Goal: Obtain resource: Download file/media

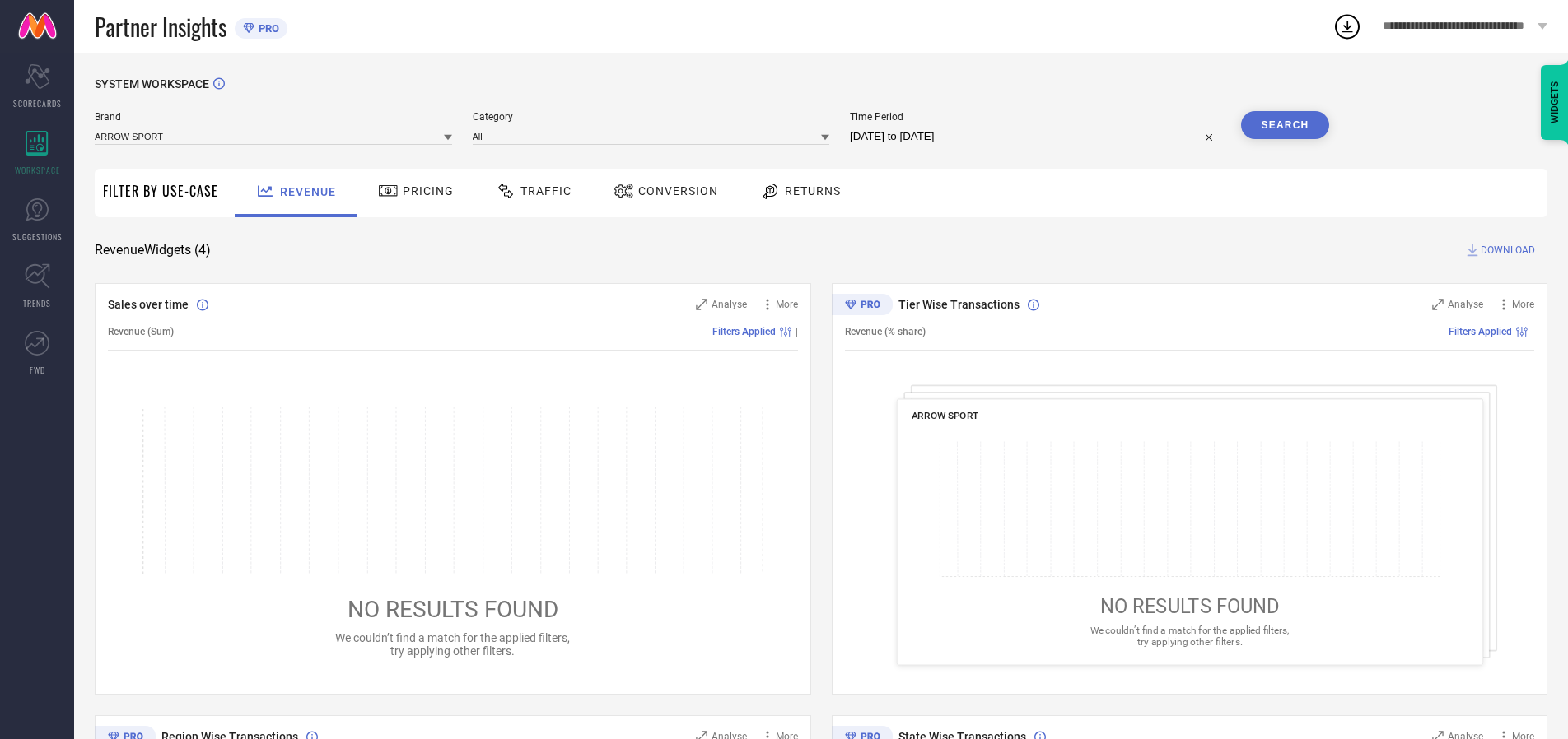
click at [530, 191] on span "Traffic" at bounding box center [546, 191] width 51 height 13
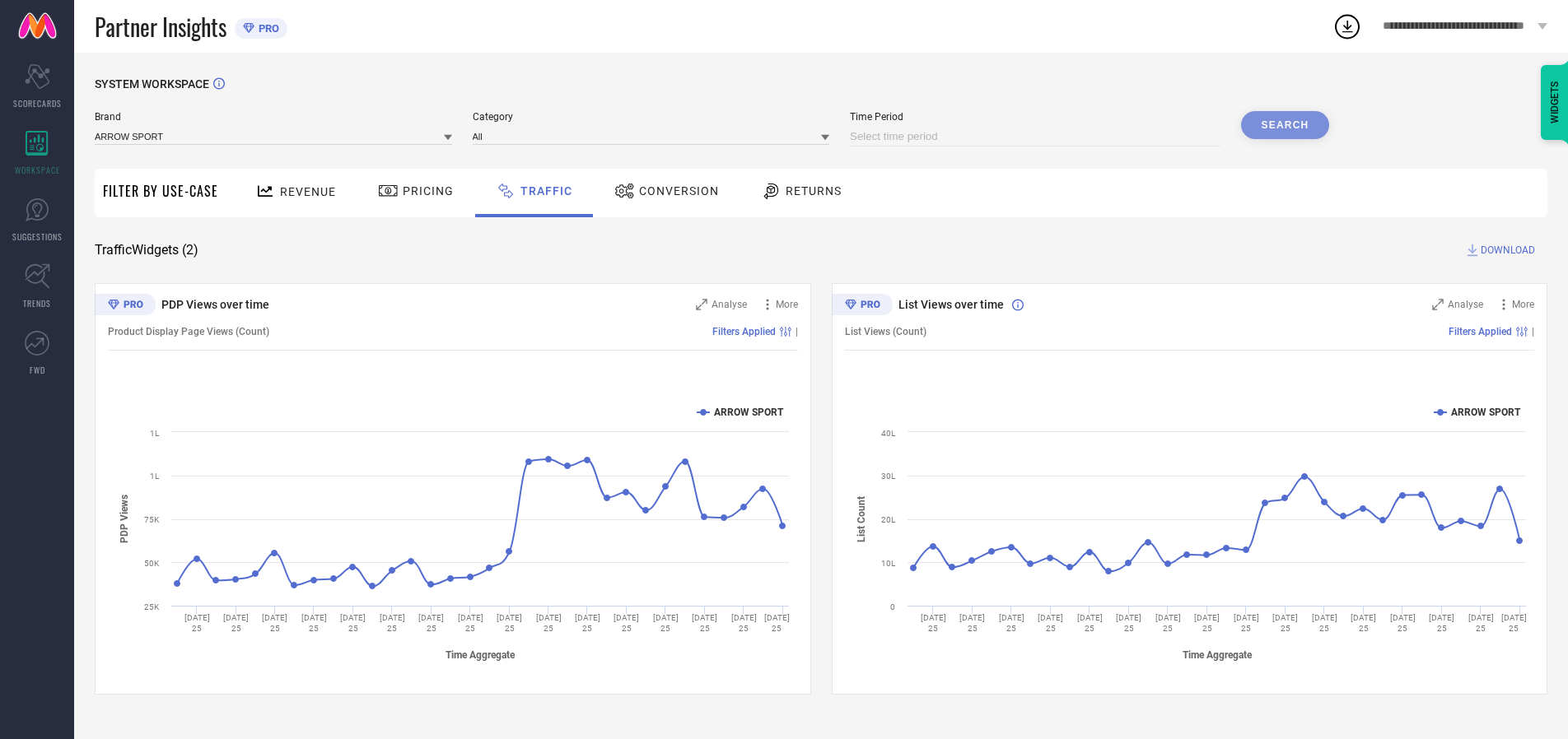
click at [1037, 136] on input at bounding box center [1035, 136] width 370 height 20
select select "9"
select select "2025"
select select "10"
select select "2025"
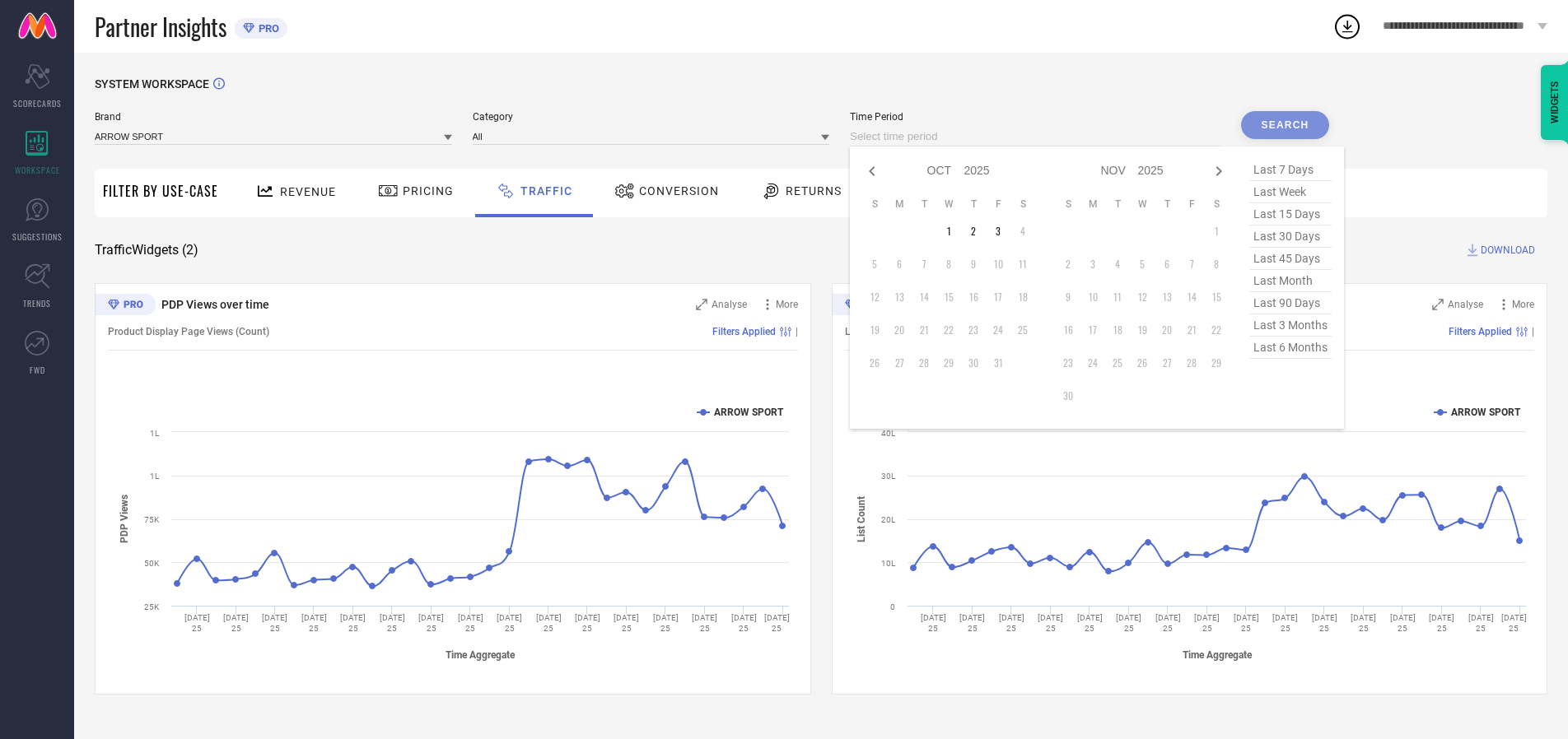
select select "8"
select select "2025"
select select "9"
select select "2025"
click at [1028, 330] on td "27" at bounding box center [1022, 330] width 24 height 24
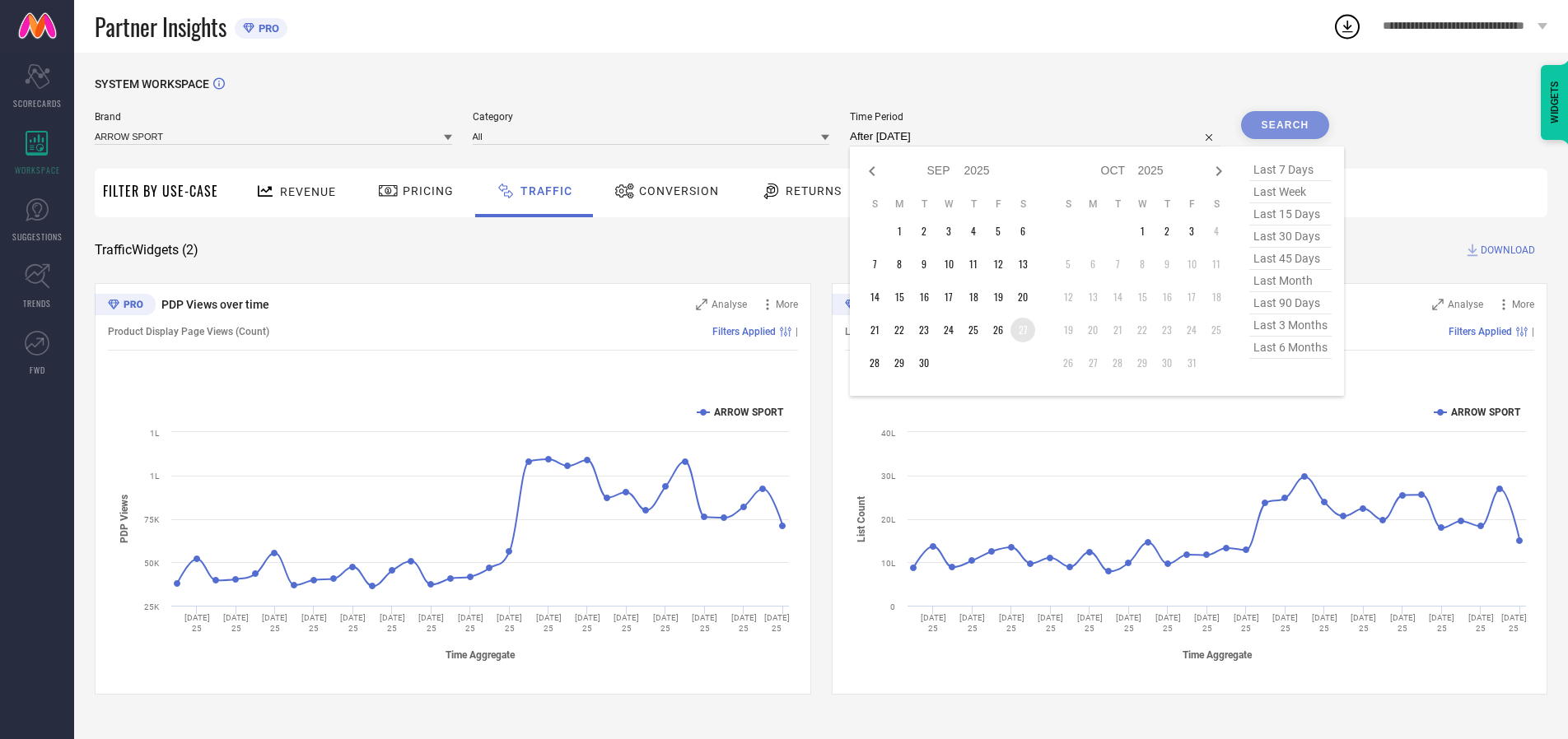
type input "[DATE] to [DATE]"
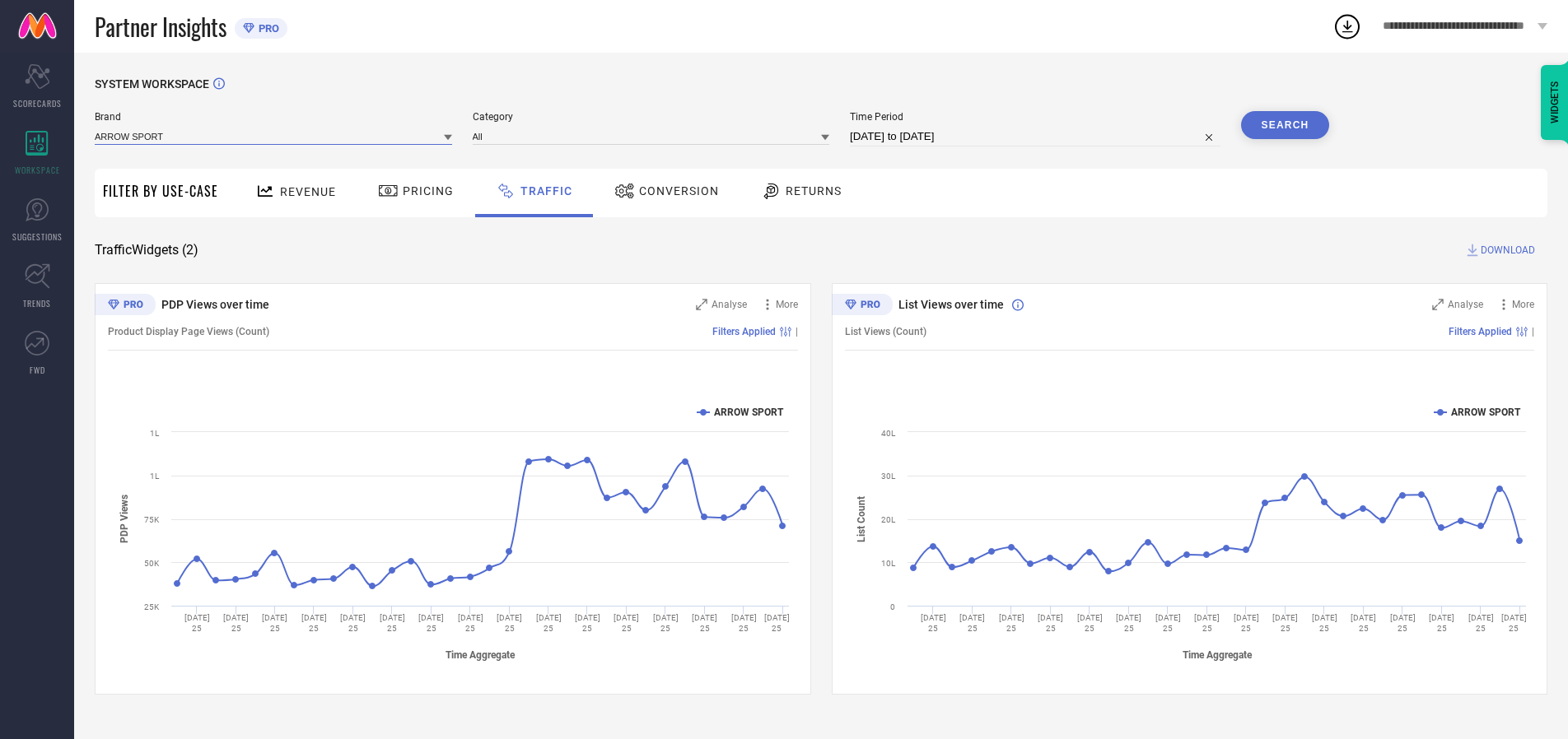
click at [274, 136] on input at bounding box center [273, 136] width 357 height 17
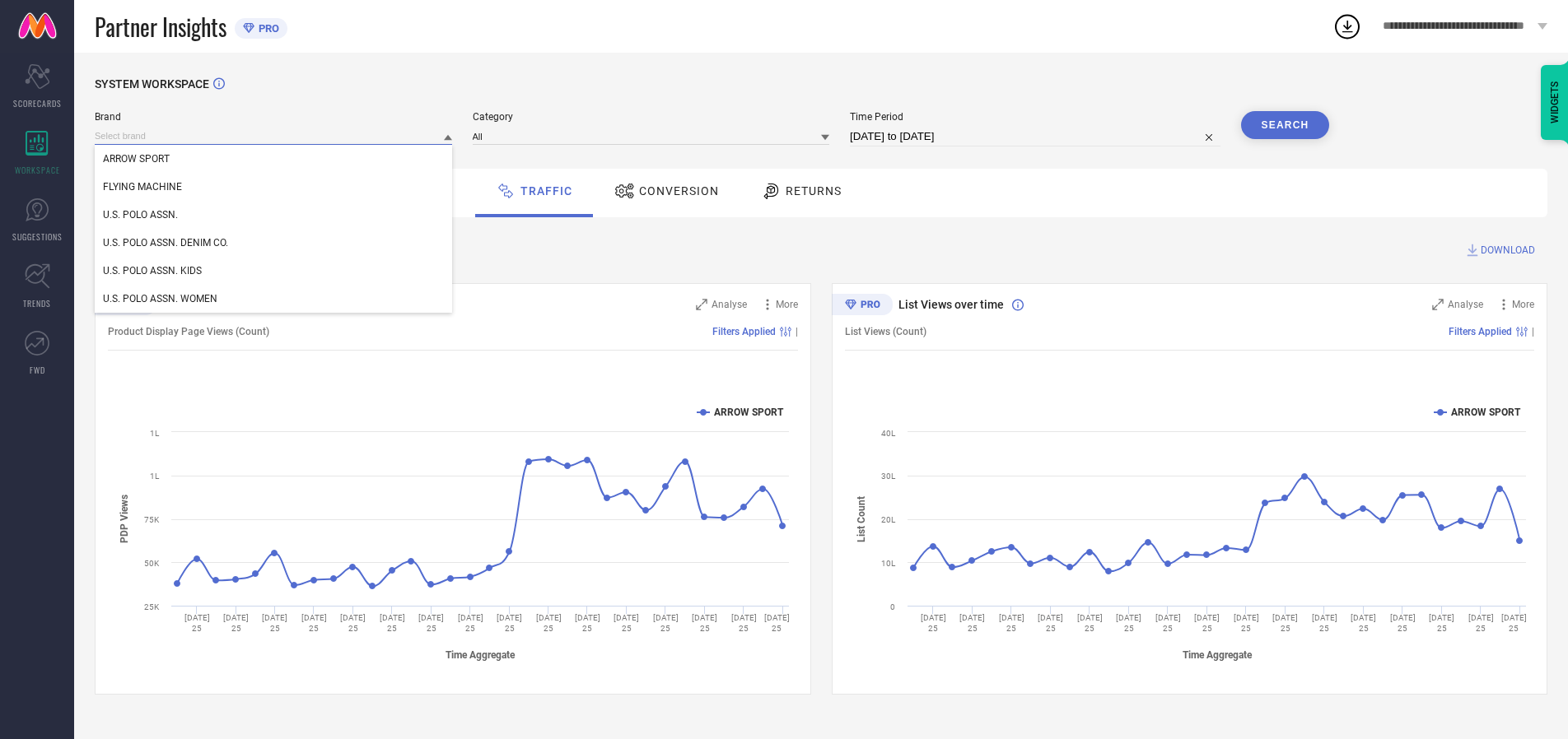
click at [274, 136] on input at bounding box center [273, 136] width 357 height 17
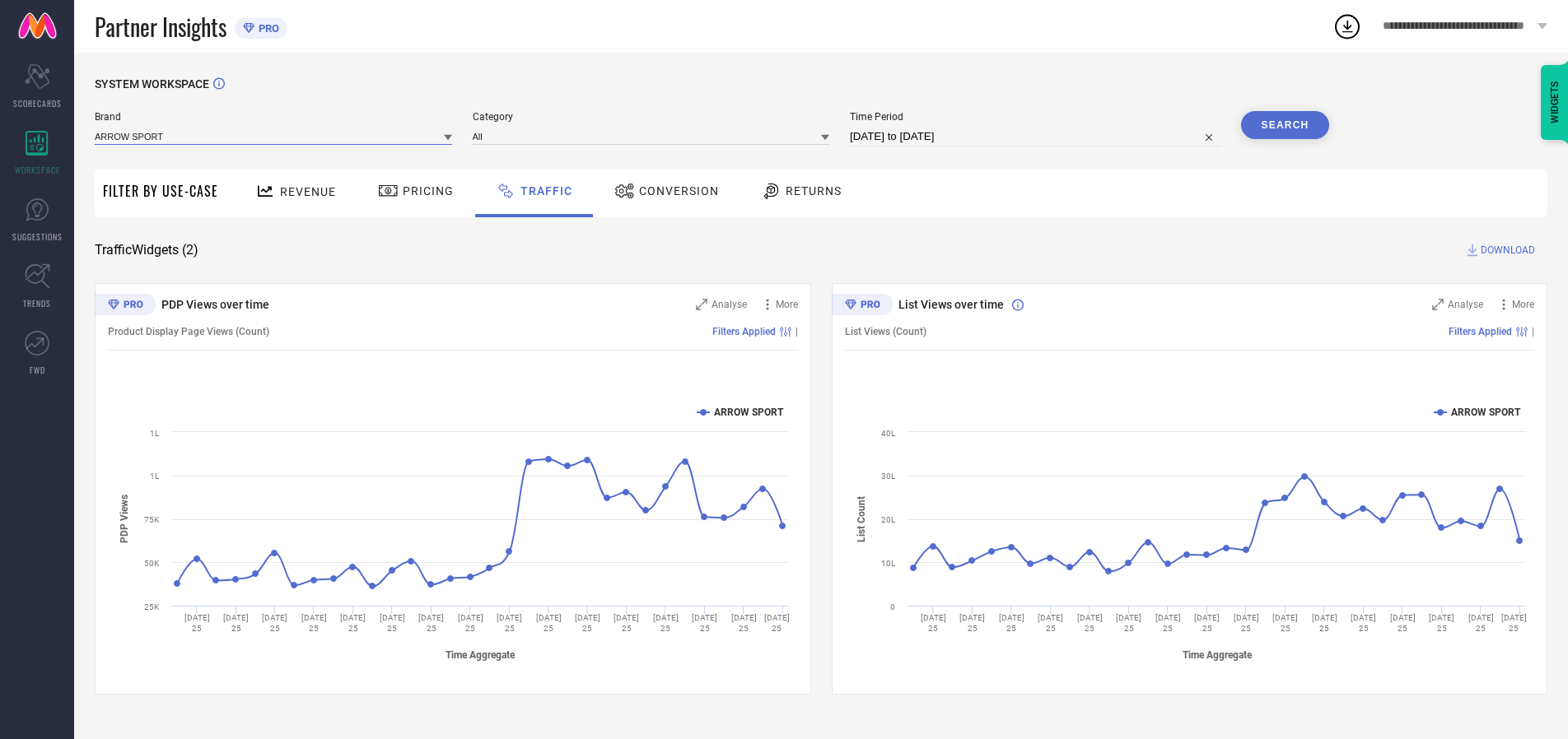
click at [274, 136] on input at bounding box center [273, 136] width 357 height 17
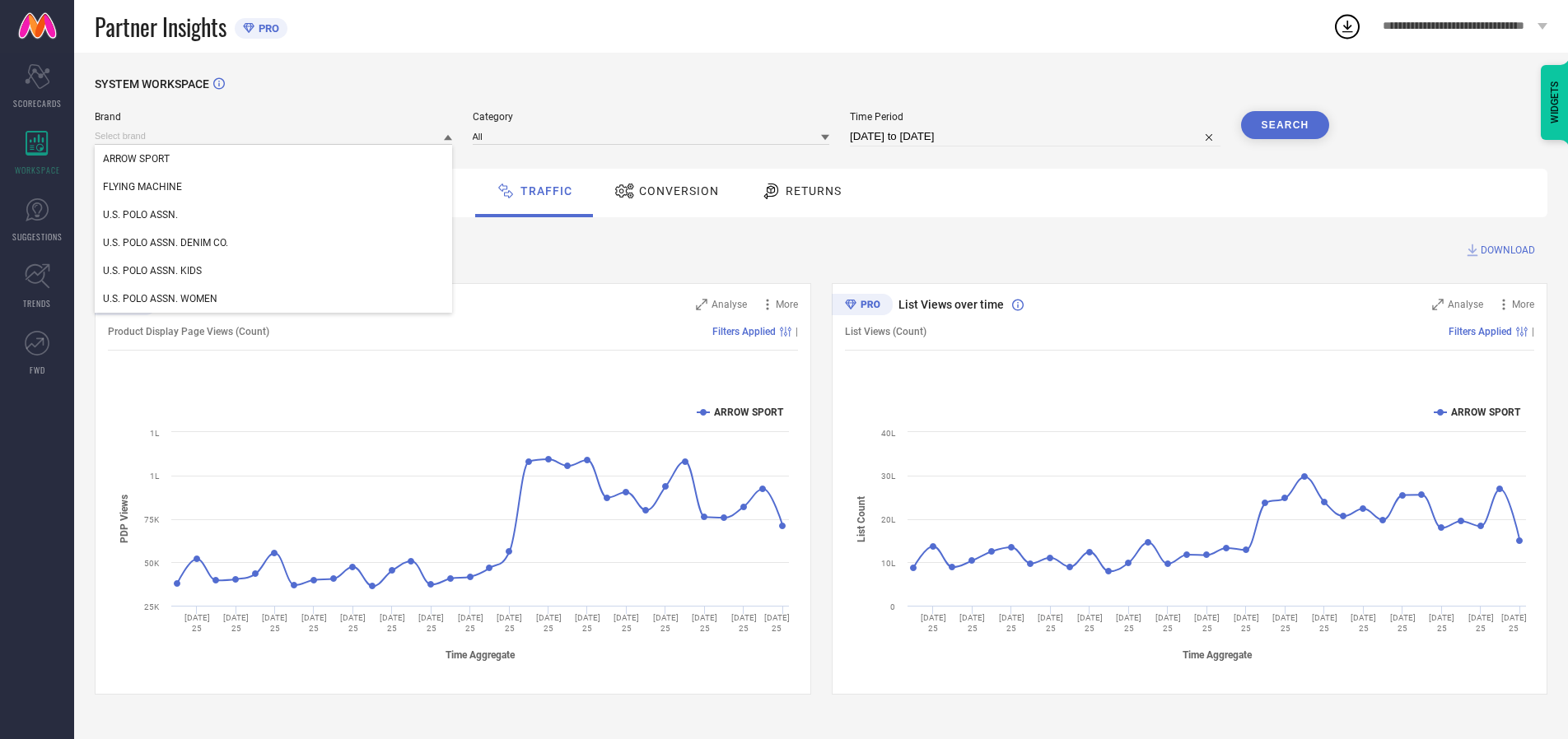
click at [274, 215] on div "U.S. POLO ASSN." at bounding box center [273, 215] width 357 height 28
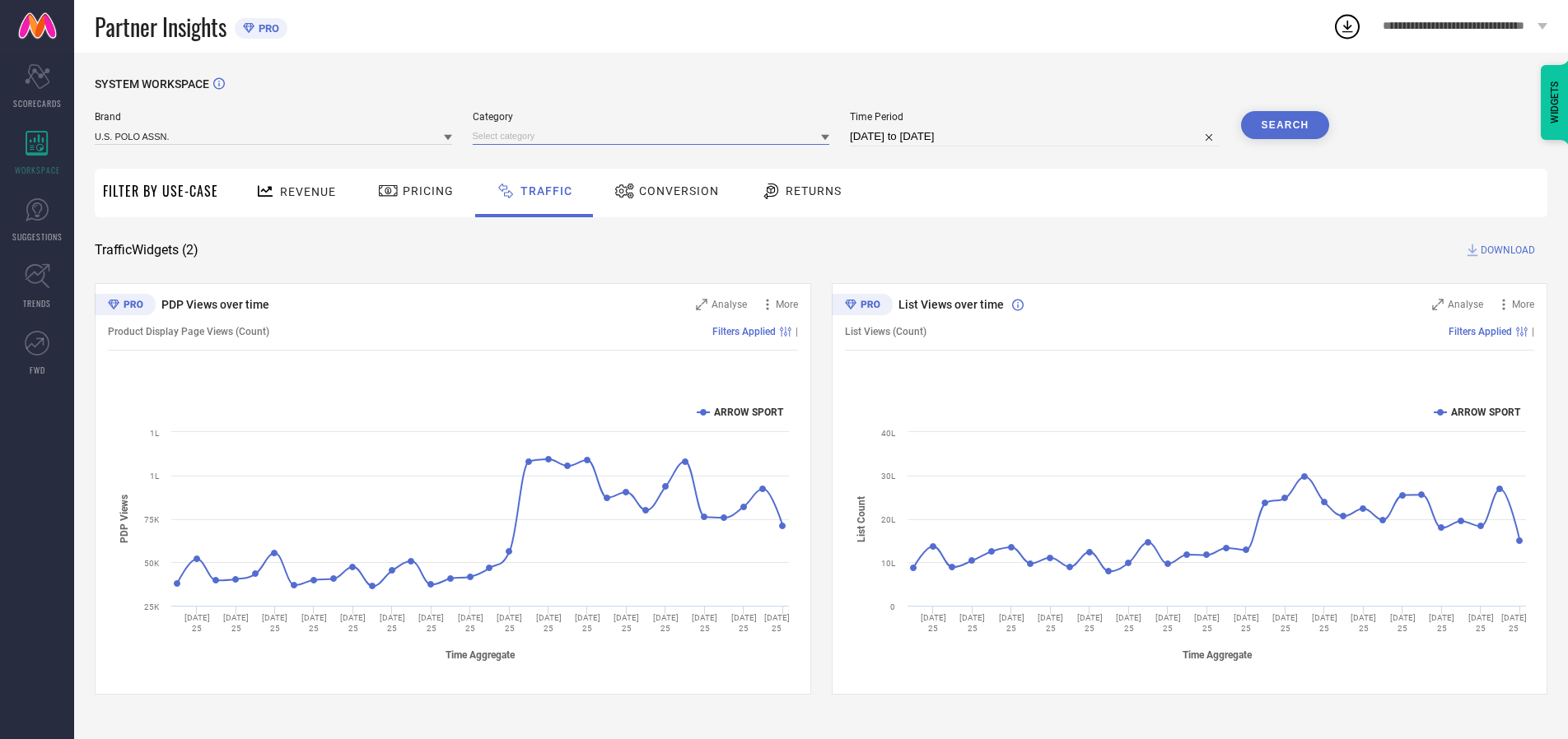
click at [655, 136] on input at bounding box center [651, 136] width 357 height 17
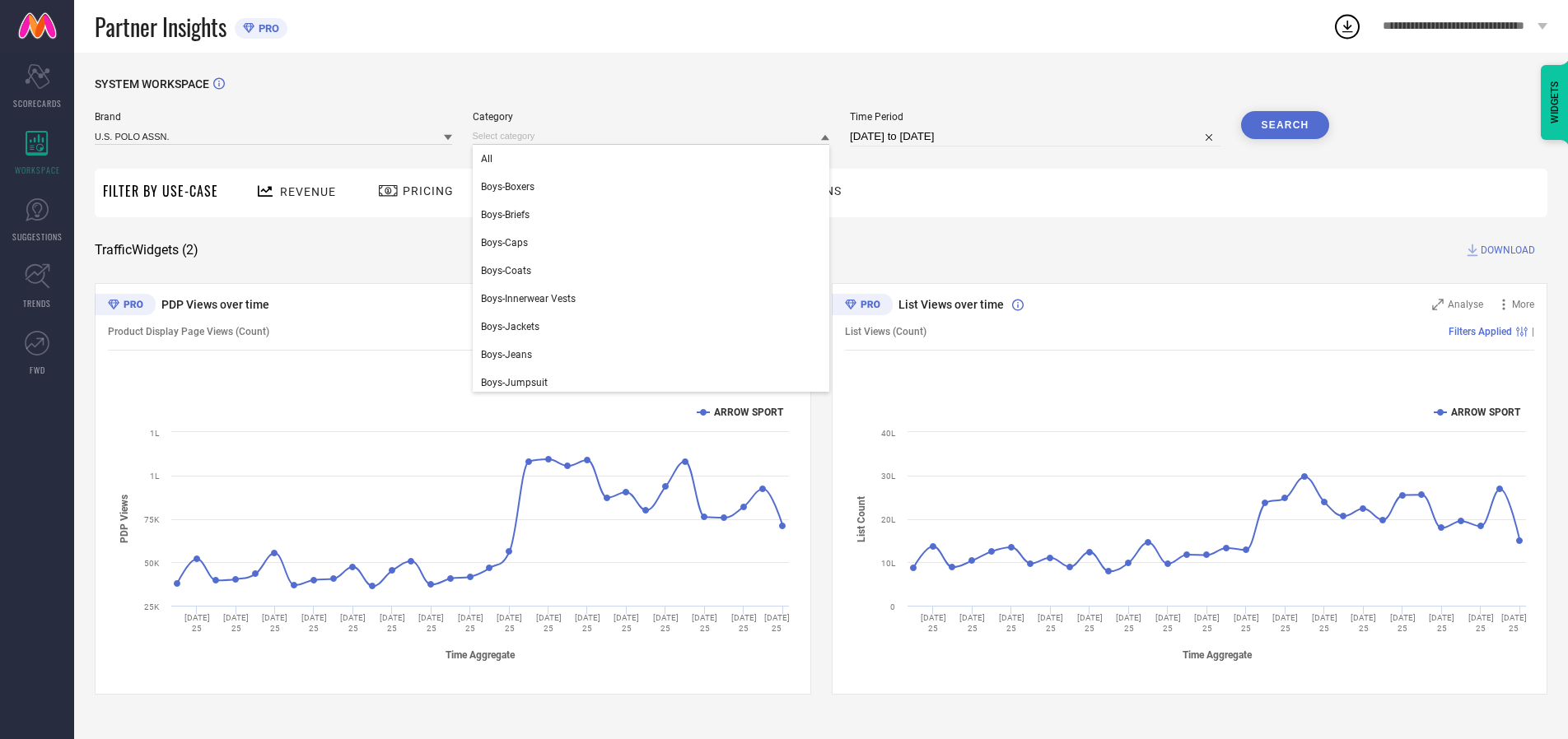
click at [655, 159] on div "All" at bounding box center [651, 159] width 357 height 28
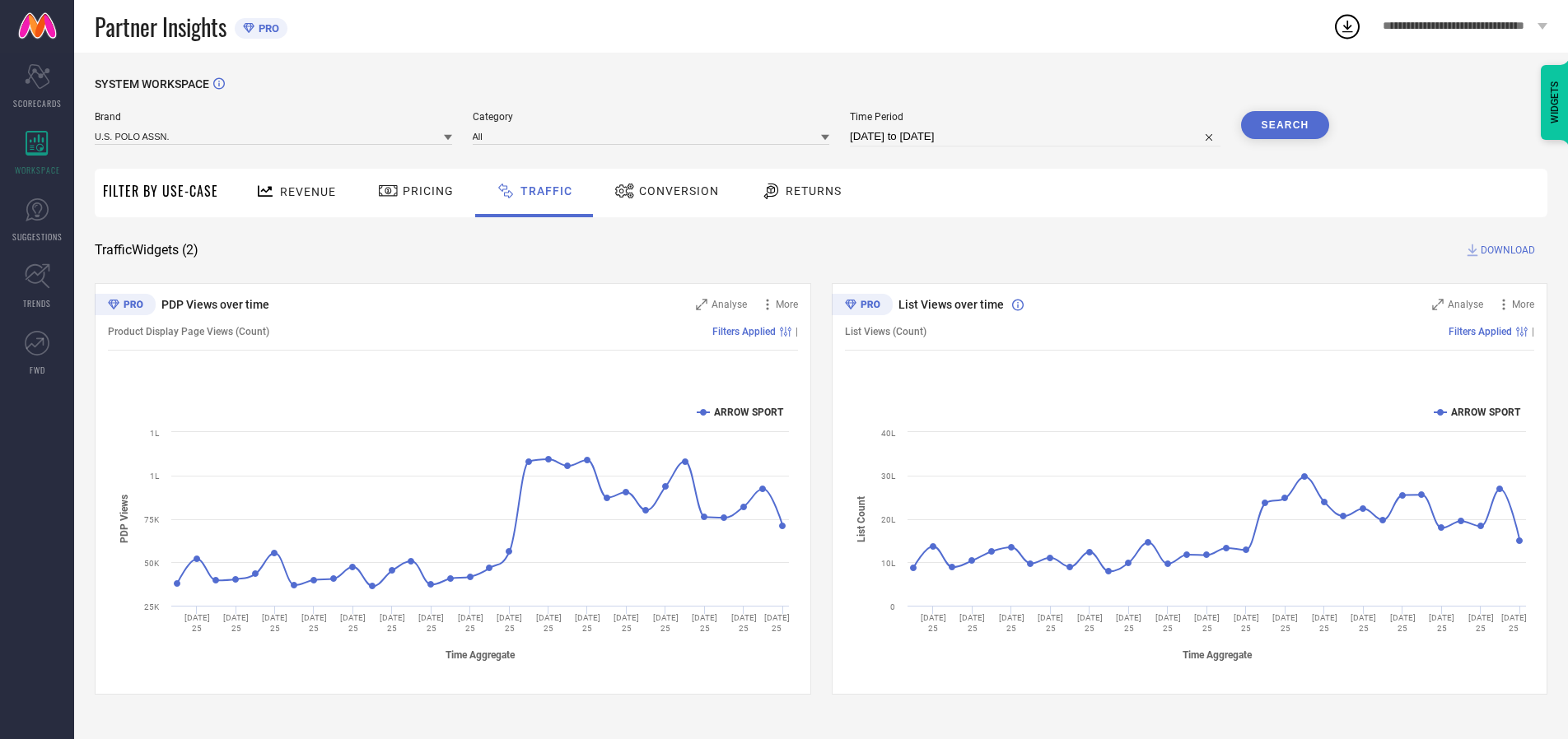
click at [1284, 125] on button "Search" at bounding box center [1285, 125] width 89 height 28
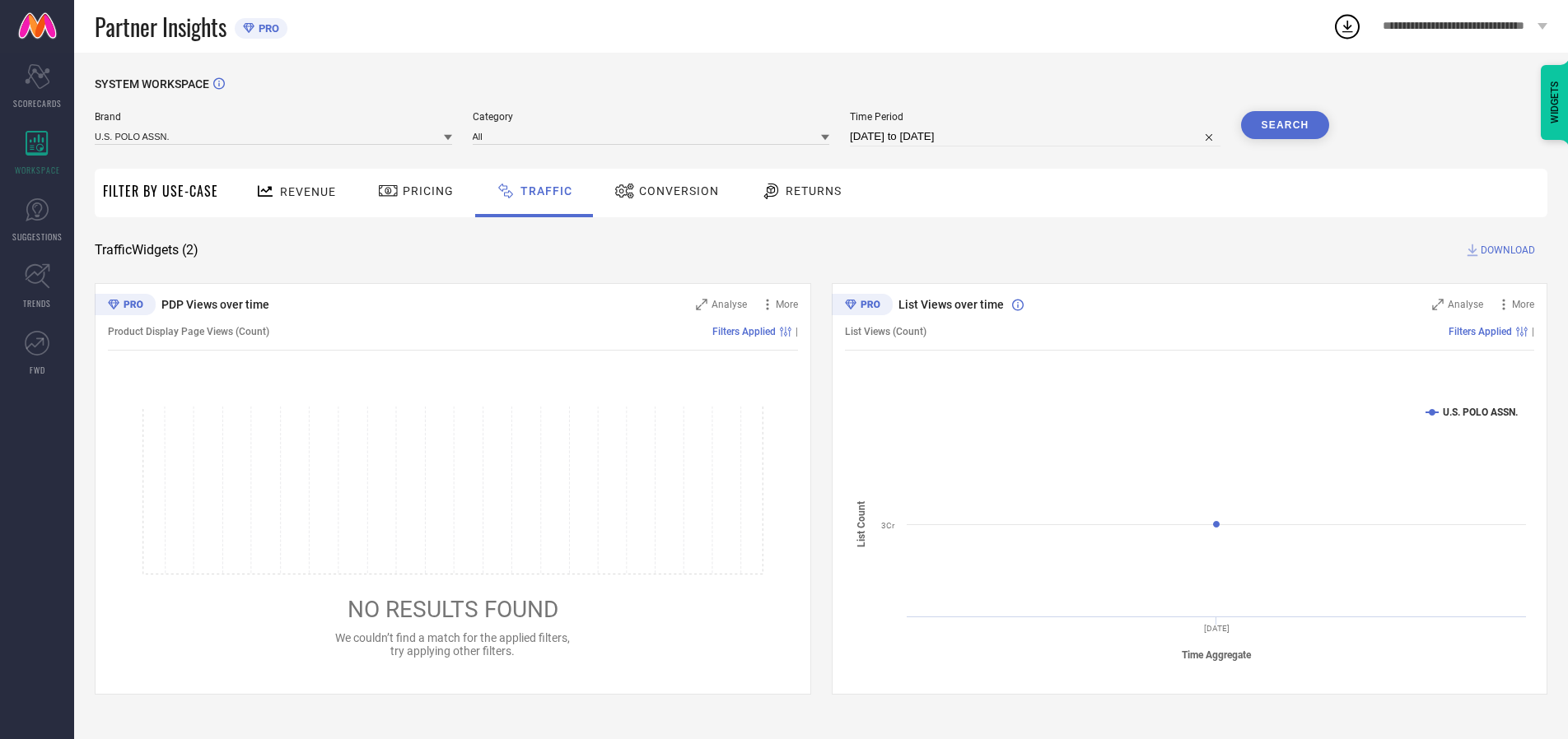
click at [1505, 250] on span "DOWNLOAD" at bounding box center [1508, 251] width 54 height 17
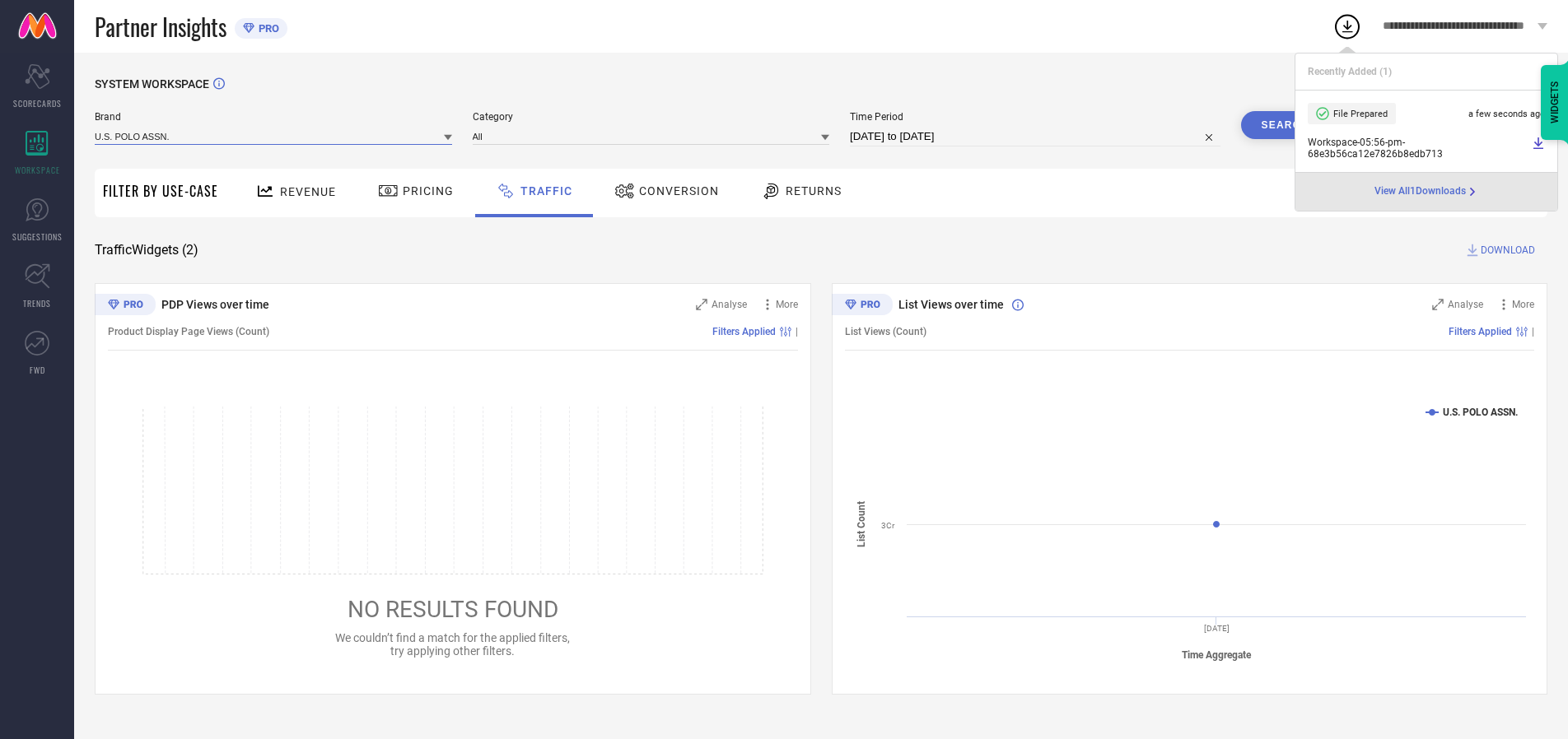
click at [274, 136] on input at bounding box center [273, 136] width 357 height 17
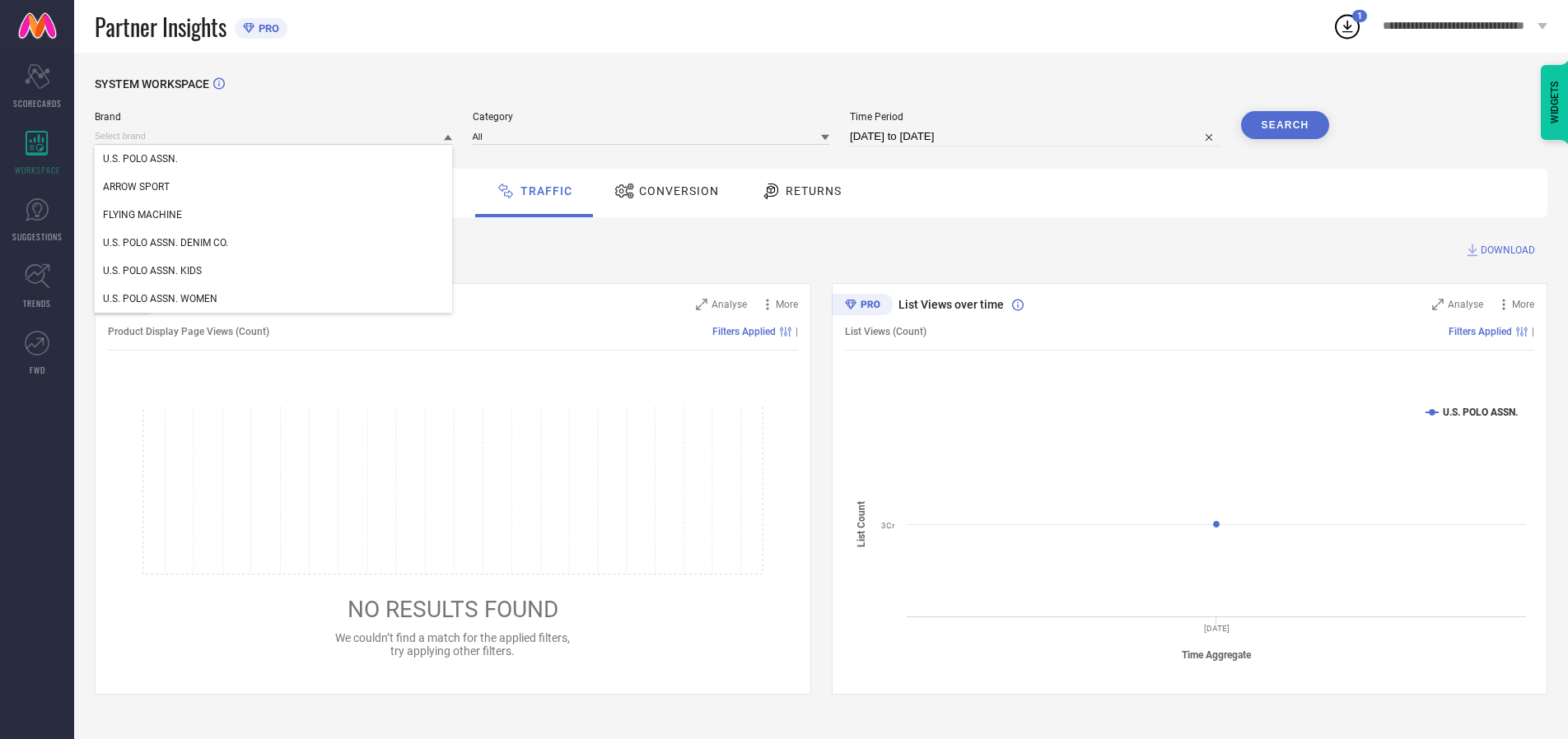
click at [274, 243] on div "U.S. POLO ASSN. DENIM CO." at bounding box center [273, 243] width 357 height 28
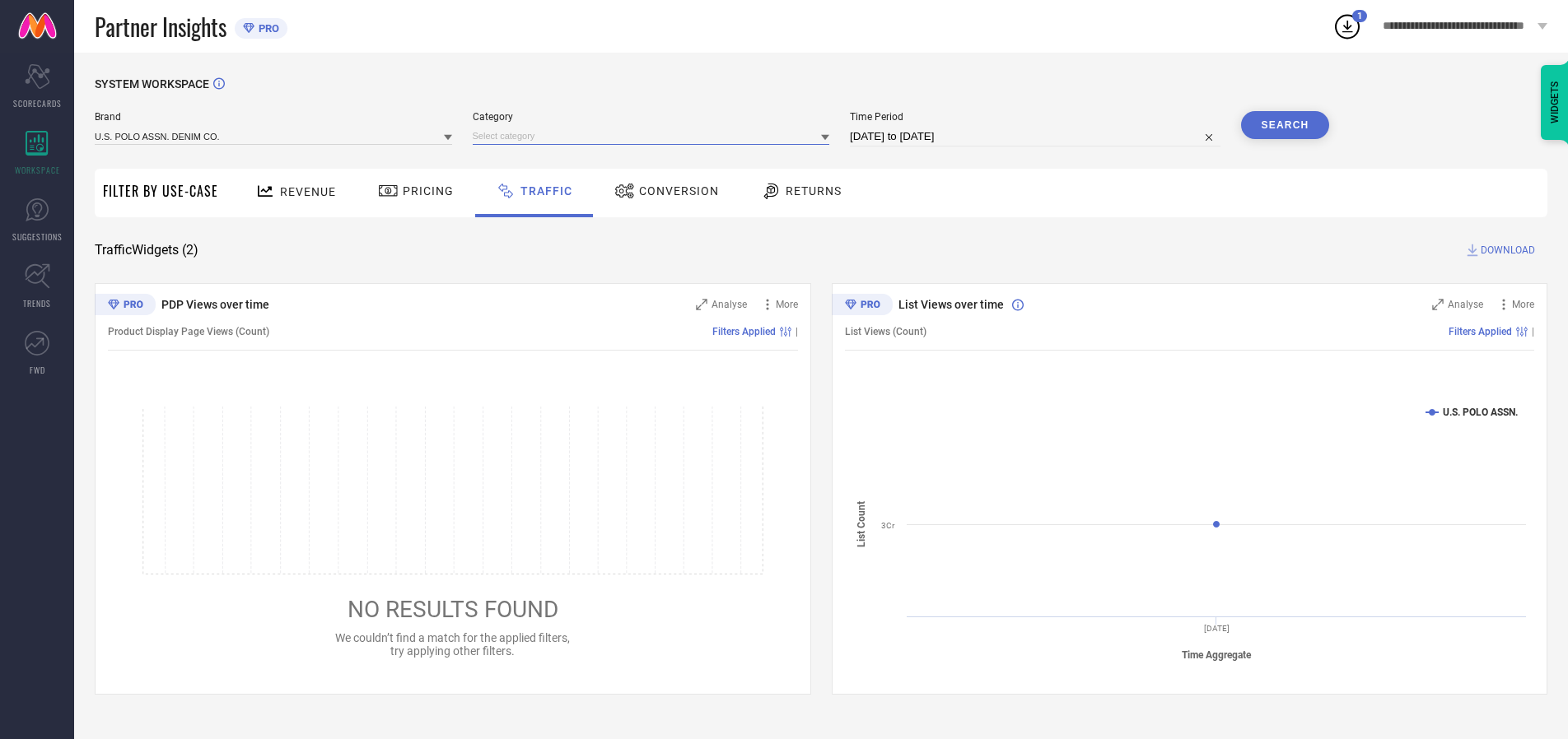
click at [655, 136] on input at bounding box center [651, 136] width 357 height 17
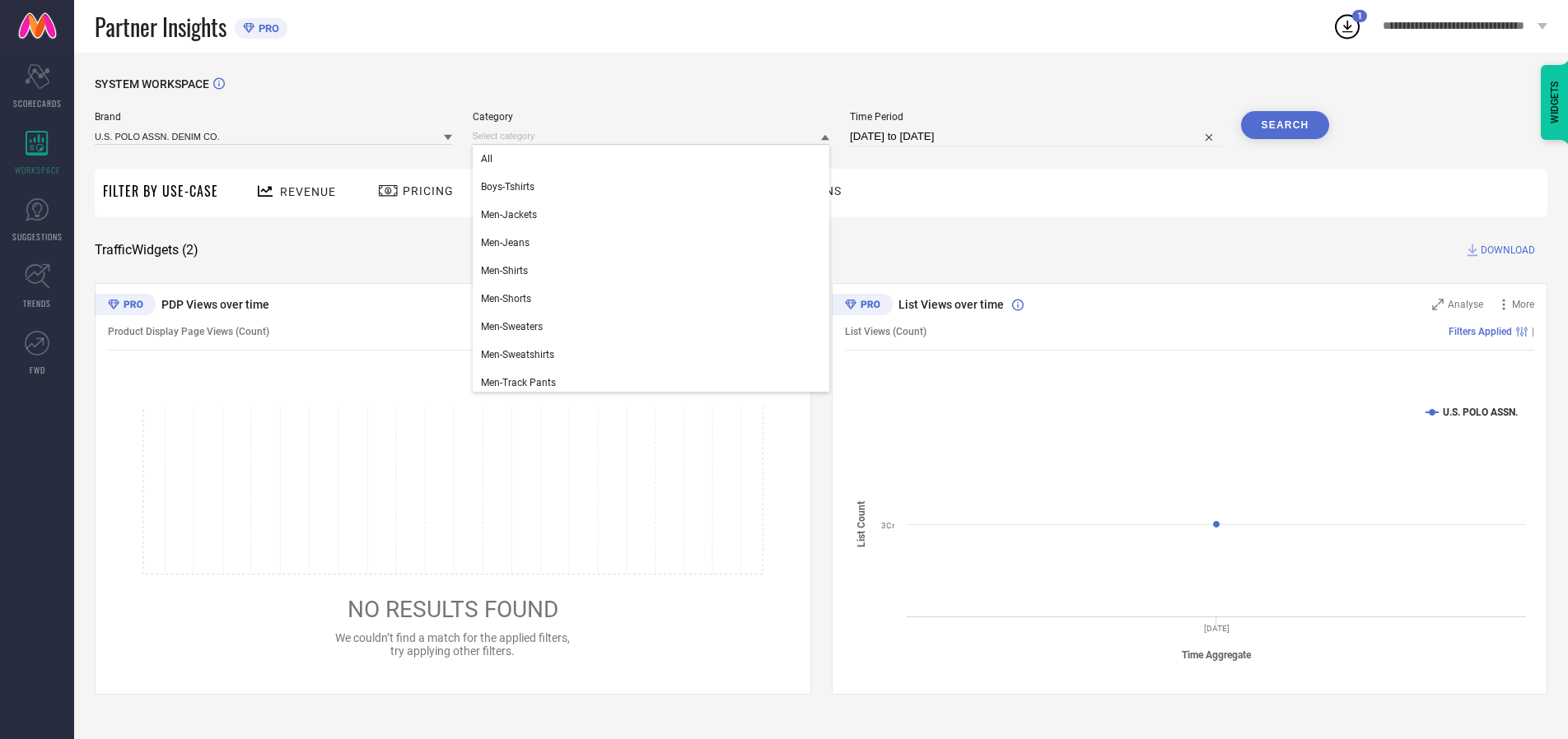
click at [655, 159] on div "All" at bounding box center [651, 159] width 357 height 28
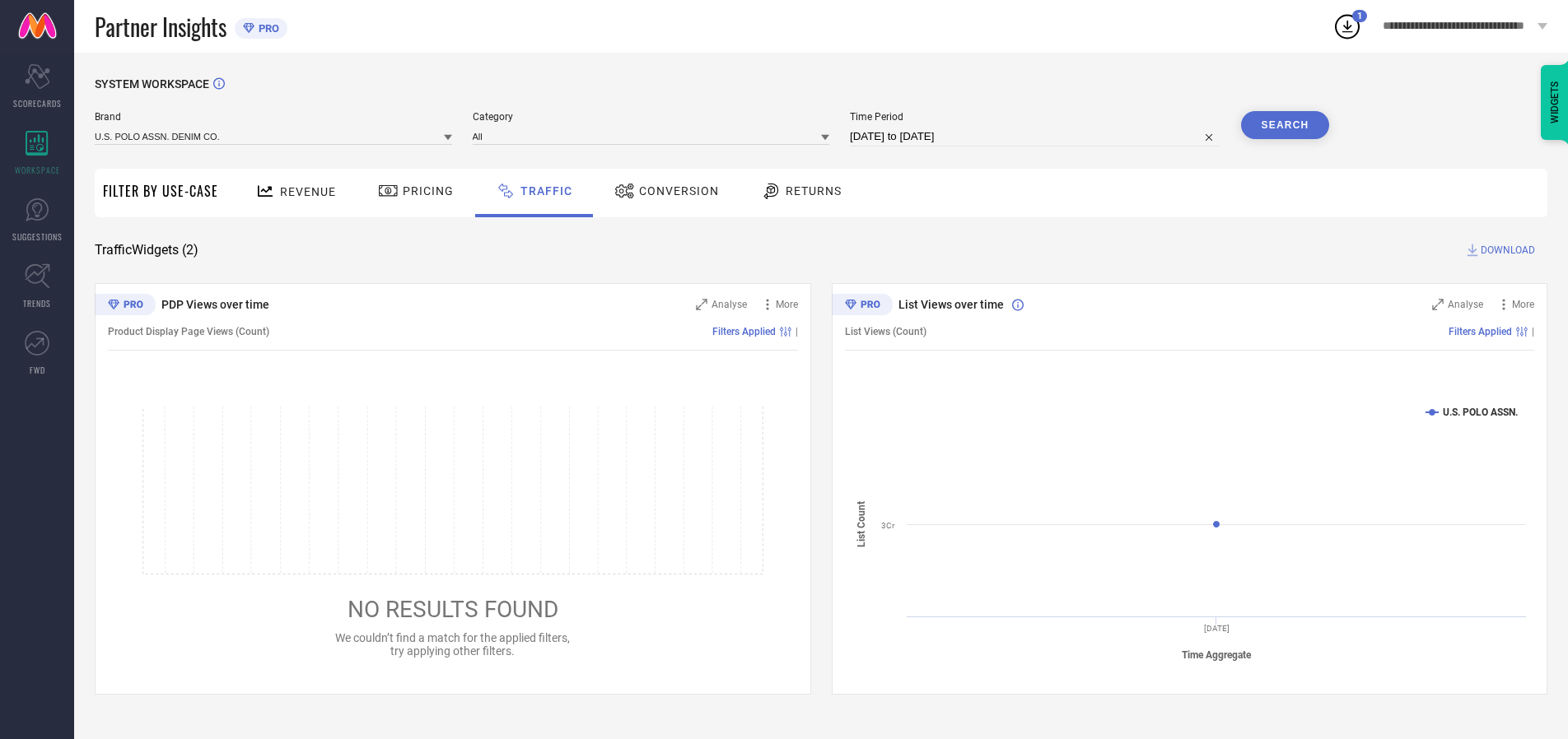
click at [1284, 125] on button "Search" at bounding box center [1285, 125] width 89 height 28
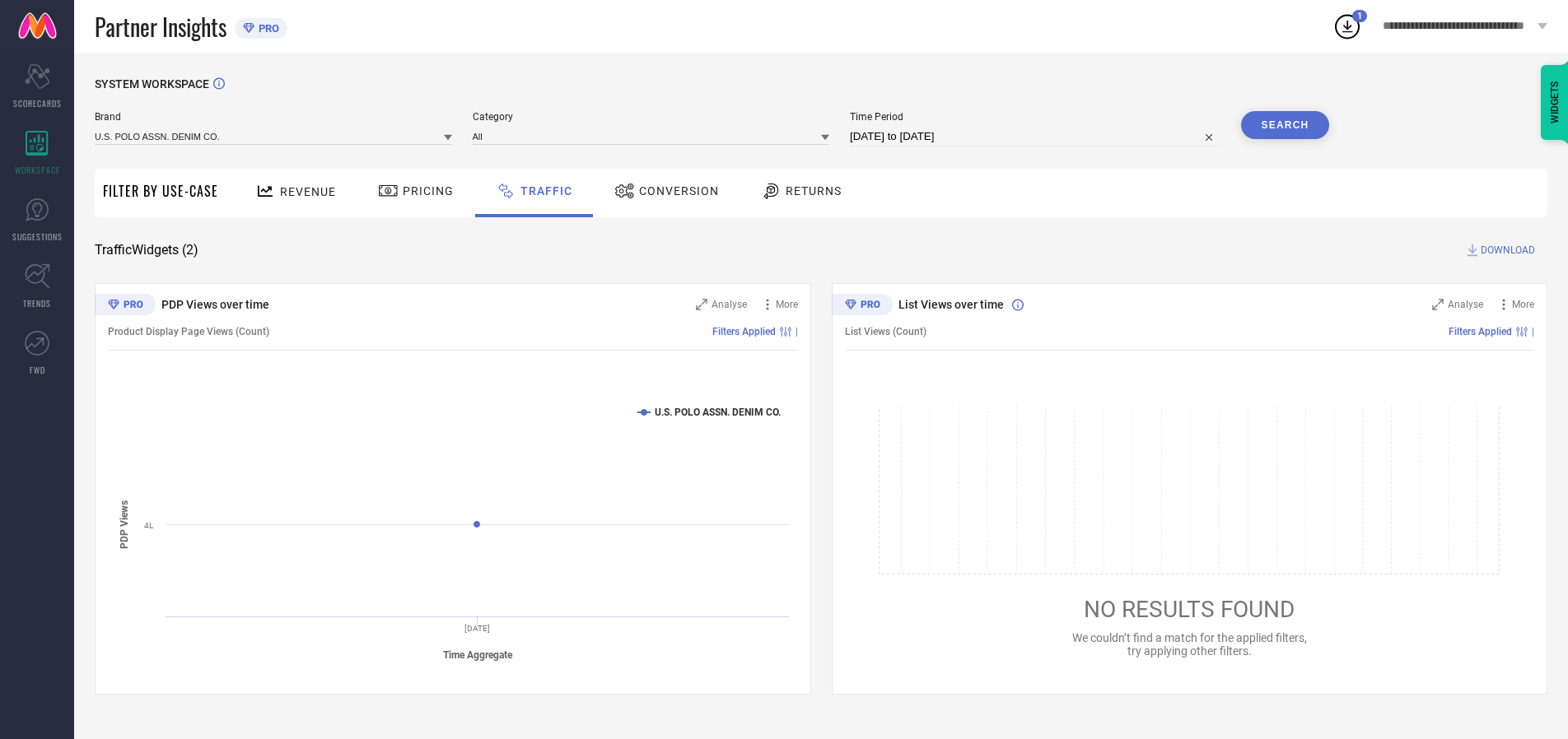
click at [1505, 250] on span "DOWNLOAD" at bounding box center [1508, 251] width 54 height 17
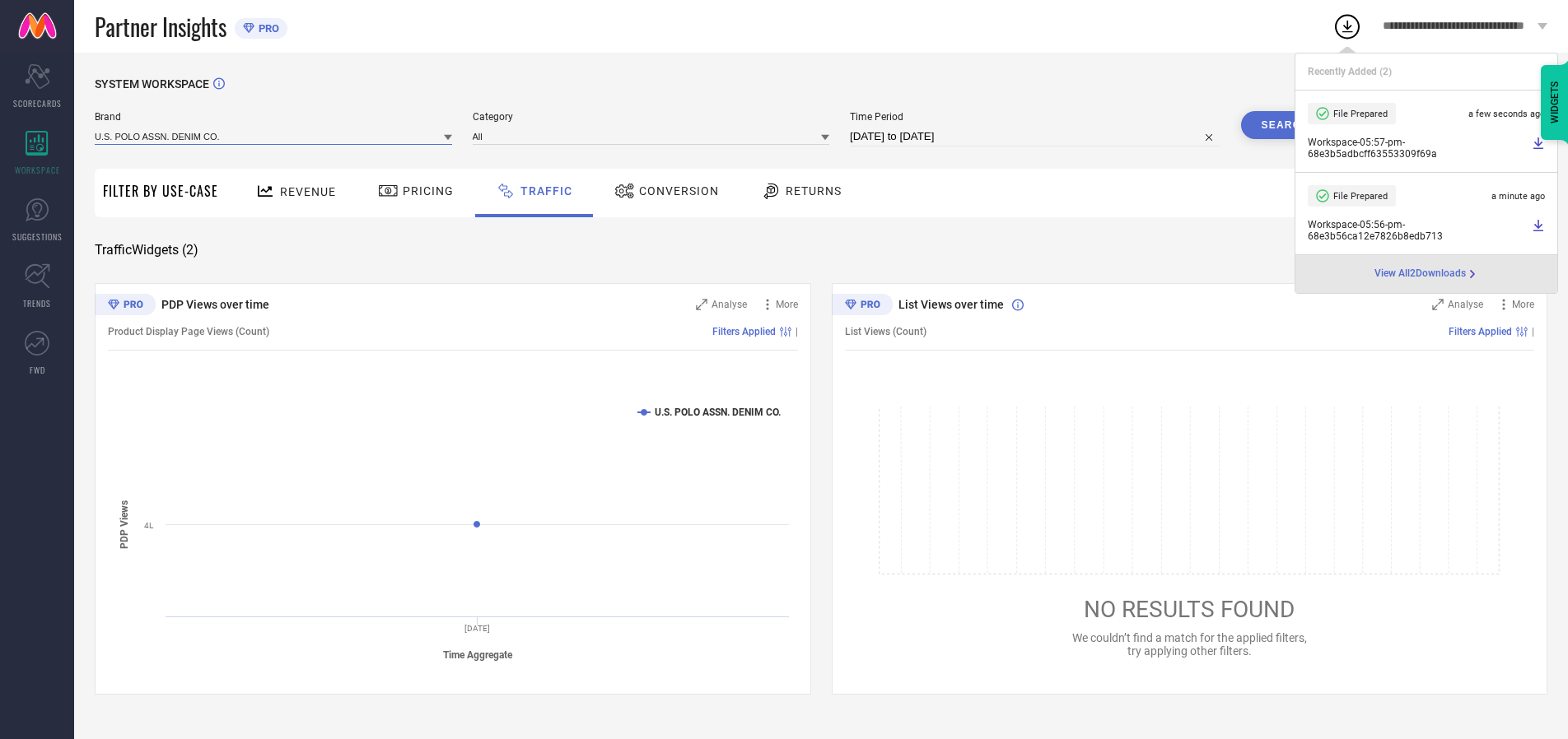
click at [274, 136] on input at bounding box center [273, 136] width 357 height 17
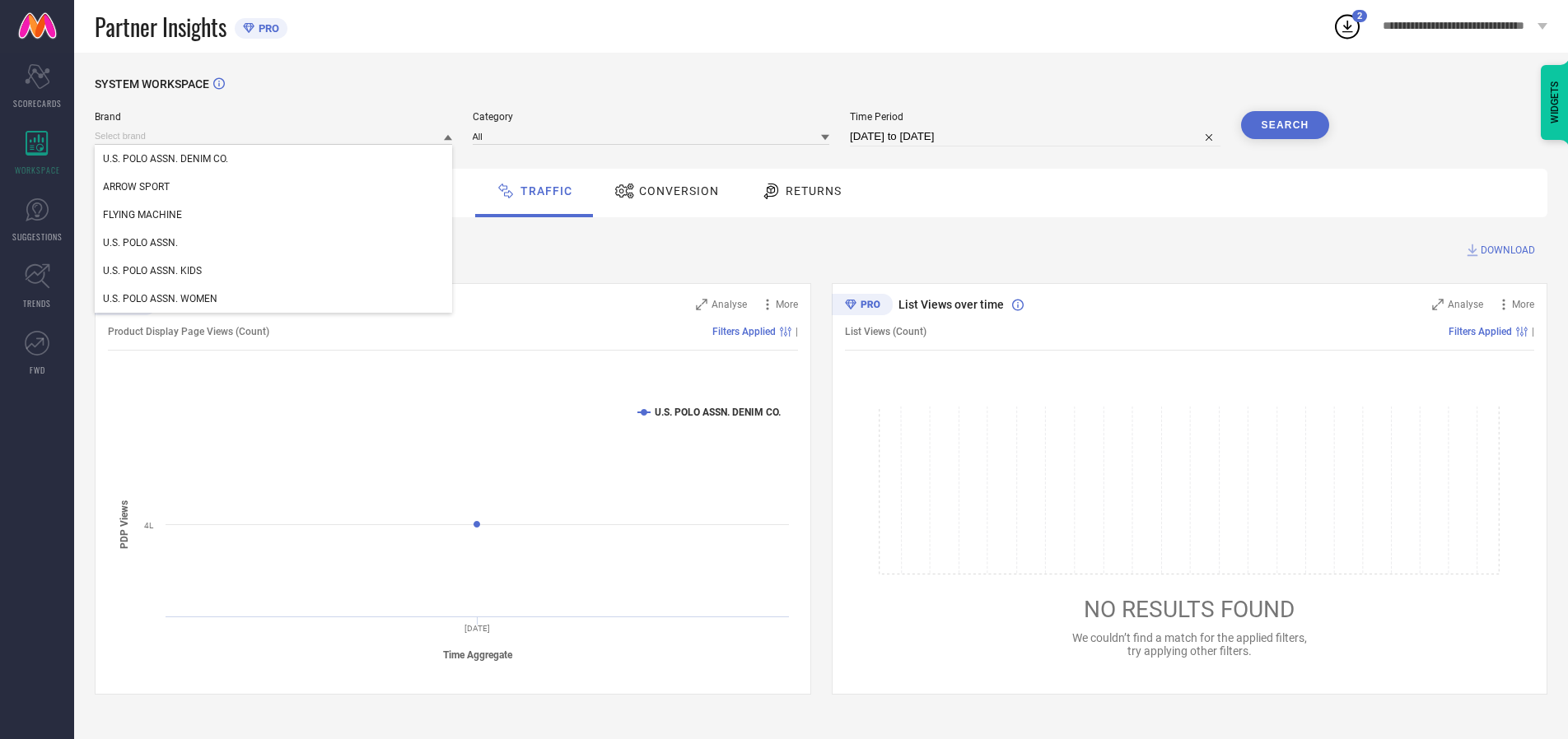
click at [274, 270] on div "U.S. POLO ASSN. KIDS" at bounding box center [273, 270] width 357 height 28
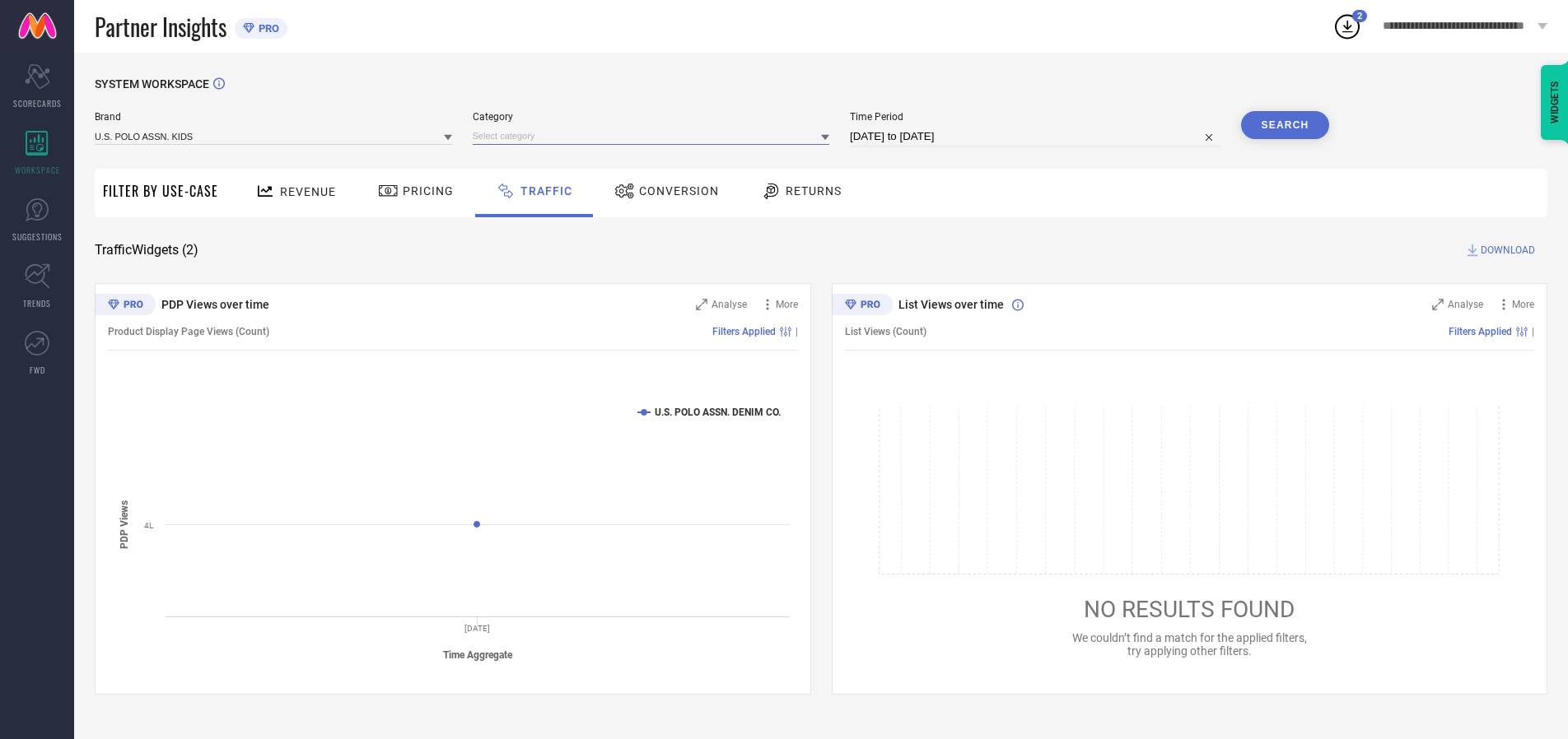
click at [655, 136] on input at bounding box center [651, 136] width 357 height 17
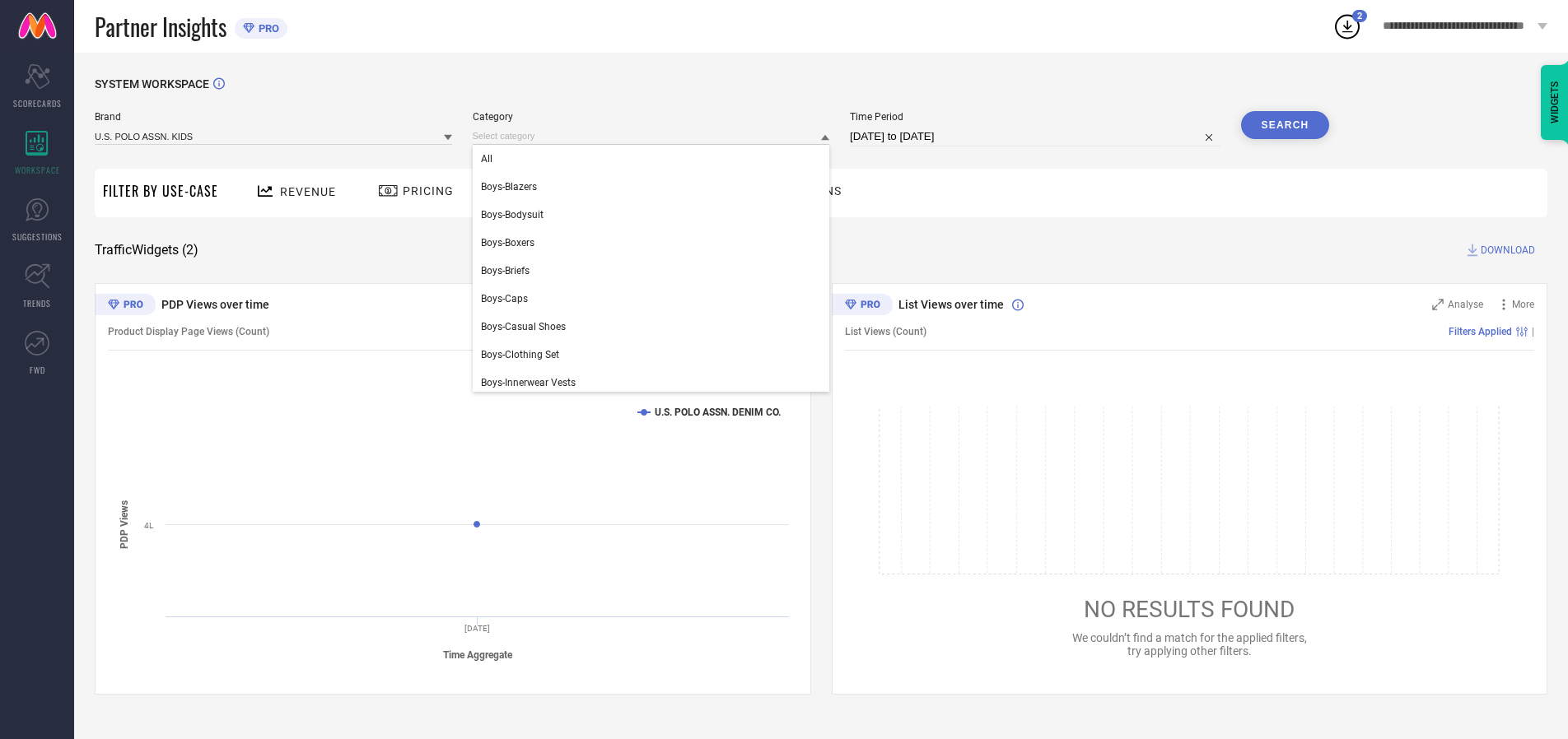
click at [655, 159] on div "All" at bounding box center [651, 159] width 357 height 28
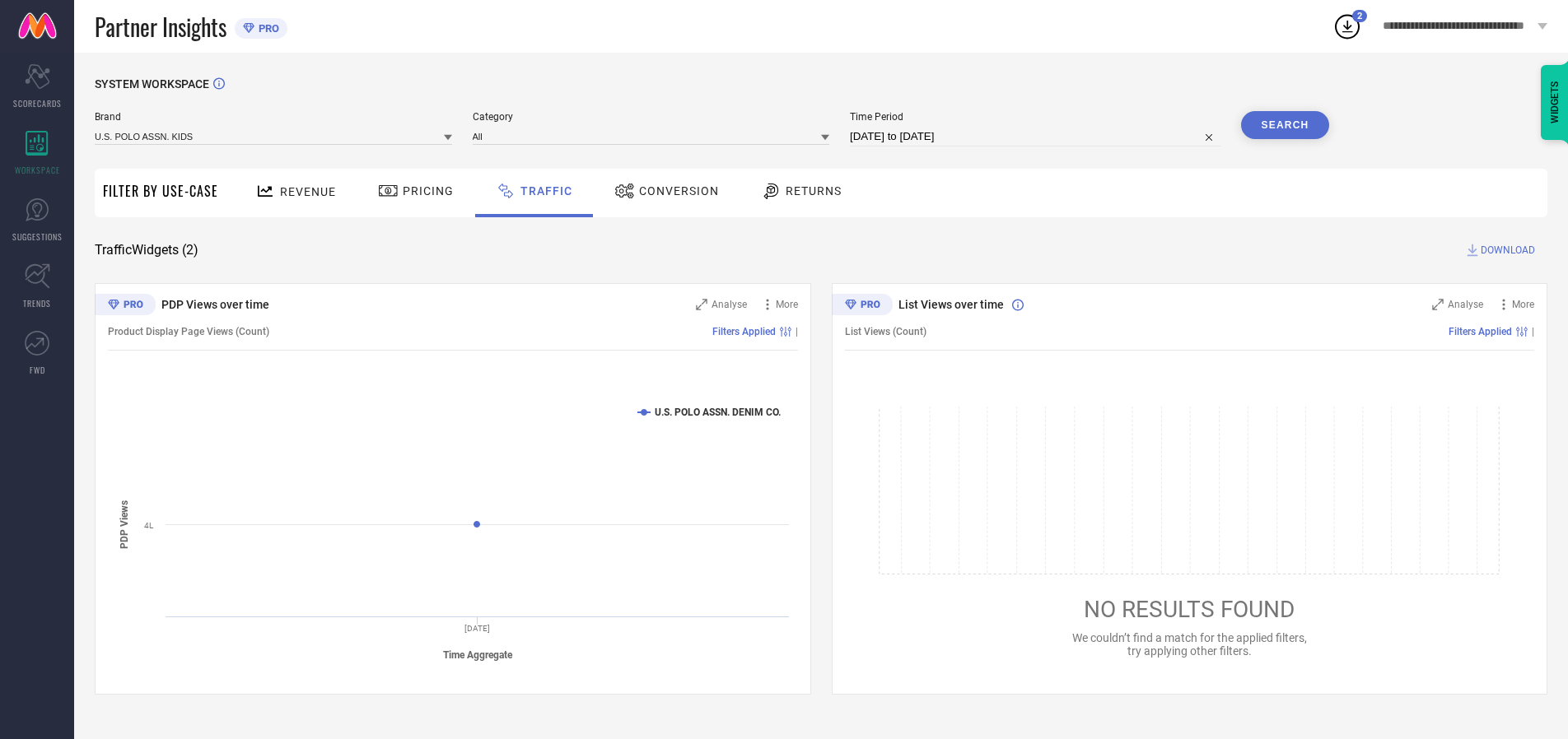
click at [1284, 125] on button "Search" at bounding box center [1285, 125] width 89 height 28
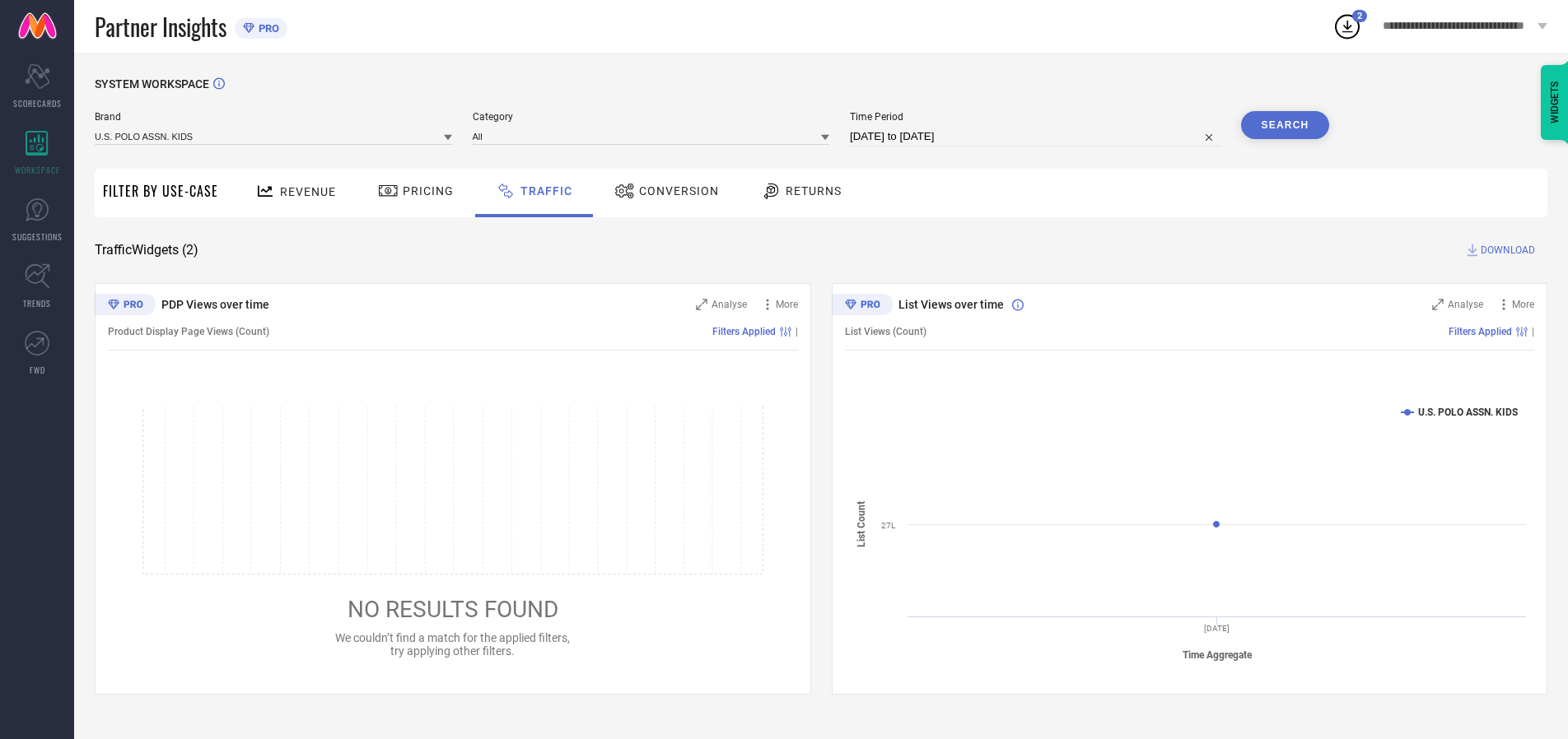
click at [1505, 250] on span "DOWNLOAD" at bounding box center [1508, 251] width 54 height 17
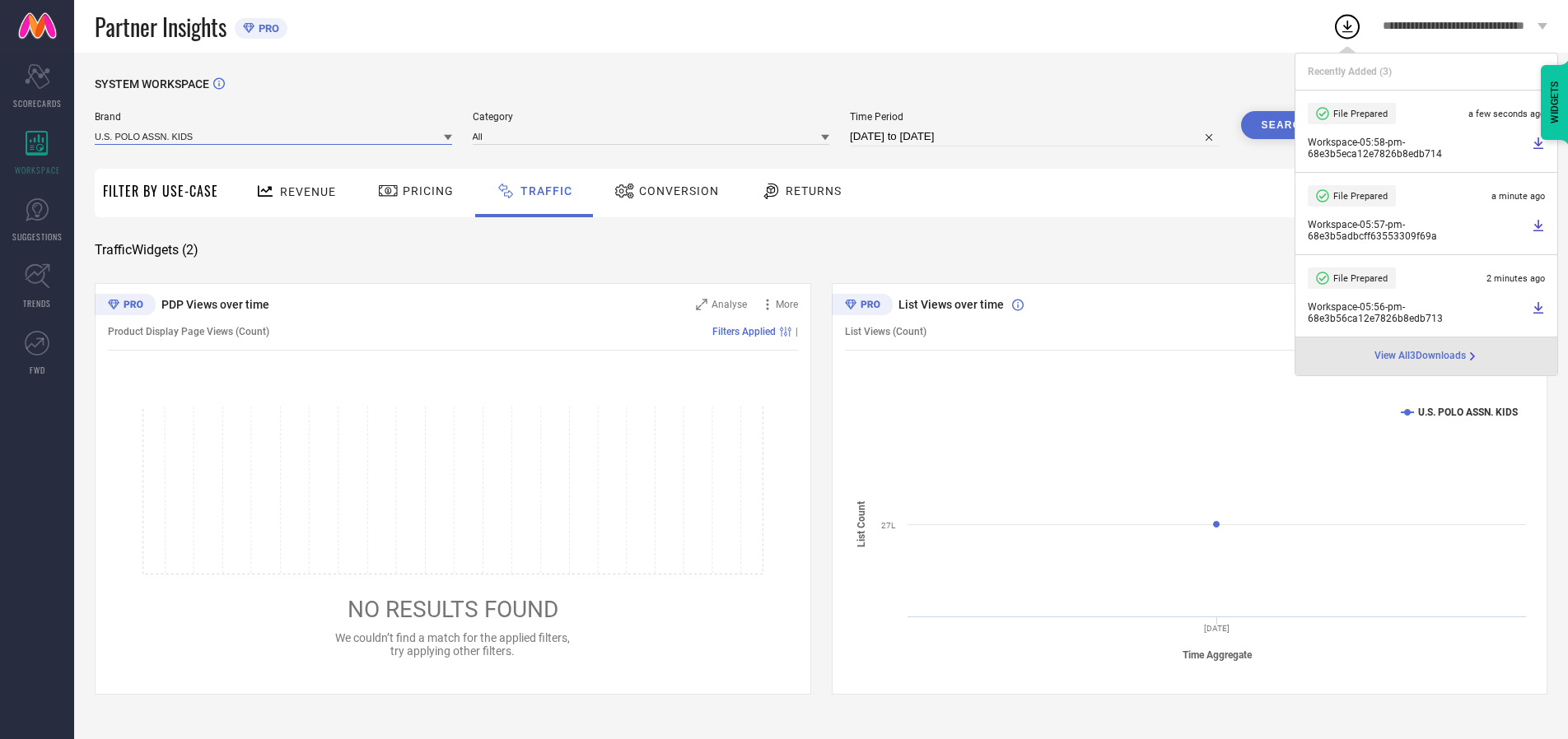
click at [274, 136] on input at bounding box center [273, 136] width 357 height 17
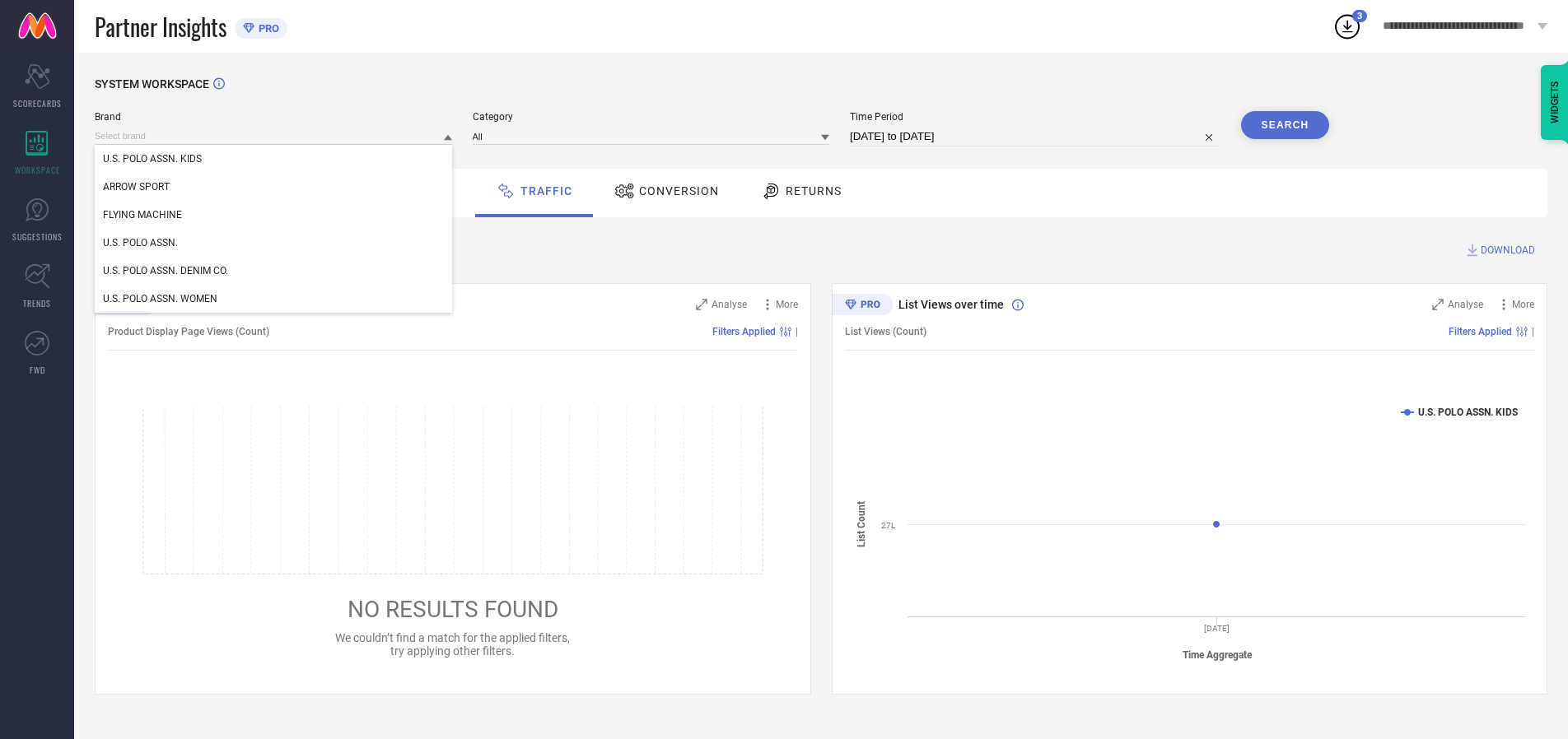
click at [274, 299] on div "U.S. POLO ASSN. WOMEN" at bounding box center [273, 299] width 357 height 28
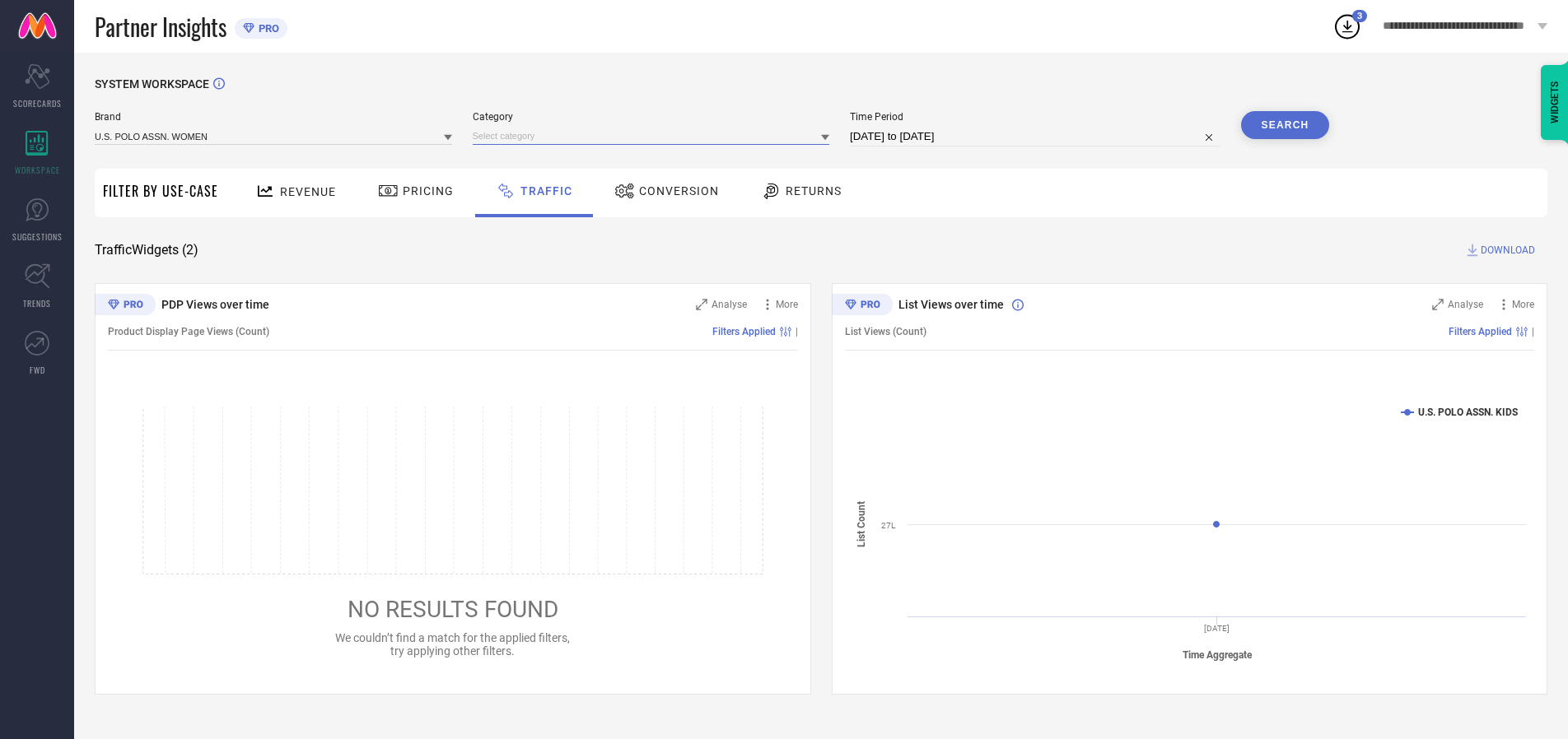
click at [655, 136] on input at bounding box center [651, 136] width 357 height 17
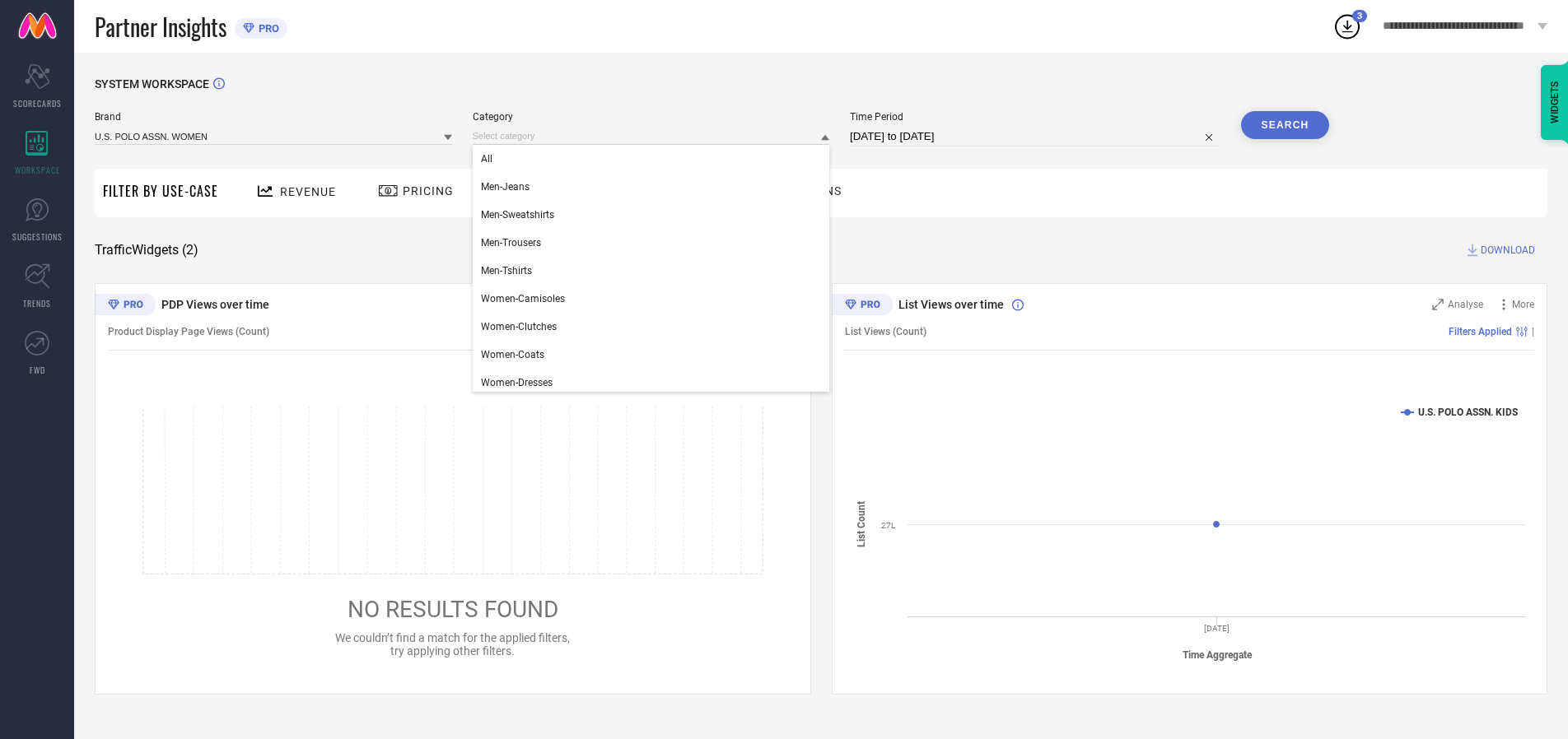
click at [655, 159] on div "All" at bounding box center [651, 159] width 357 height 28
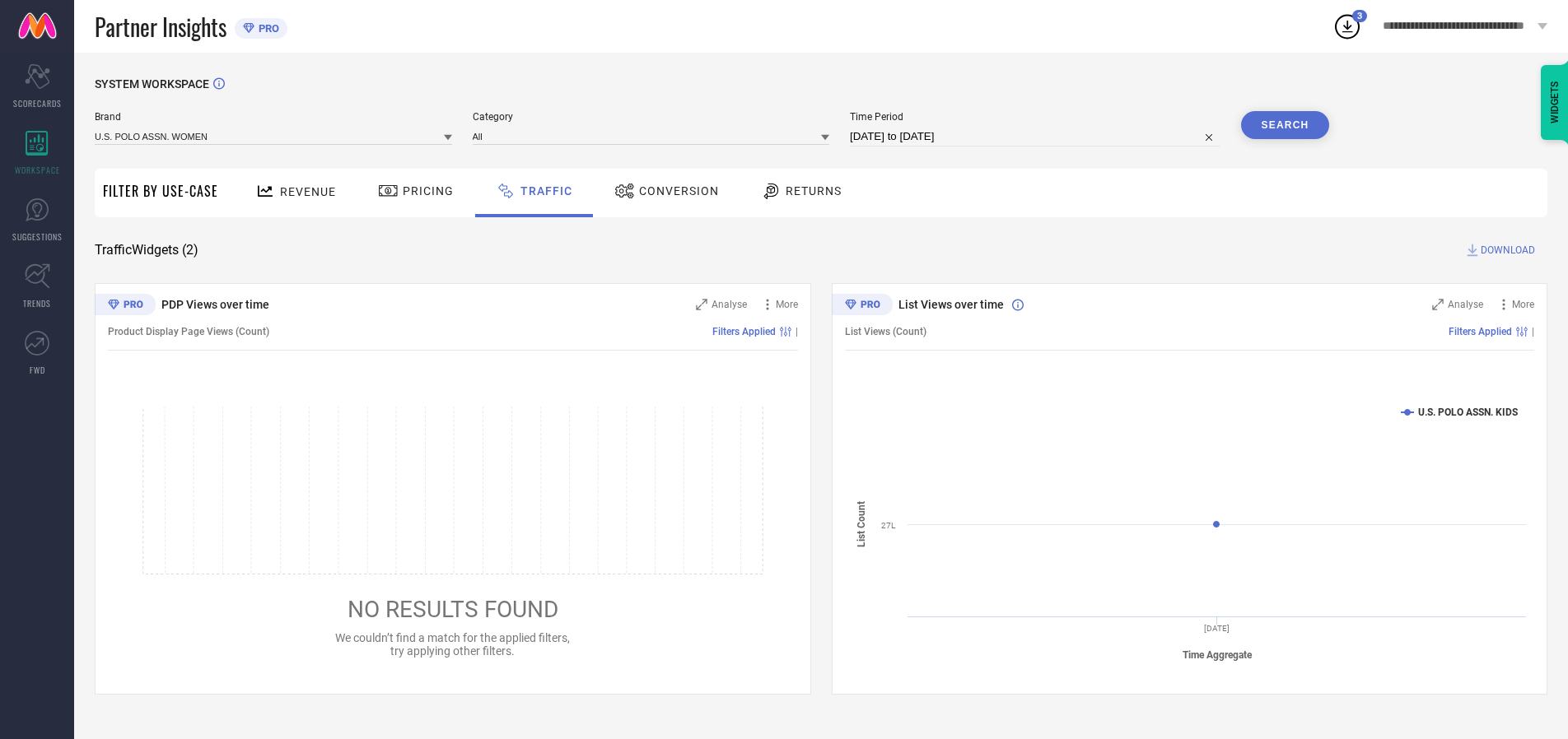
click at [1284, 125] on button "Search" at bounding box center [1285, 125] width 89 height 28
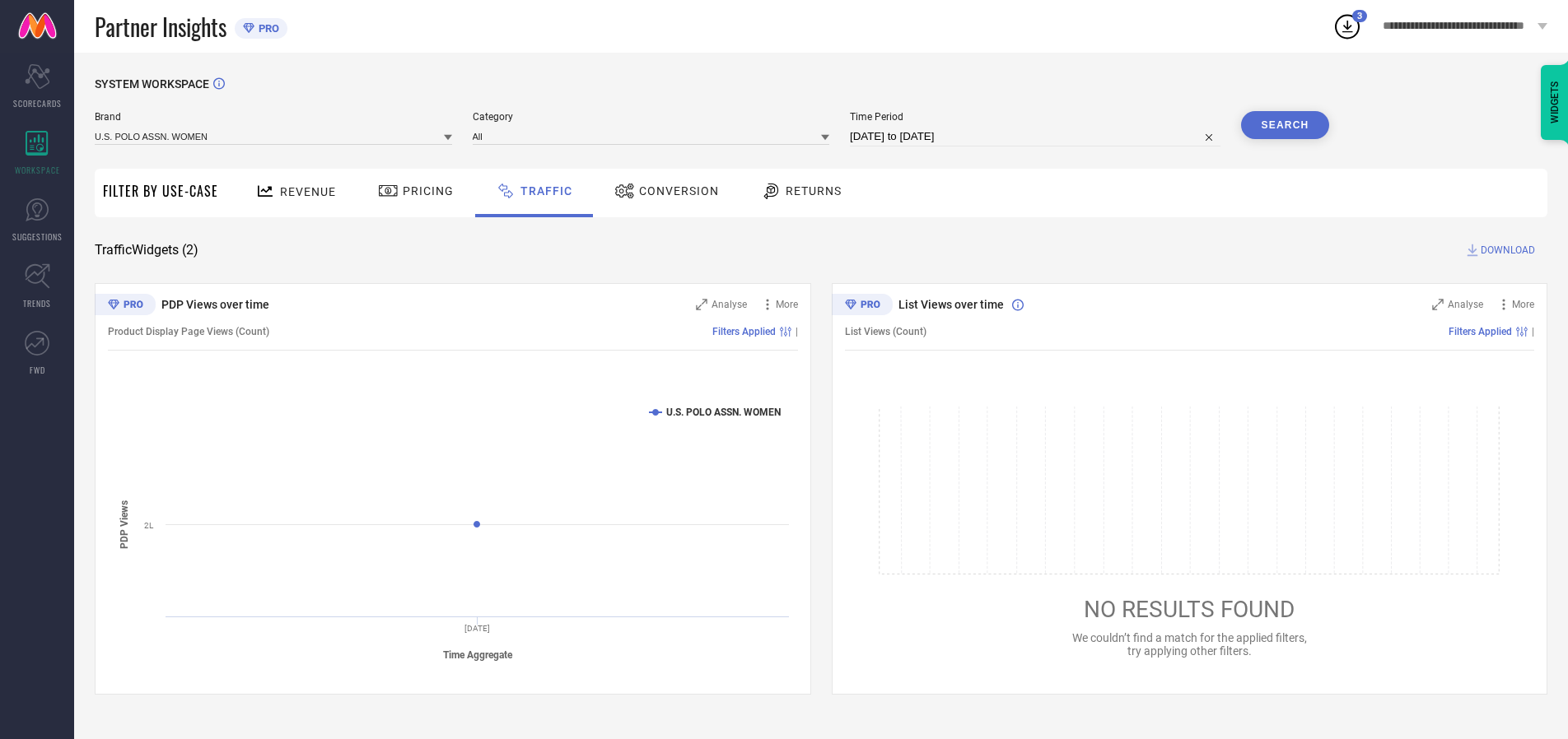
click at [1505, 250] on span "DOWNLOAD" at bounding box center [1508, 251] width 54 height 17
click at [1037, 136] on input at bounding box center [1035, 136] width 370 height 20
select select "9"
select select "2025"
select select "10"
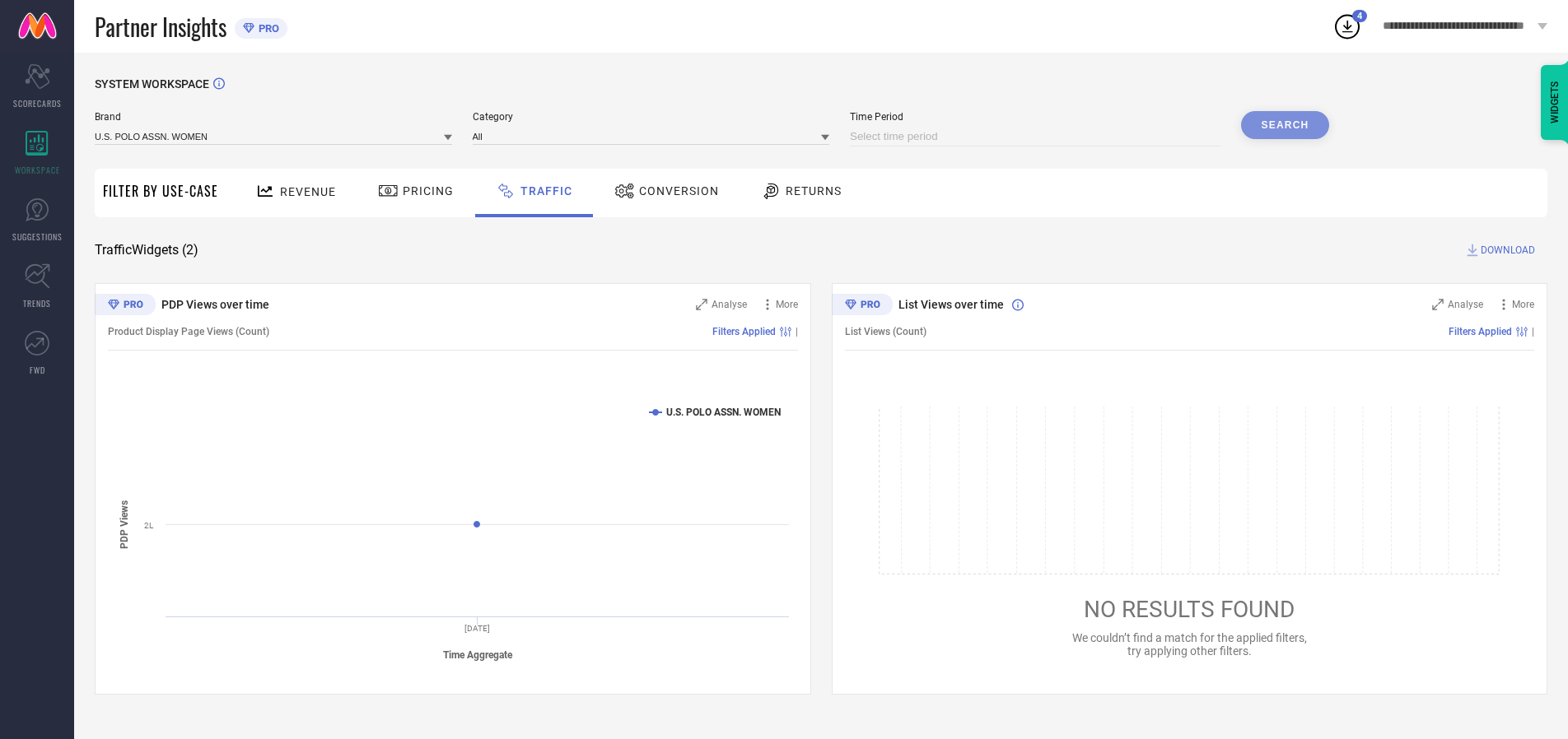
select select "2025"
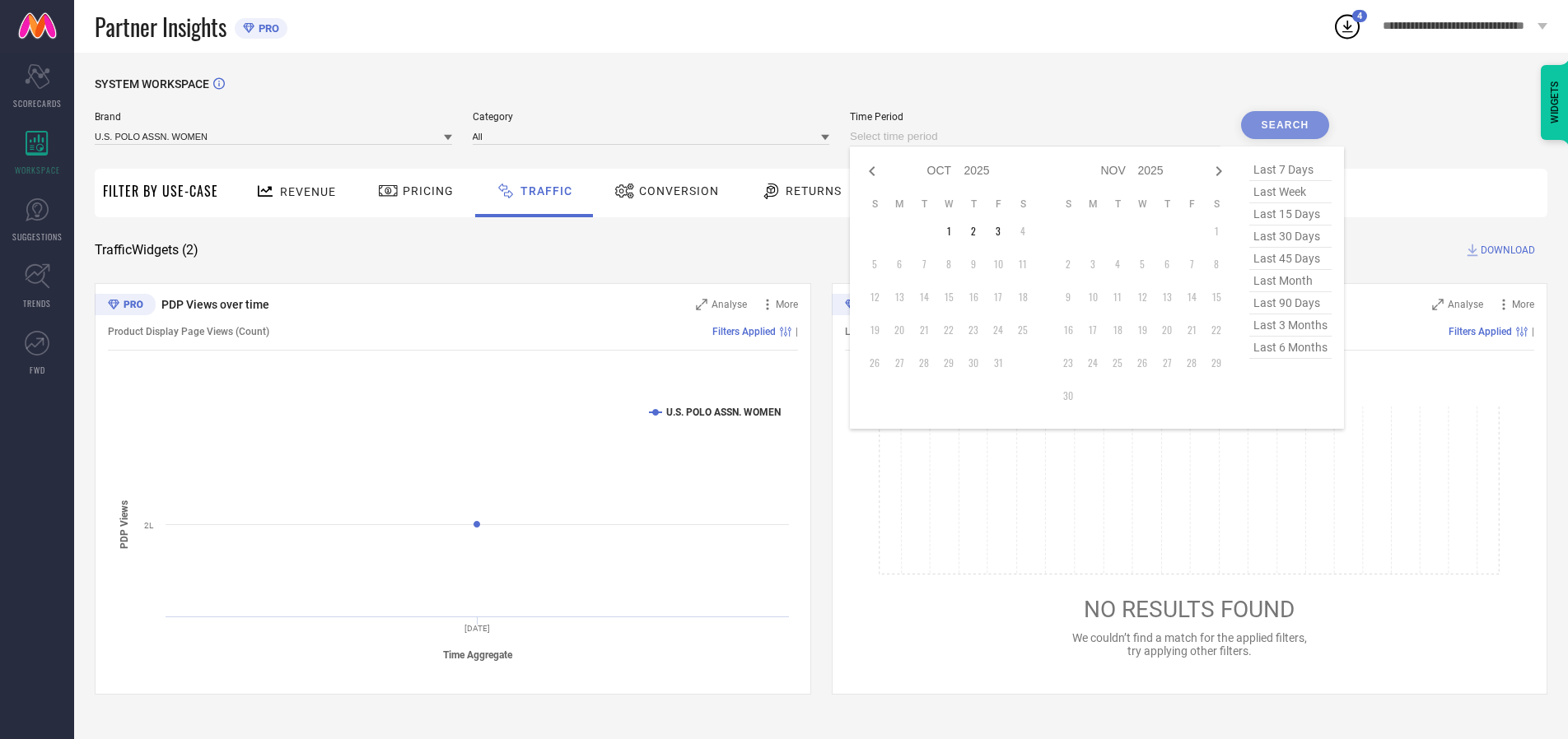
select select "8"
select select "2025"
select select "9"
select select "2025"
click at [879, 363] on td "28" at bounding box center [875, 362] width 24 height 24
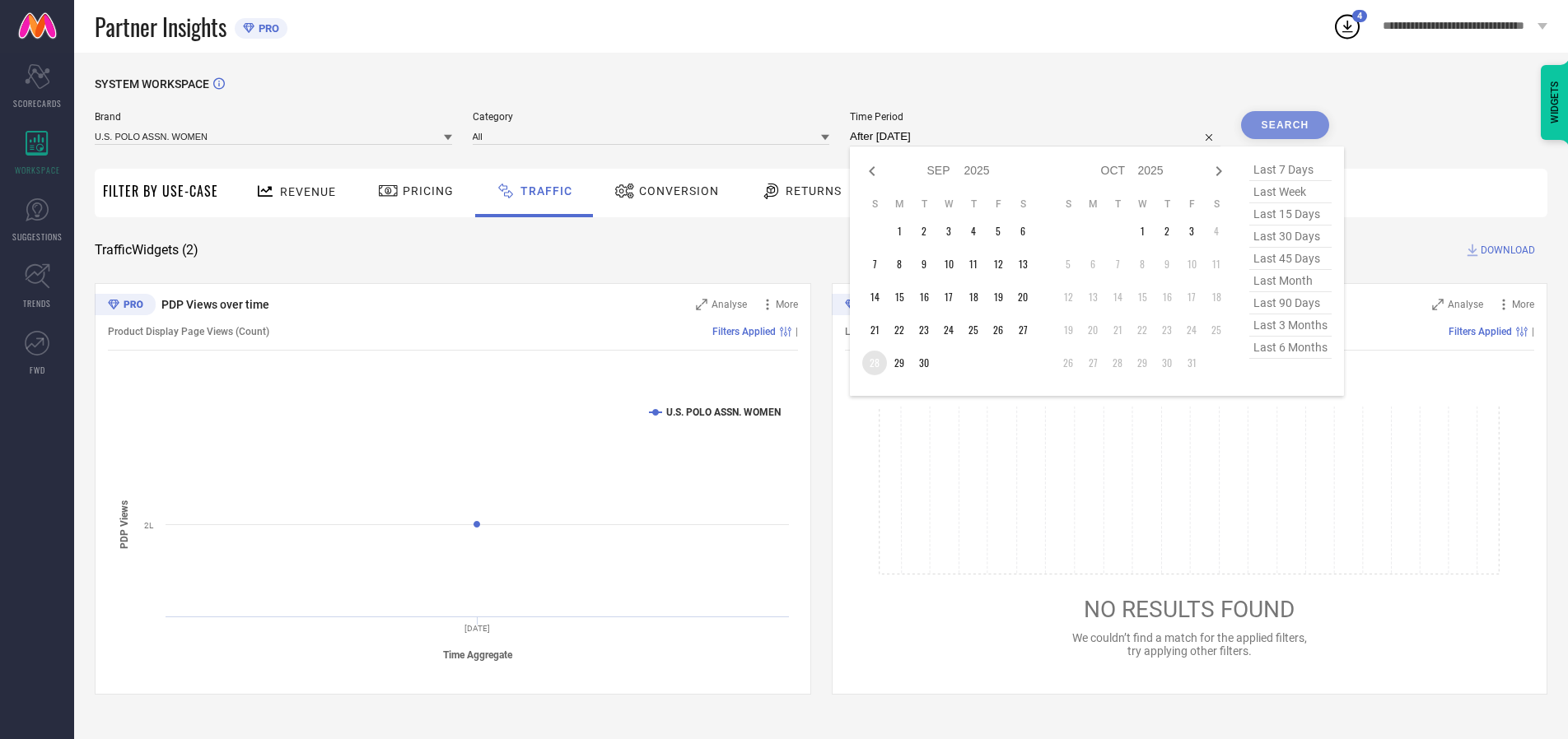
type input "[DATE] to [DATE]"
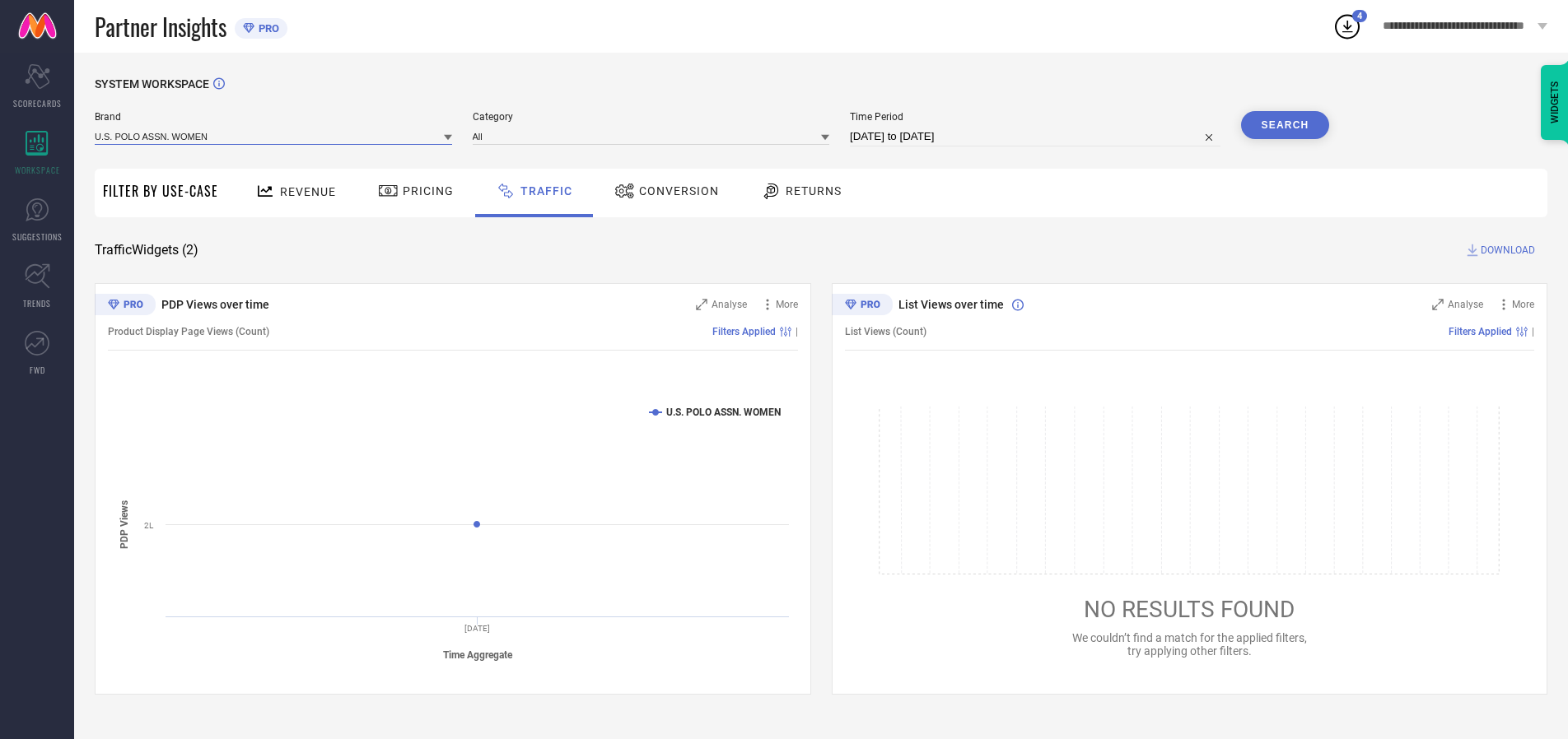
click at [274, 136] on input at bounding box center [273, 136] width 357 height 17
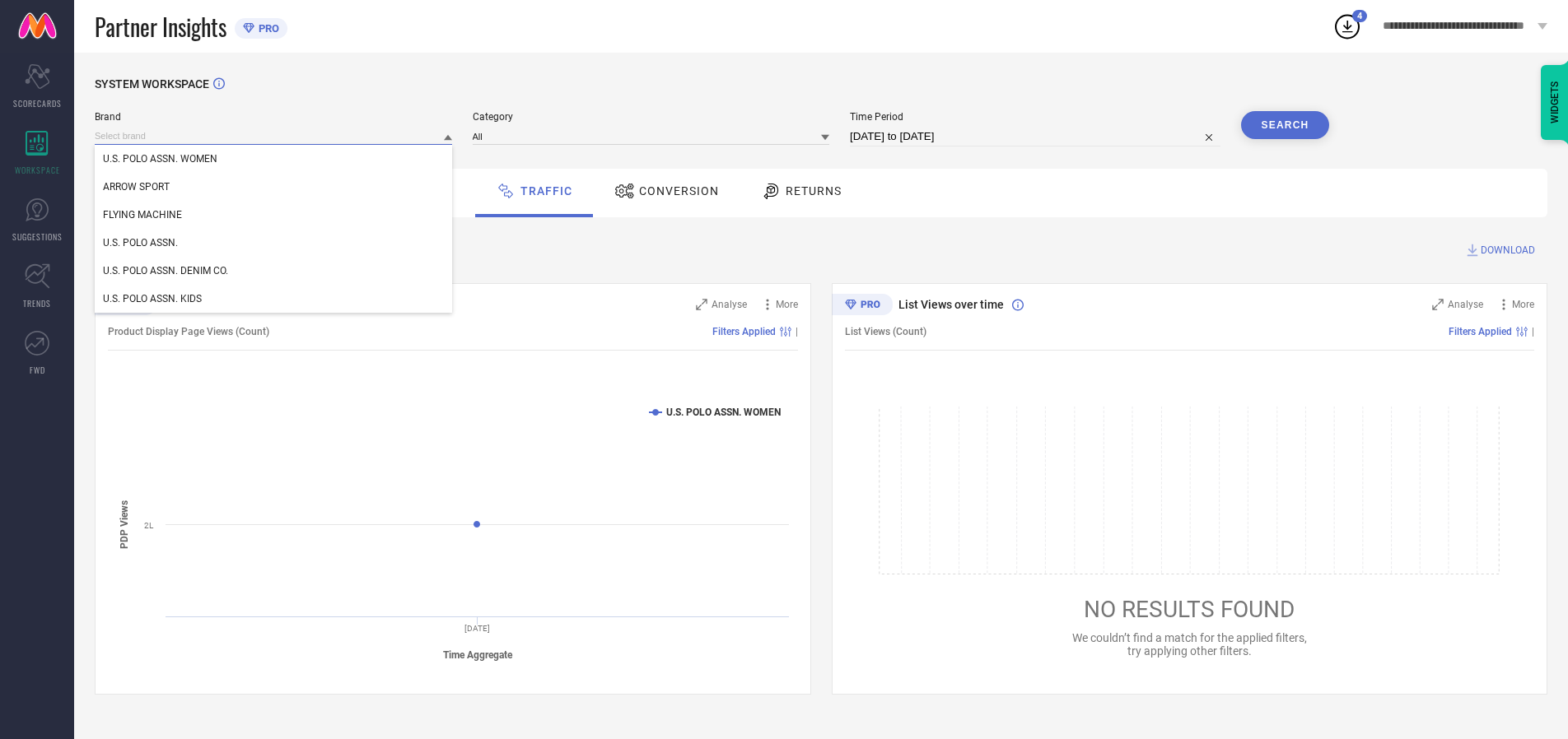
click at [274, 136] on input at bounding box center [273, 136] width 357 height 17
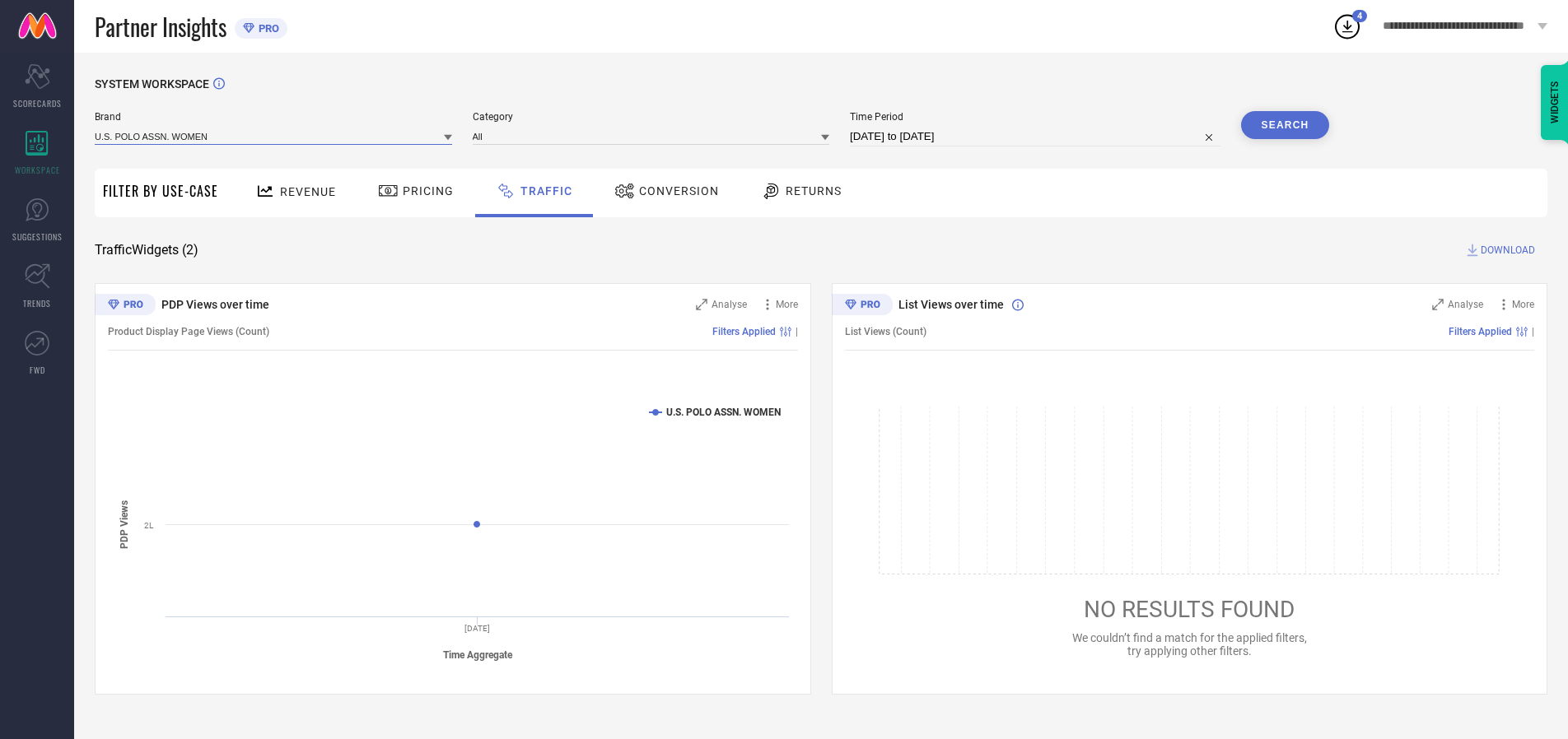
click at [274, 136] on input at bounding box center [273, 136] width 357 height 17
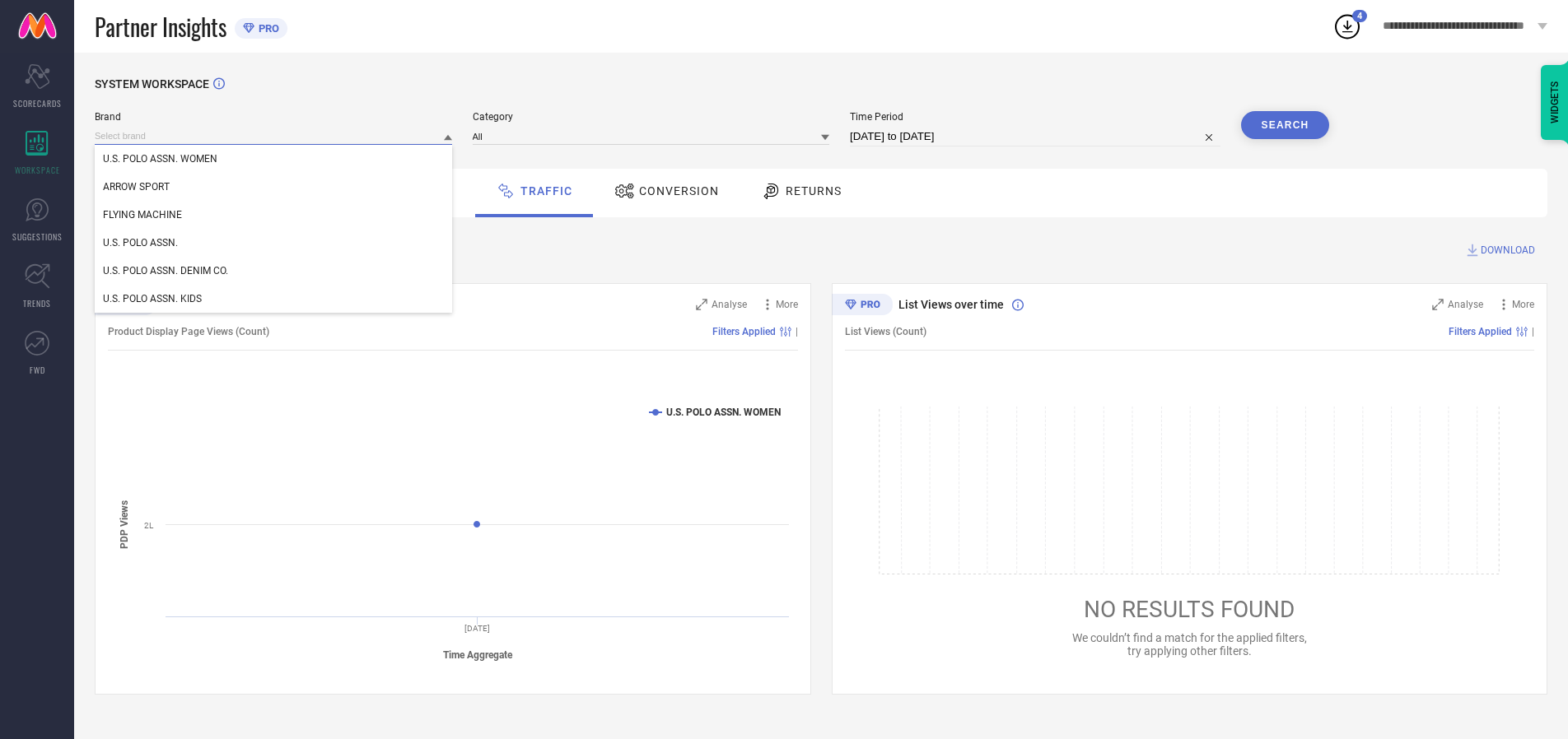
click at [274, 159] on div "U.S. POLO ASSN. WOMEN" at bounding box center [273, 159] width 357 height 28
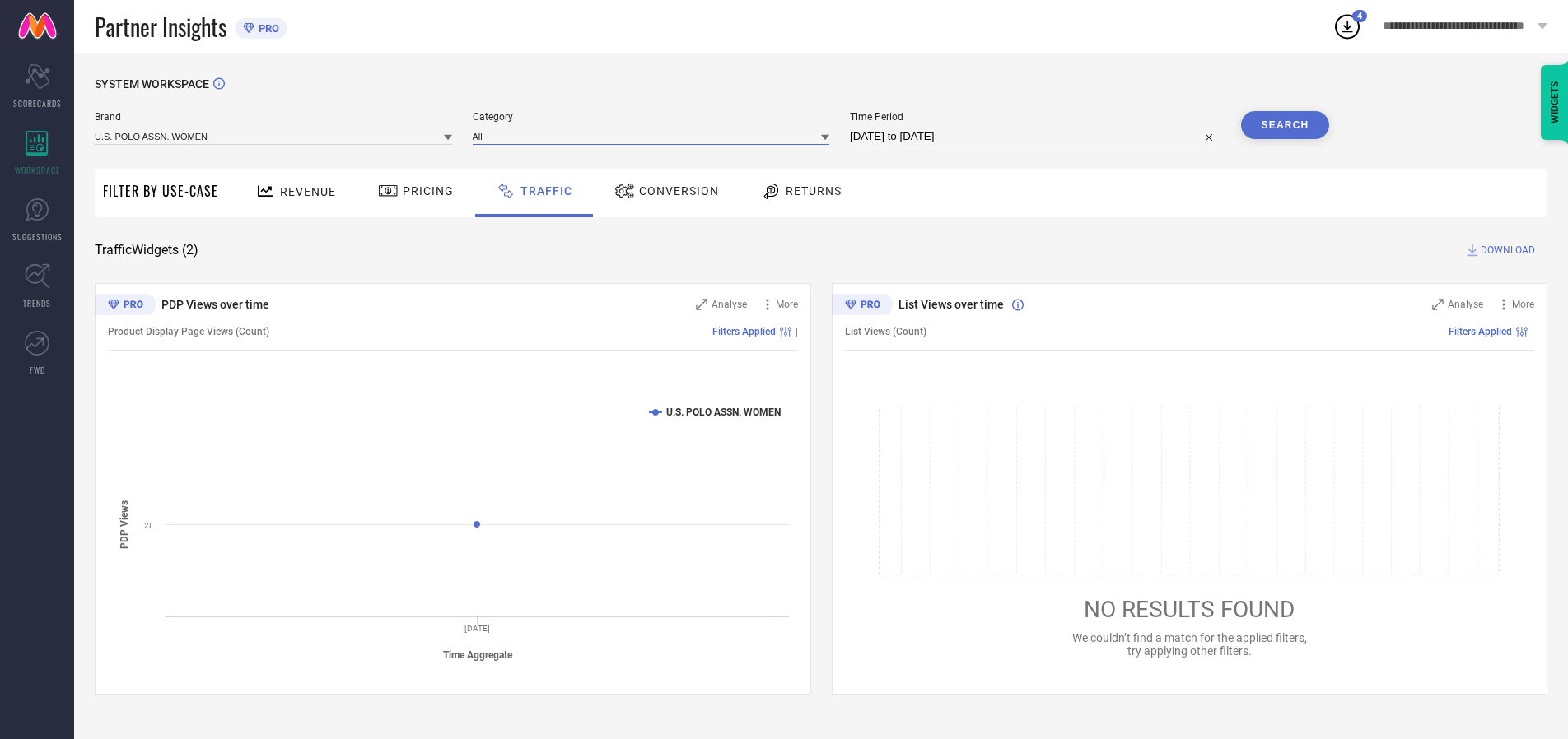
click at [655, 136] on input at bounding box center [651, 136] width 357 height 17
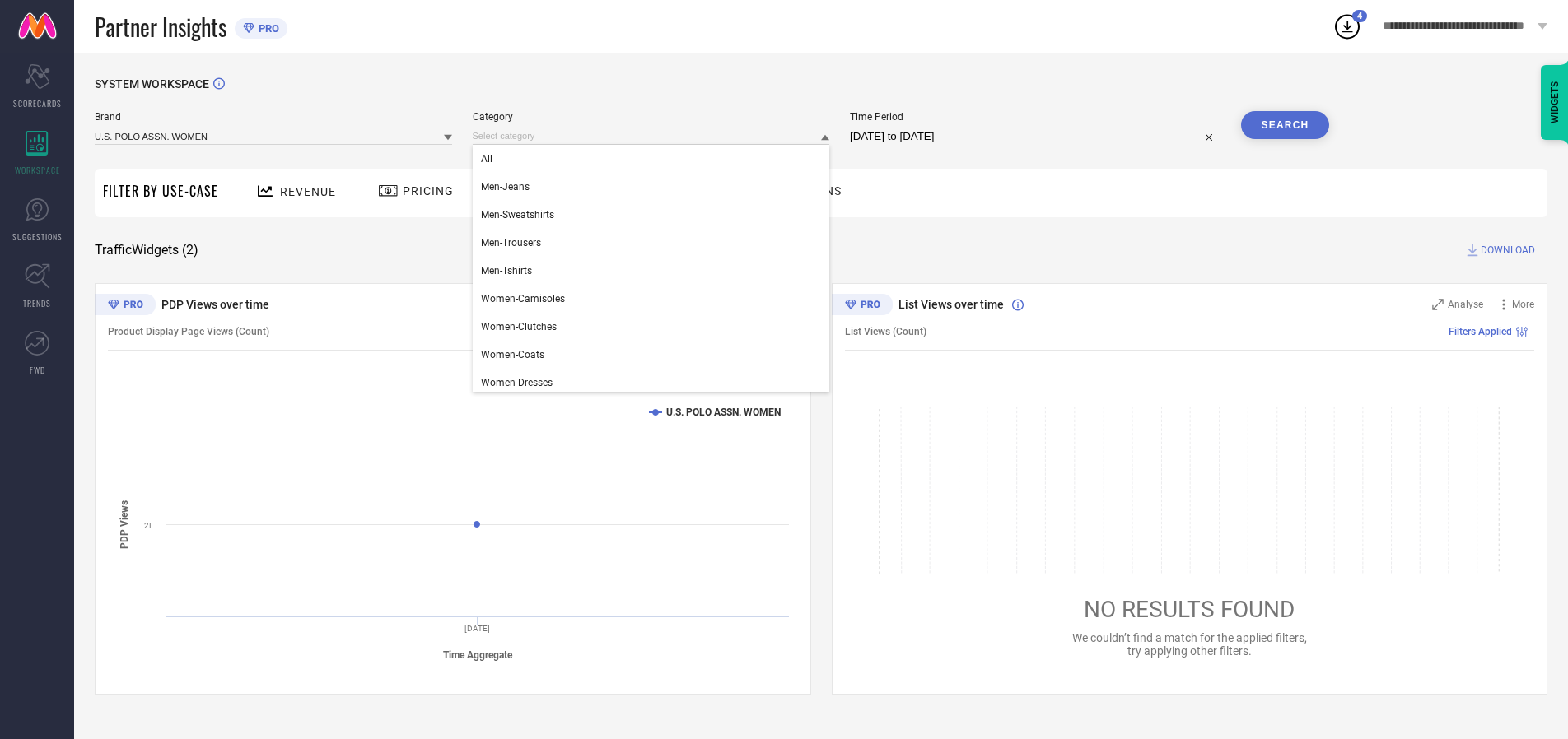
click at [655, 159] on div "All" at bounding box center [651, 159] width 357 height 28
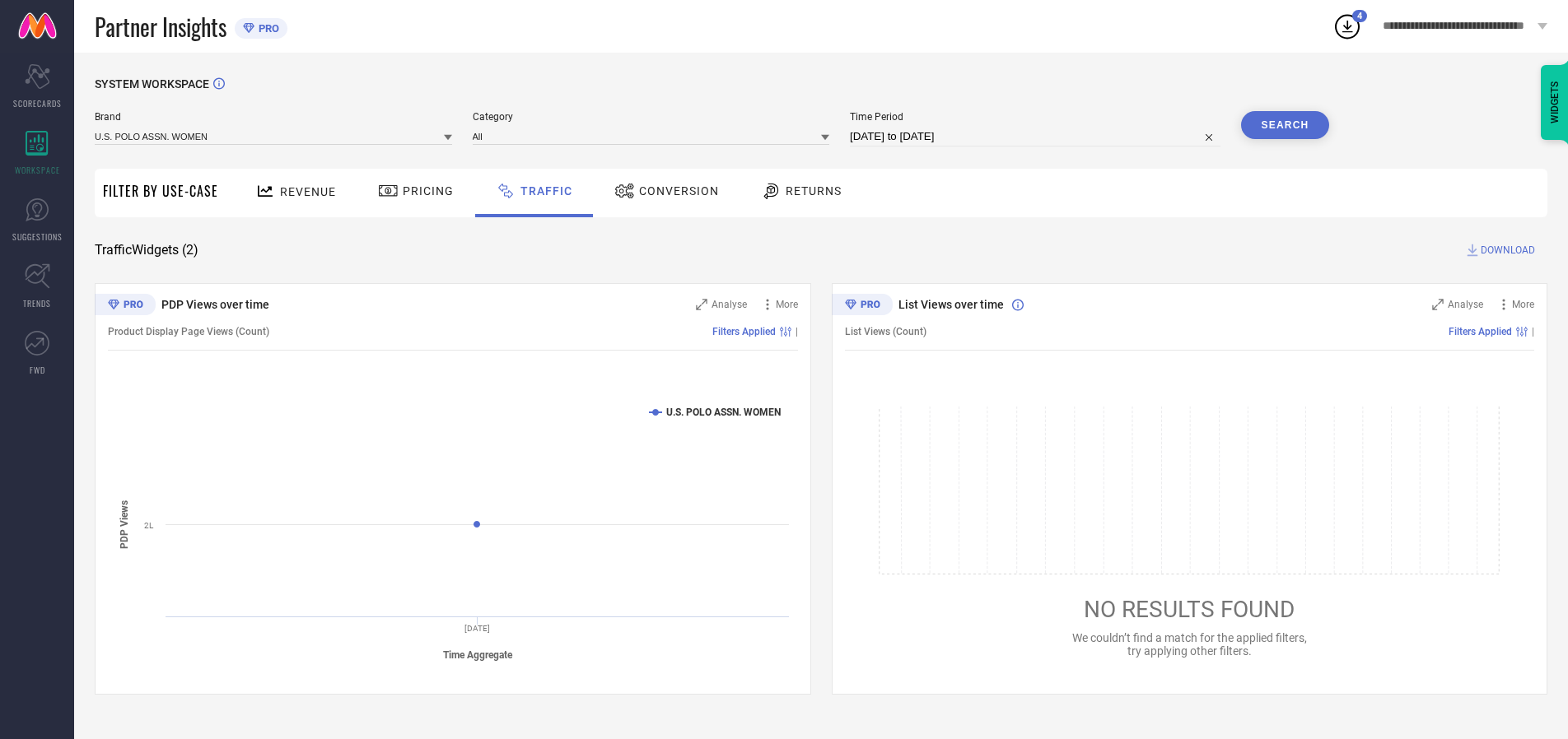
click at [1284, 125] on button "Search" at bounding box center [1285, 125] width 89 height 28
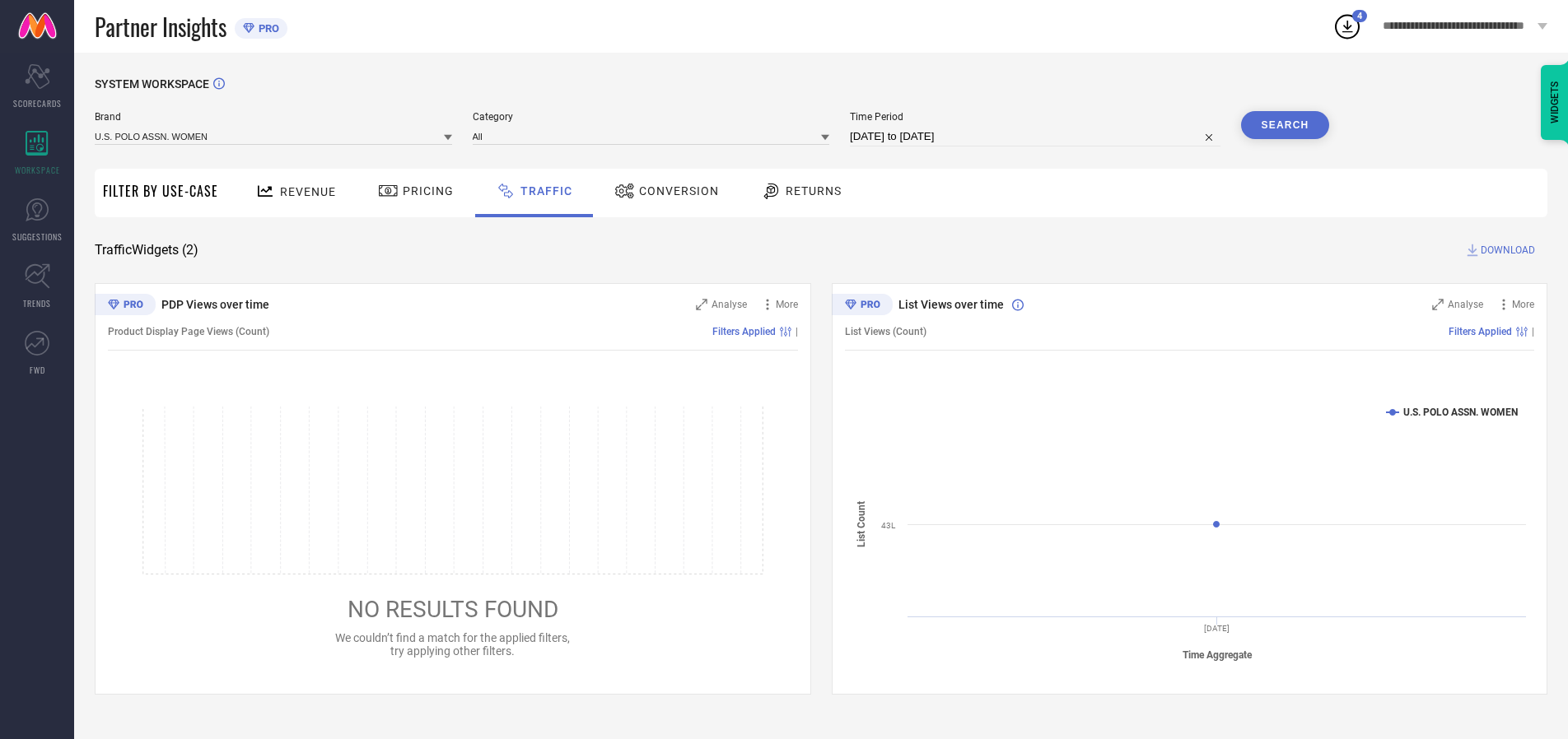
click at [1505, 250] on span "DOWNLOAD" at bounding box center [1508, 251] width 54 height 17
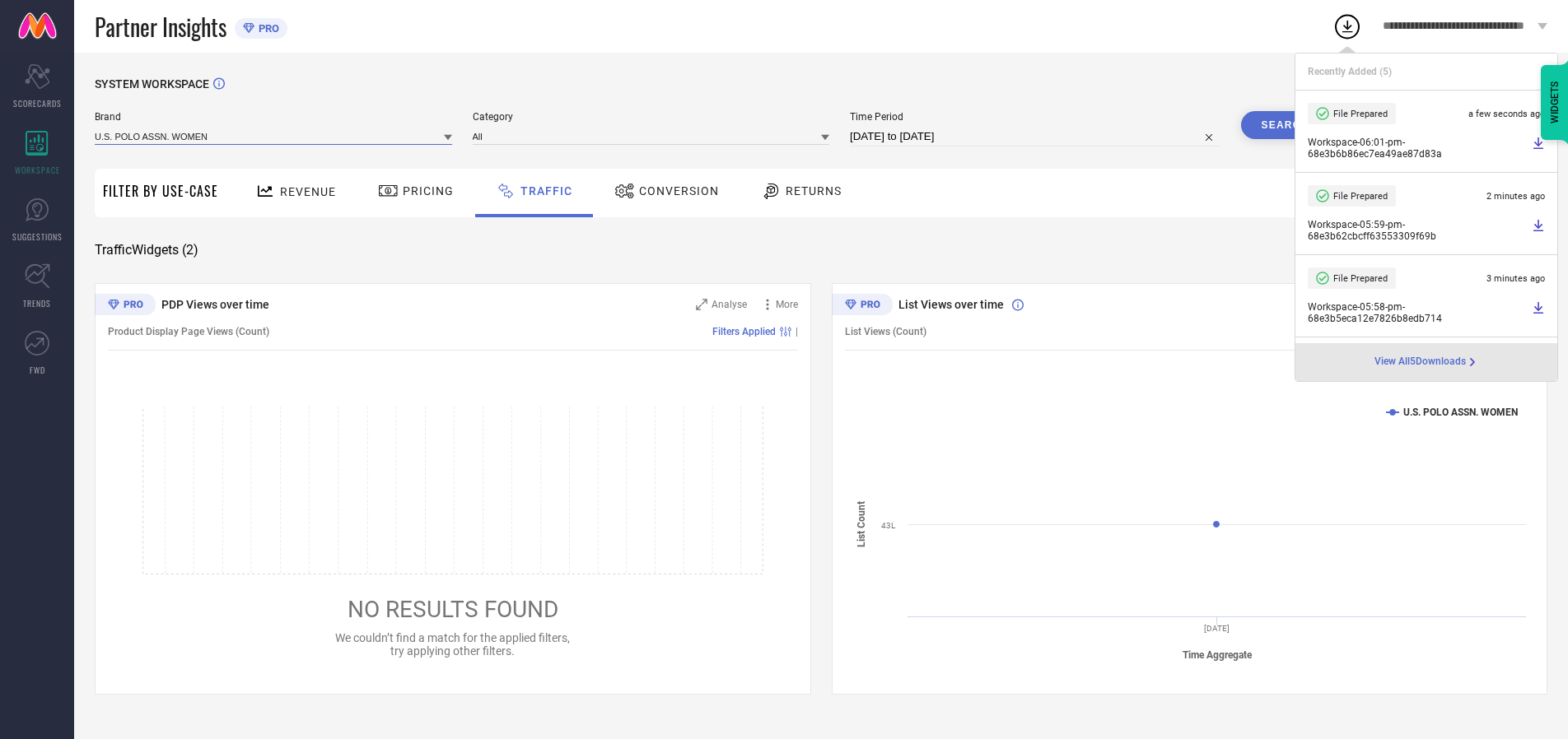
click at [274, 136] on input at bounding box center [273, 136] width 357 height 17
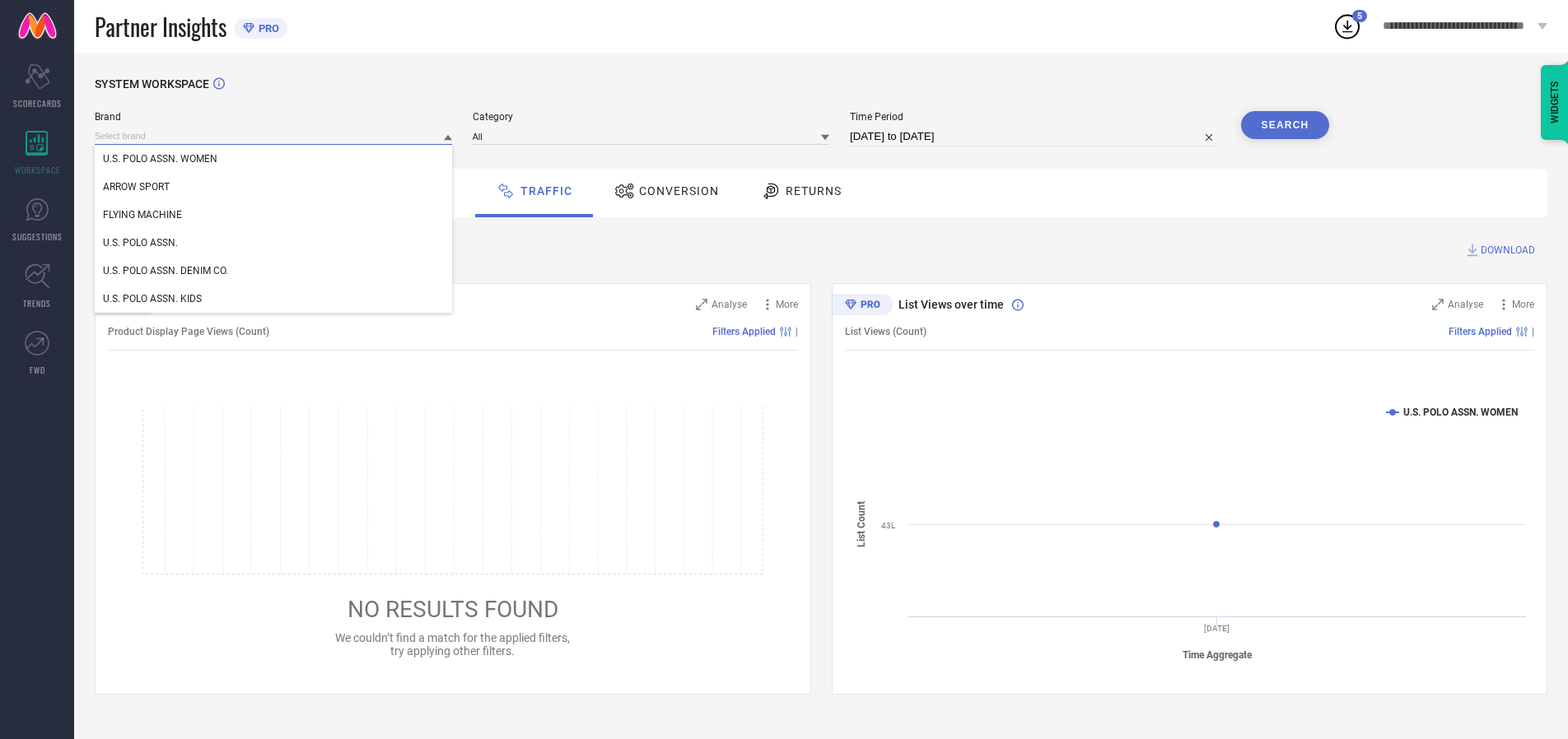
click at [274, 243] on div "U.S. POLO ASSN." at bounding box center [273, 243] width 357 height 28
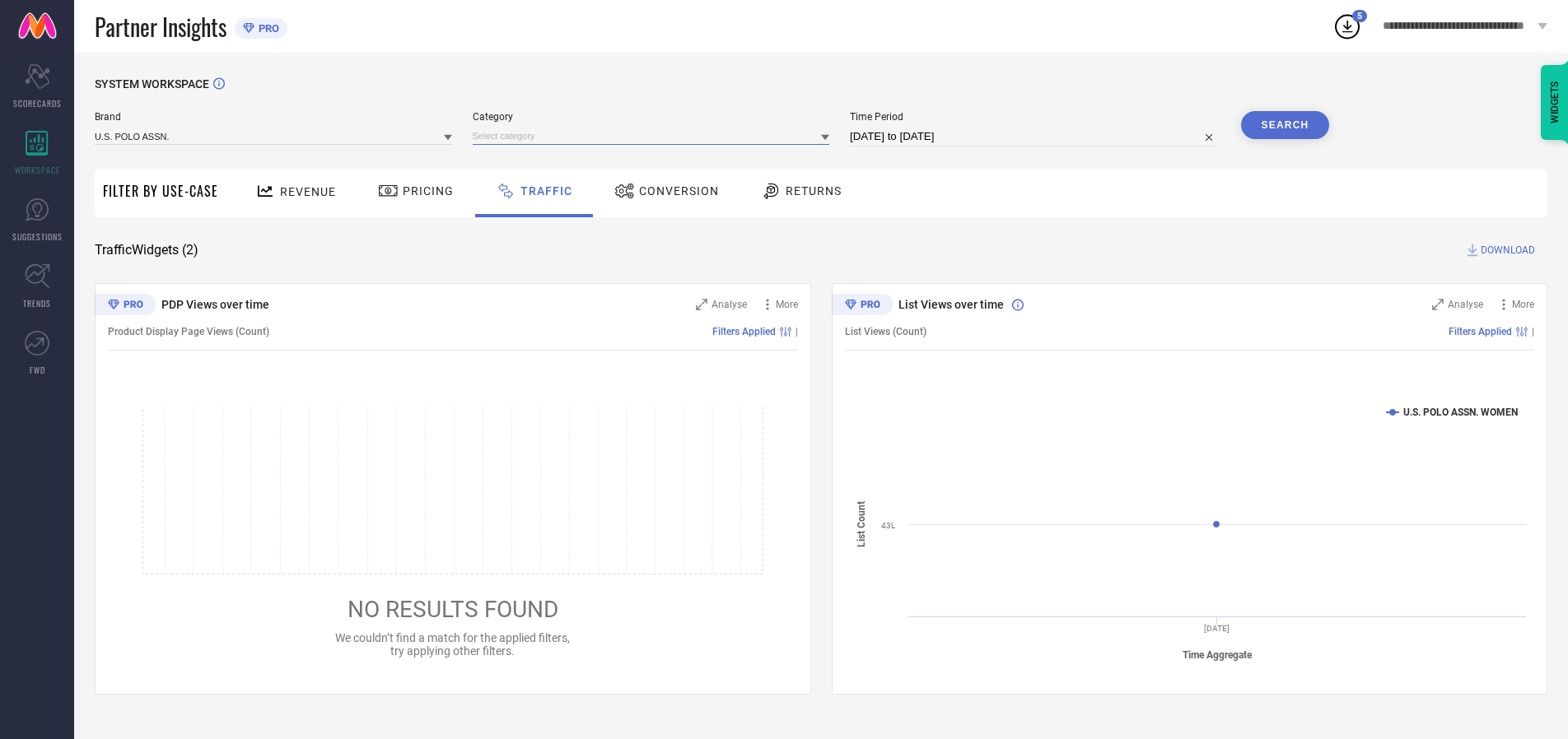
click at [655, 136] on input at bounding box center [651, 136] width 357 height 17
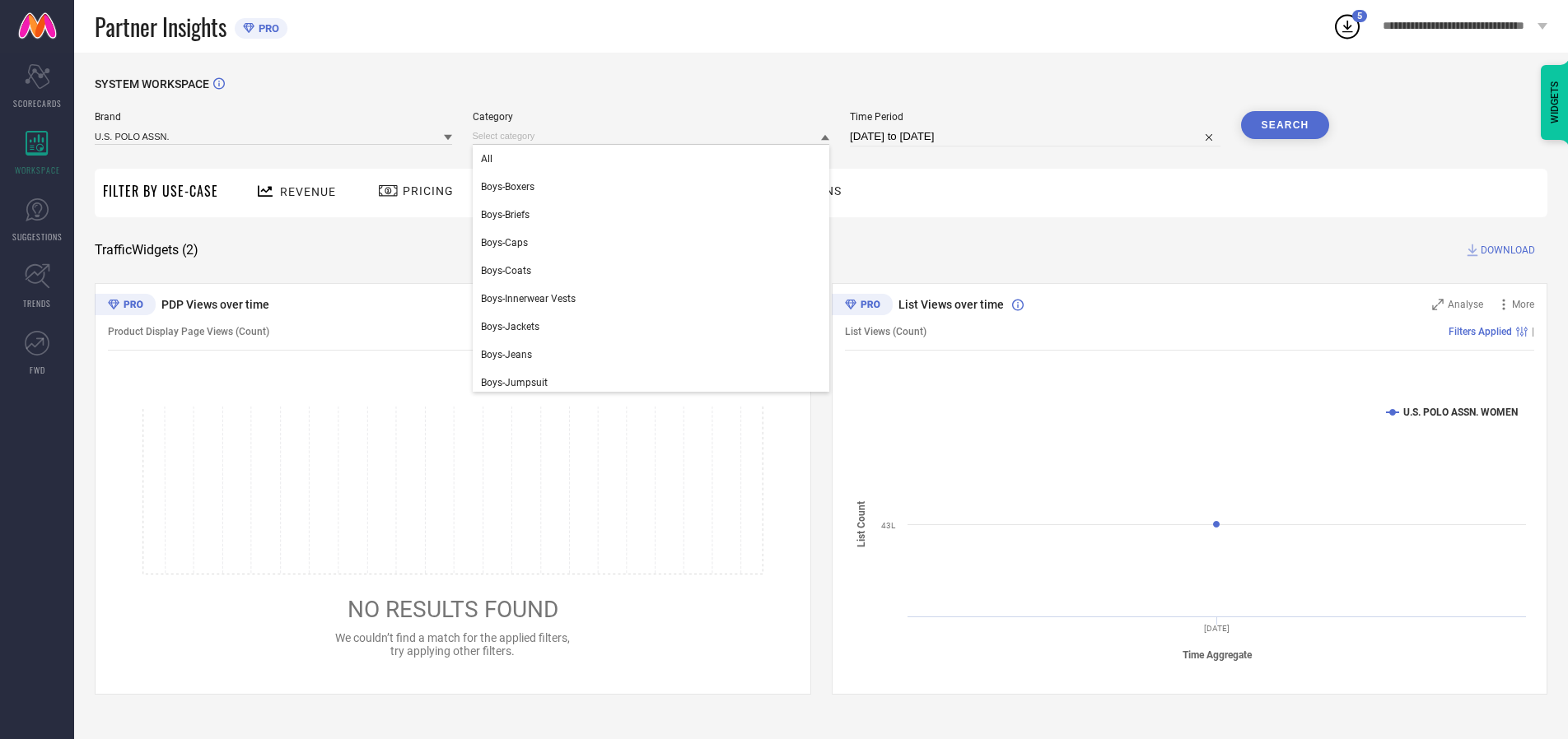
click at [655, 159] on div "All" at bounding box center [651, 159] width 357 height 28
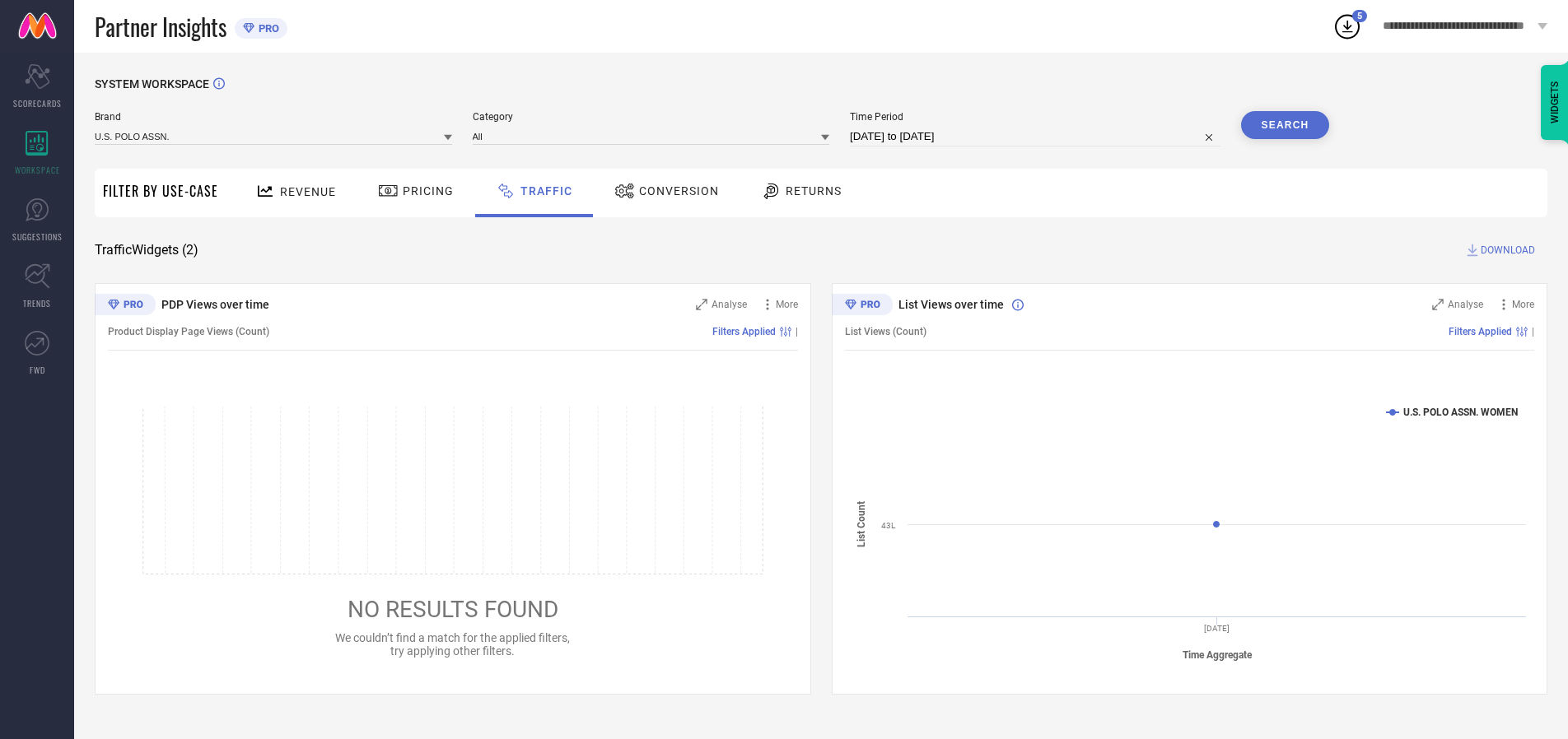
click at [1284, 125] on button "Search" at bounding box center [1285, 125] width 89 height 28
click at [1505, 250] on span "DOWNLOAD" at bounding box center [1508, 251] width 54 height 17
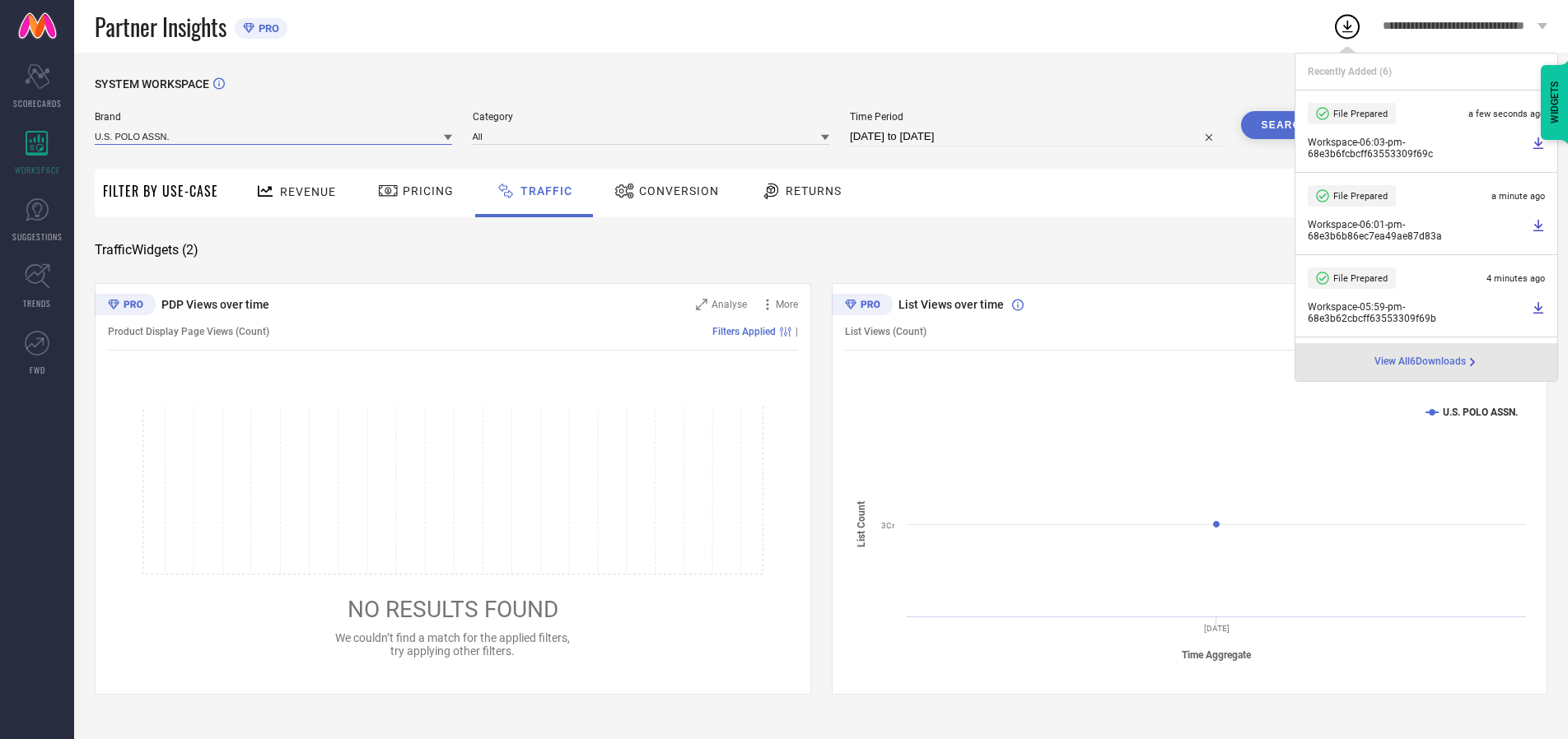
click at [274, 136] on input at bounding box center [273, 136] width 357 height 17
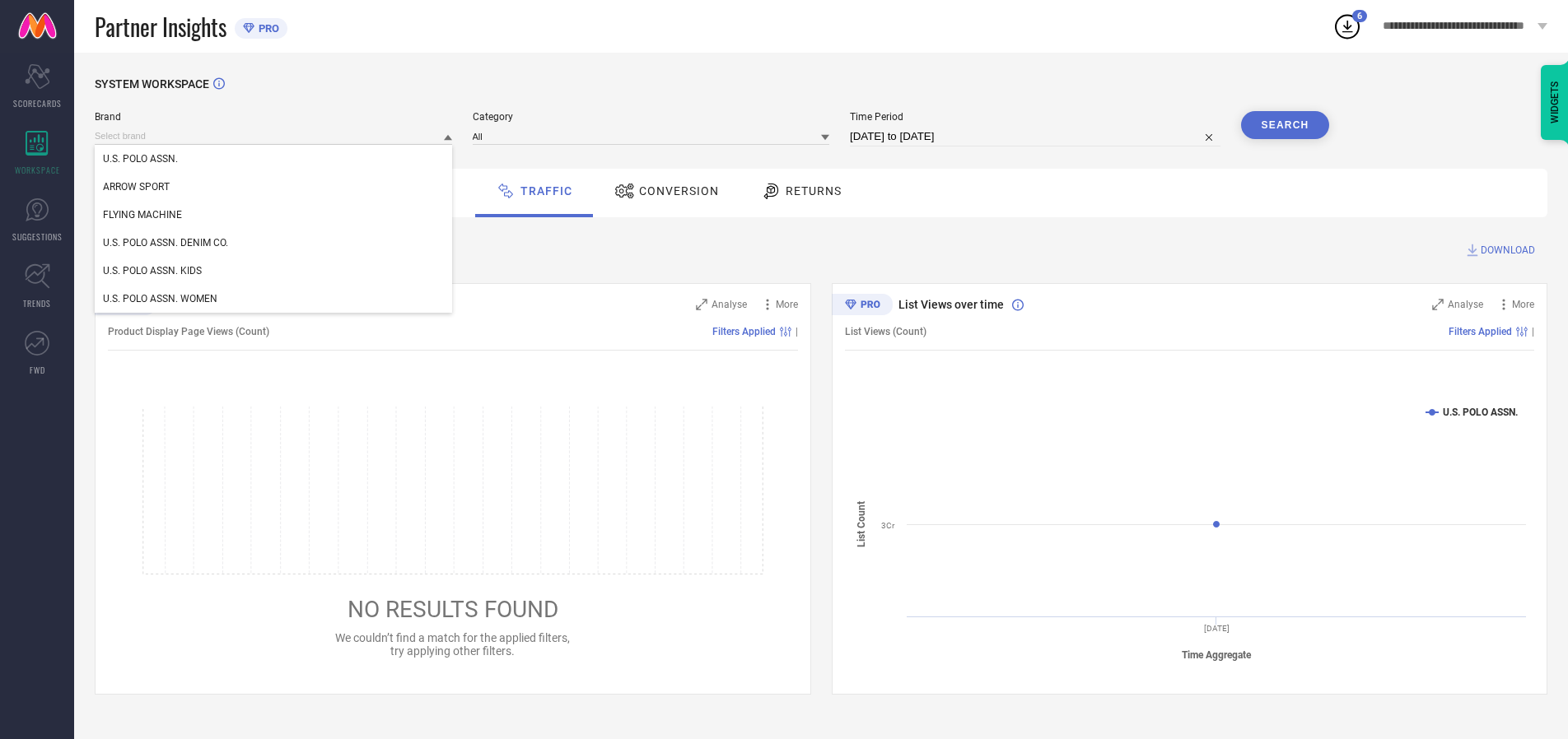
click at [274, 243] on div "U.S. POLO ASSN. DENIM CO." at bounding box center [273, 243] width 357 height 28
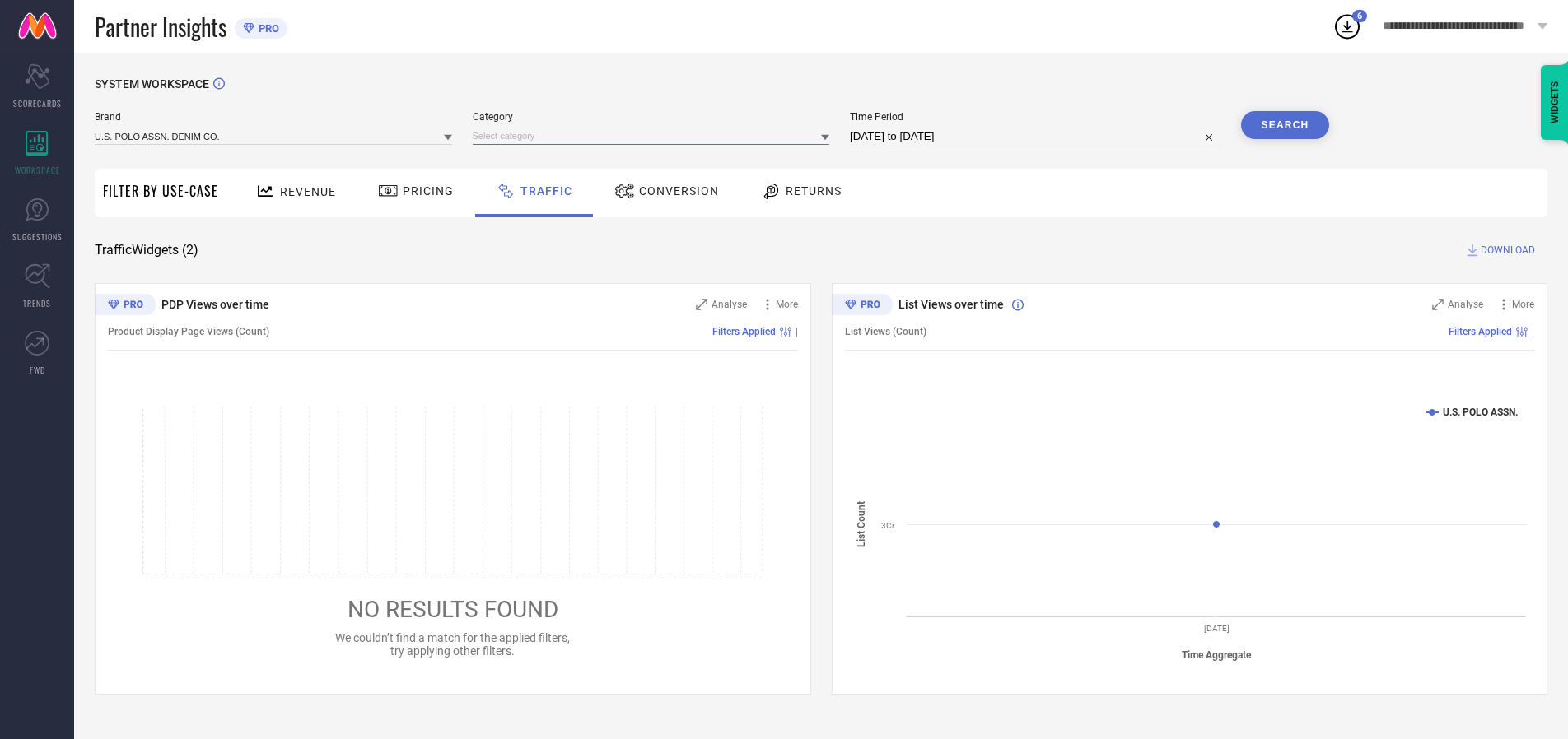
click at [655, 136] on input at bounding box center [651, 136] width 357 height 17
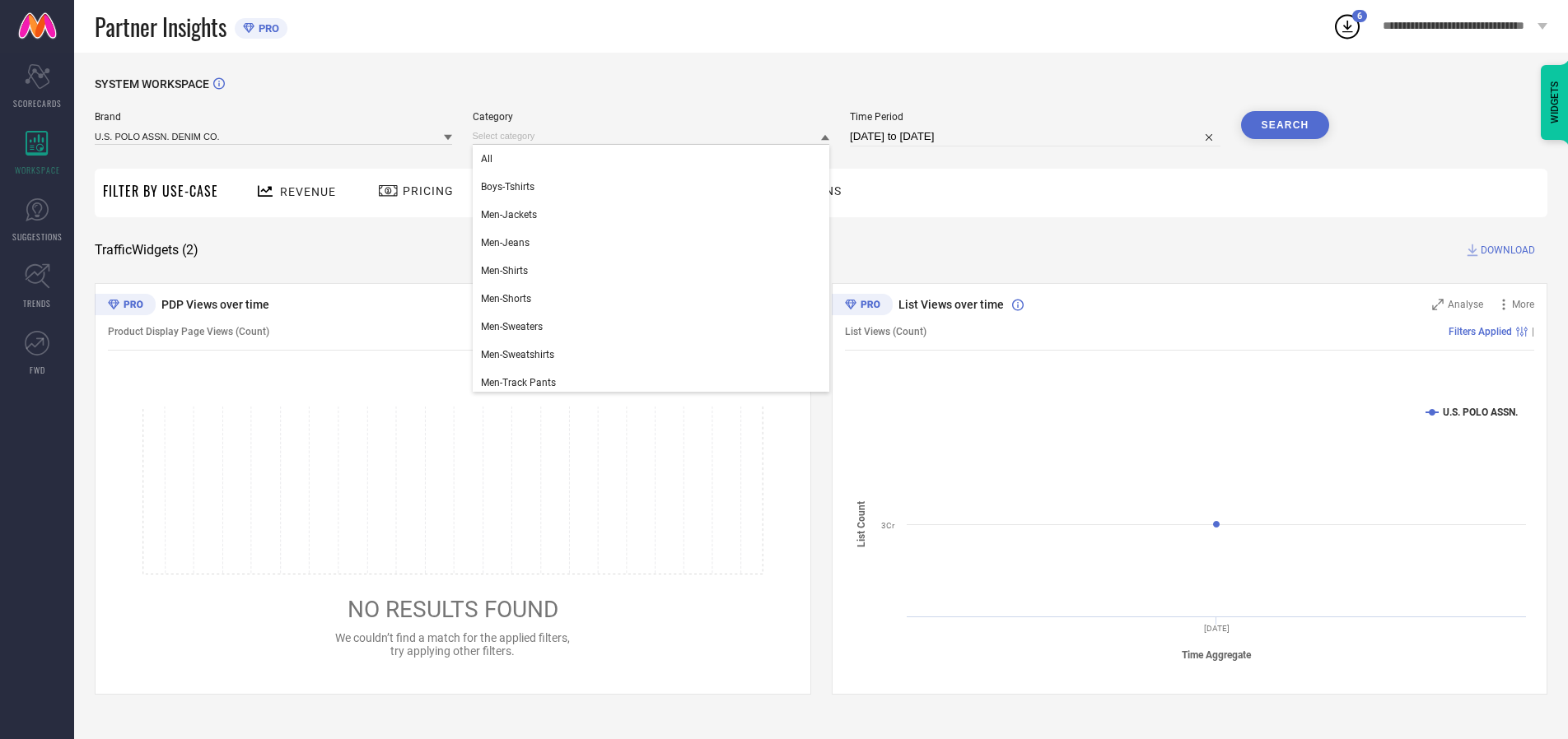
click at [655, 159] on div "All" at bounding box center [651, 159] width 357 height 28
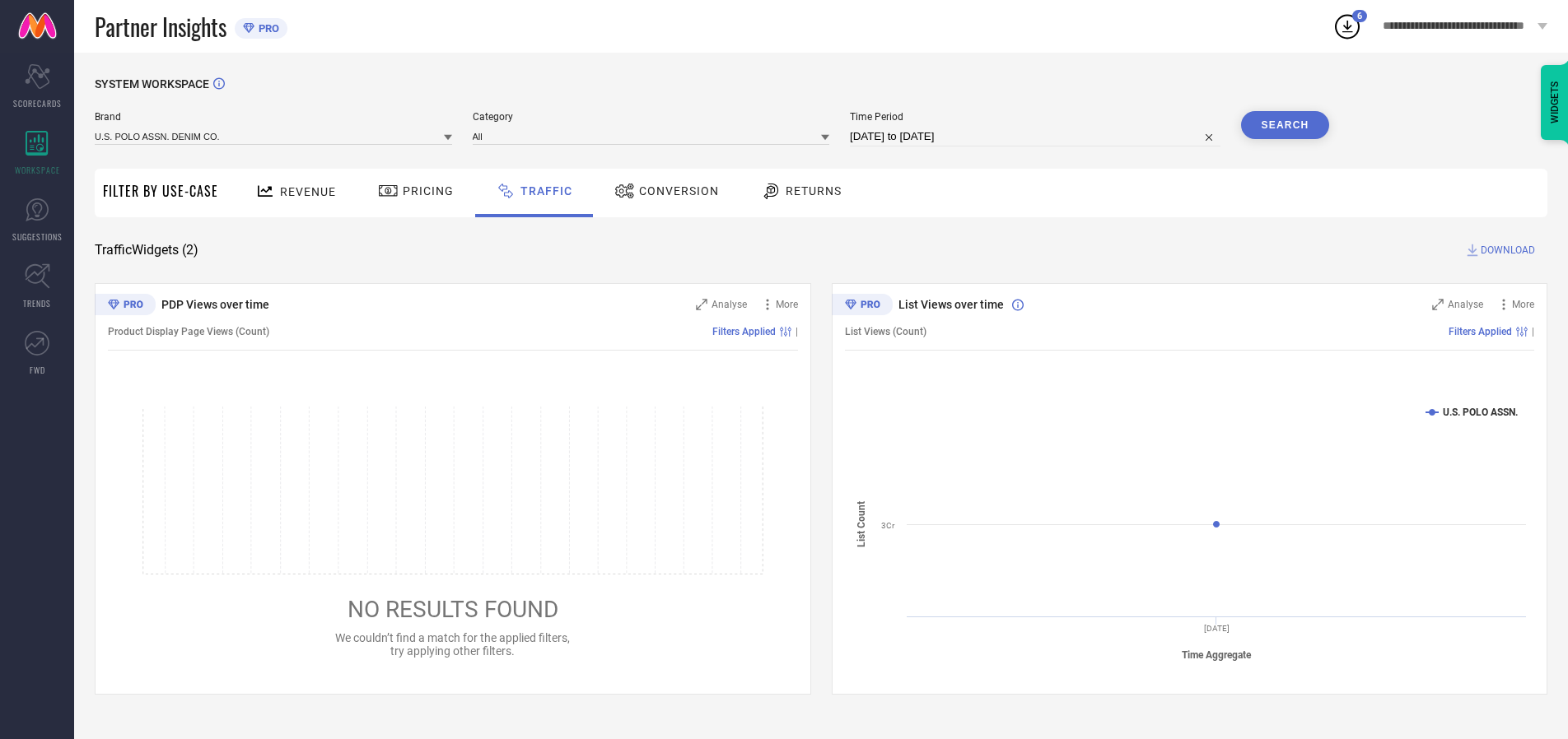
click at [1284, 125] on button "Search" at bounding box center [1285, 125] width 89 height 28
click at [1505, 250] on span "DOWNLOAD" at bounding box center [1508, 251] width 54 height 17
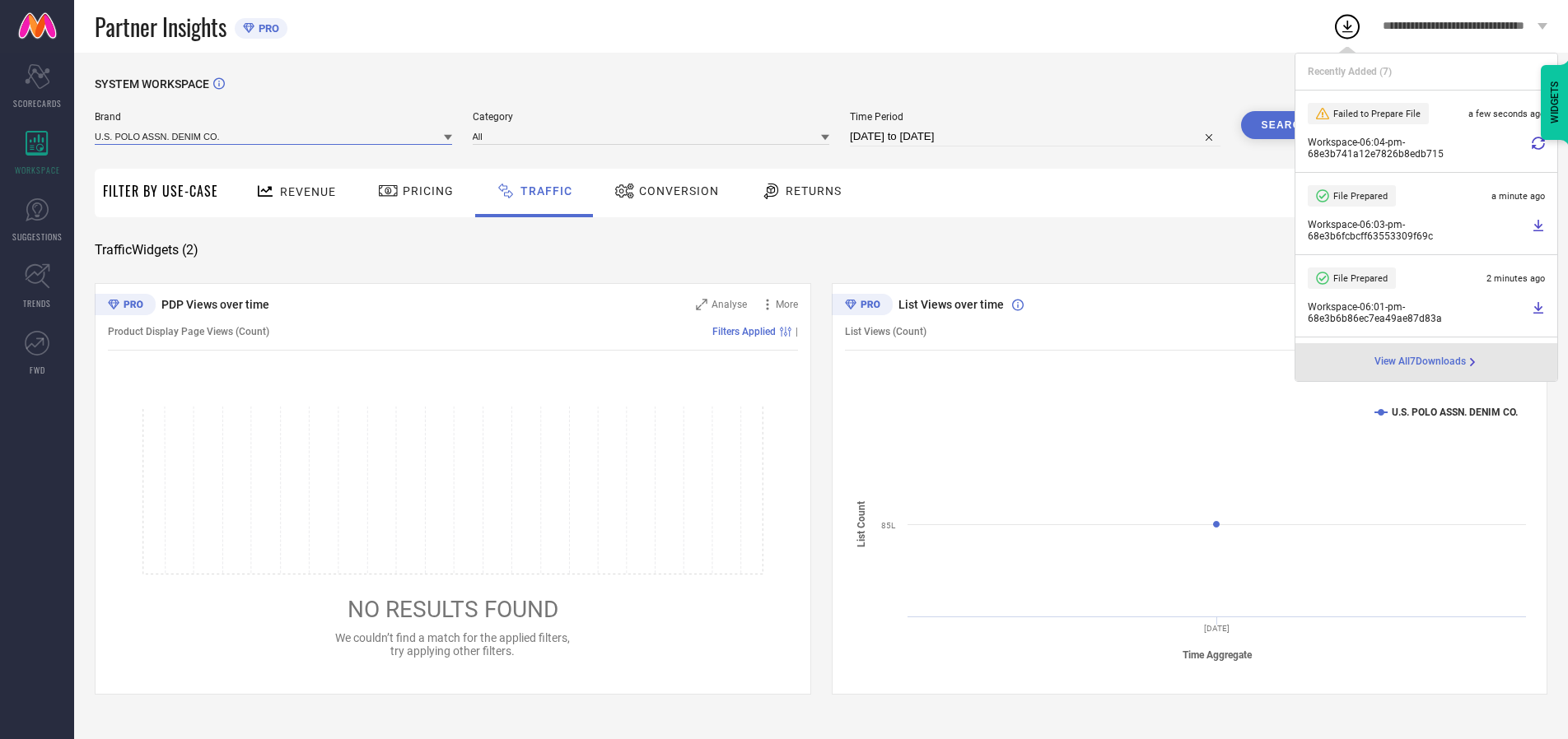
click at [274, 136] on input at bounding box center [273, 136] width 357 height 17
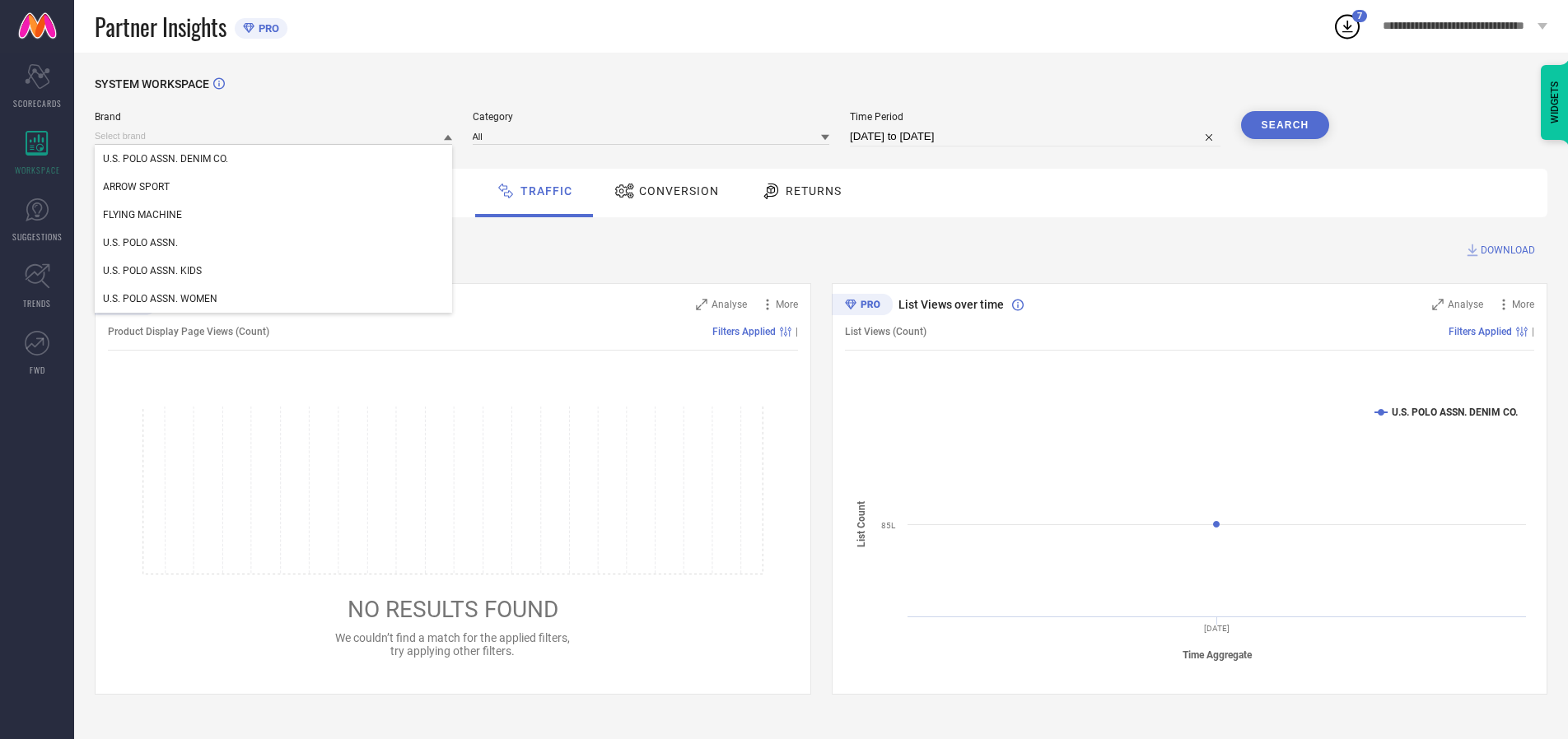
click at [274, 270] on div "U.S. POLO ASSN. KIDS" at bounding box center [273, 270] width 357 height 28
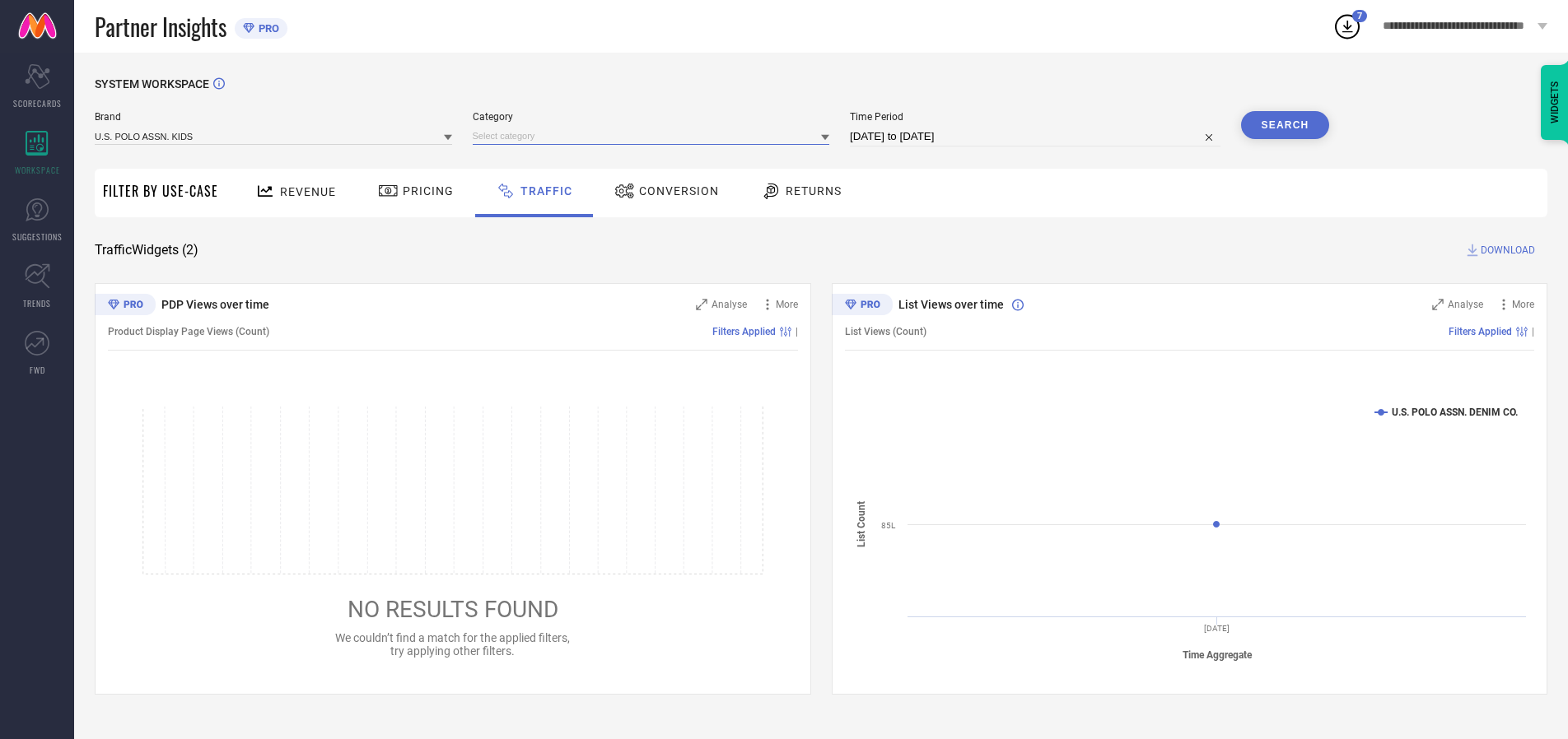
click at [655, 136] on input at bounding box center [651, 136] width 357 height 17
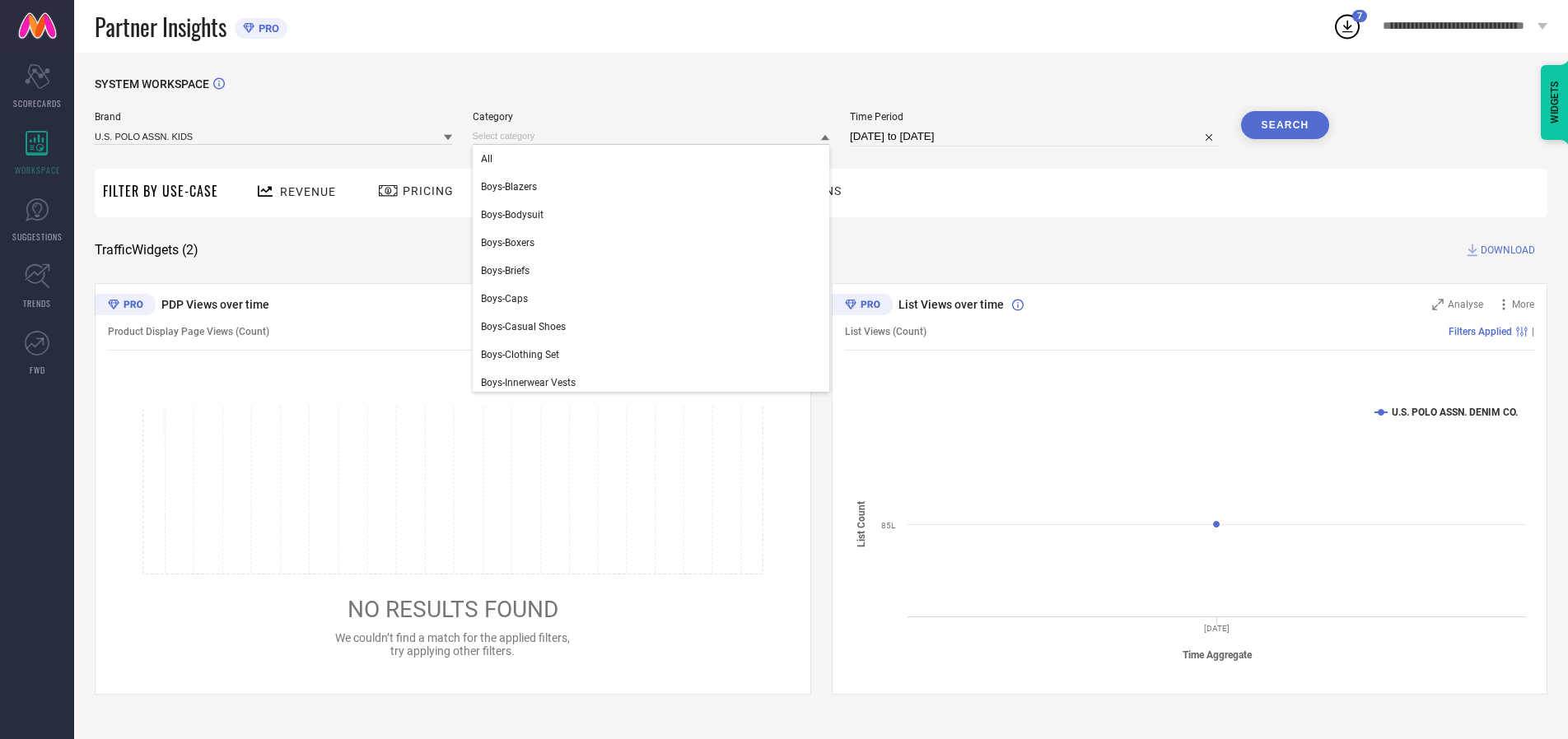
click at [655, 159] on div "All" at bounding box center [651, 159] width 357 height 28
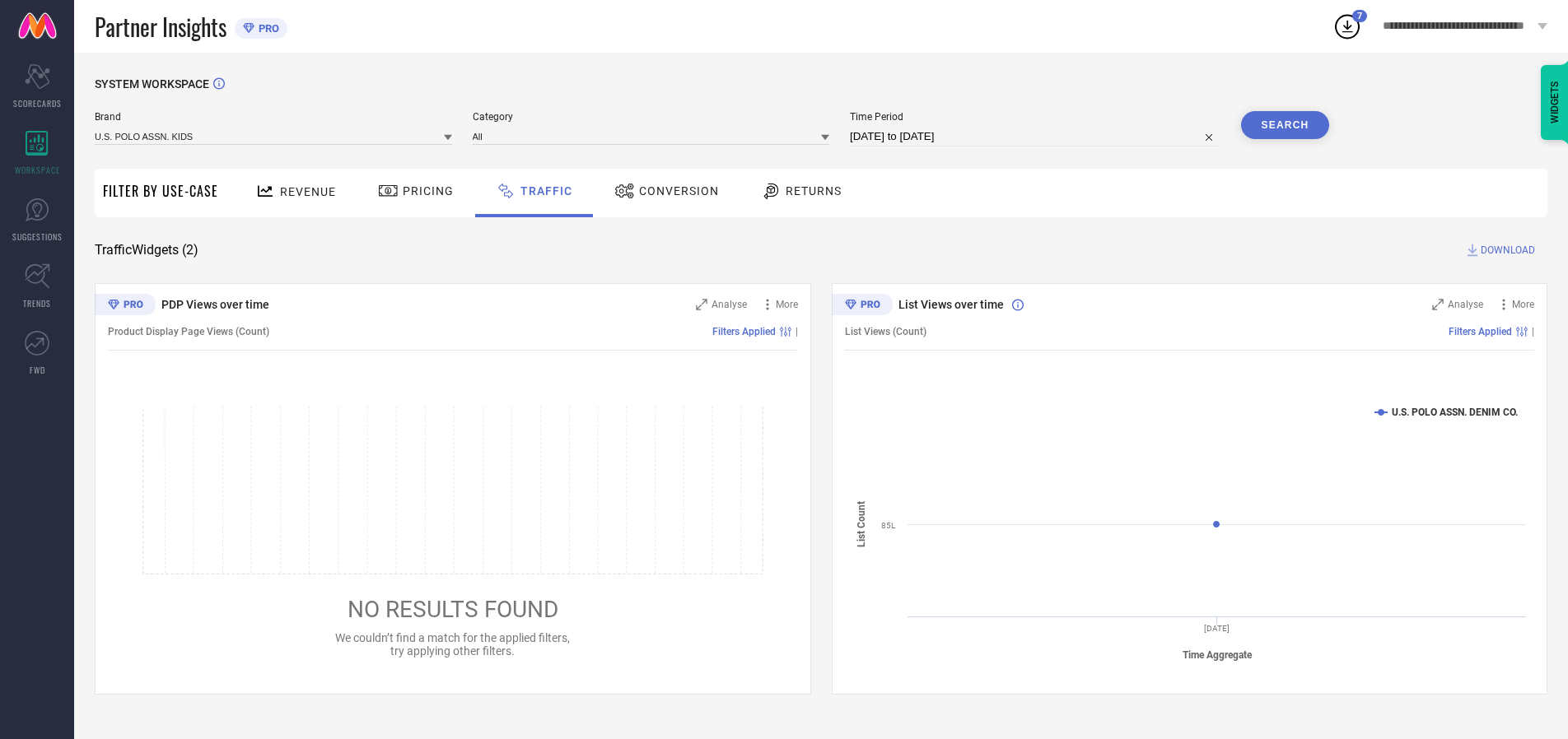
click at [1284, 125] on button "Search" at bounding box center [1285, 125] width 89 height 28
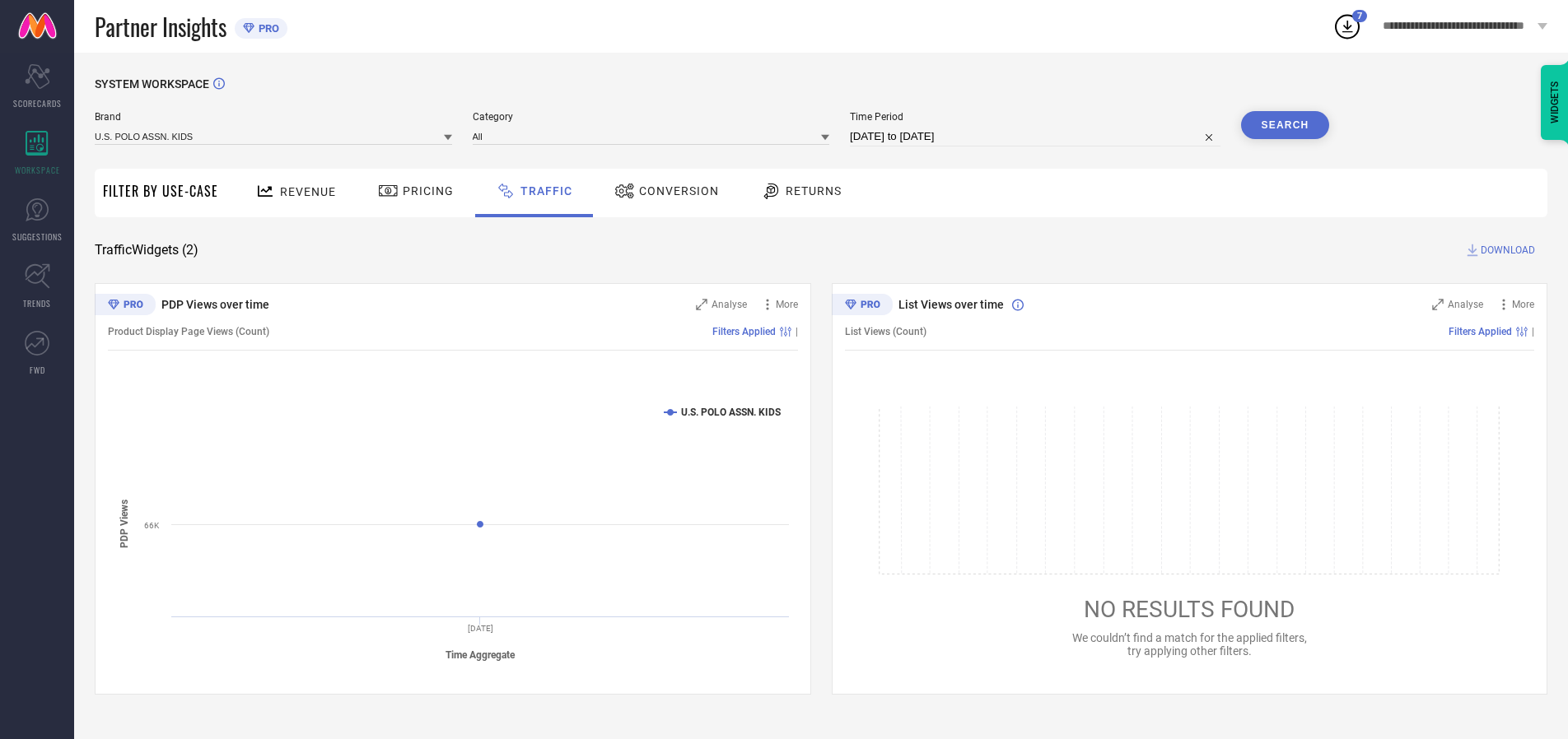
click at [1505, 250] on span "DOWNLOAD" at bounding box center [1508, 251] width 54 height 17
click at [1037, 136] on input at bounding box center [1035, 136] width 370 height 20
select select "9"
select select "2025"
select select "10"
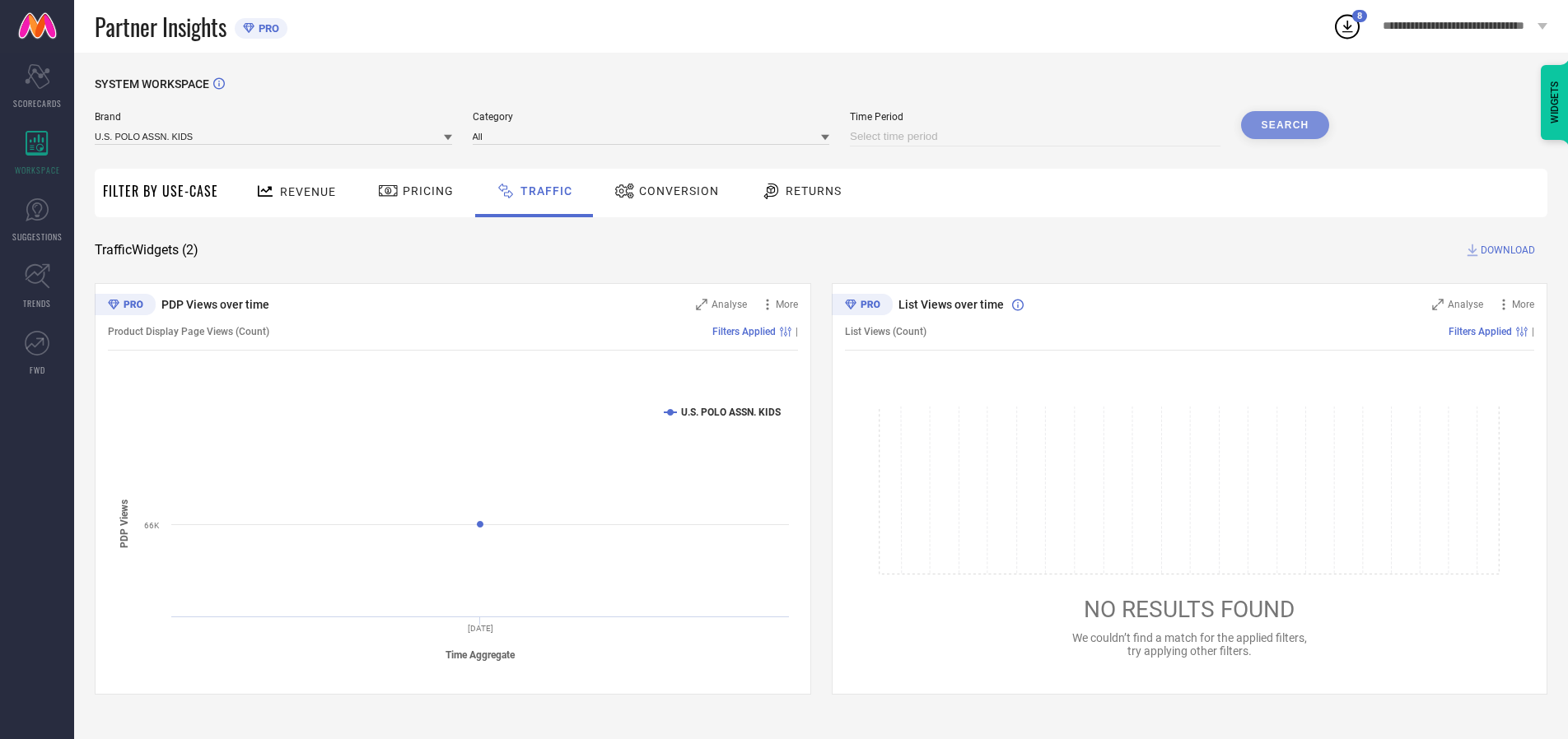
select select "2025"
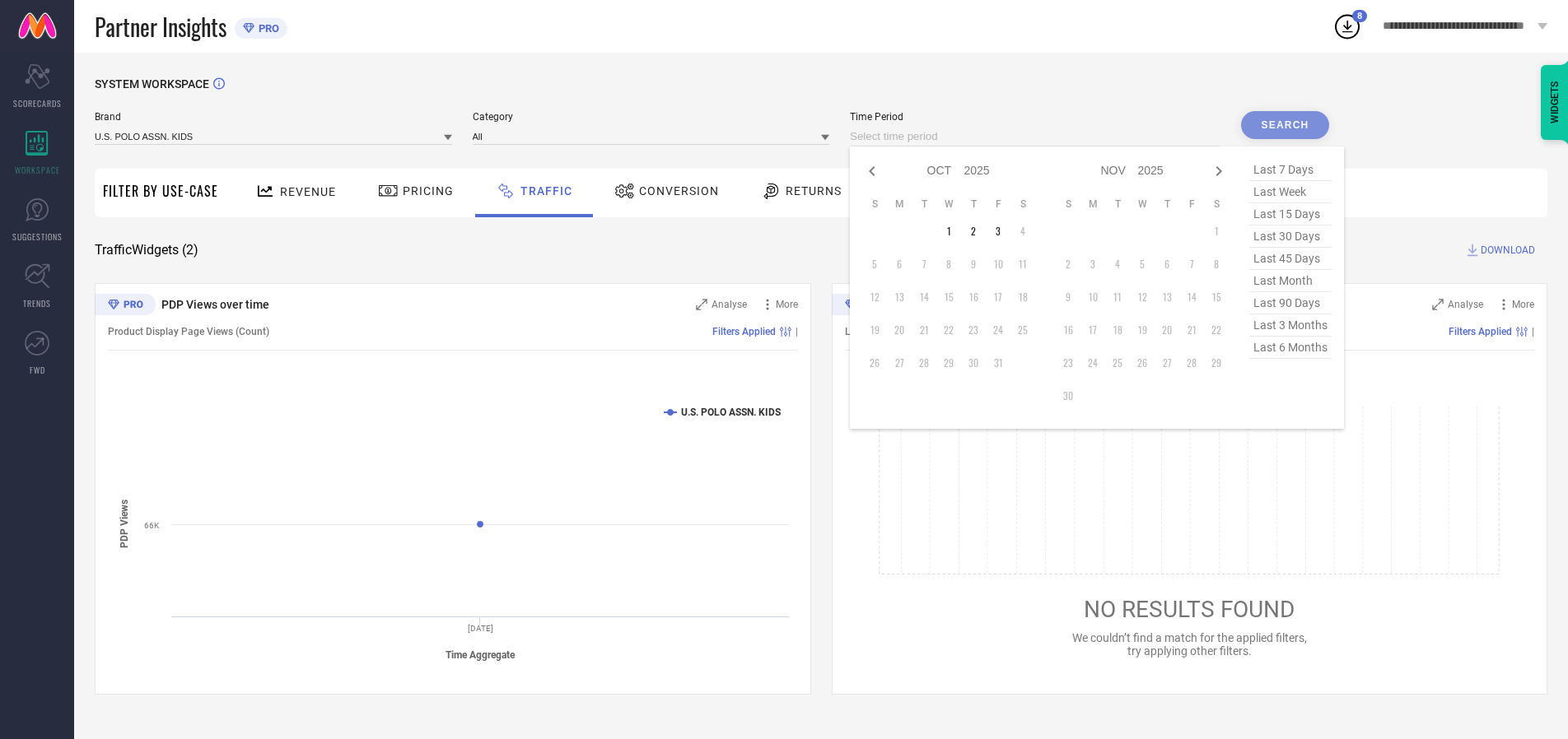
select select "8"
select select "2025"
select select "9"
select select "2025"
click at [904, 363] on td "29" at bounding box center [899, 362] width 24 height 24
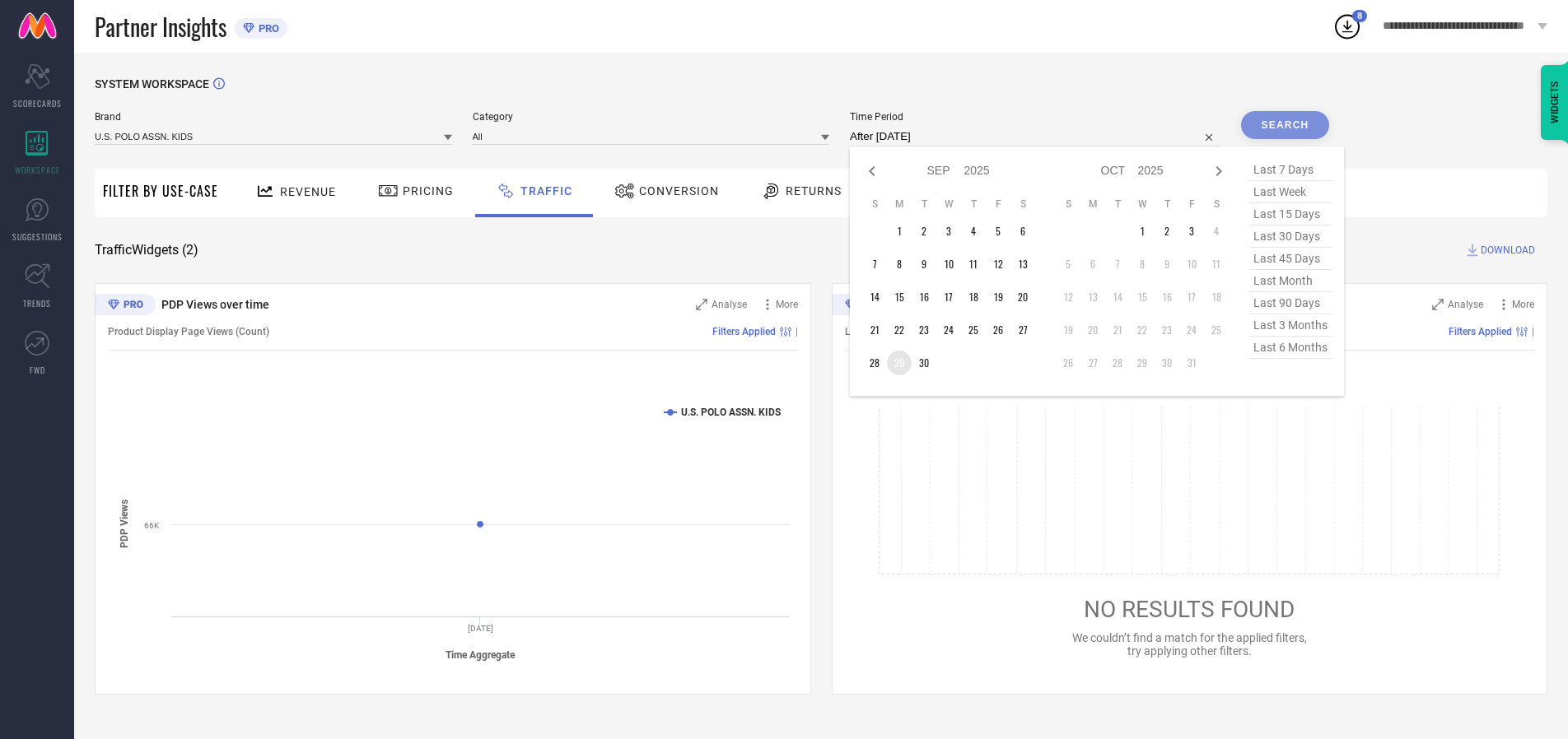
type input "[DATE] to [DATE]"
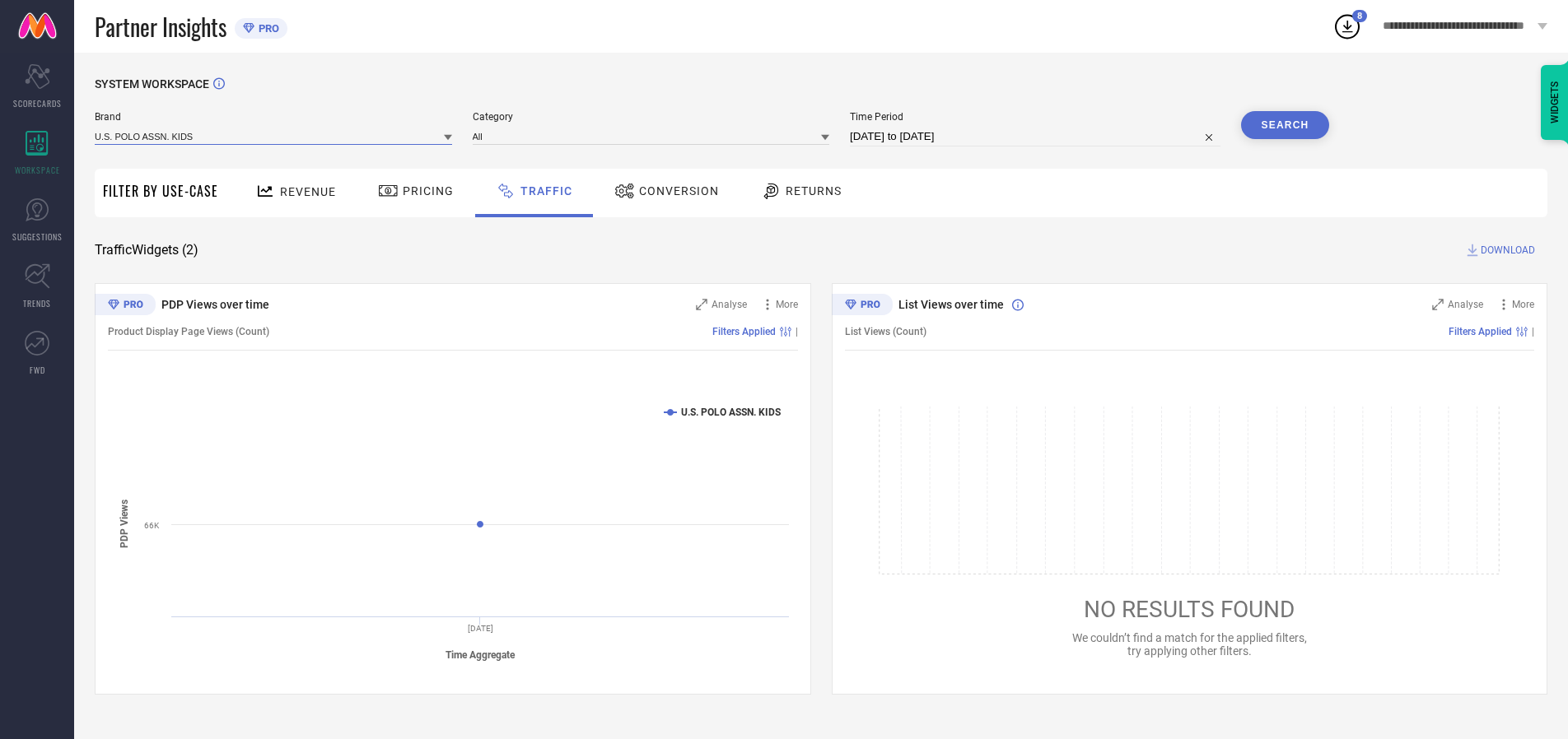
click at [274, 136] on input at bounding box center [273, 136] width 357 height 17
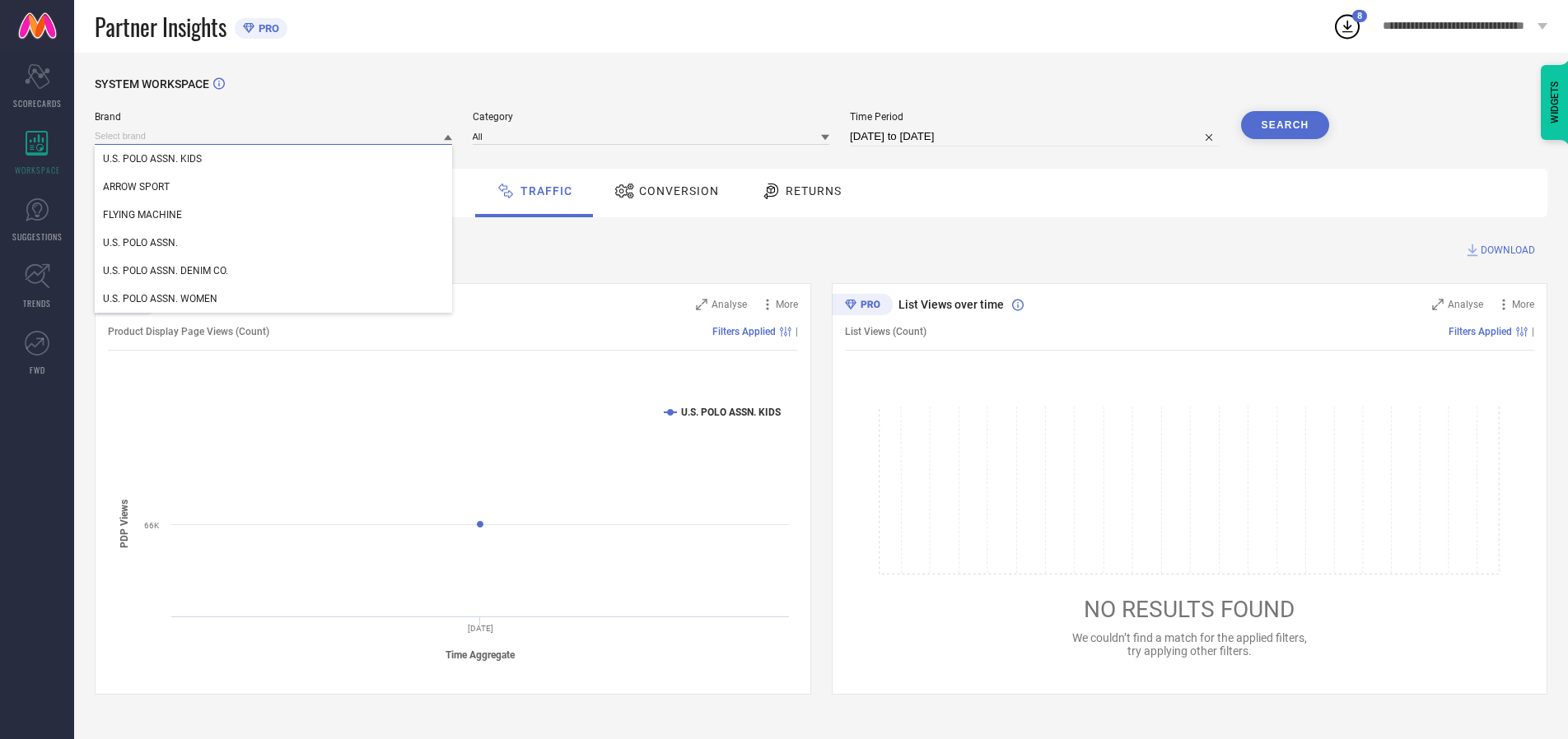
click at [274, 136] on input at bounding box center [273, 136] width 357 height 17
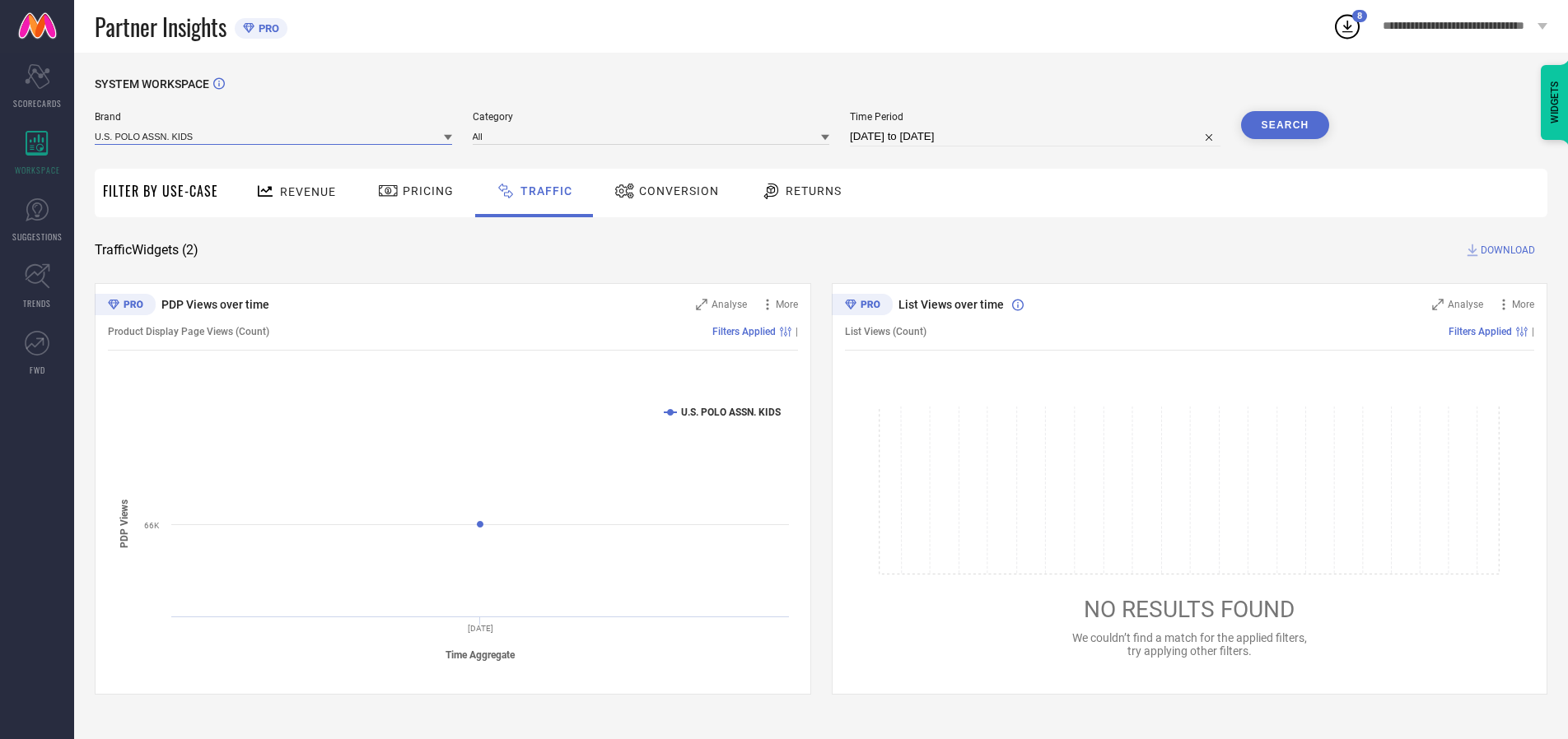
click at [274, 136] on input at bounding box center [273, 136] width 357 height 17
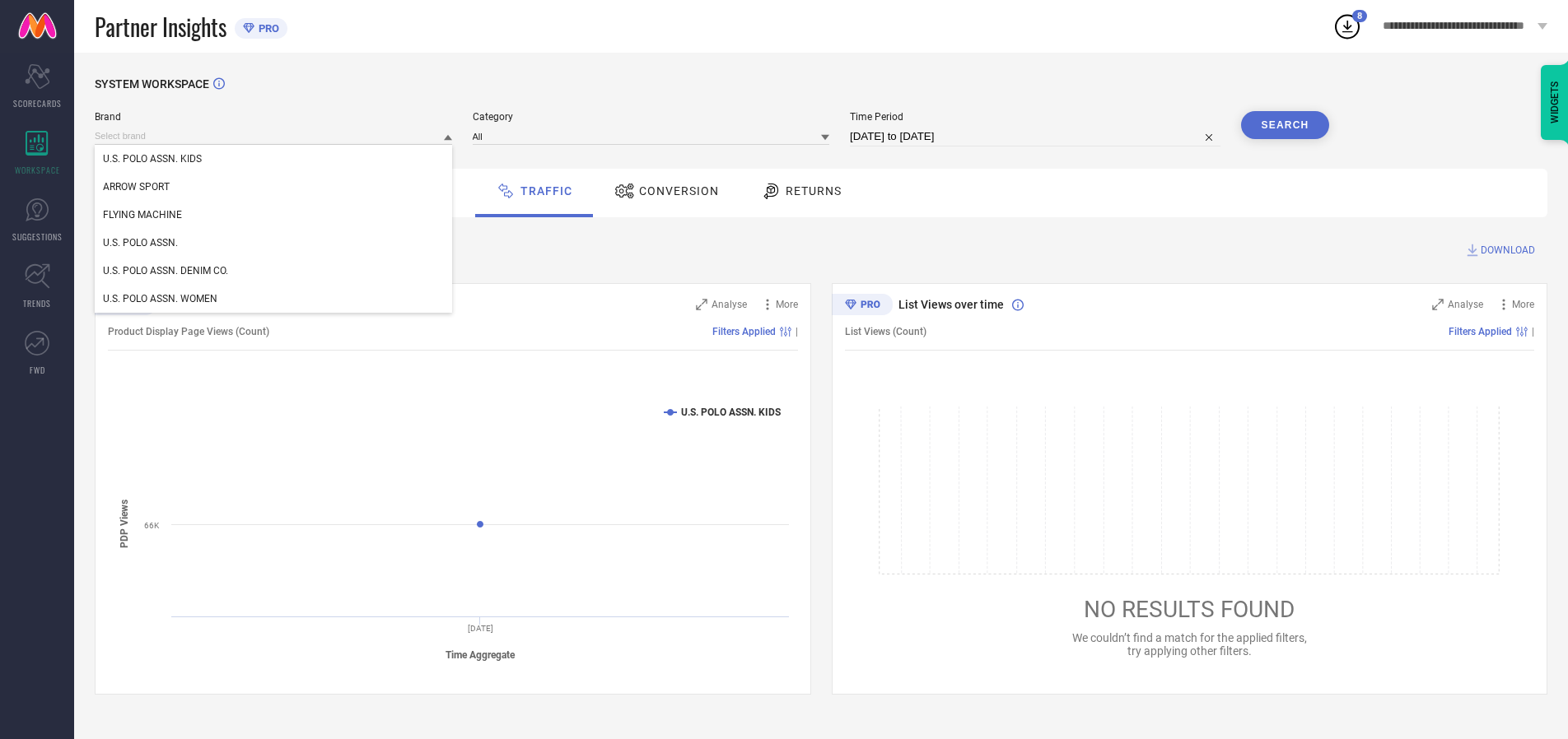
click at [274, 159] on div "U.S. POLO ASSN. KIDS" at bounding box center [273, 159] width 357 height 28
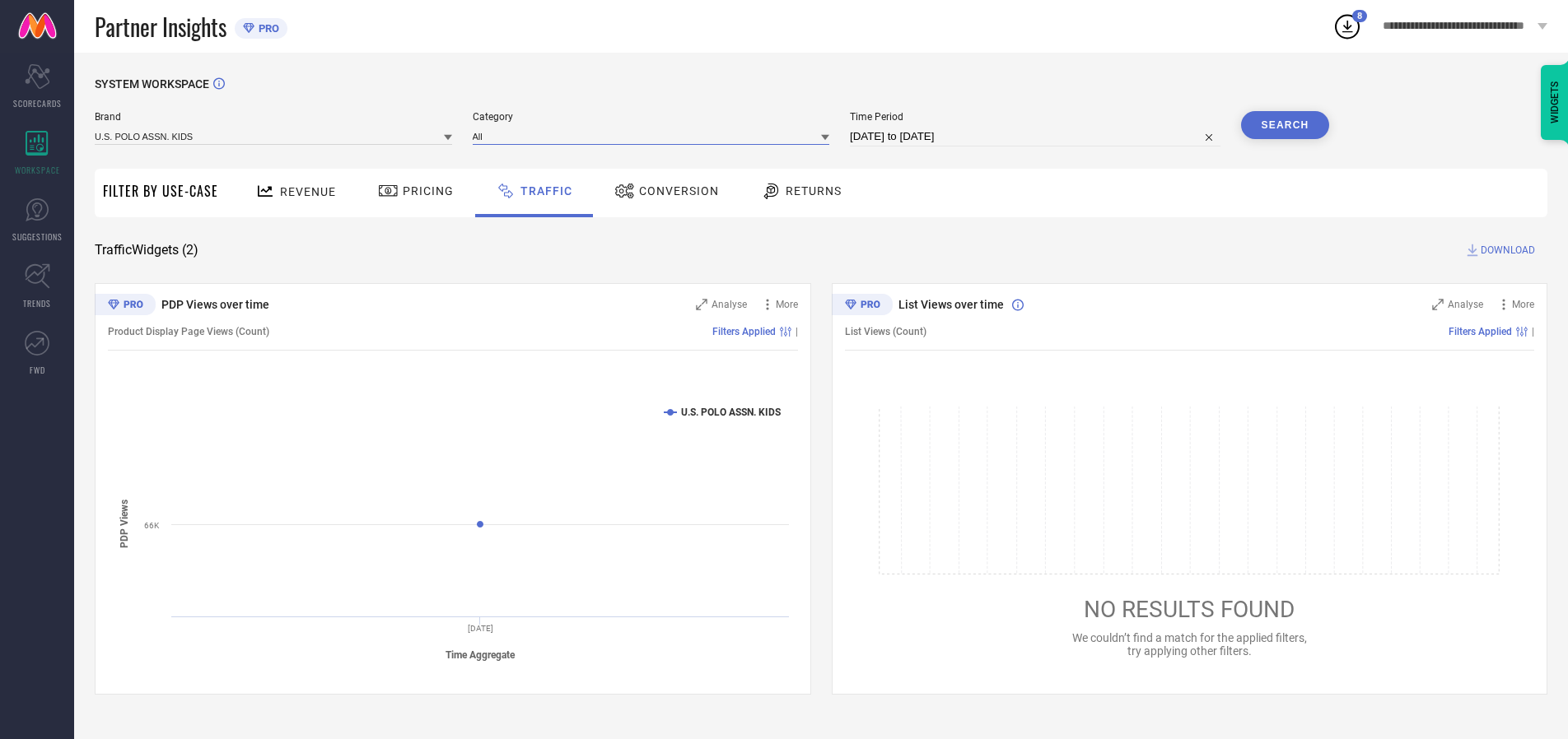
click at [655, 136] on input at bounding box center [651, 136] width 357 height 17
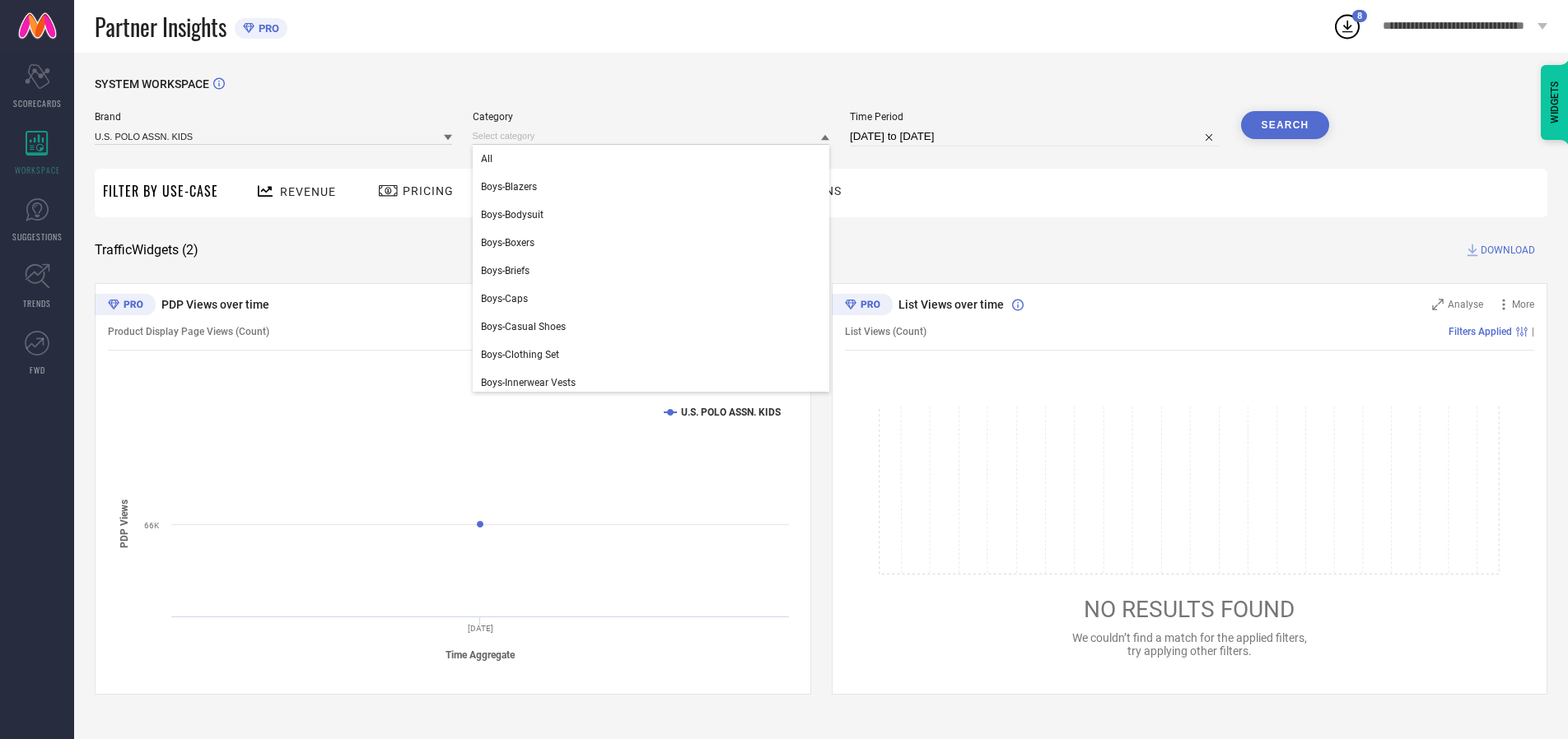
click at [655, 159] on div "All" at bounding box center [651, 159] width 357 height 28
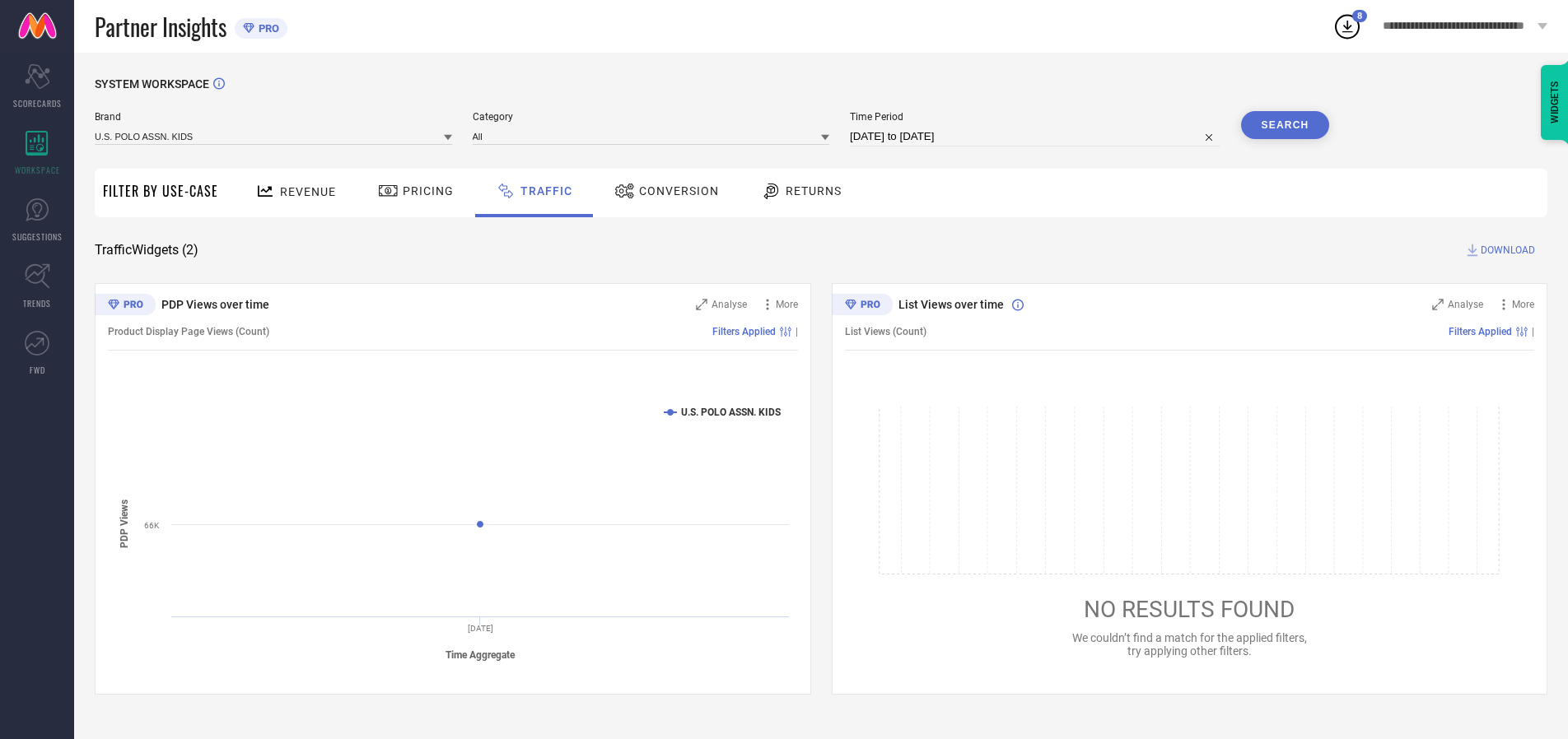
click at [1284, 125] on button "Search" at bounding box center [1285, 125] width 89 height 28
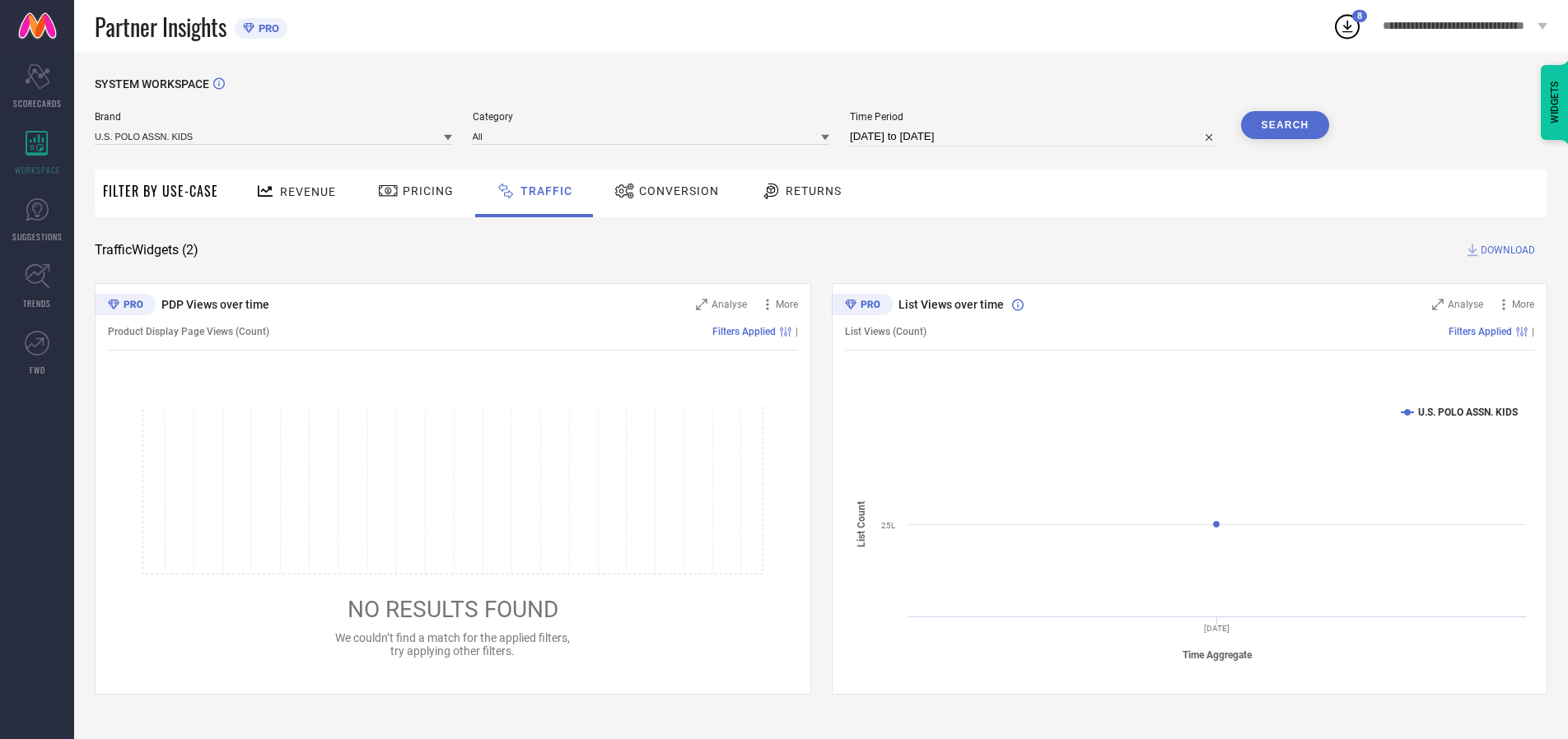
click at [1505, 250] on span "DOWNLOAD" at bounding box center [1508, 251] width 54 height 17
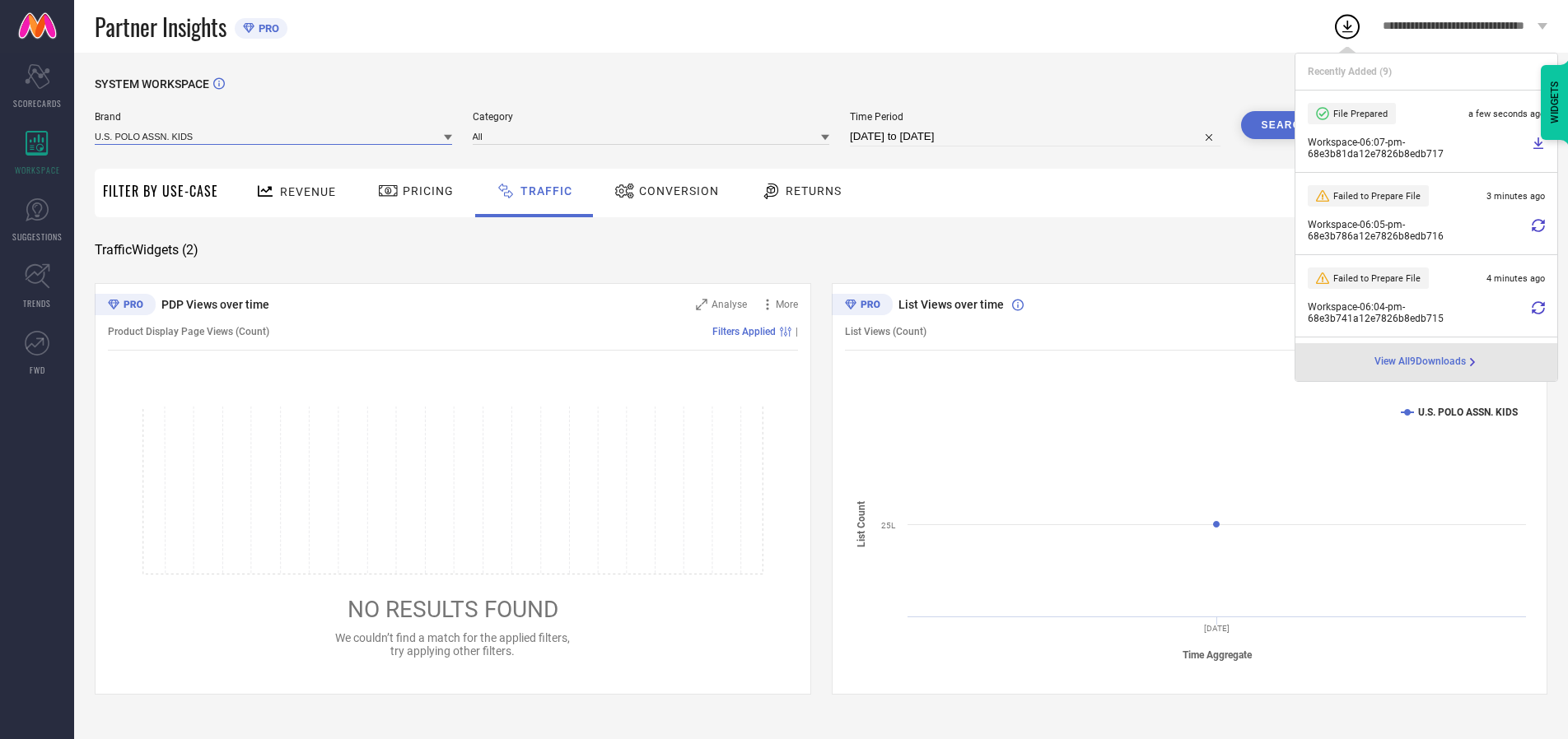
click at [274, 136] on input at bounding box center [273, 136] width 357 height 17
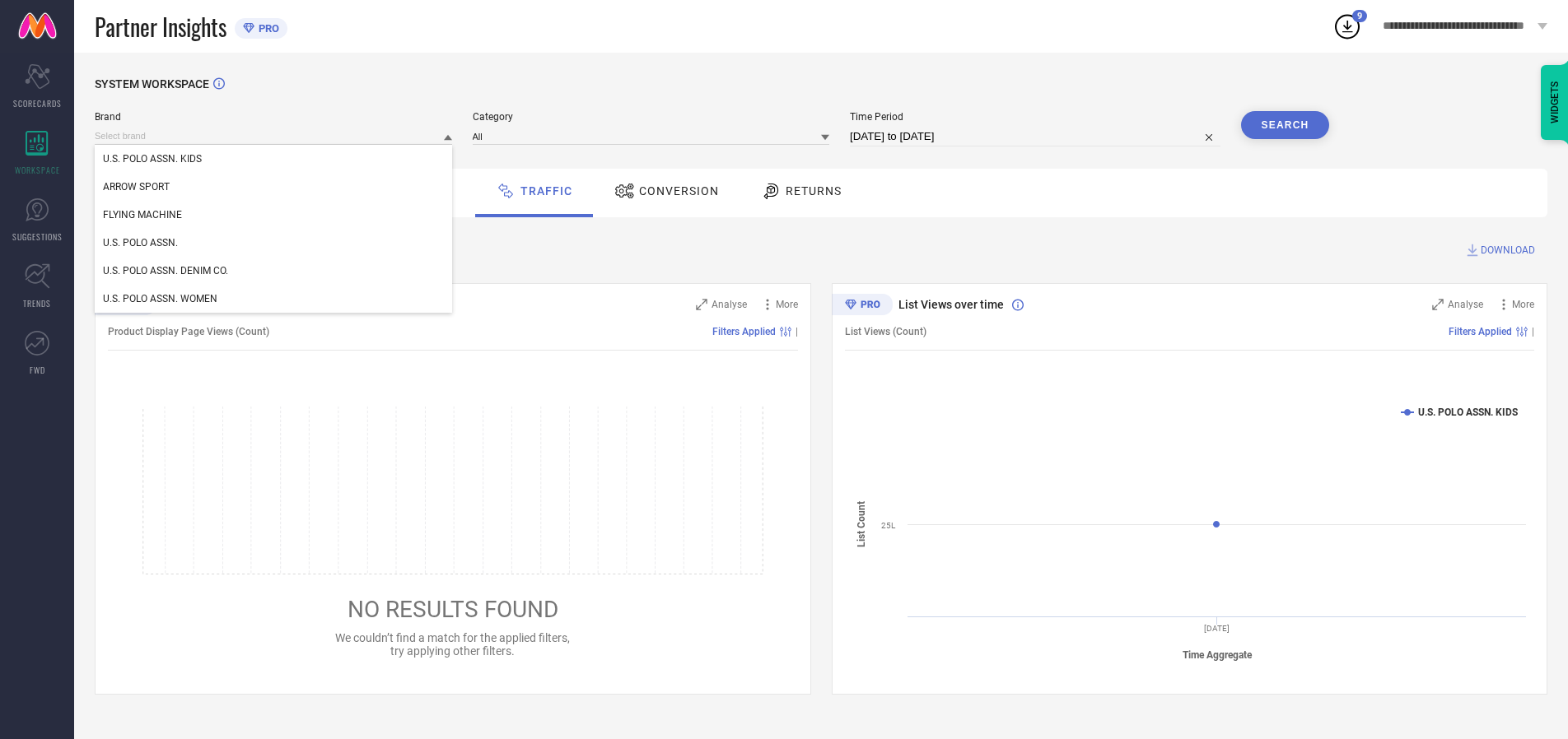
click at [274, 243] on div "U.S. POLO ASSN." at bounding box center [273, 243] width 357 height 28
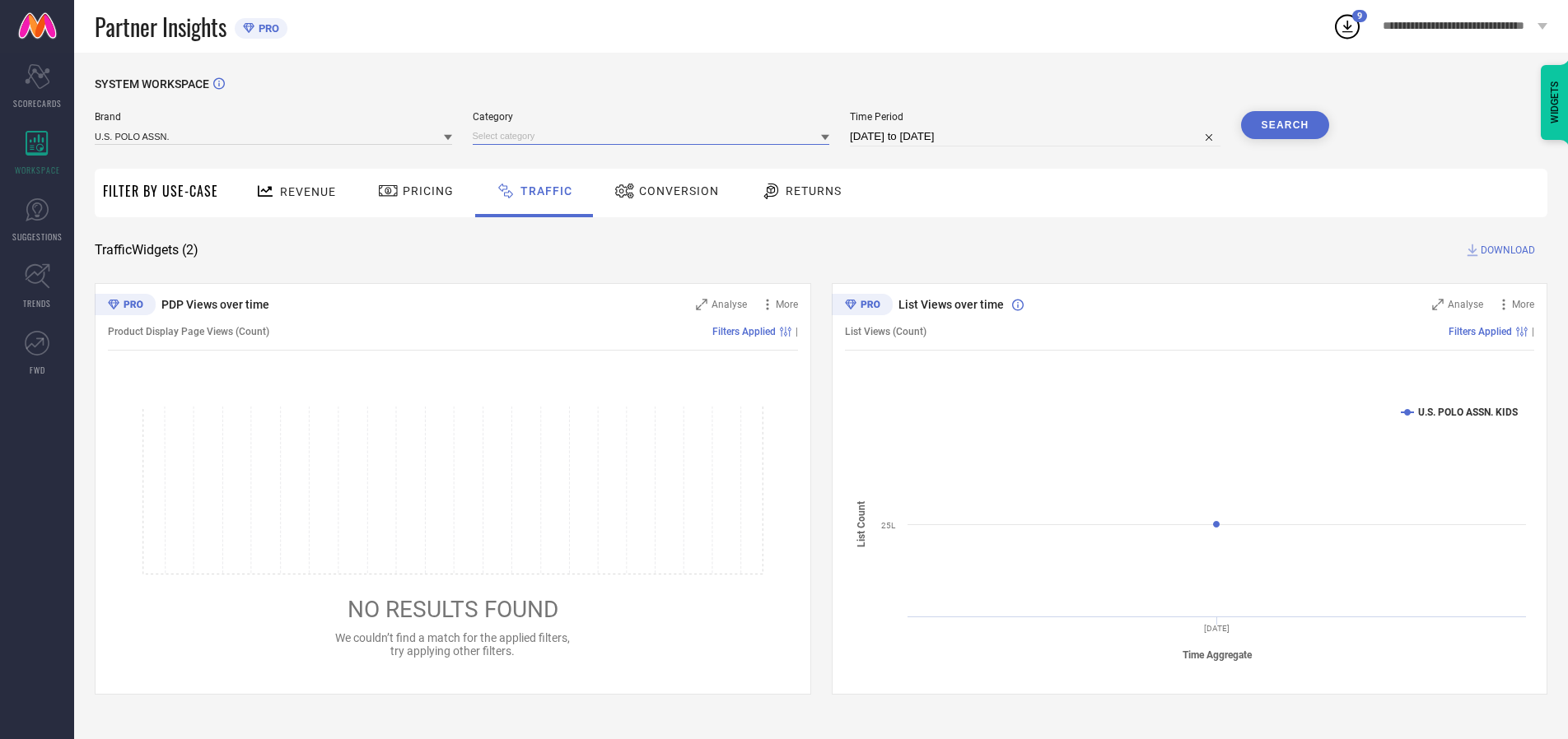
click at [655, 136] on input at bounding box center [651, 136] width 357 height 17
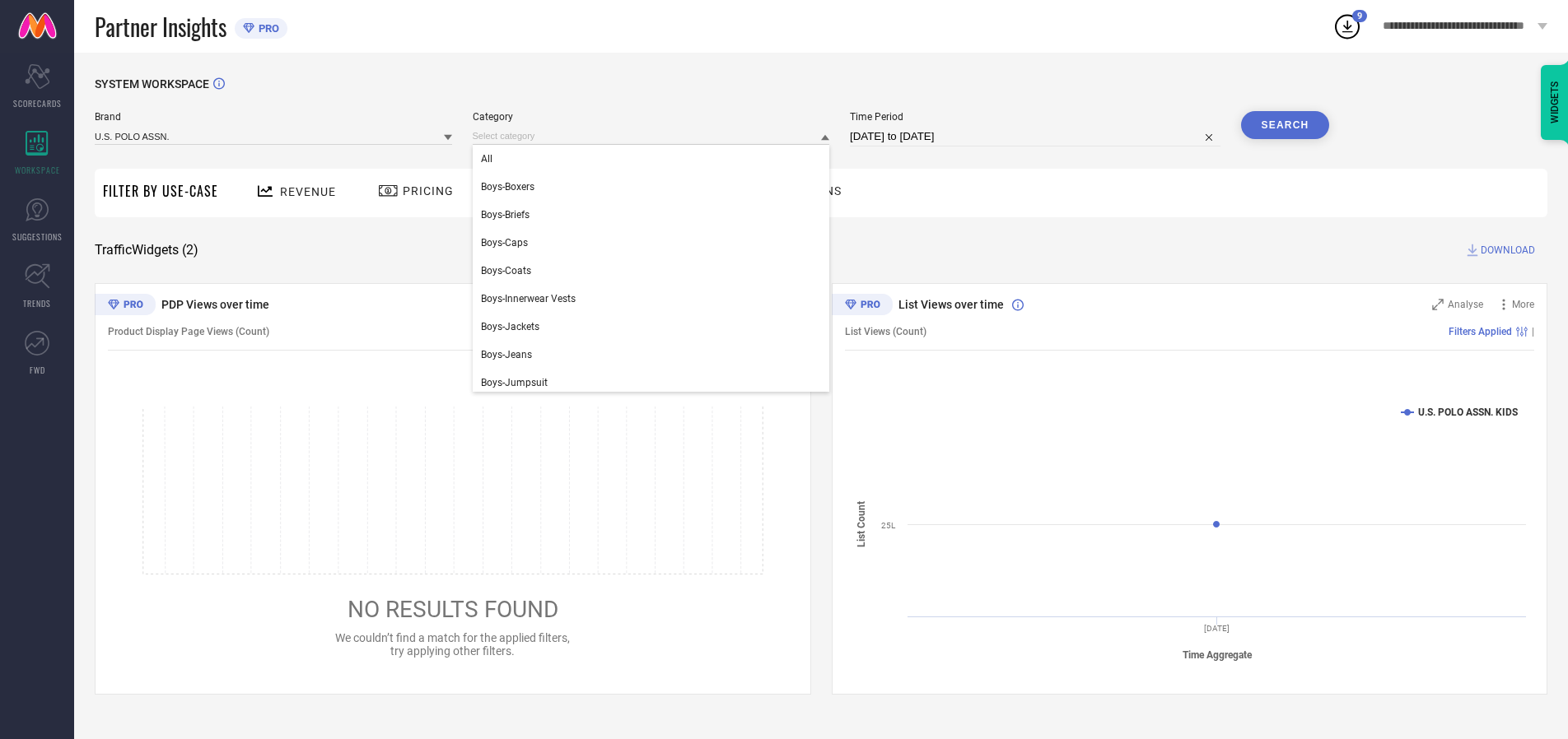
click at [655, 159] on div "All" at bounding box center [651, 159] width 357 height 28
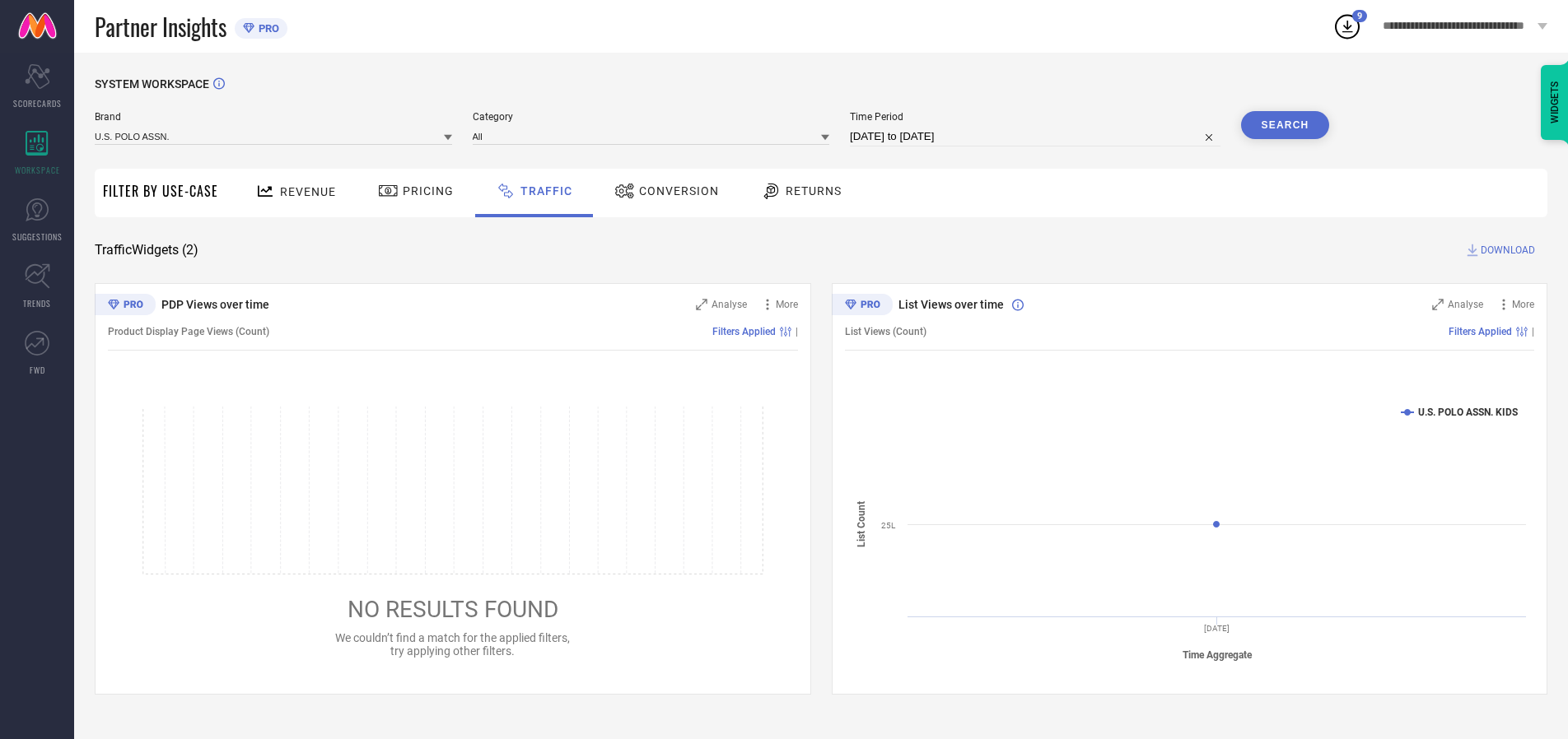
click at [1284, 125] on button "Search" at bounding box center [1285, 125] width 89 height 28
click at [1505, 250] on span "DOWNLOAD" at bounding box center [1508, 251] width 54 height 17
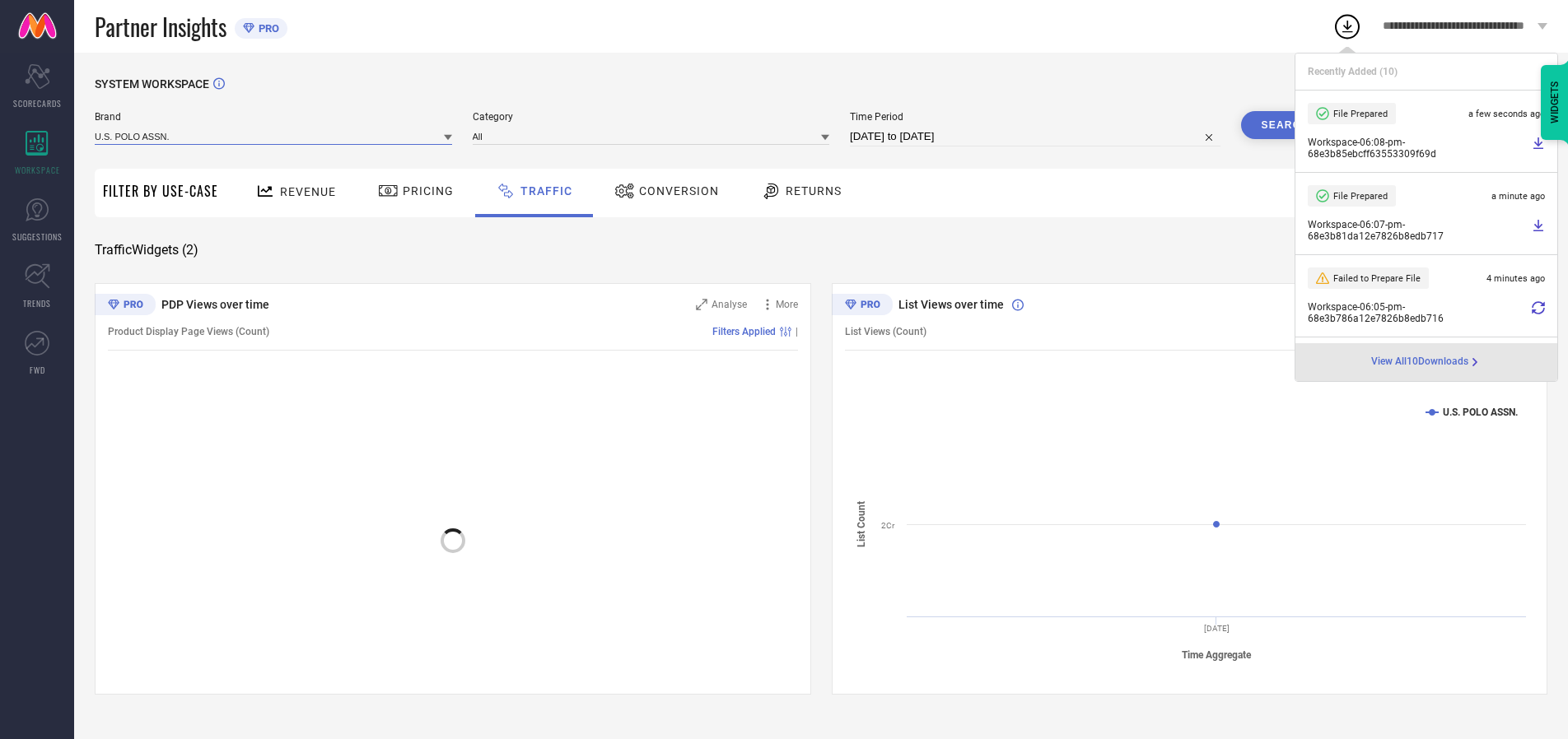
click at [274, 136] on input at bounding box center [273, 136] width 357 height 17
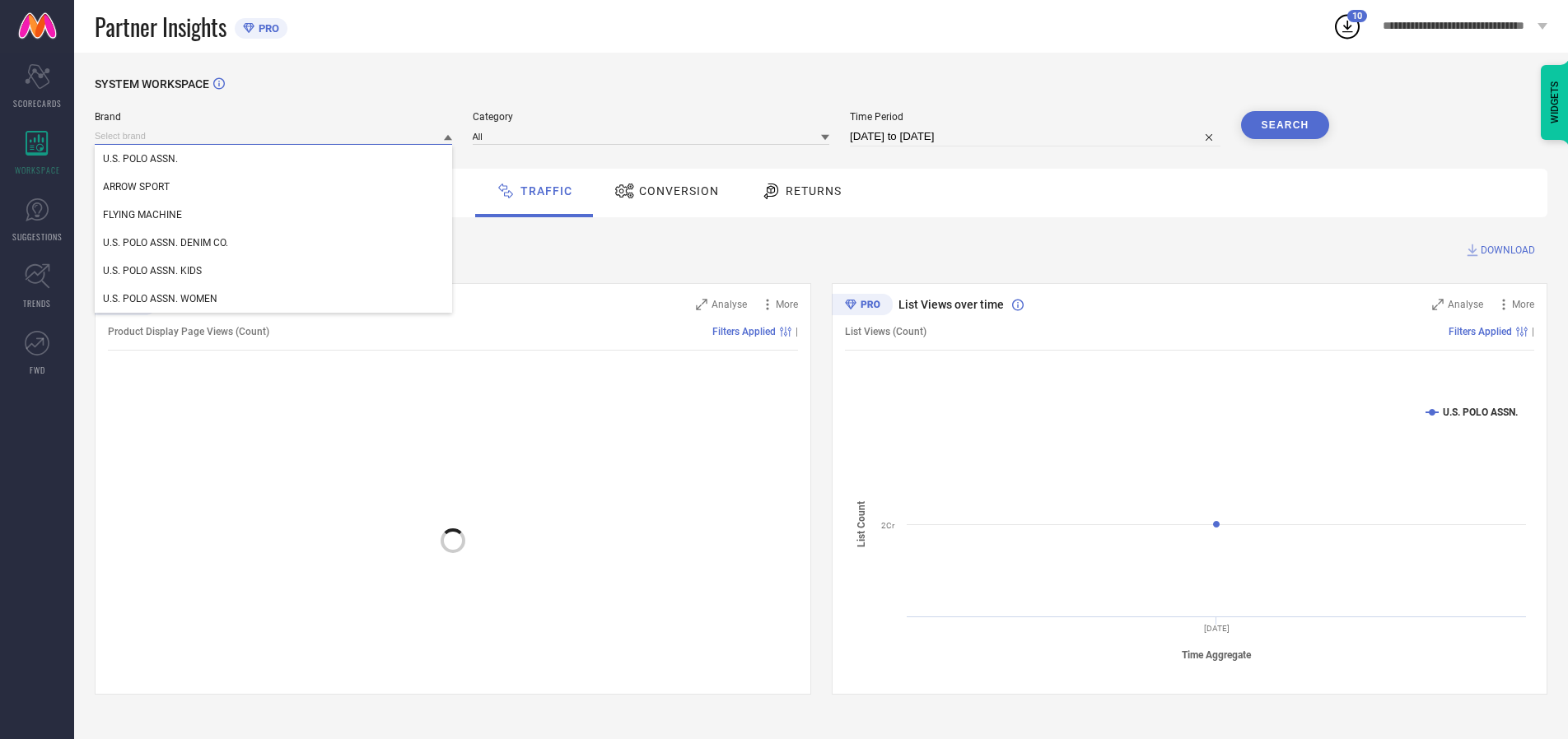
click at [274, 243] on div "U.S. POLO ASSN. DENIM CO." at bounding box center [273, 243] width 357 height 28
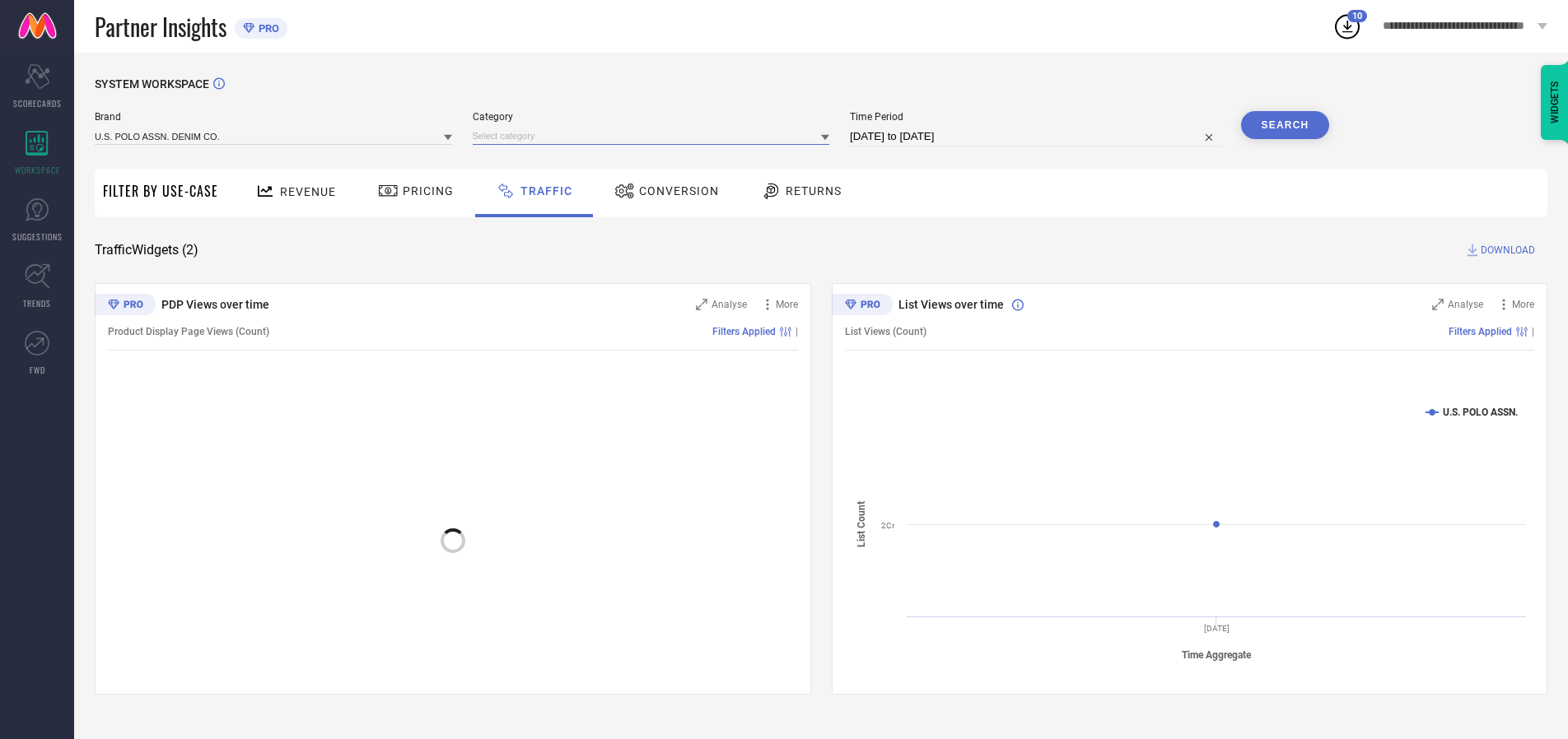
click at [655, 136] on input at bounding box center [651, 136] width 357 height 17
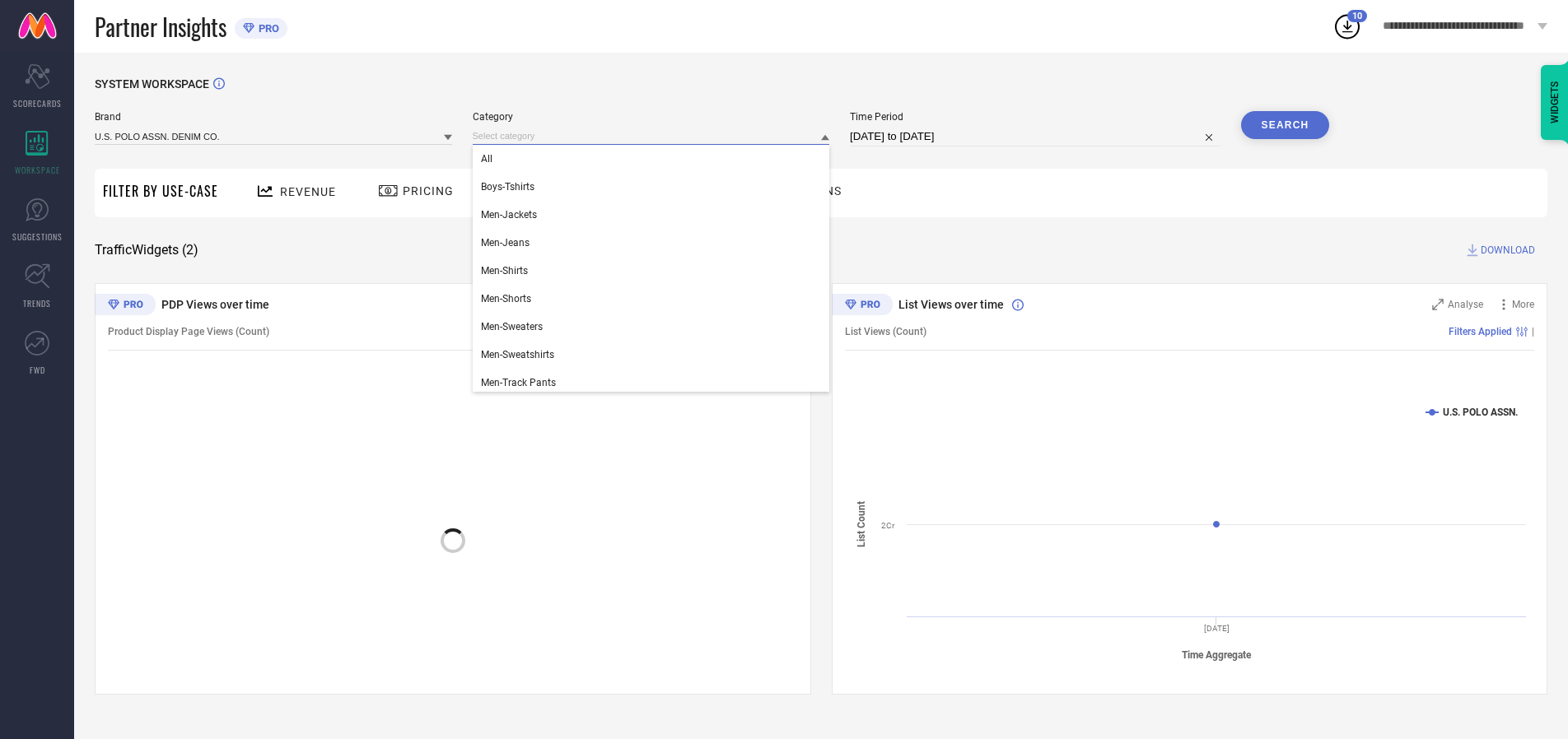
click at [655, 159] on div "All" at bounding box center [651, 159] width 357 height 28
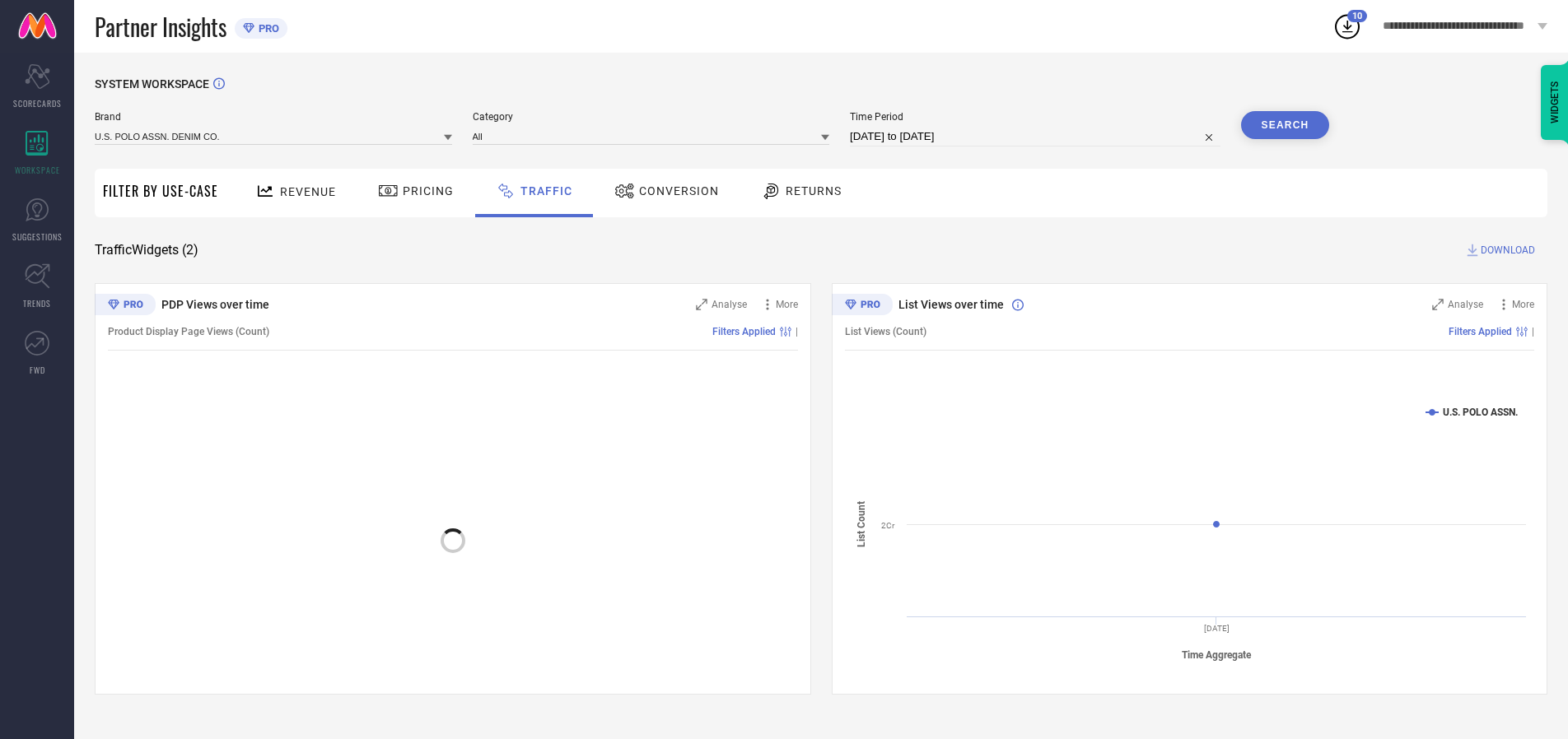
click at [1284, 125] on button "Search" at bounding box center [1285, 125] width 89 height 28
click at [1505, 250] on span "DOWNLOAD" at bounding box center [1508, 251] width 54 height 17
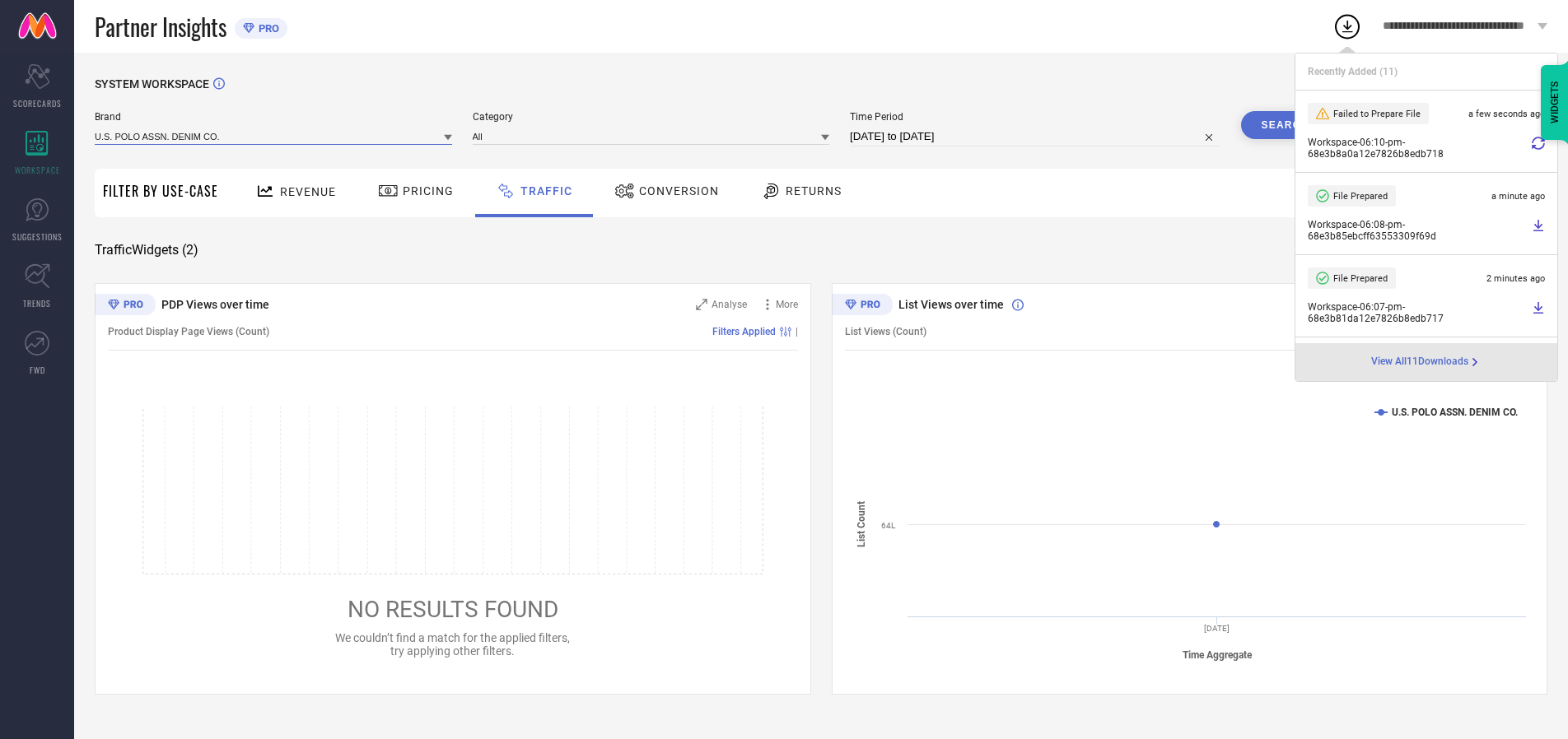
click at [274, 136] on input at bounding box center [273, 136] width 357 height 17
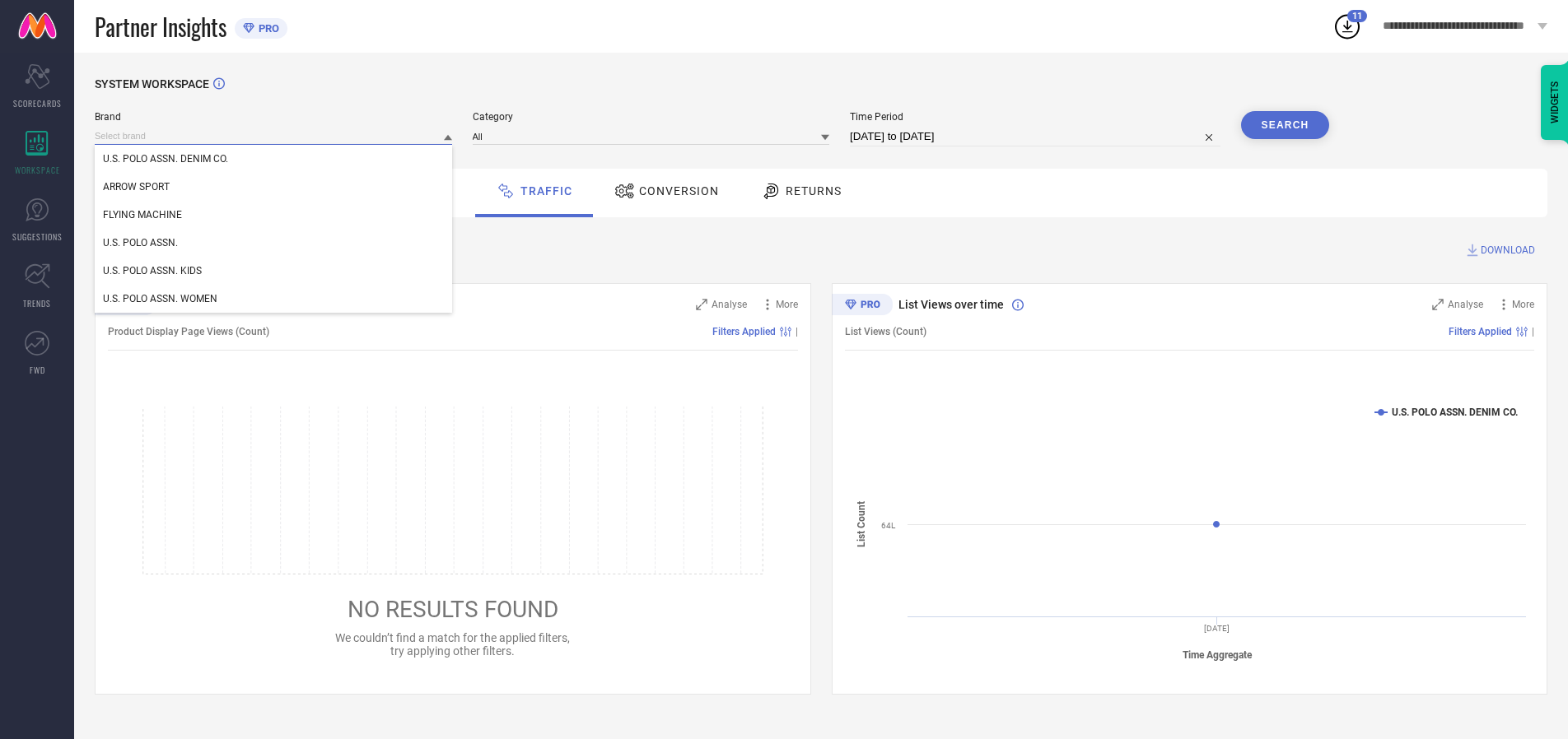
click at [274, 299] on div "U.S. POLO ASSN. WOMEN" at bounding box center [273, 299] width 357 height 28
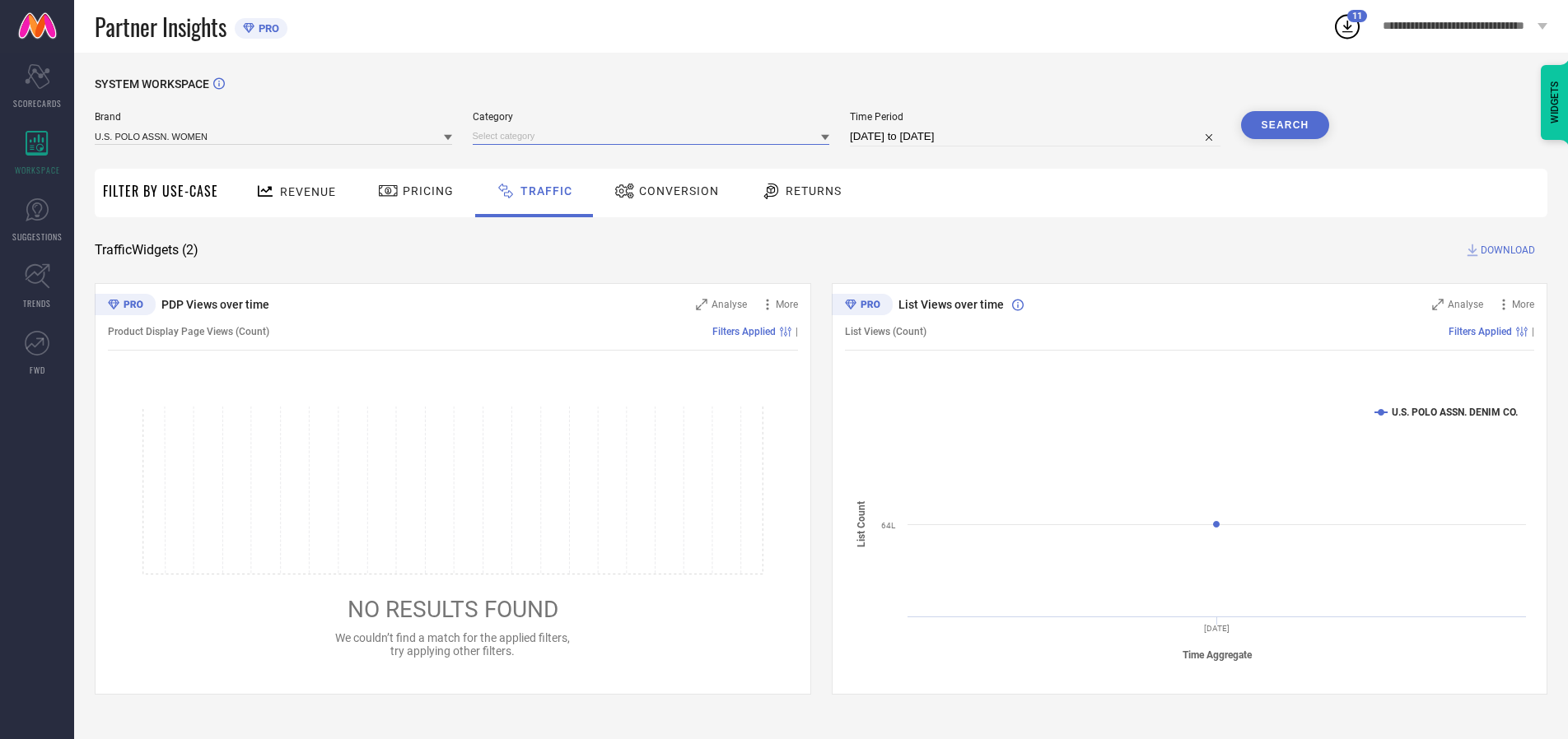
click at [655, 136] on input at bounding box center [651, 136] width 357 height 17
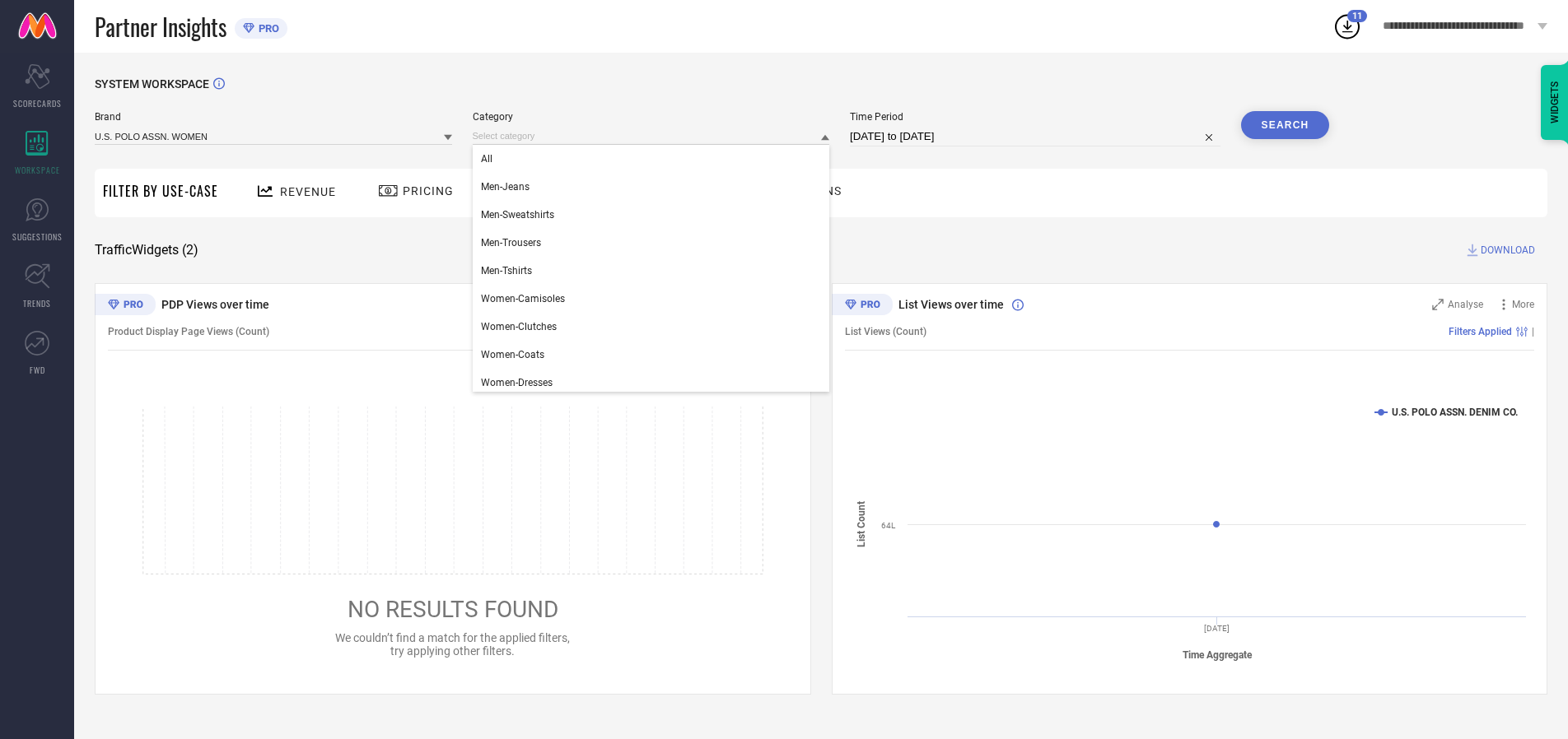
click at [655, 159] on div "All" at bounding box center [651, 159] width 357 height 28
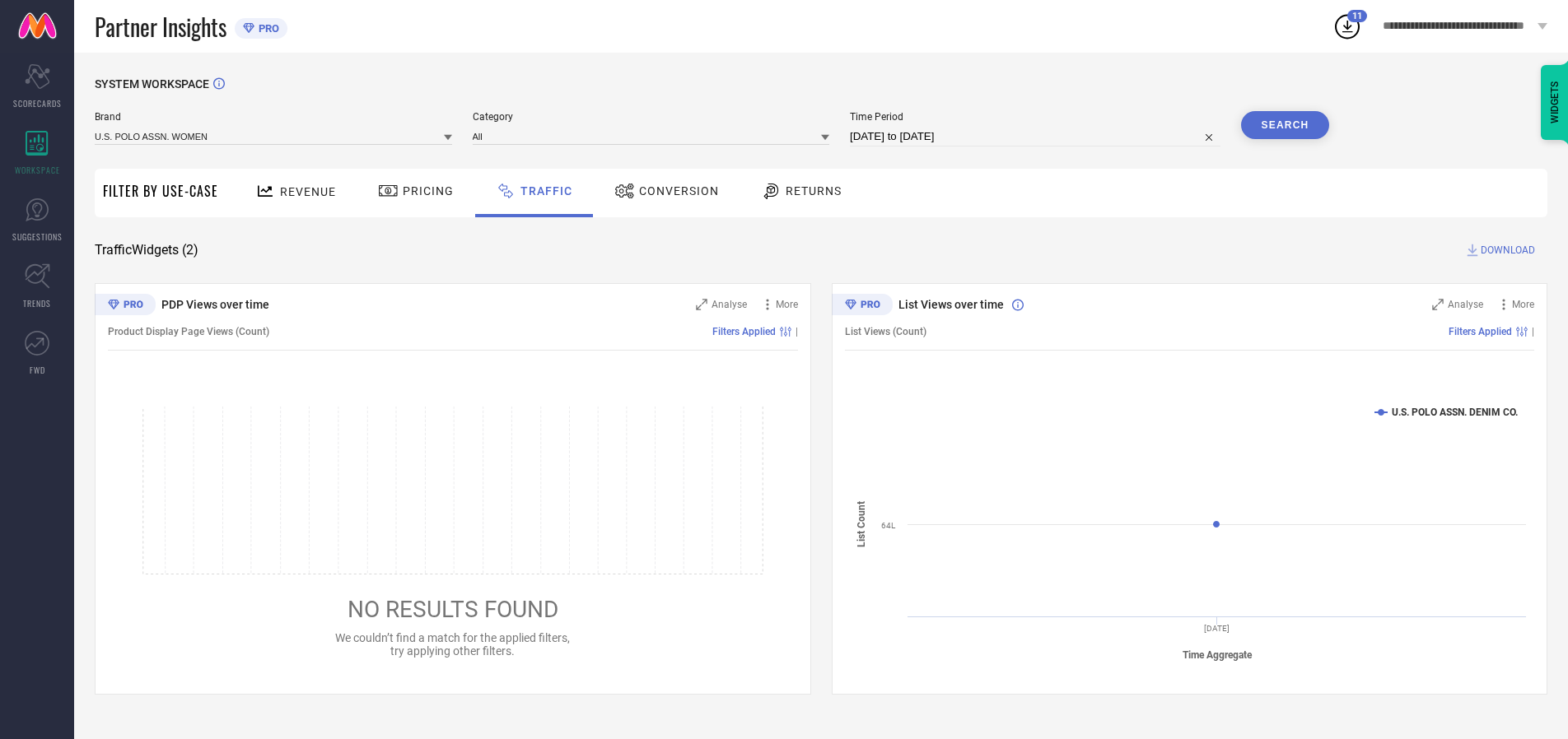
click at [1284, 125] on button "Search" at bounding box center [1285, 125] width 89 height 28
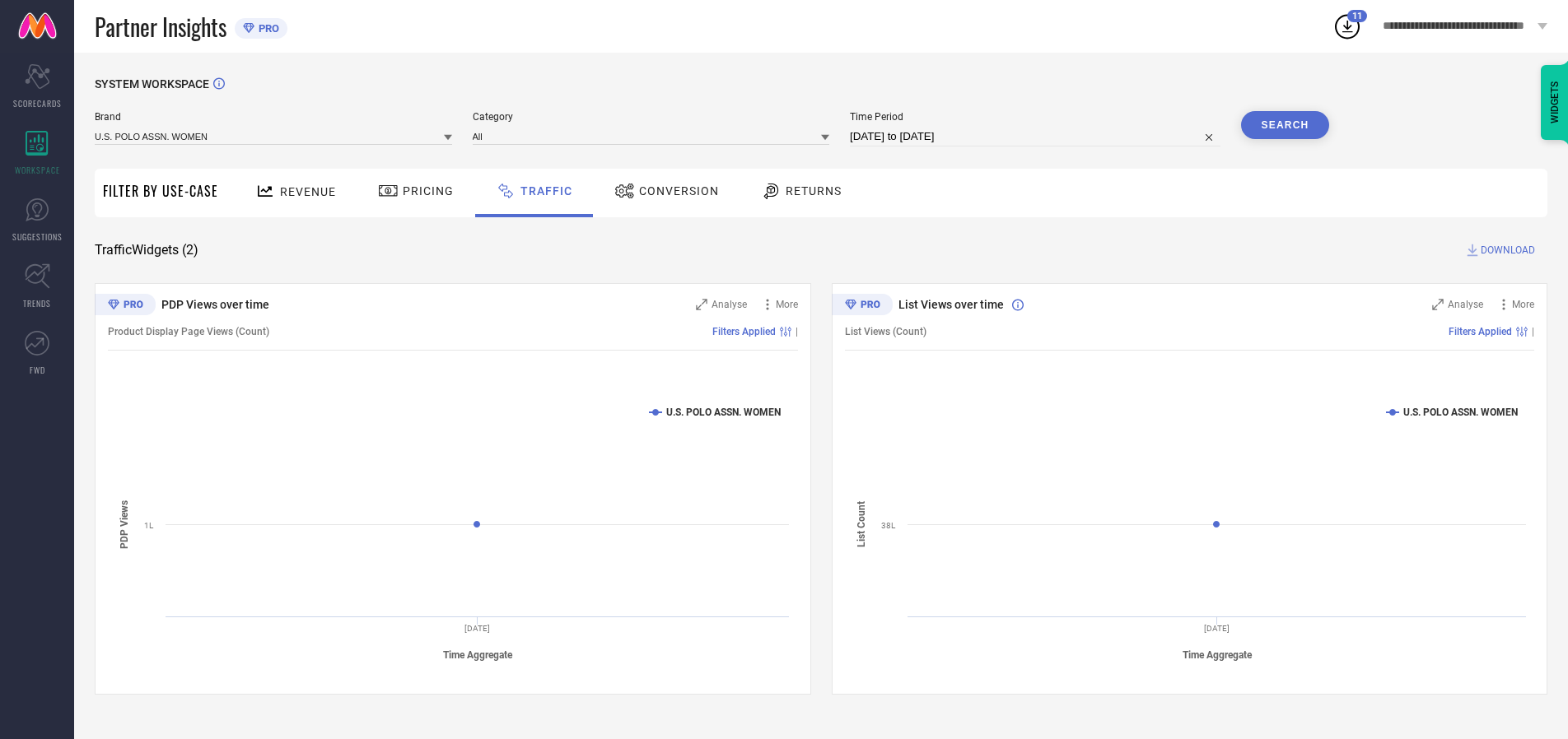
click at [1505, 250] on span "DOWNLOAD" at bounding box center [1508, 251] width 54 height 17
click at [1037, 136] on input at bounding box center [1035, 136] width 370 height 20
select select "9"
select select "2025"
select select "10"
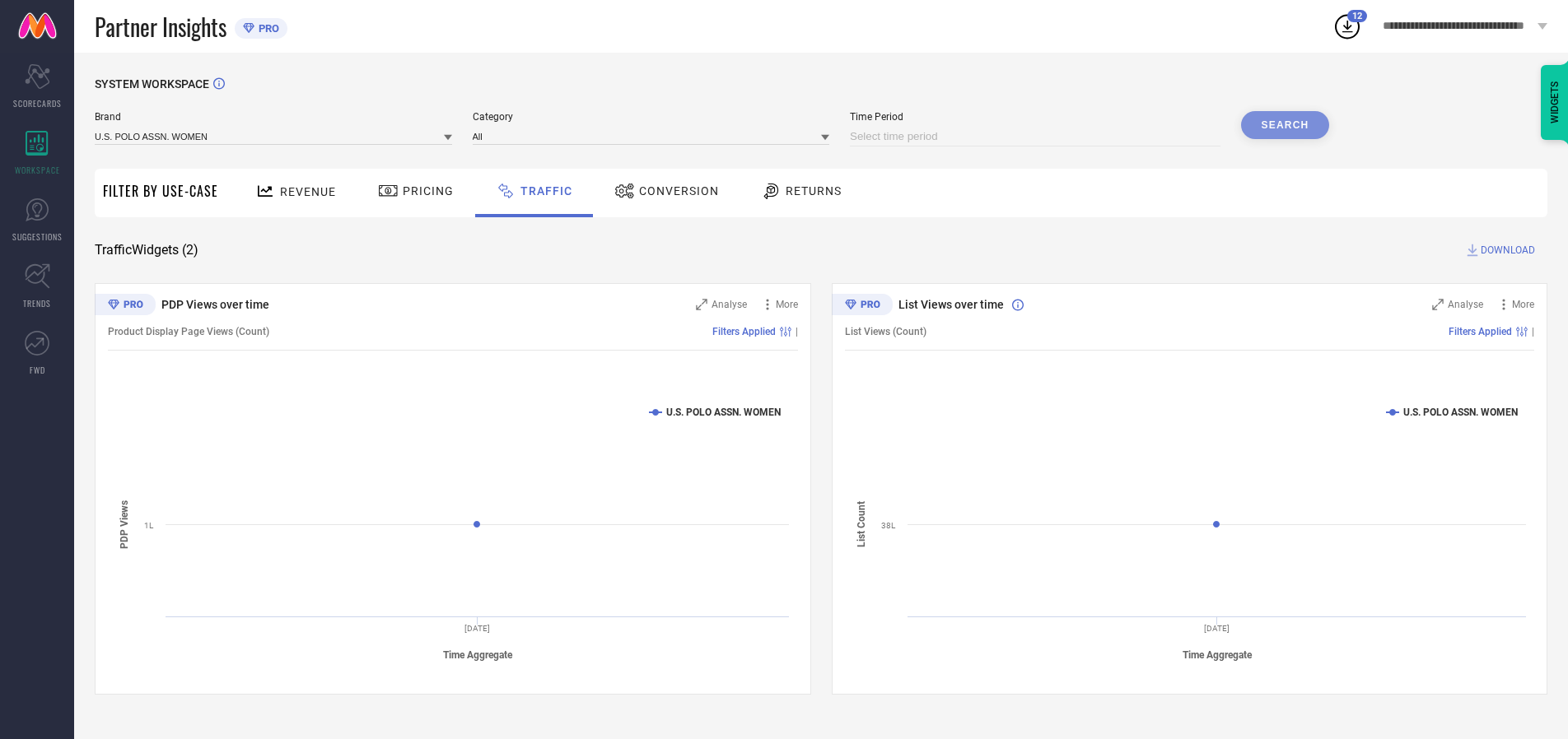
select select "2025"
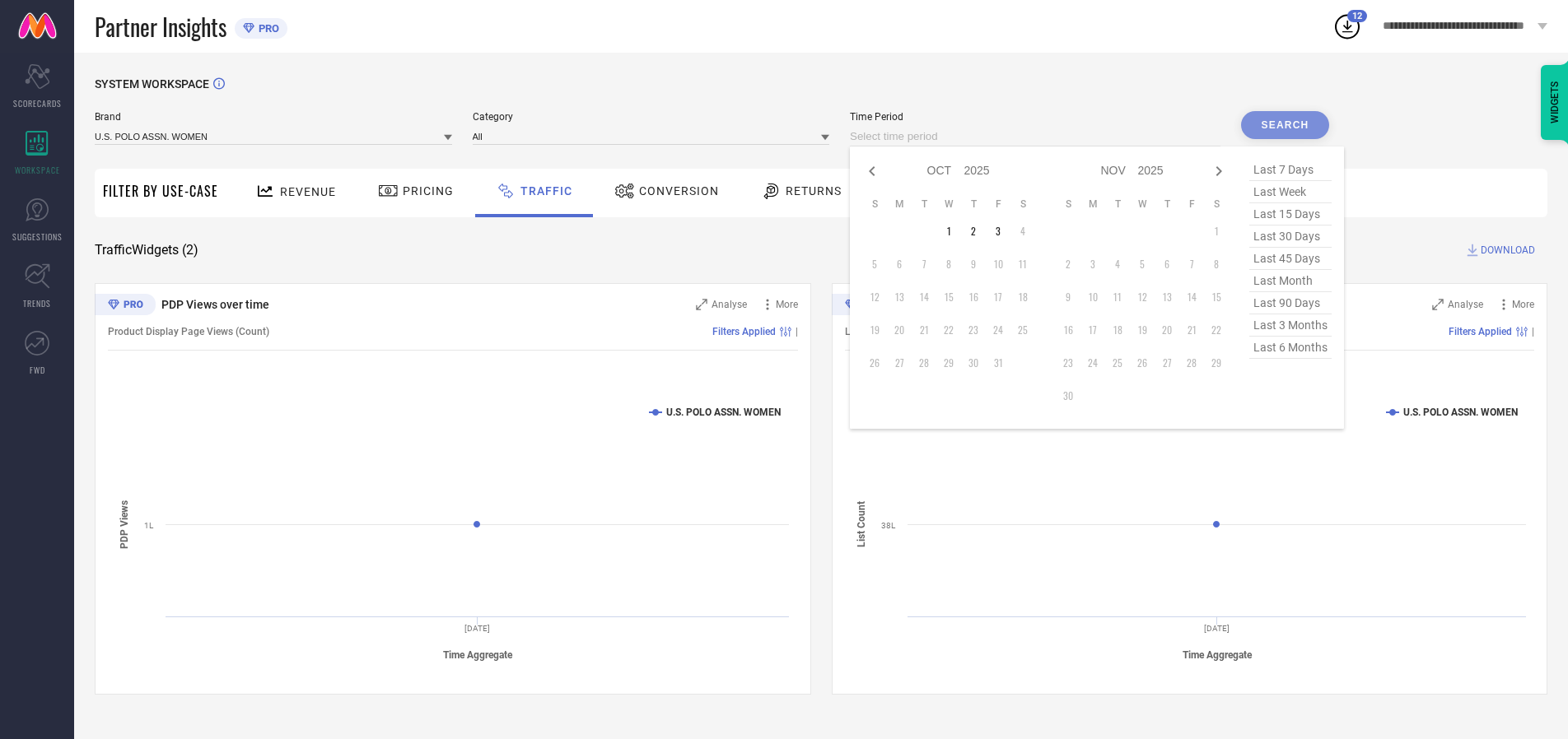
select select "8"
select select "2025"
select select "9"
select select "2025"
click at [929, 363] on td "30" at bounding box center [924, 362] width 24 height 24
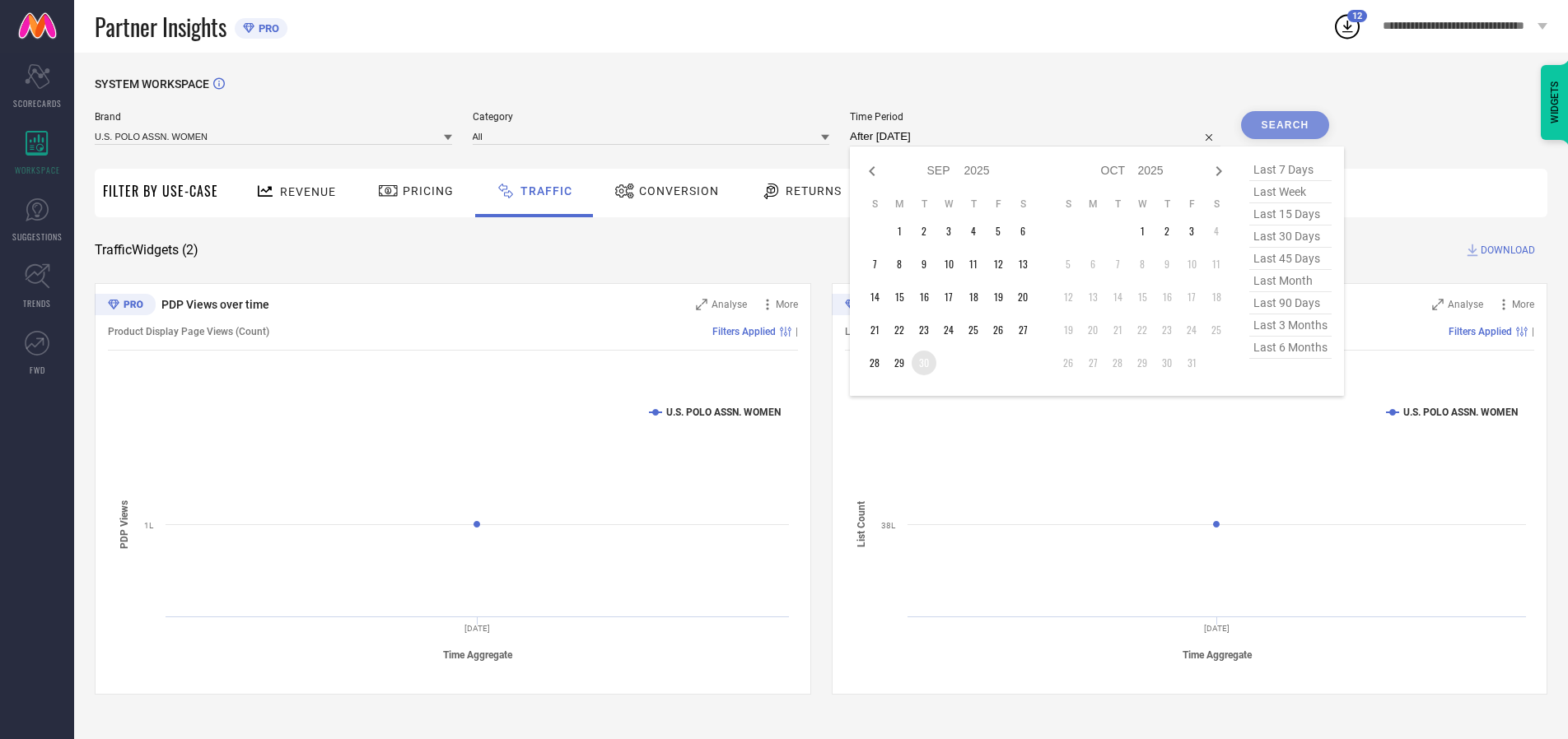
type input "[DATE] to [DATE]"
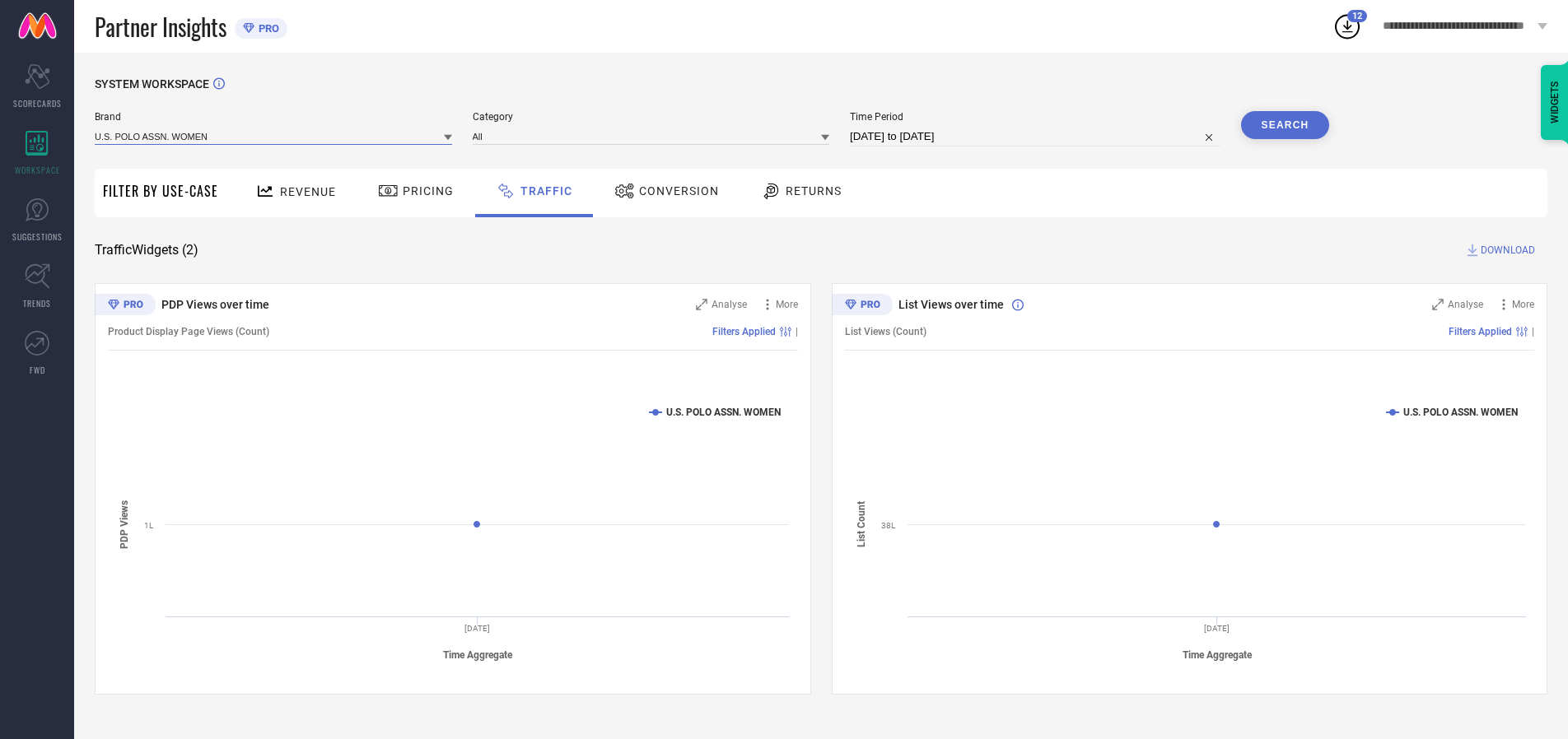
click at [274, 136] on input at bounding box center [273, 136] width 357 height 17
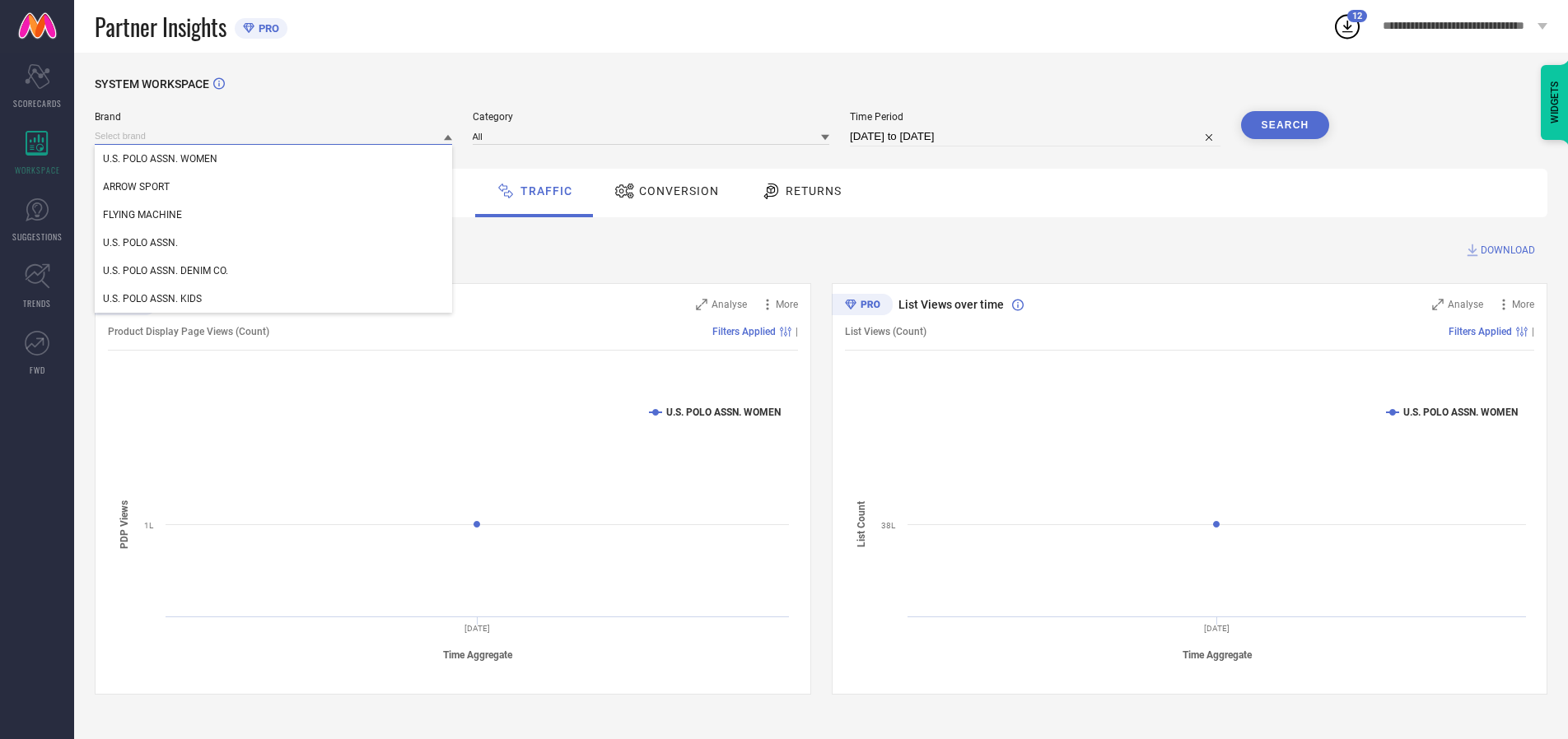
click at [274, 136] on input at bounding box center [273, 136] width 357 height 17
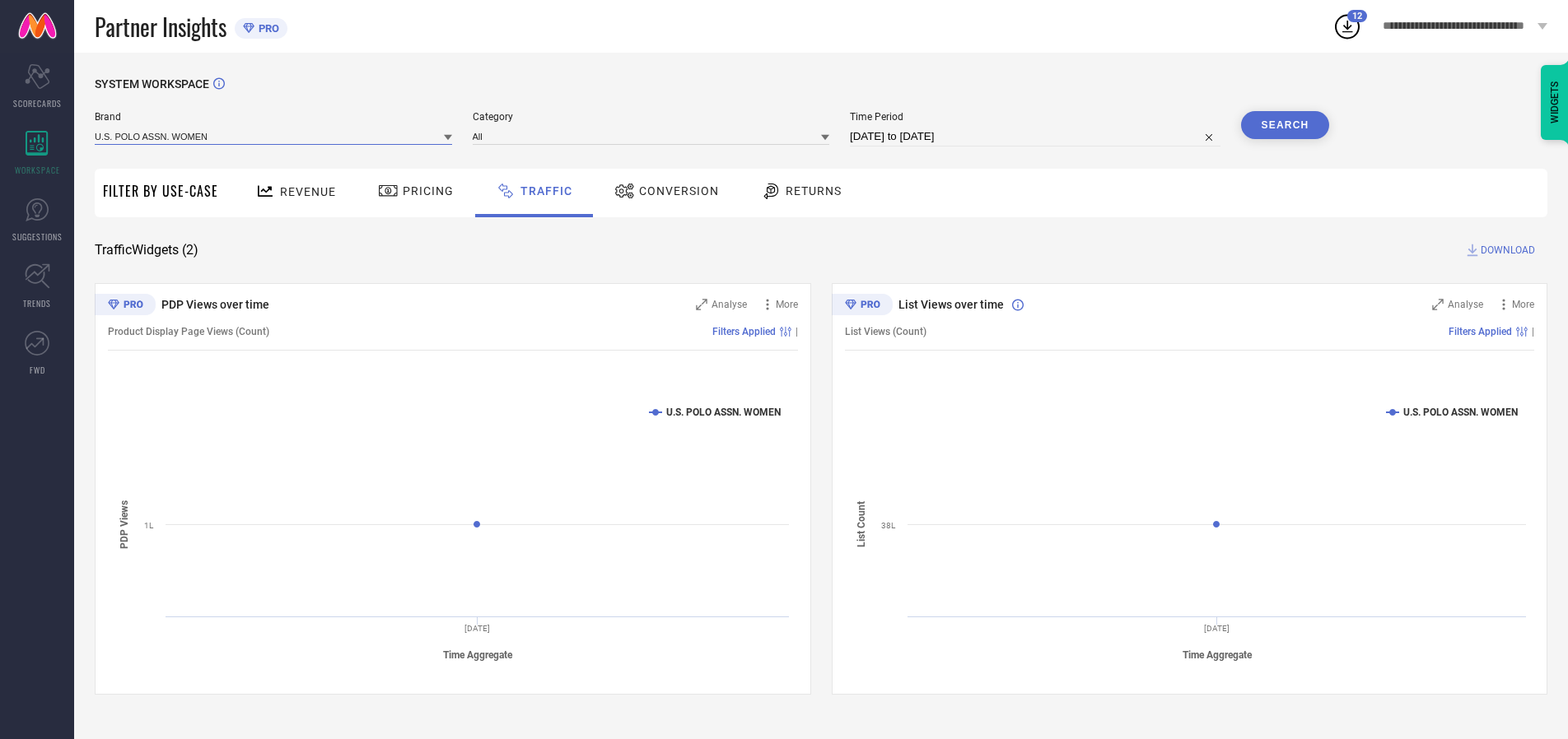
click at [274, 136] on input at bounding box center [273, 136] width 357 height 17
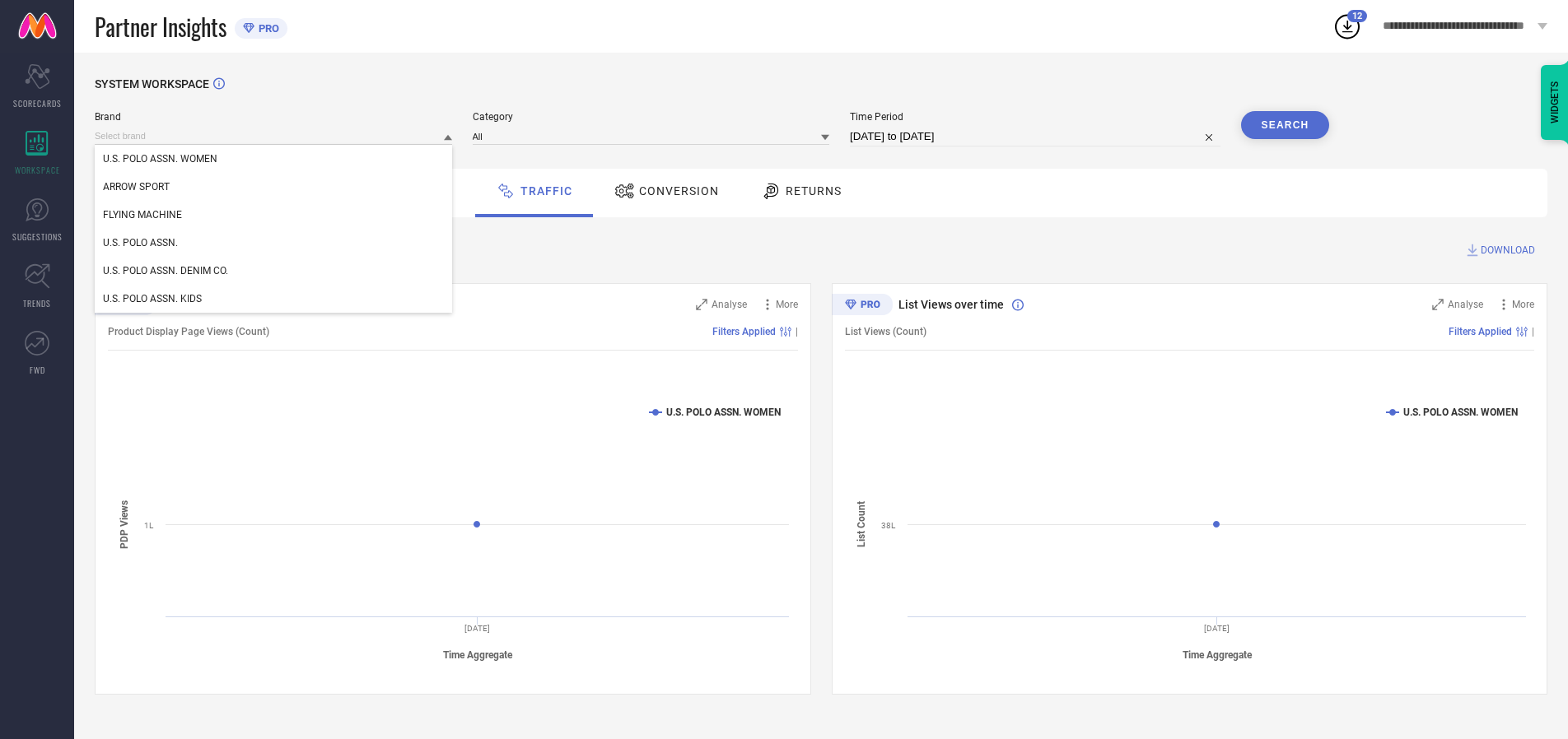
click at [274, 159] on div "U.S. POLO ASSN. WOMEN" at bounding box center [273, 159] width 357 height 28
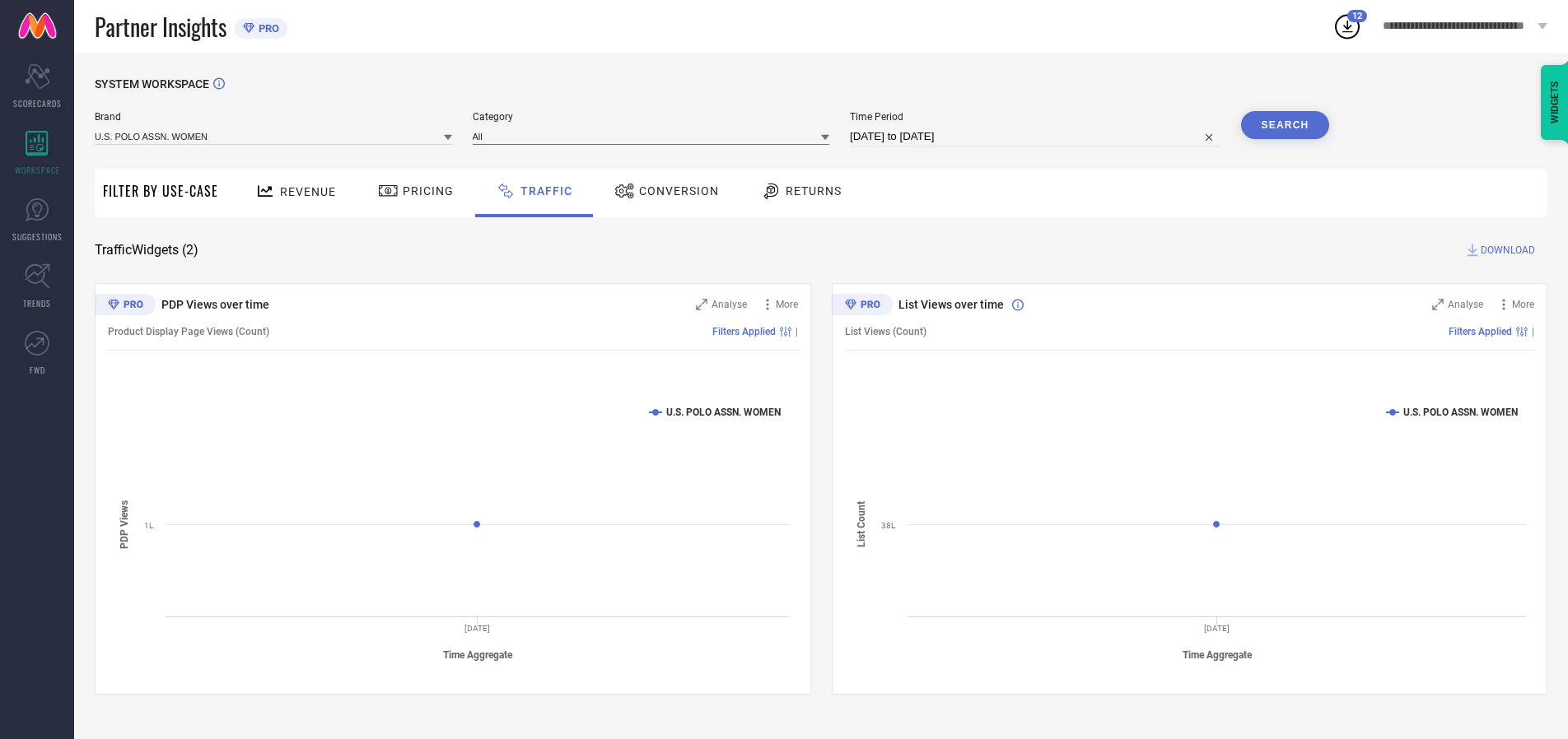
click at [655, 136] on input at bounding box center [651, 136] width 357 height 17
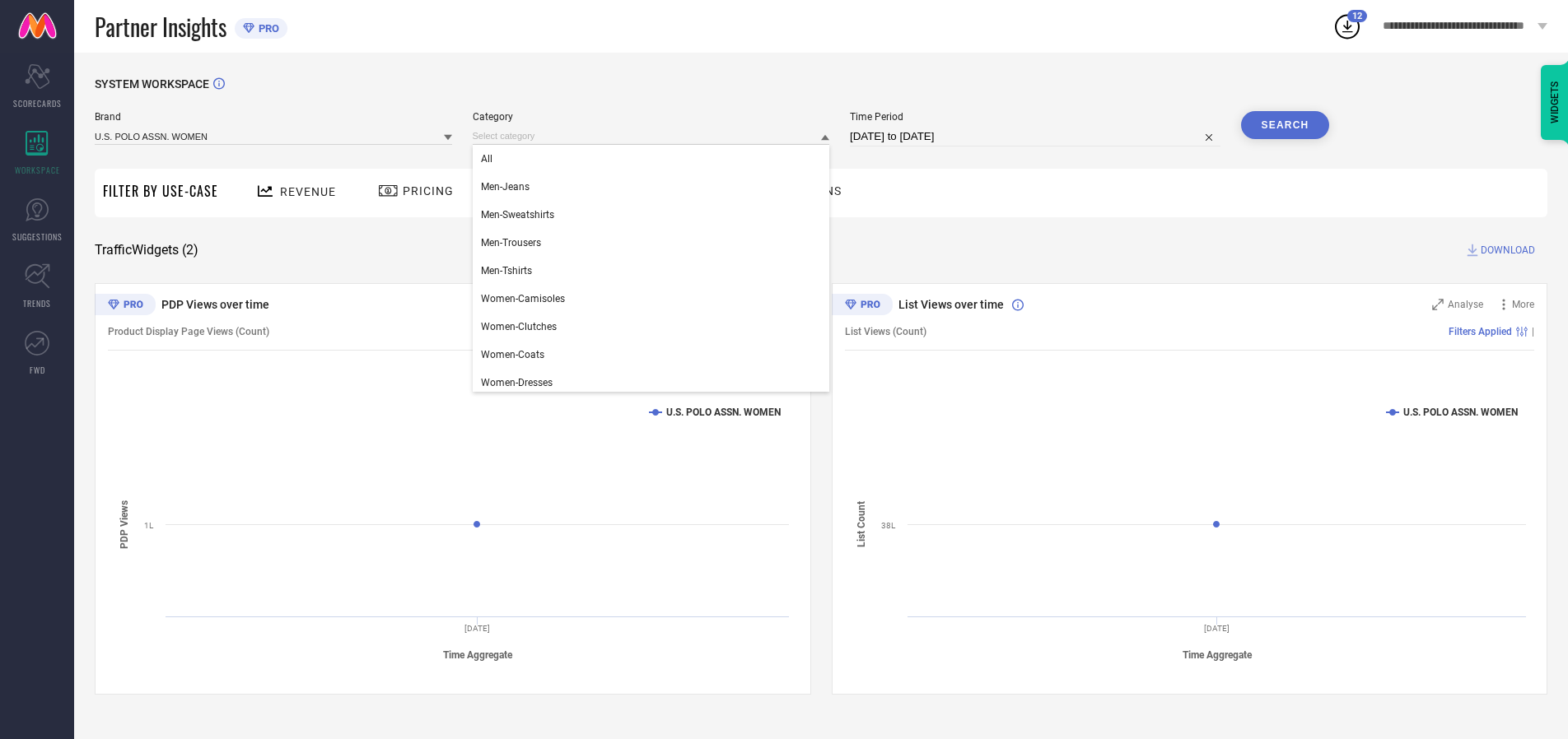
click at [655, 159] on div "All" at bounding box center [651, 159] width 357 height 28
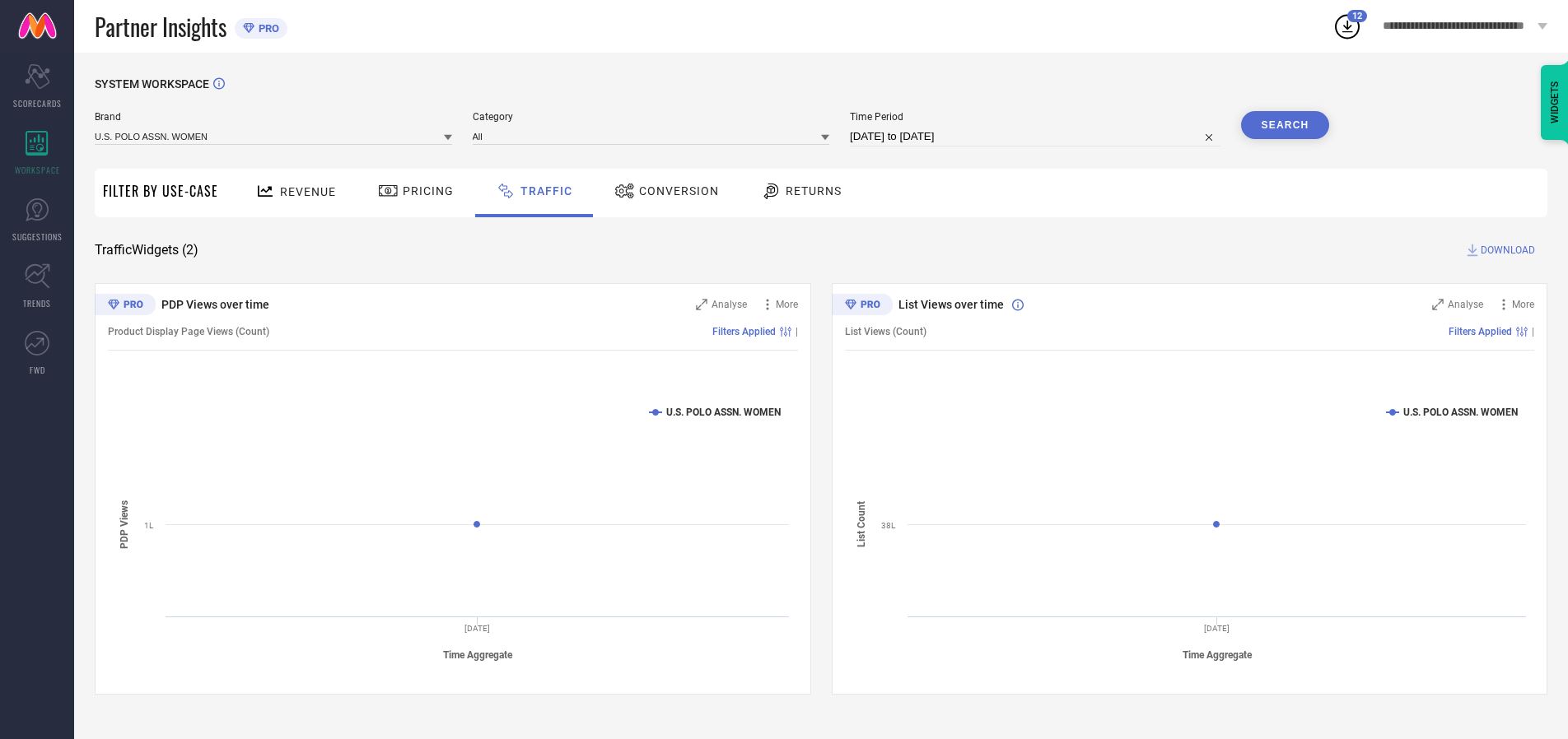
click at [1284, 125] on button "Search" at bounding box center [1285, 125] width 89 height 28
click at [1505, 250] on span "DOWNLOAD" at bounding box center [1508, 251] width 54 height 17
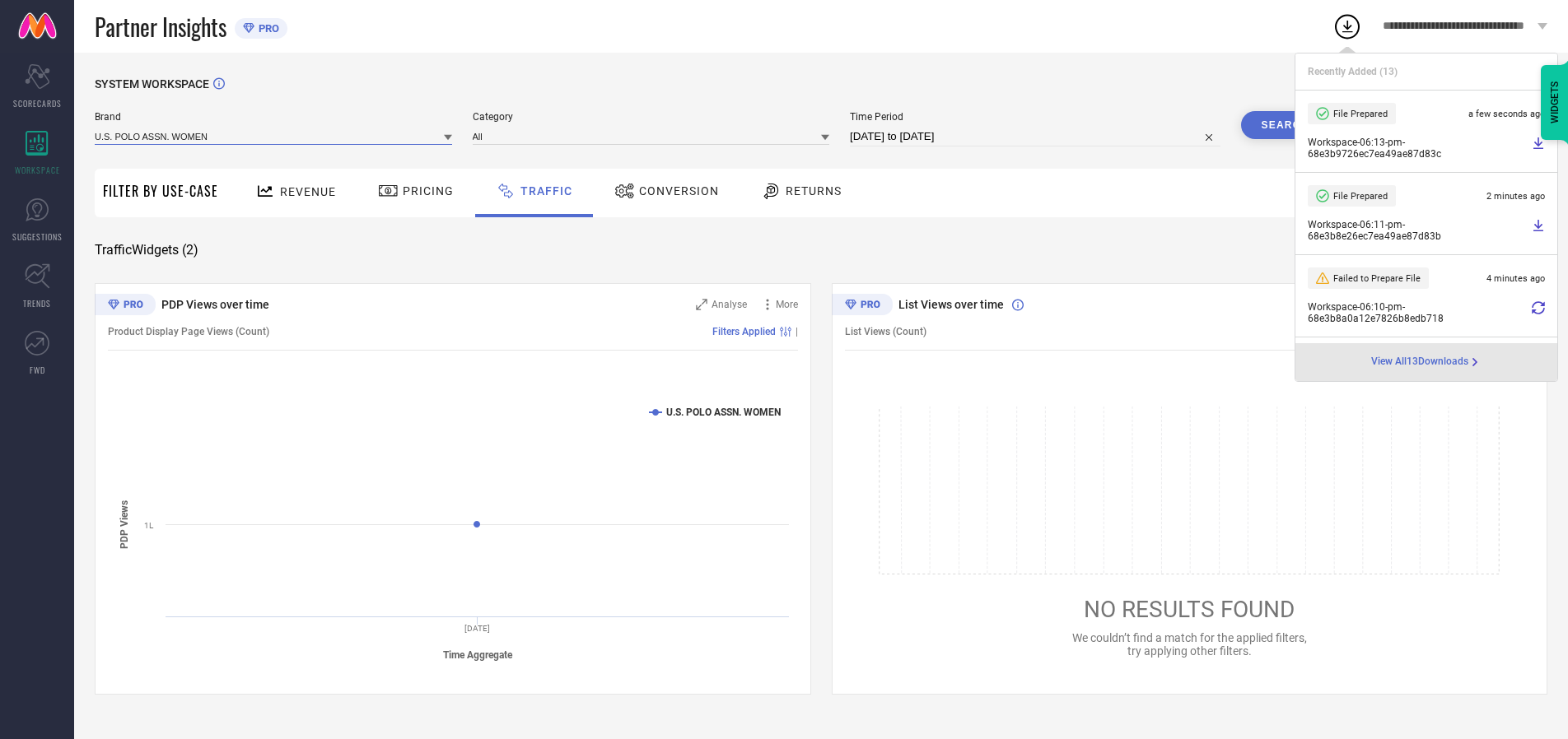
click at [274, 136] on input at bounding box center [273, 136] width 357 height 17
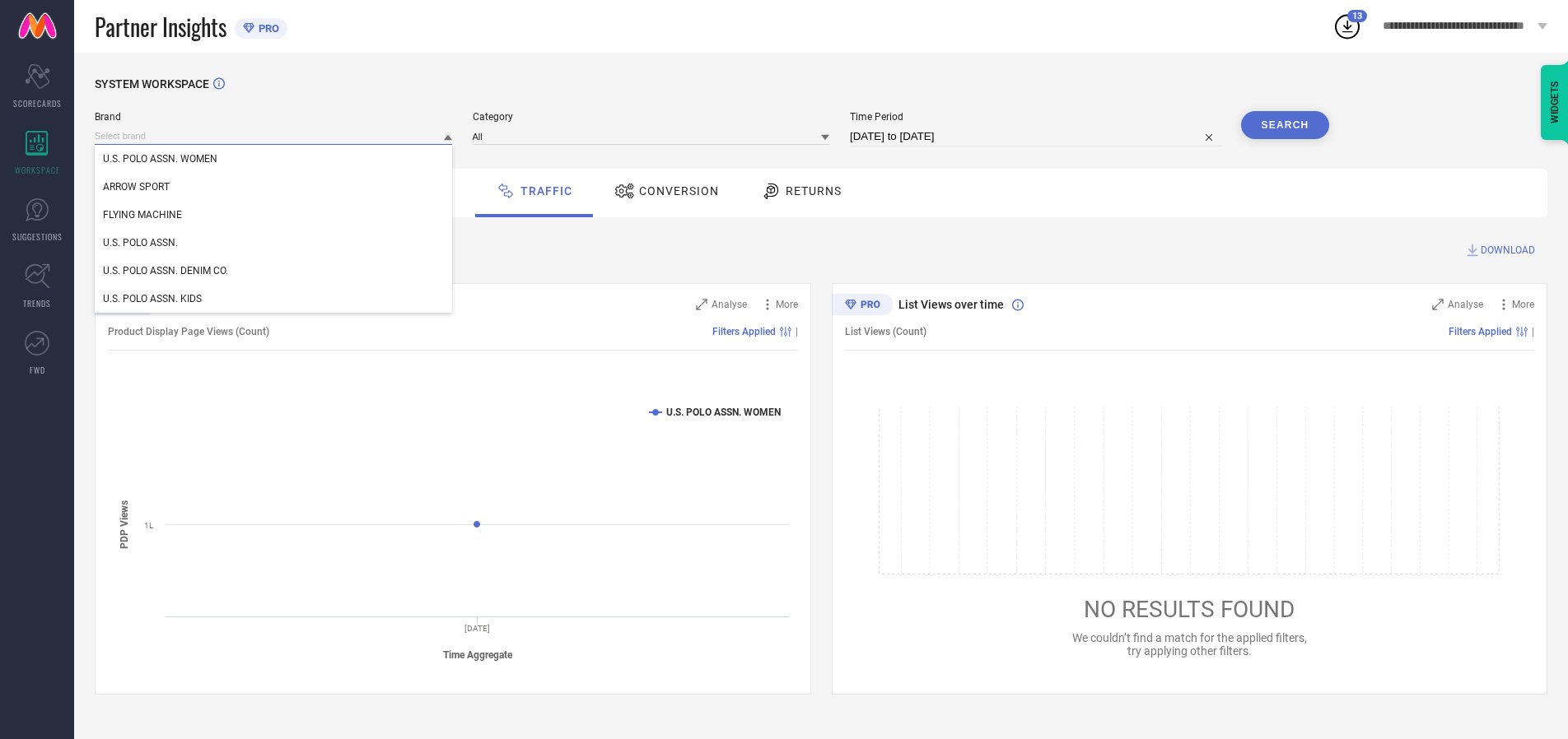
click at [274, 243] on div "U.S. POLO ASSN." at bounding box center [273, 243] width 357 height 28
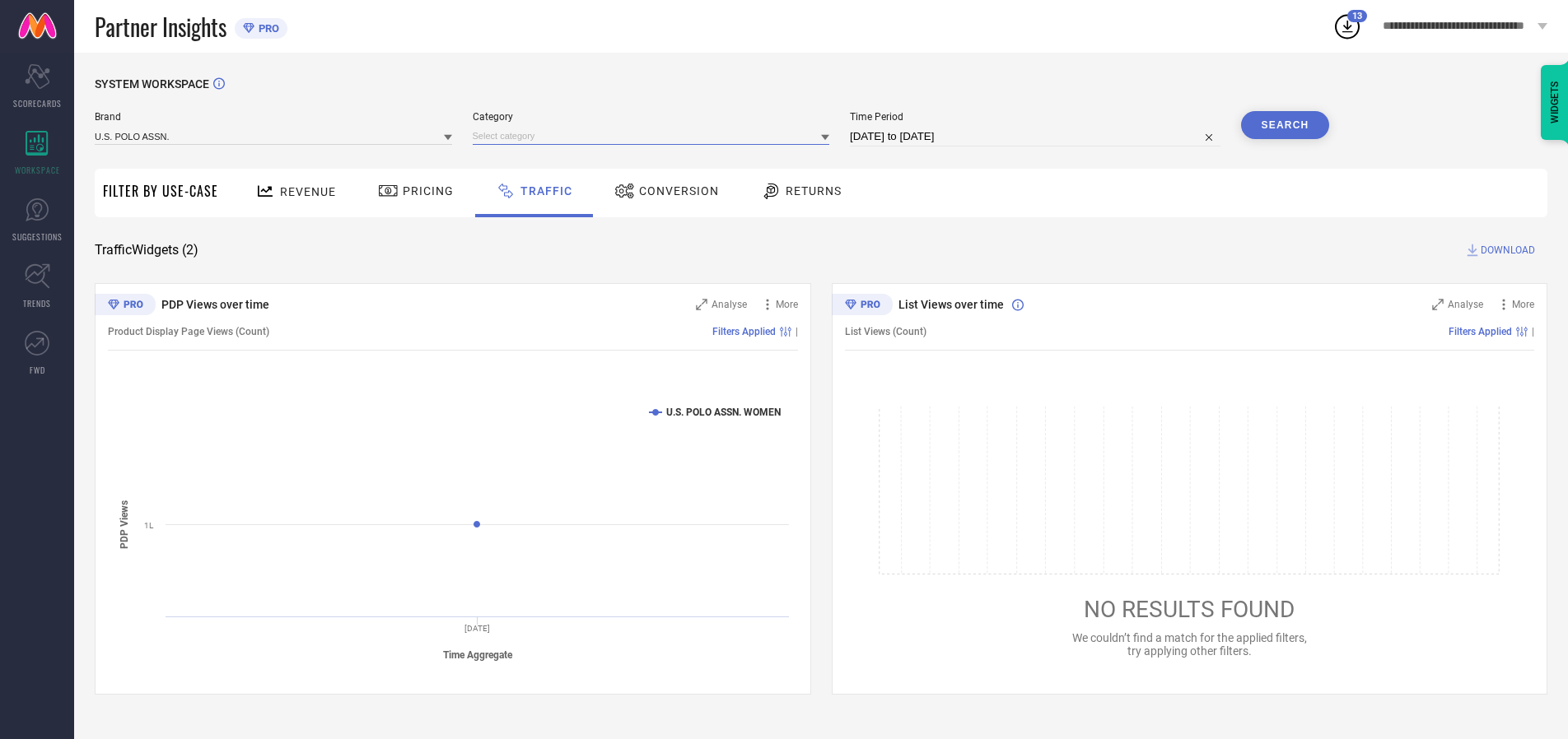
click at [655, 136] on input at bounding box center [651, 136] width 357 height 17
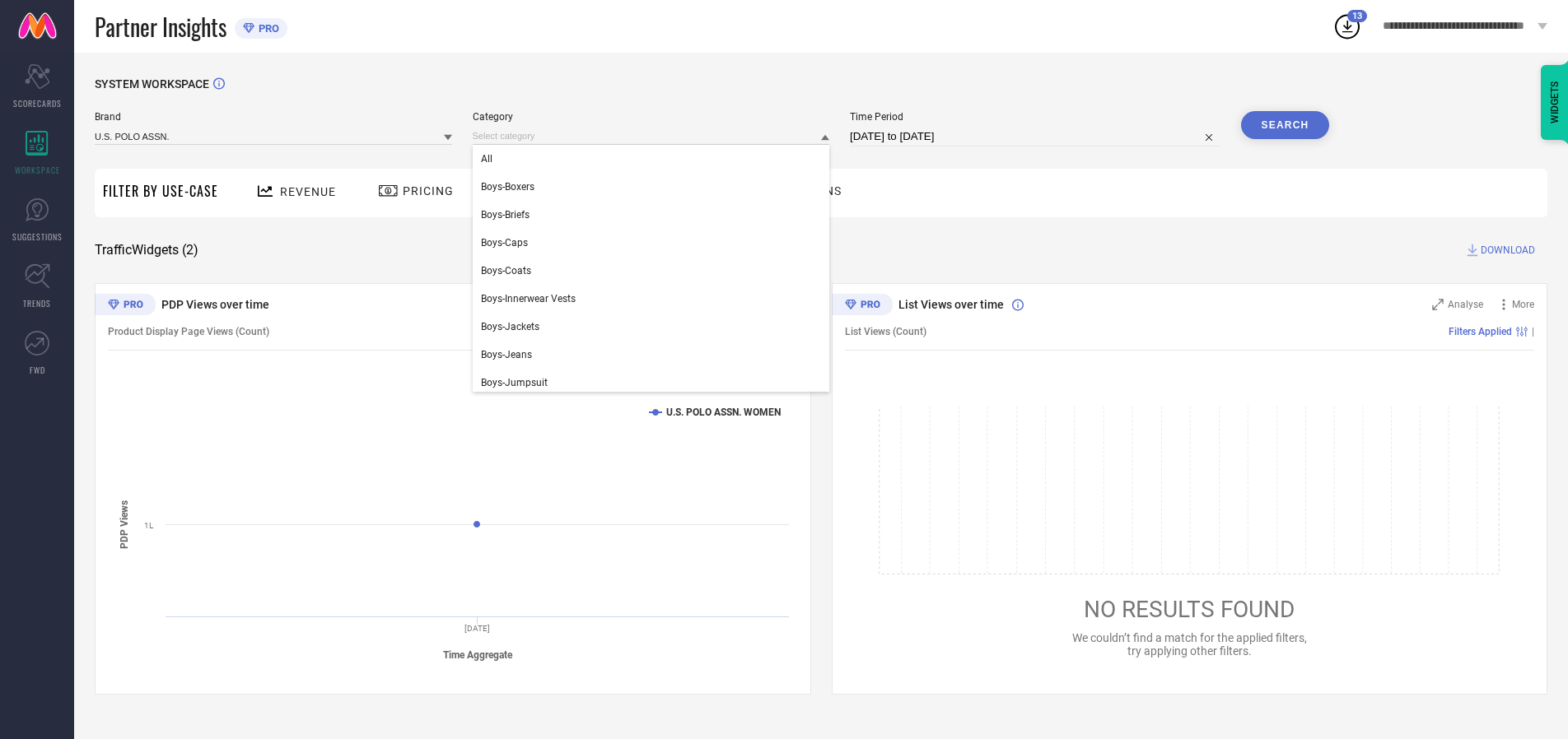
click at [655, 159] on div "All" at bounding box center [651, 159] width 357 height 28
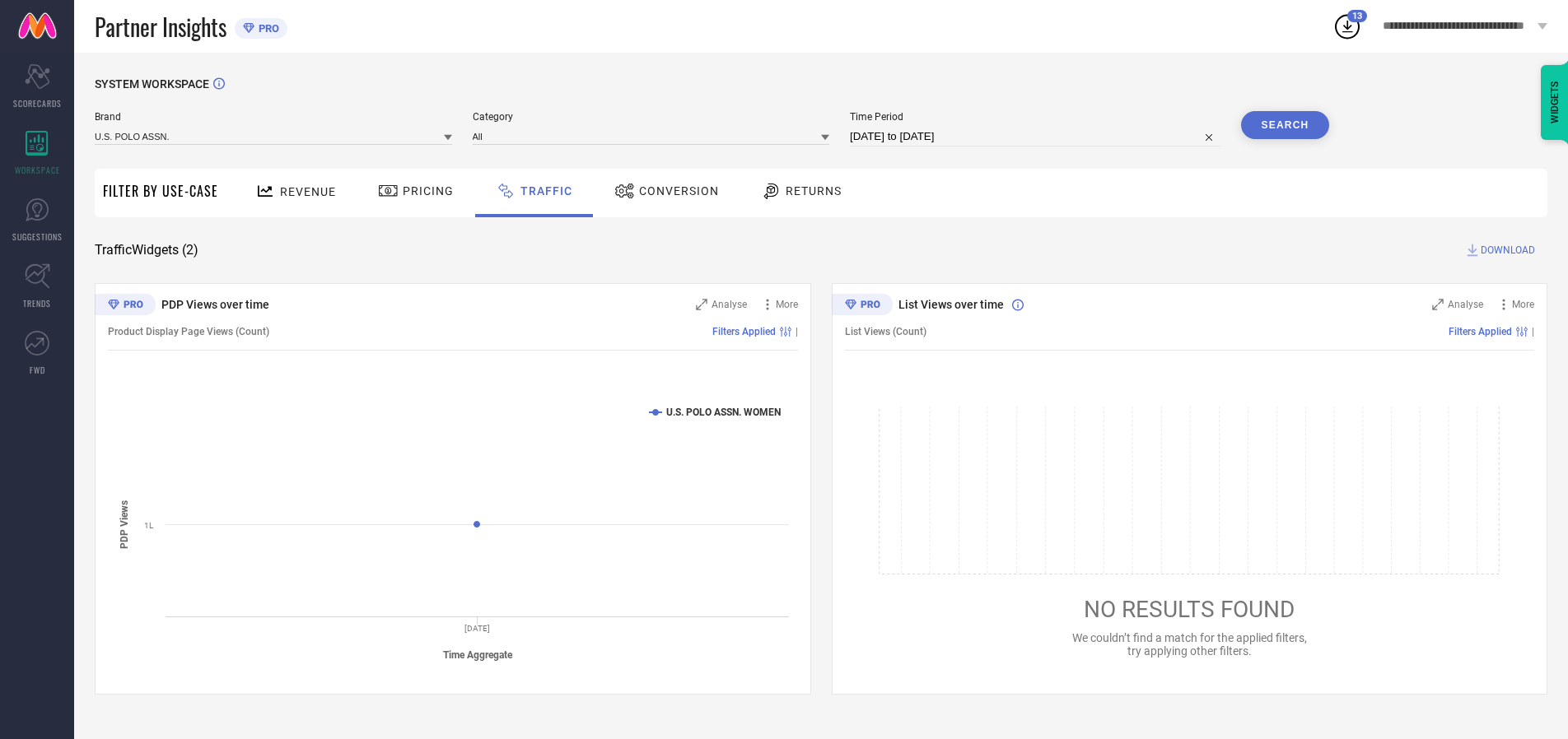
click at [1284, 125] on button "Search" at bounding box center [1285, 125] width 89 height 28
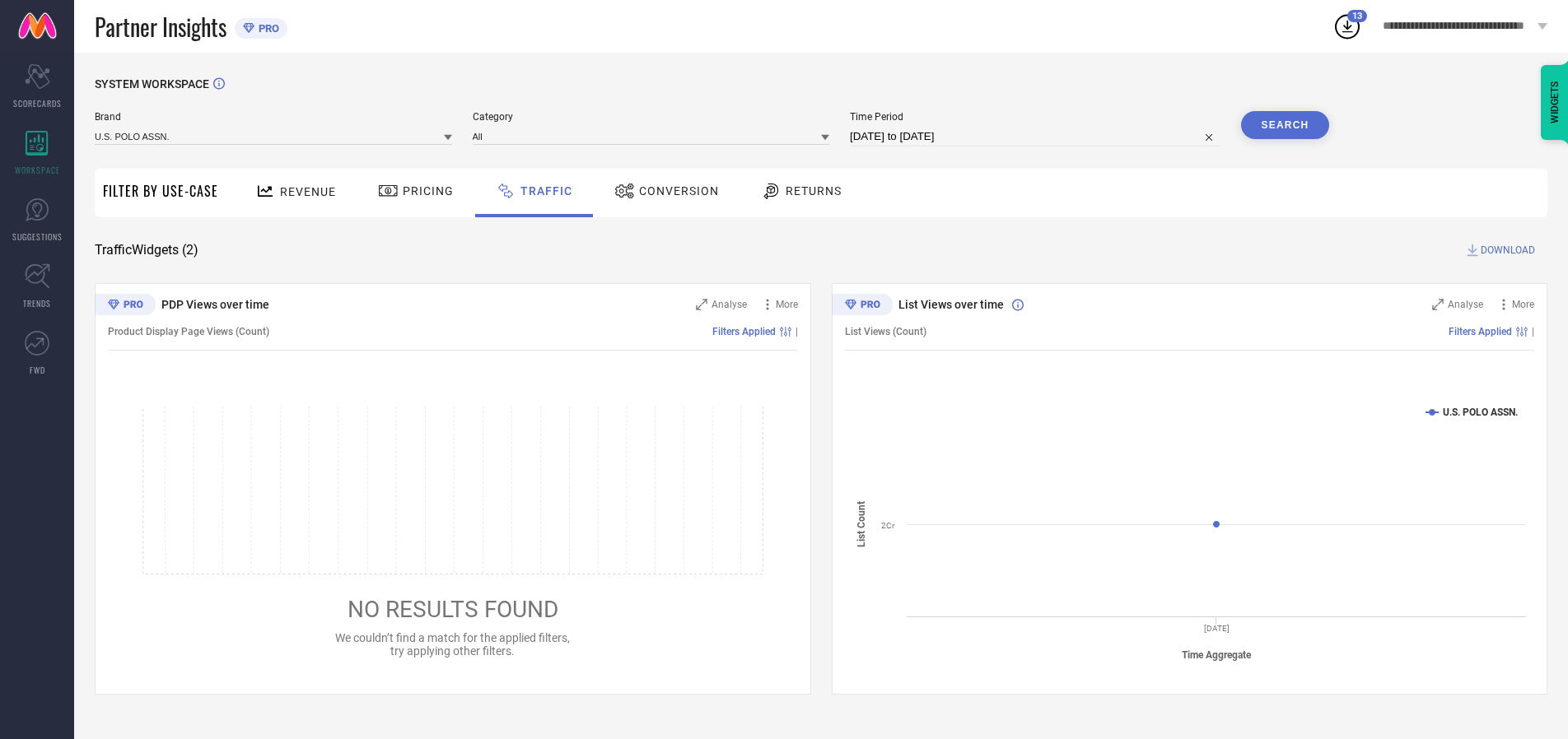
click at [1505, 250] on span "DOWNLOAD" at bounding box center [1508, 251] width 54 height 17
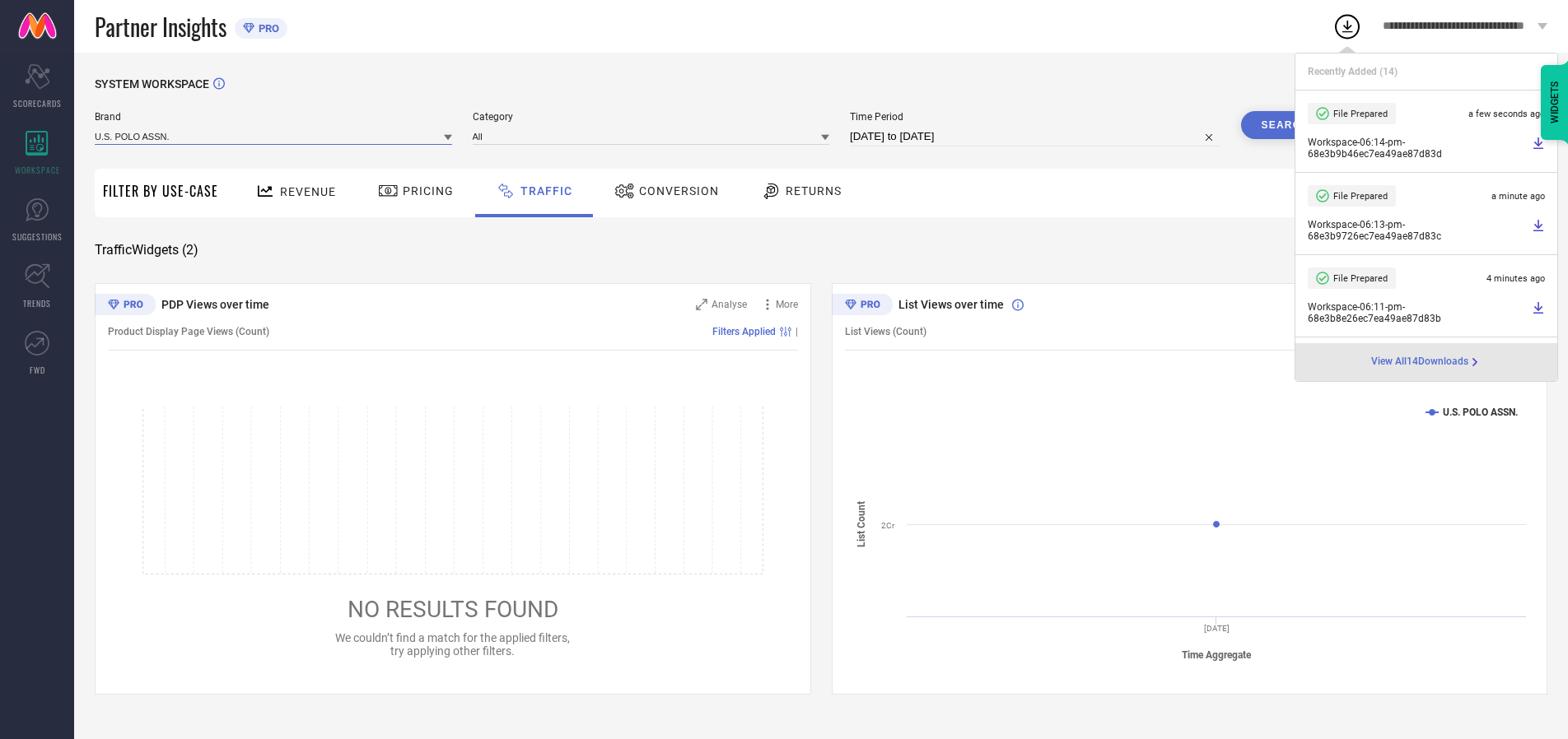
click at [274, 136] on input at bounding box center [273, 136] width 357 height 17
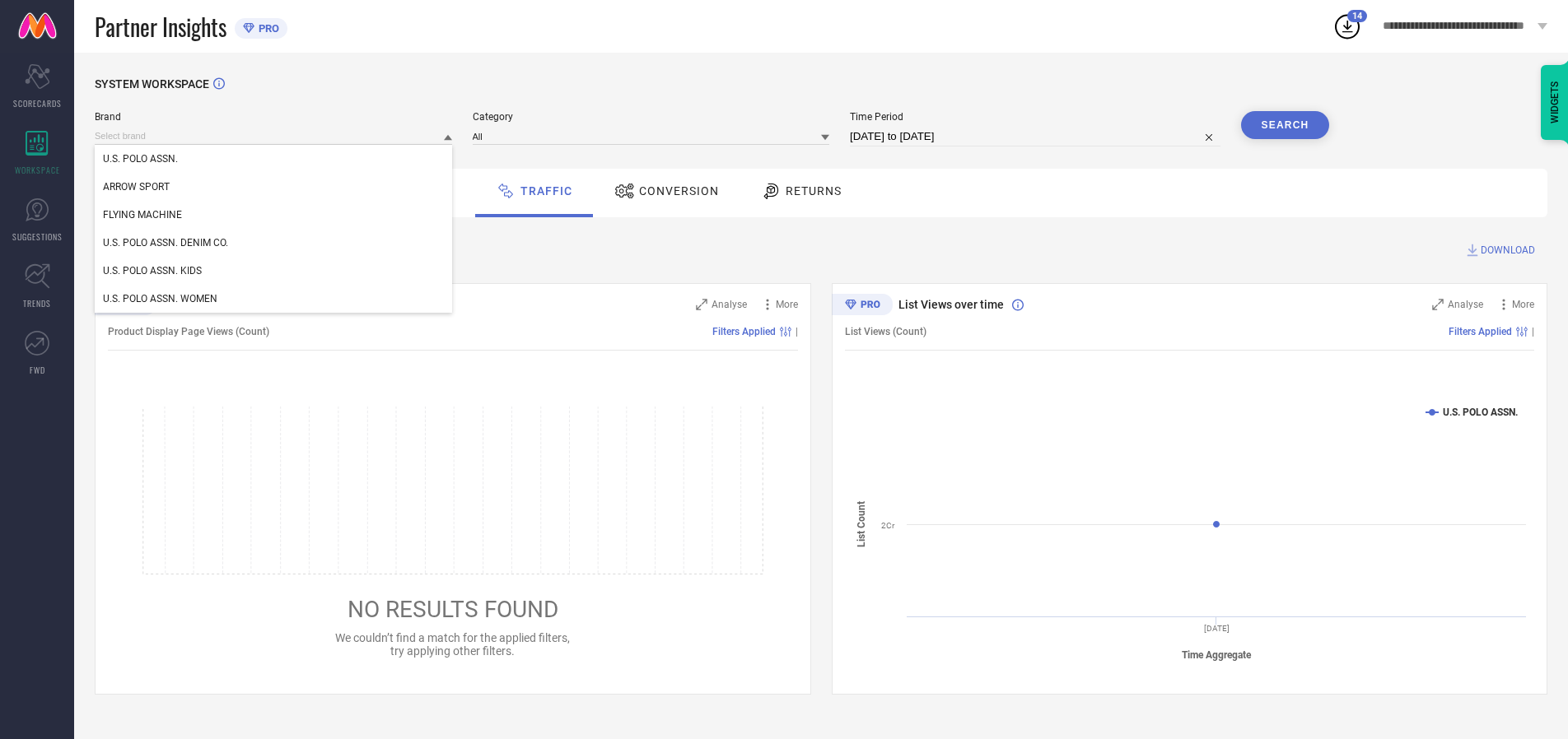
click at [274, 243] on div "U.S. POLO ASSN. DENIM CO." at bounding box center [273, 243] width 357 height 28
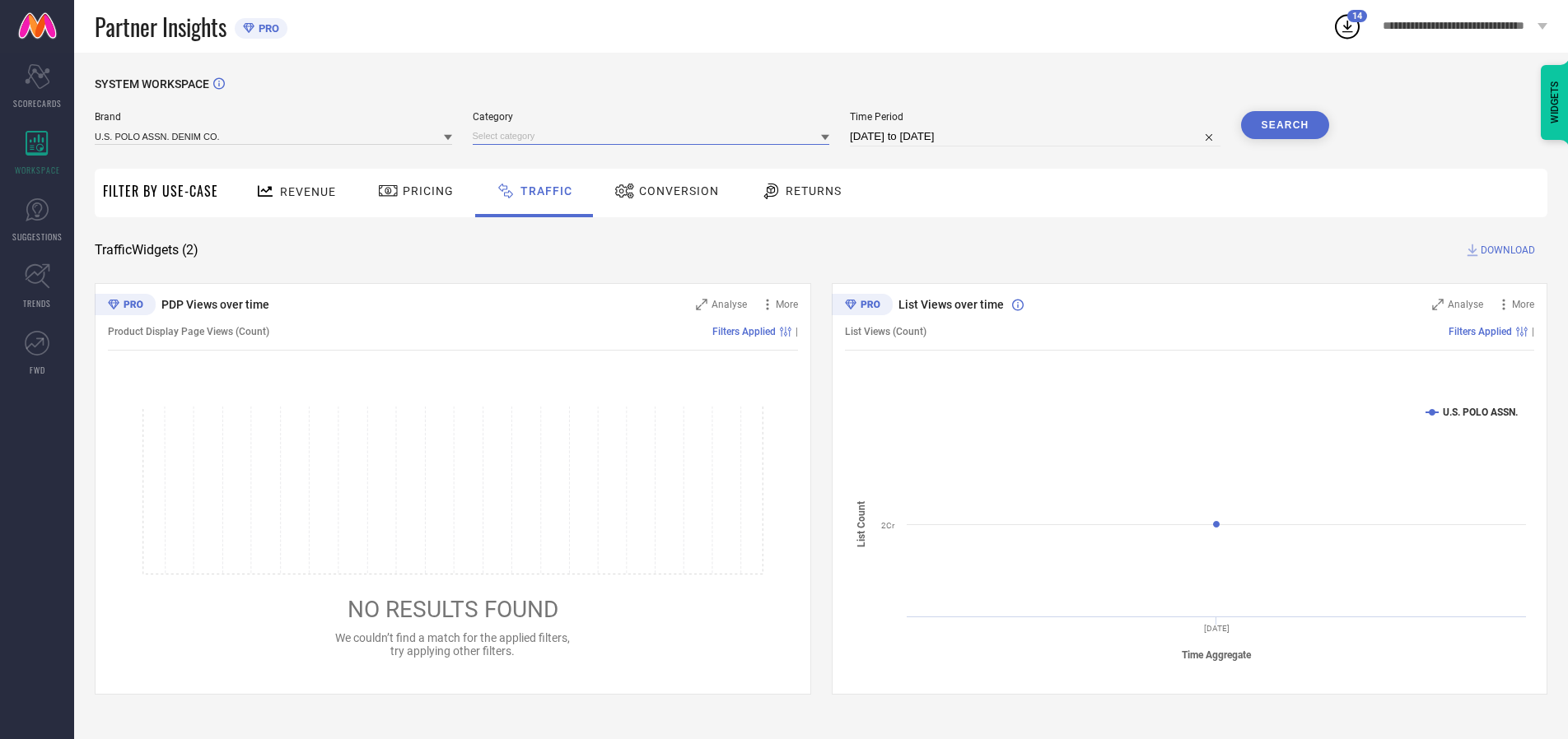
click at [655, 136] on input at bounding box center [651, 136] width 357 height 17
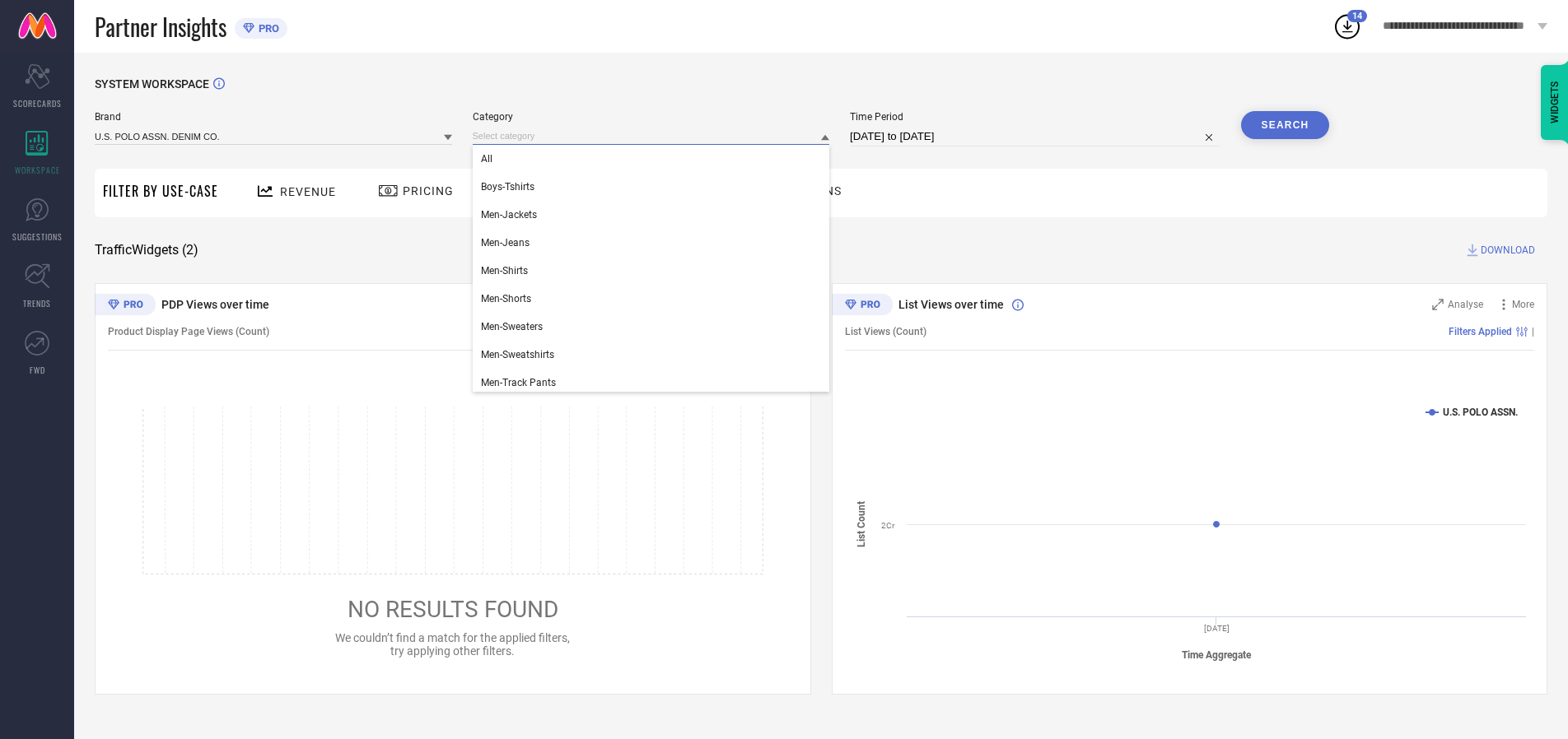
click at [655, 159] on div "All" at bounding box center [651, 159] width 357 height 28
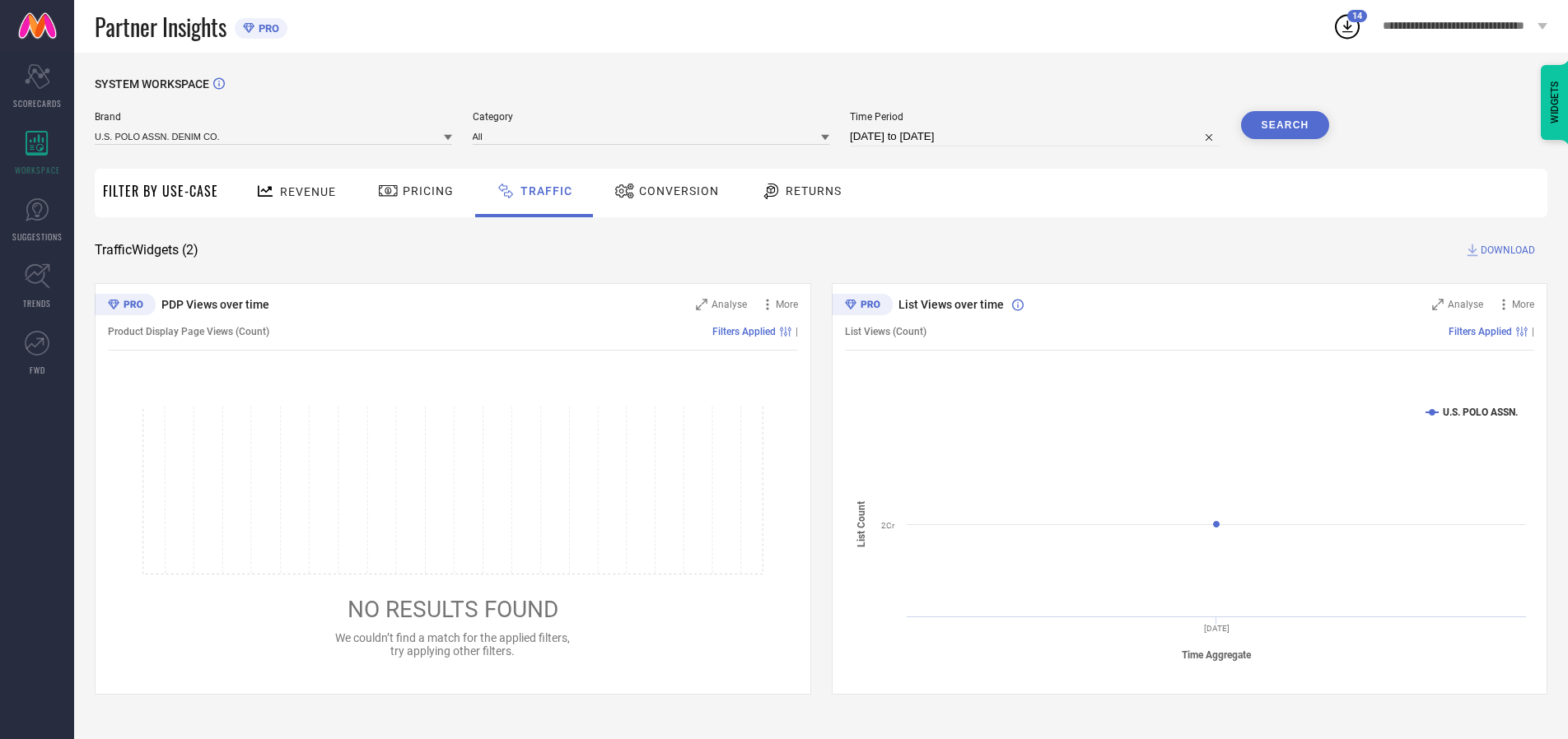
click at [1284, 125] on button "Search" at bounding box center [1285, 125] width 89 height 28
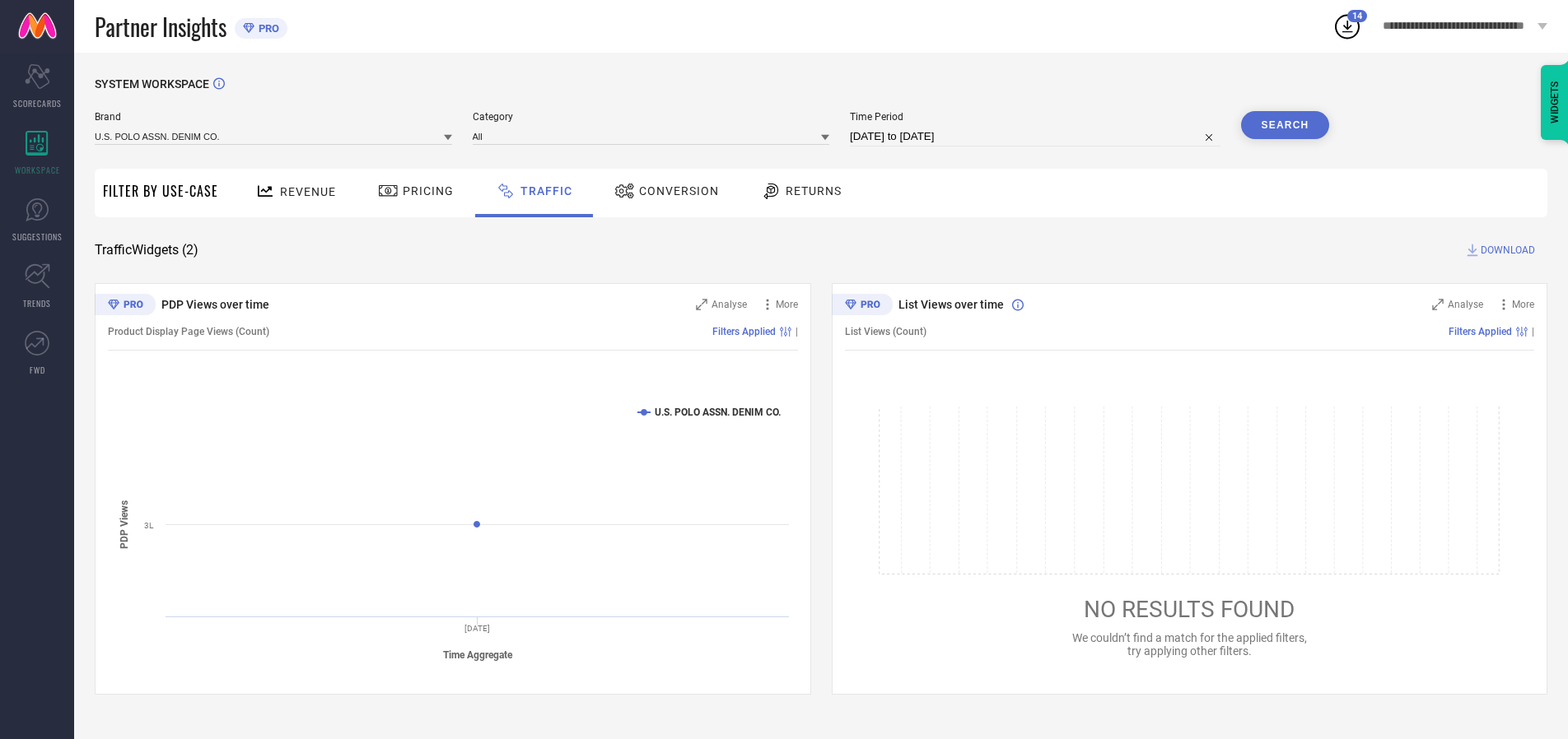
click at [1505, 250] on span "DOWNLOAD" at bounding box center [1508, 251] width 54 height 17
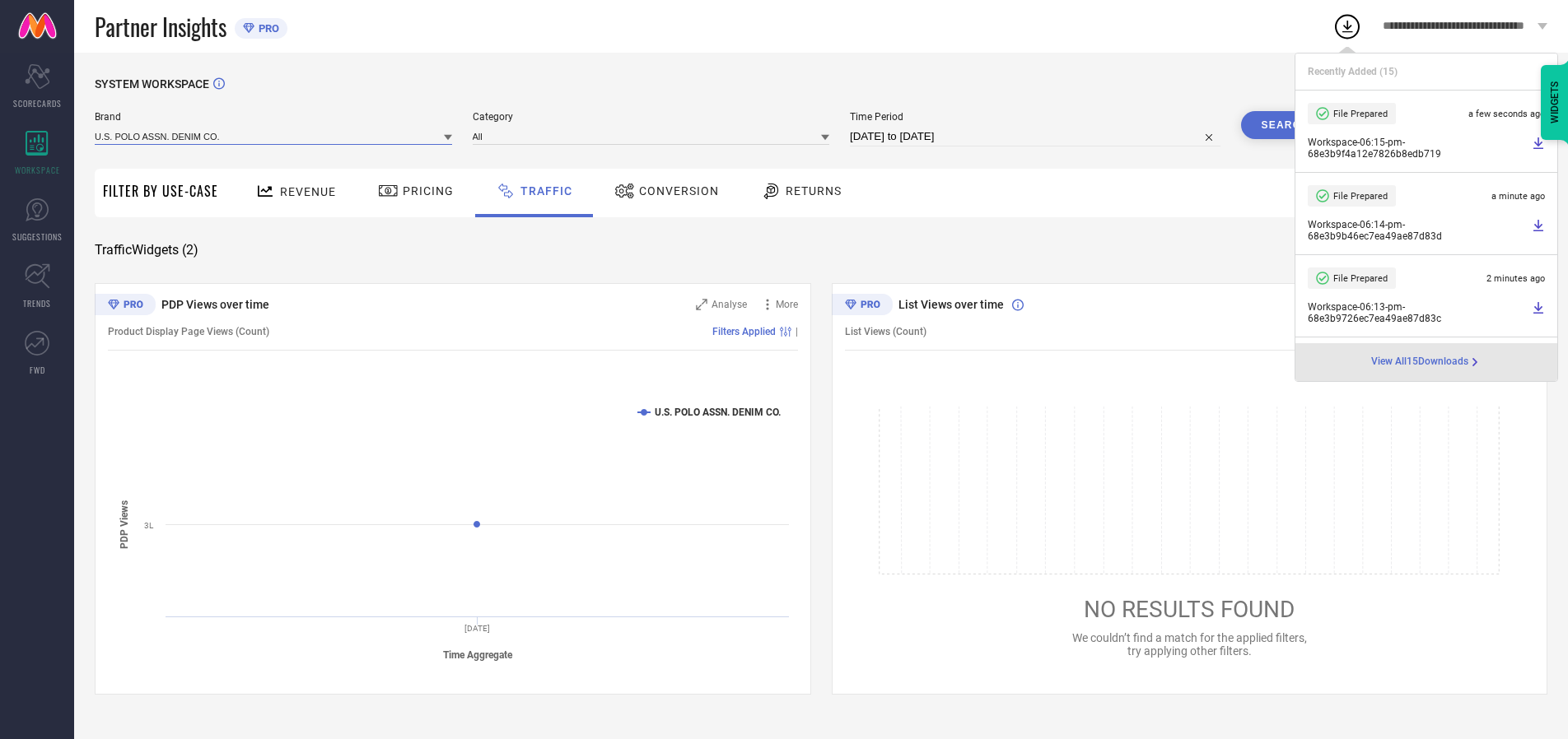
click at [274, 136] on input at bounding box center [273, 136] width 357 height 17
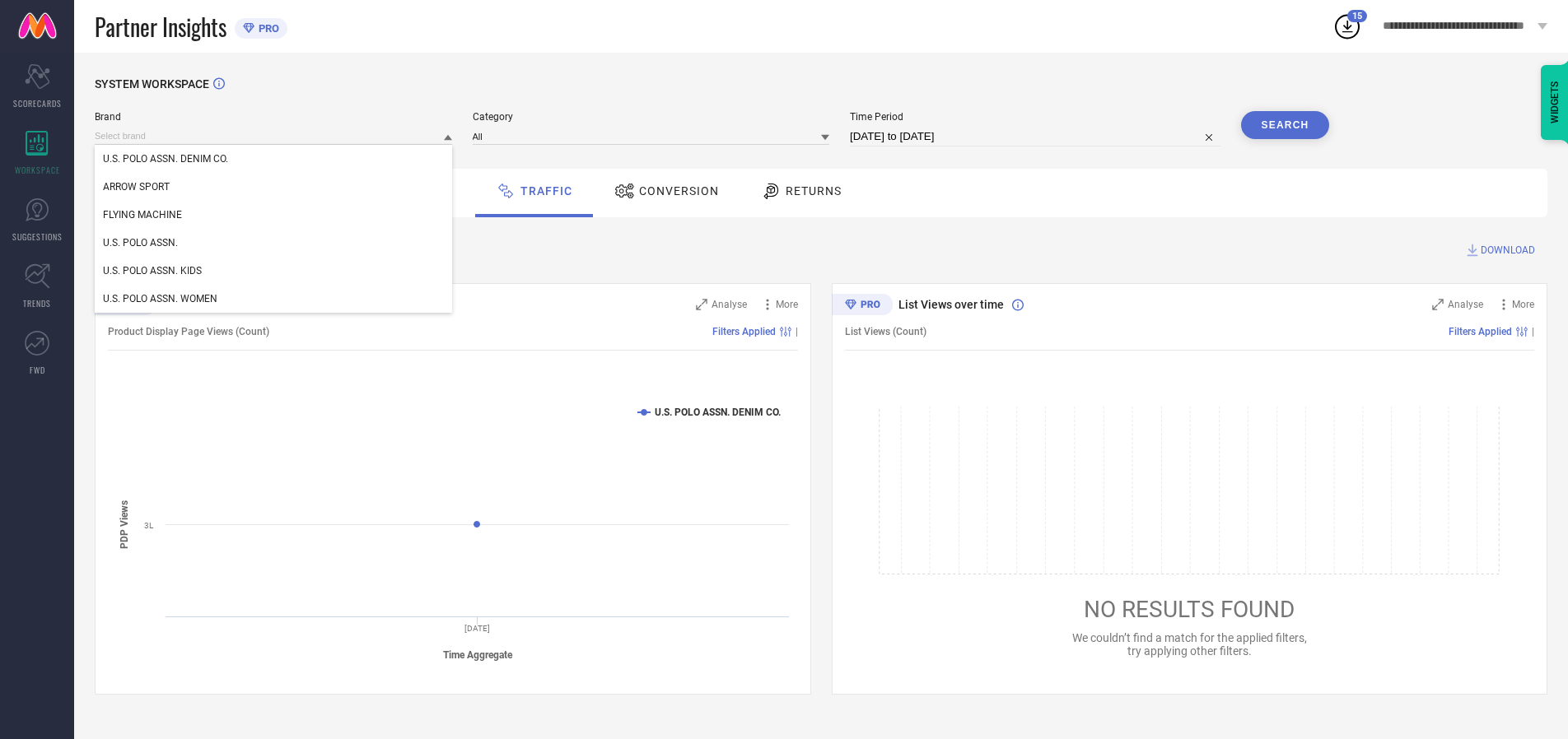
click at [274, 270] on div "U.S. POLO ASSN. KIDS" at bounding box center [273, 270] width 357 height 28
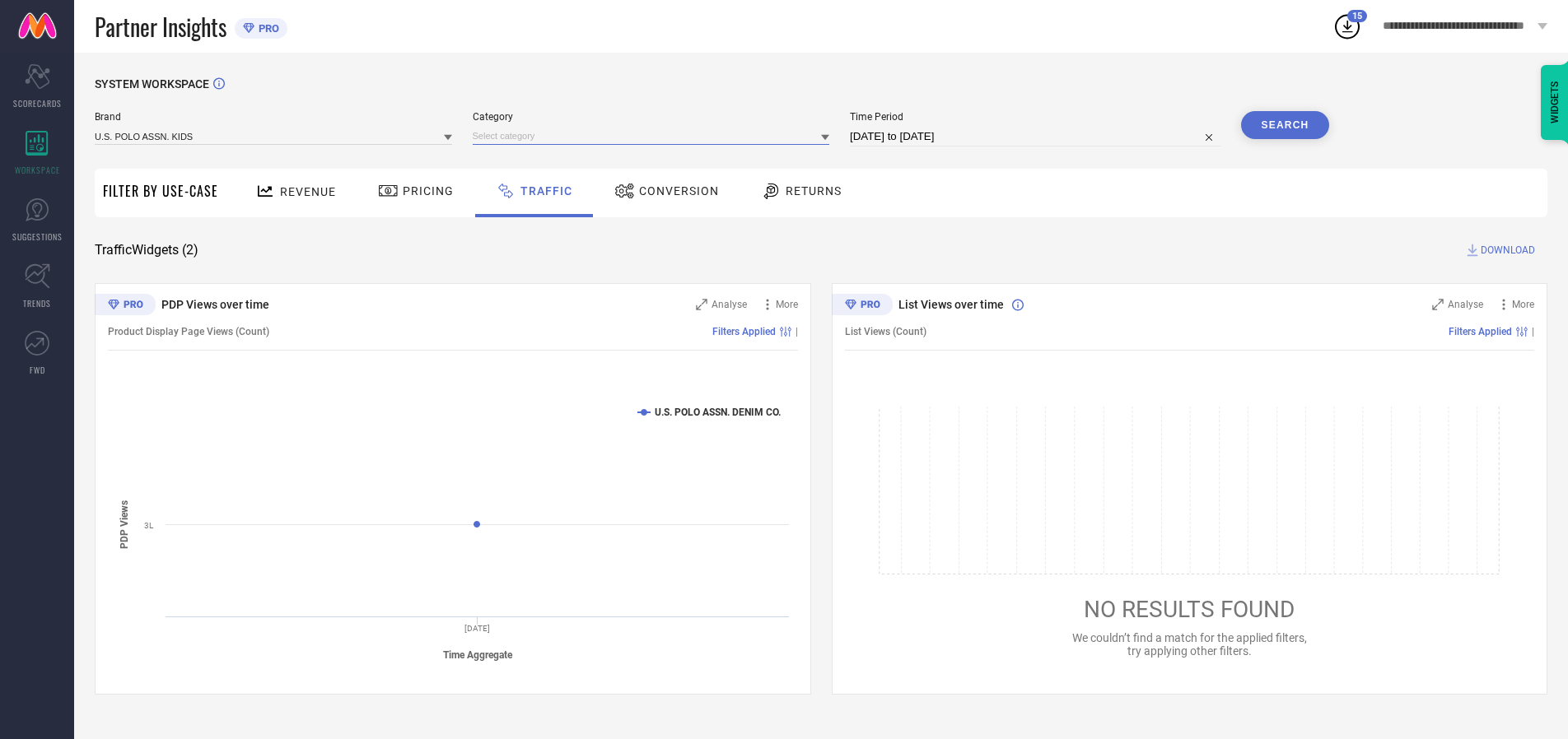
click at [655, 136] on input at bounding box center [651, 136] width 357 height 17
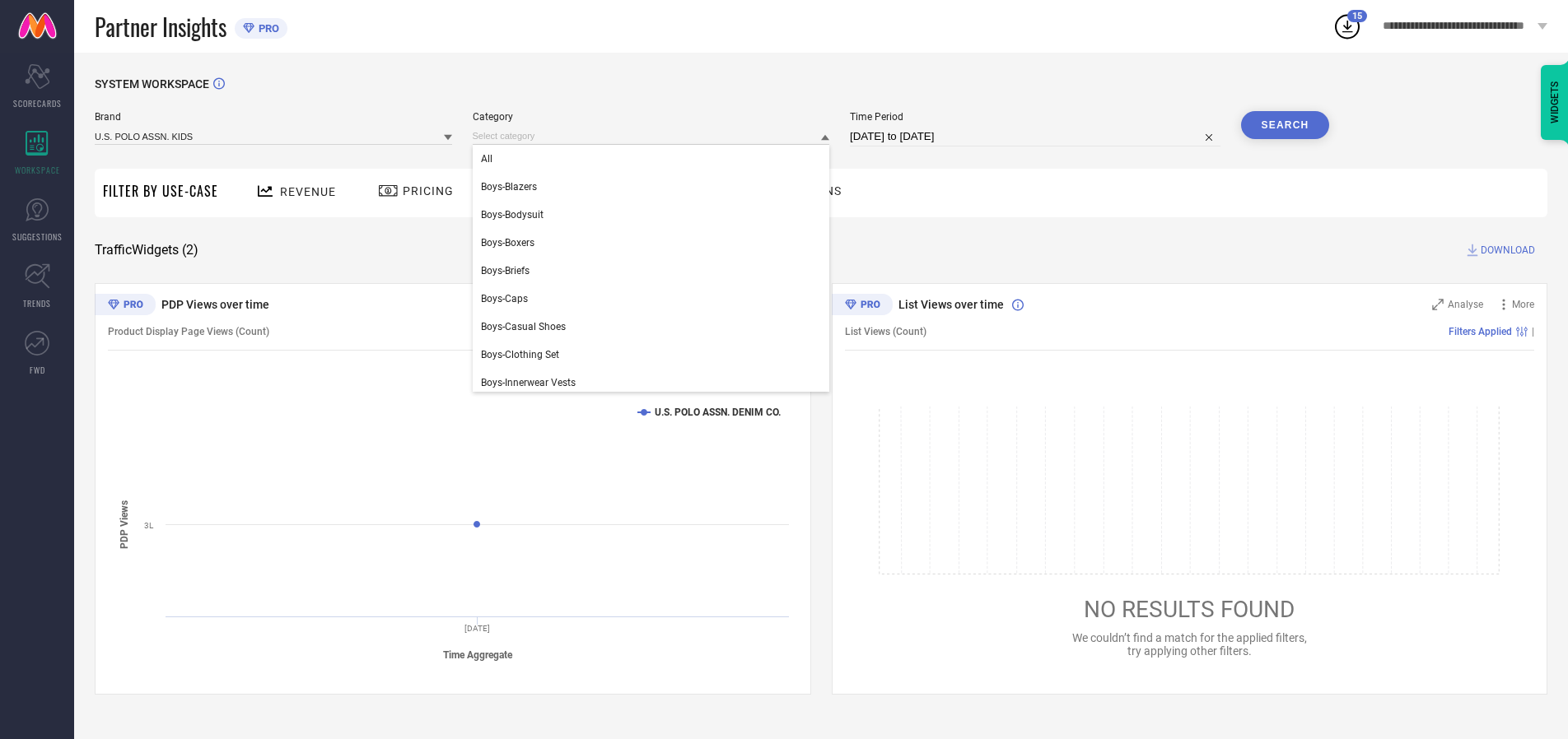
click at [655, 159] on div "All" at bounding box center [651, 159] width 357 height 28
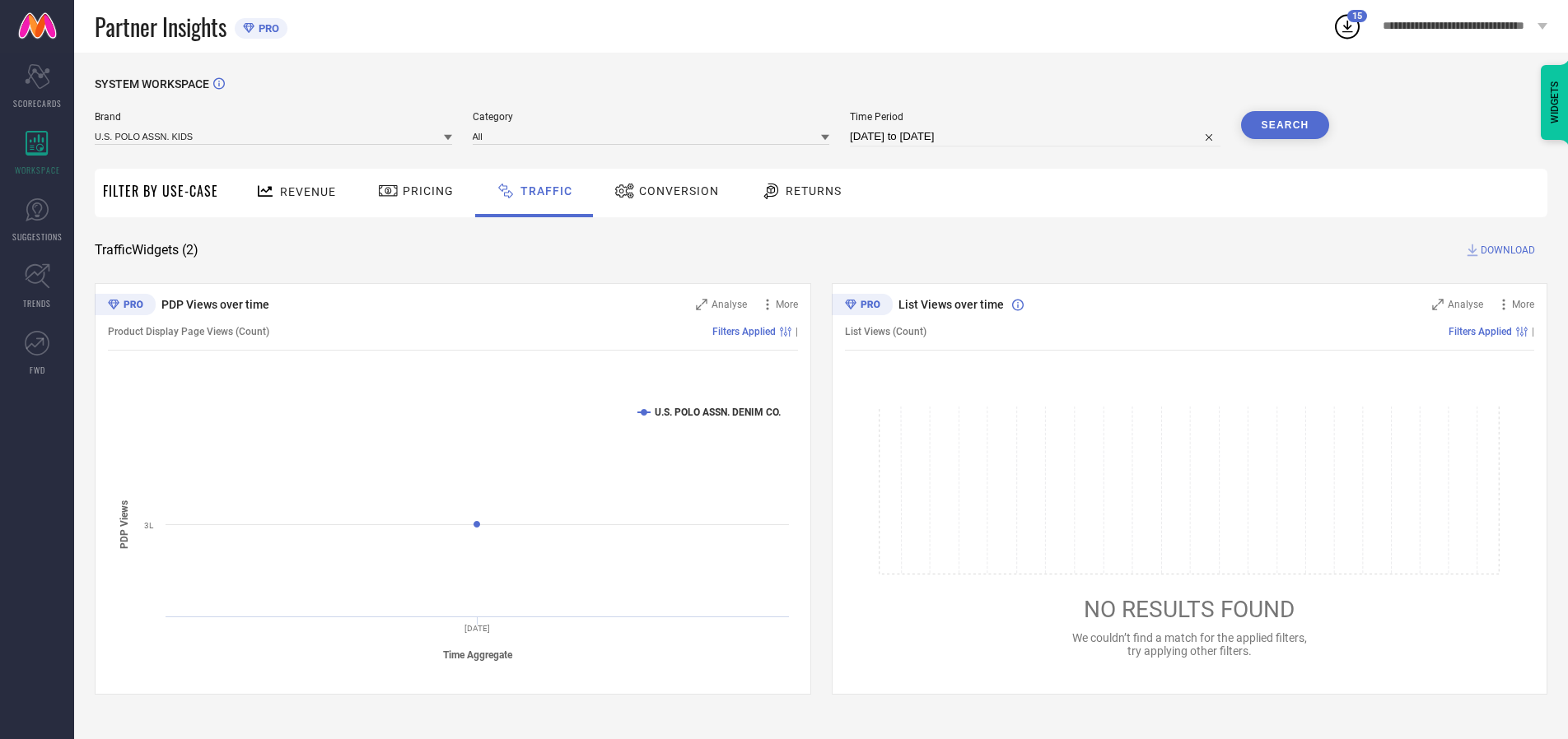
click at [1284, 125] on button "Search" at bounding box center [1285, 125] width 89 height 28
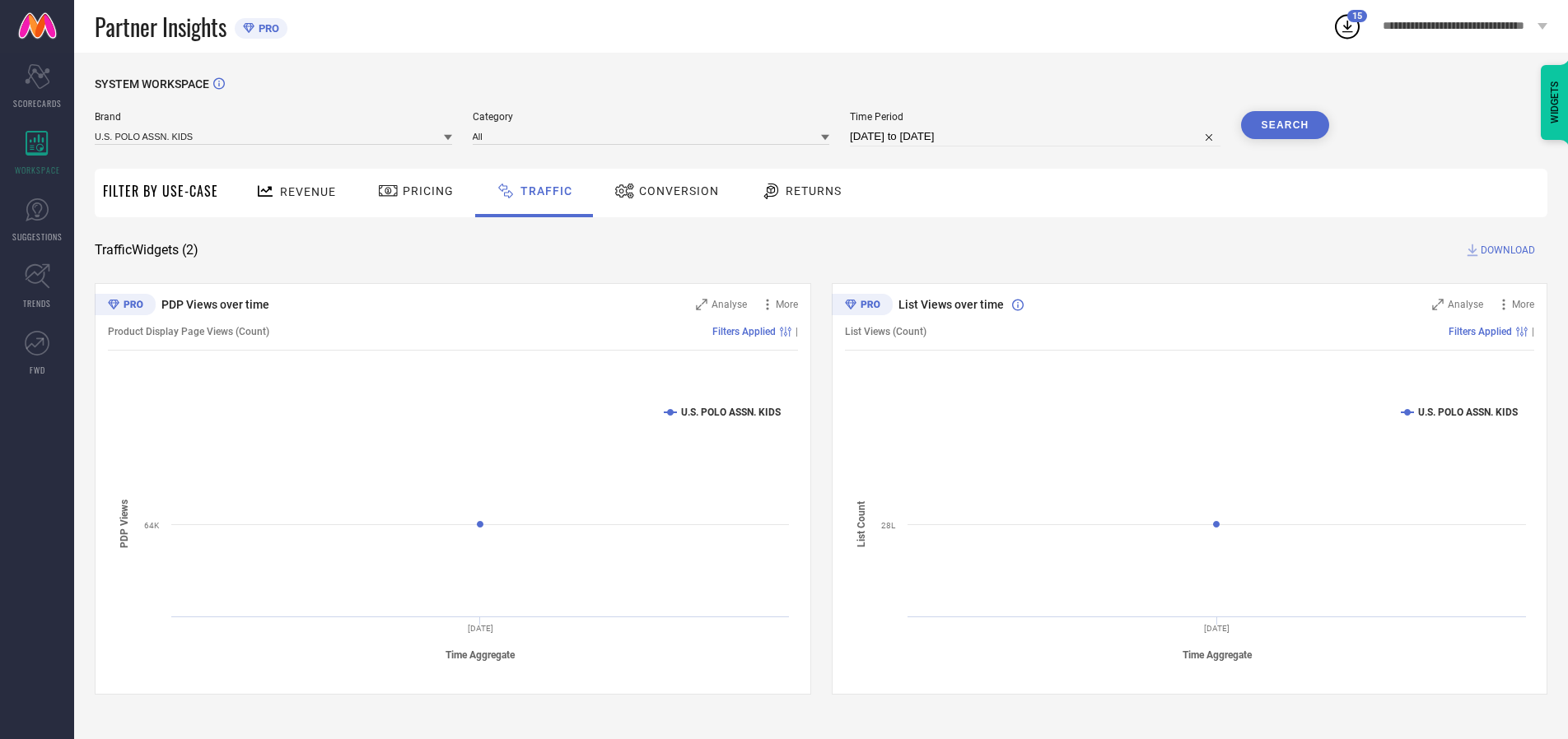
click at [1505, 250] on span "DOWNLOAD" at bounding box center [1508, 251] width 54 height 17
click at [1037, 136] on input at bounding box center [1035, 136] width 370 height 20
select select "9"
select select "2025"
select select "10"
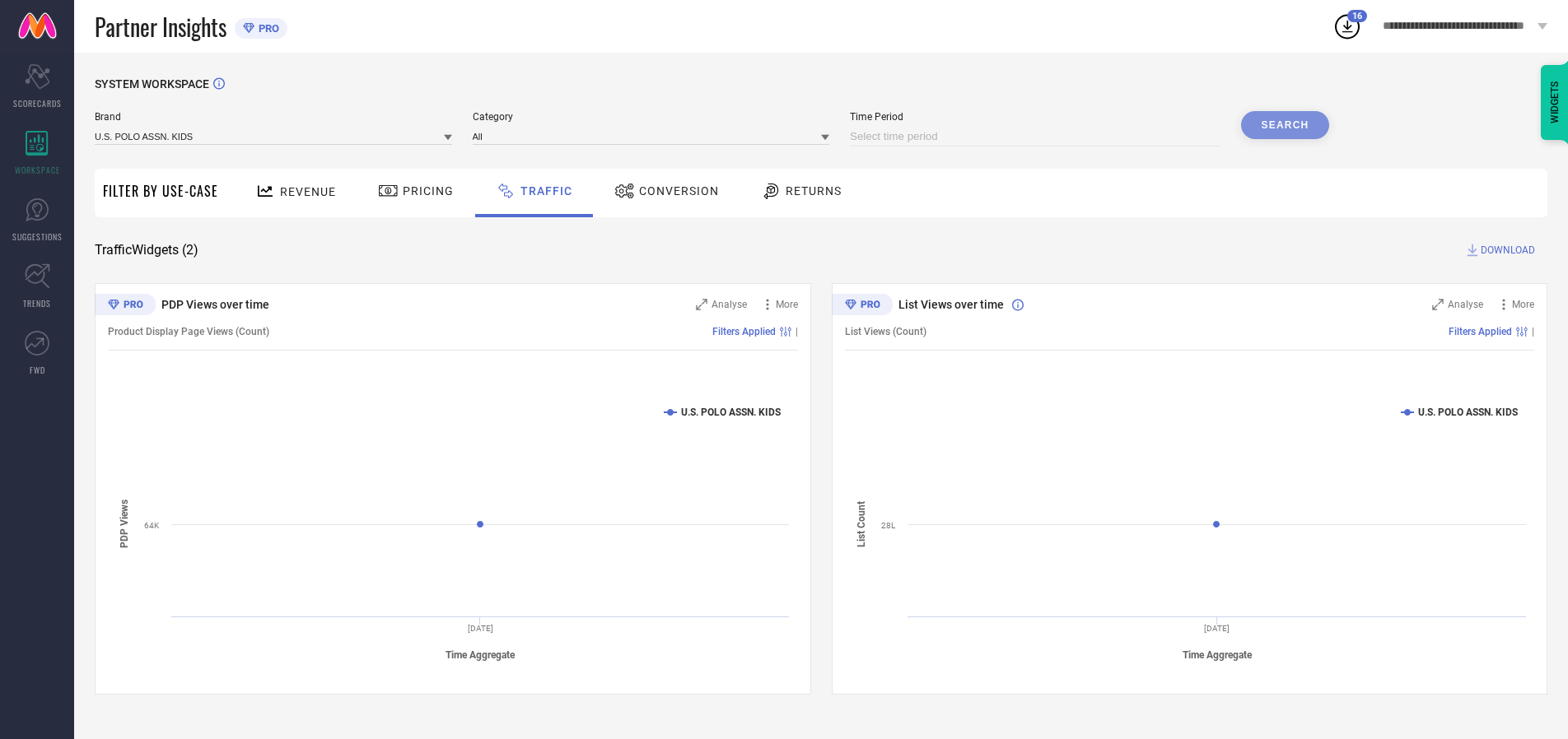
select select "2025"
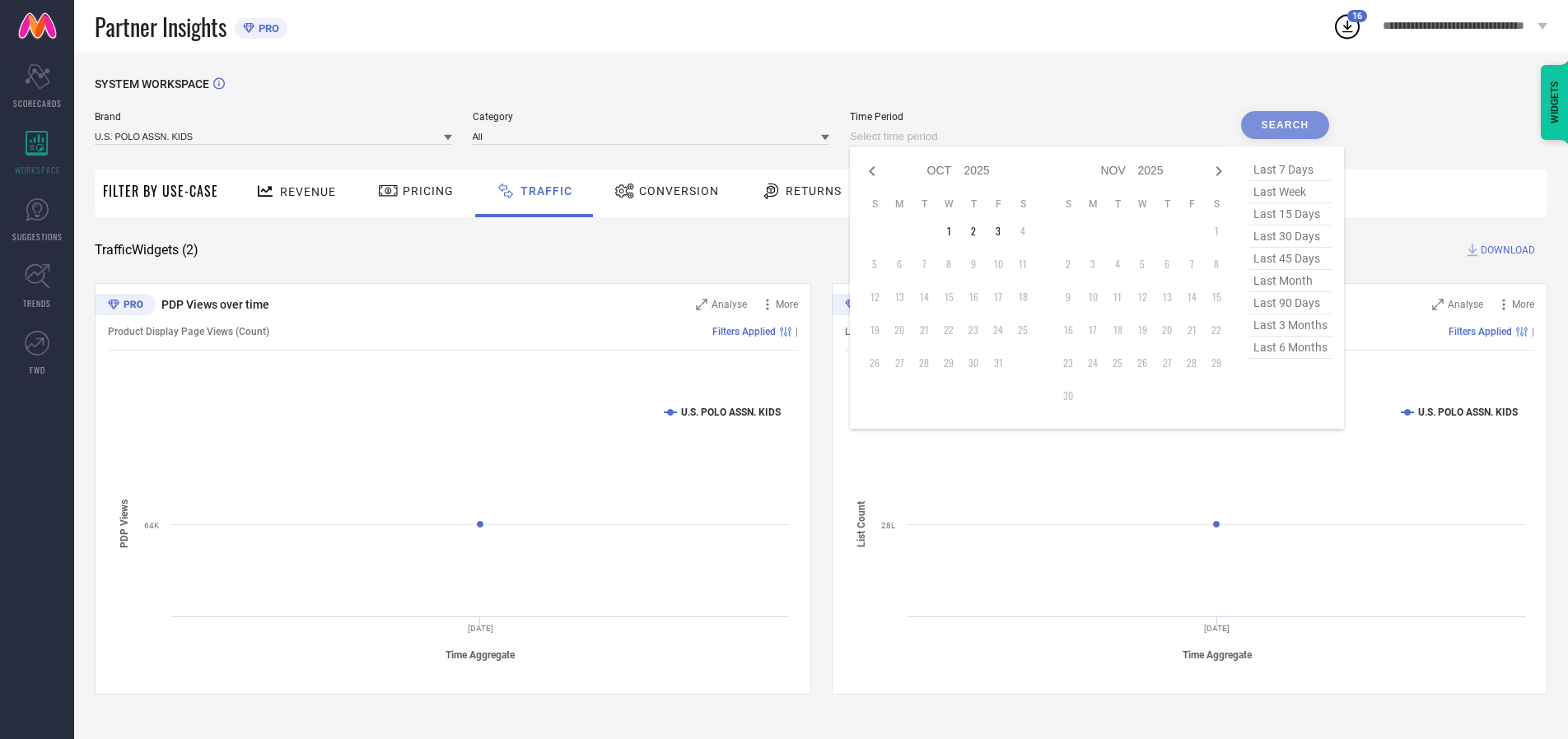
click at [954, 231] on td "1" at bounding box center [949, 231] width 24 height 24
type input "[DATE] to [DATE]"
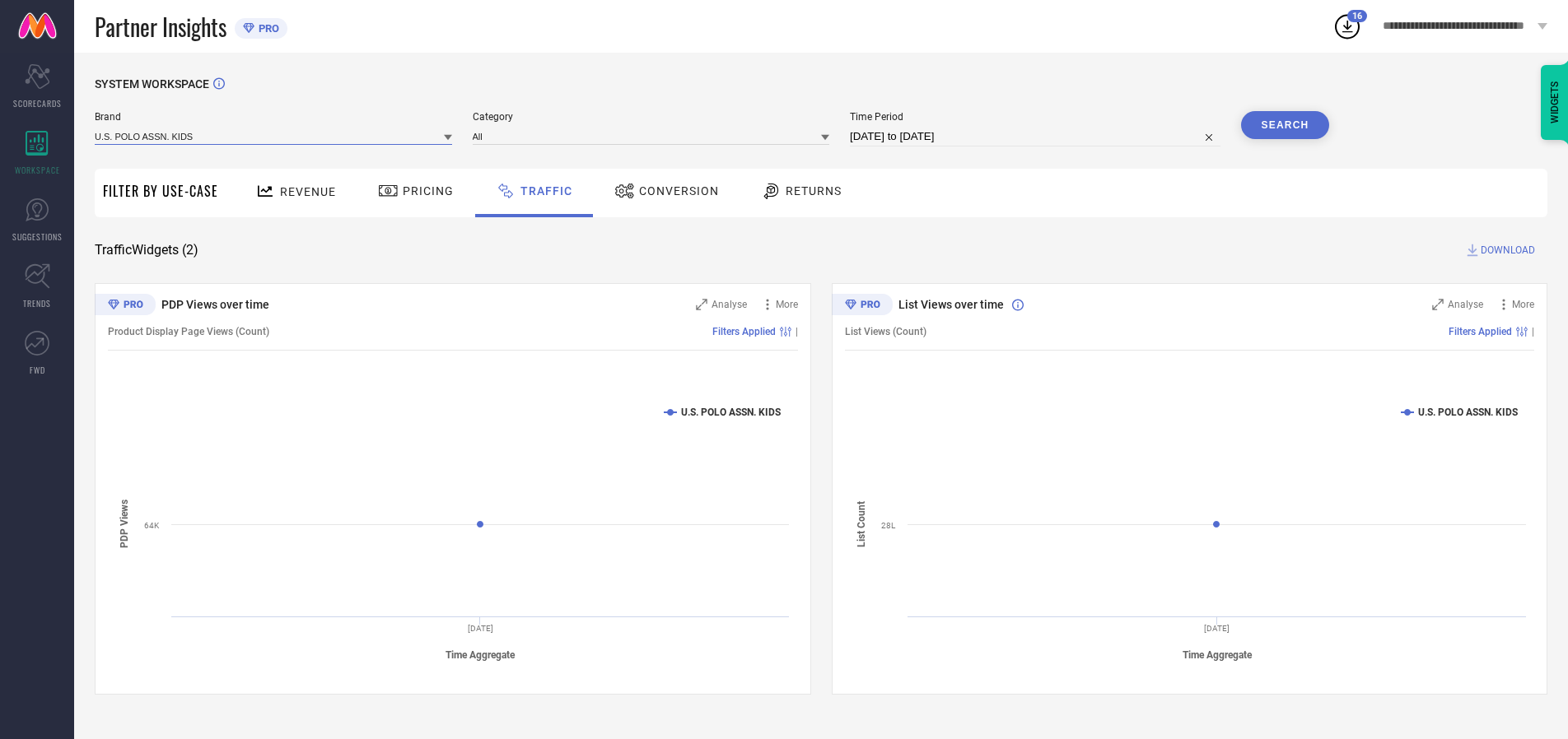
click at [274, 136] on input at bounding box center [273, 136] width 357 height 17
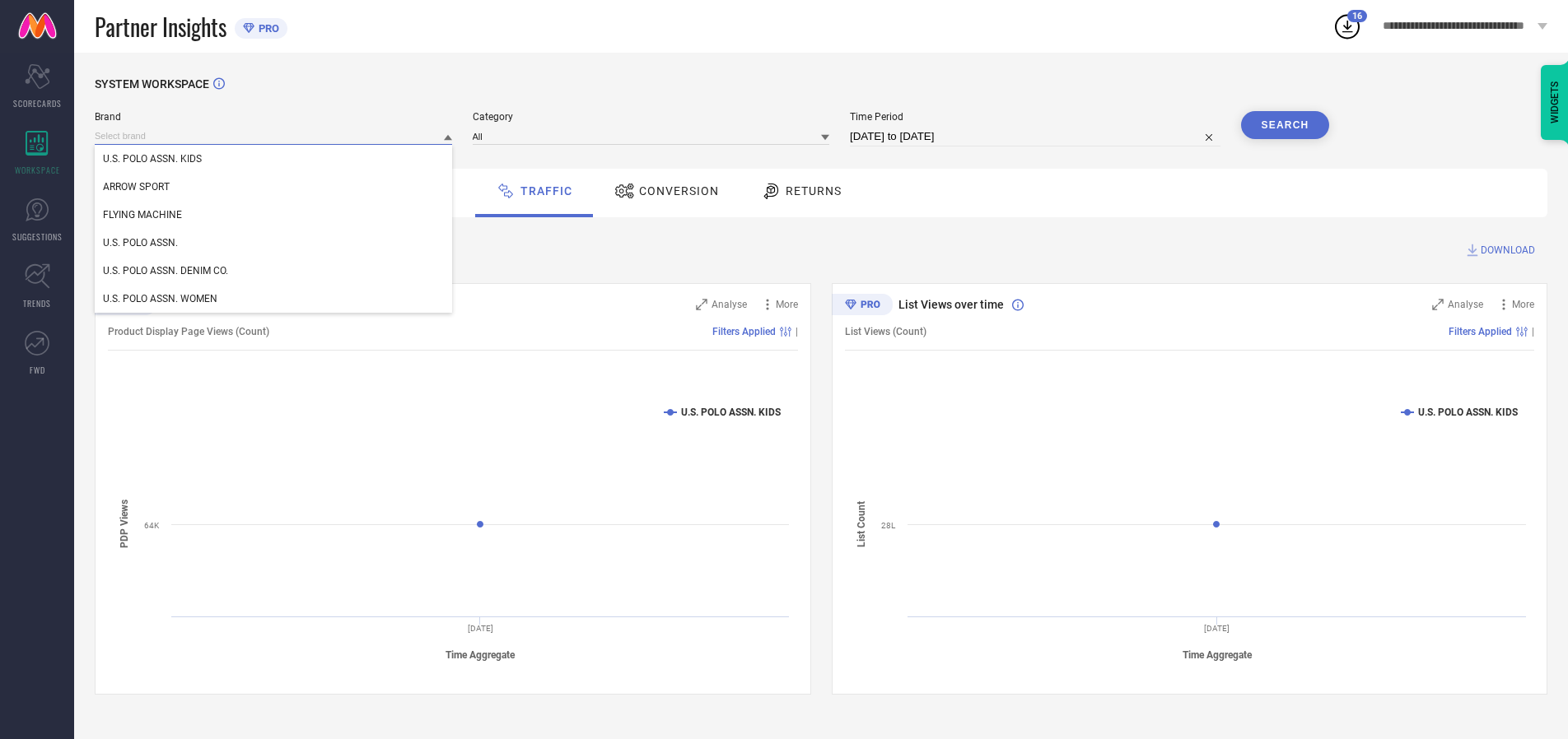
click at [274, 136] on input at bounding box center [273, 136] width 357 height 17
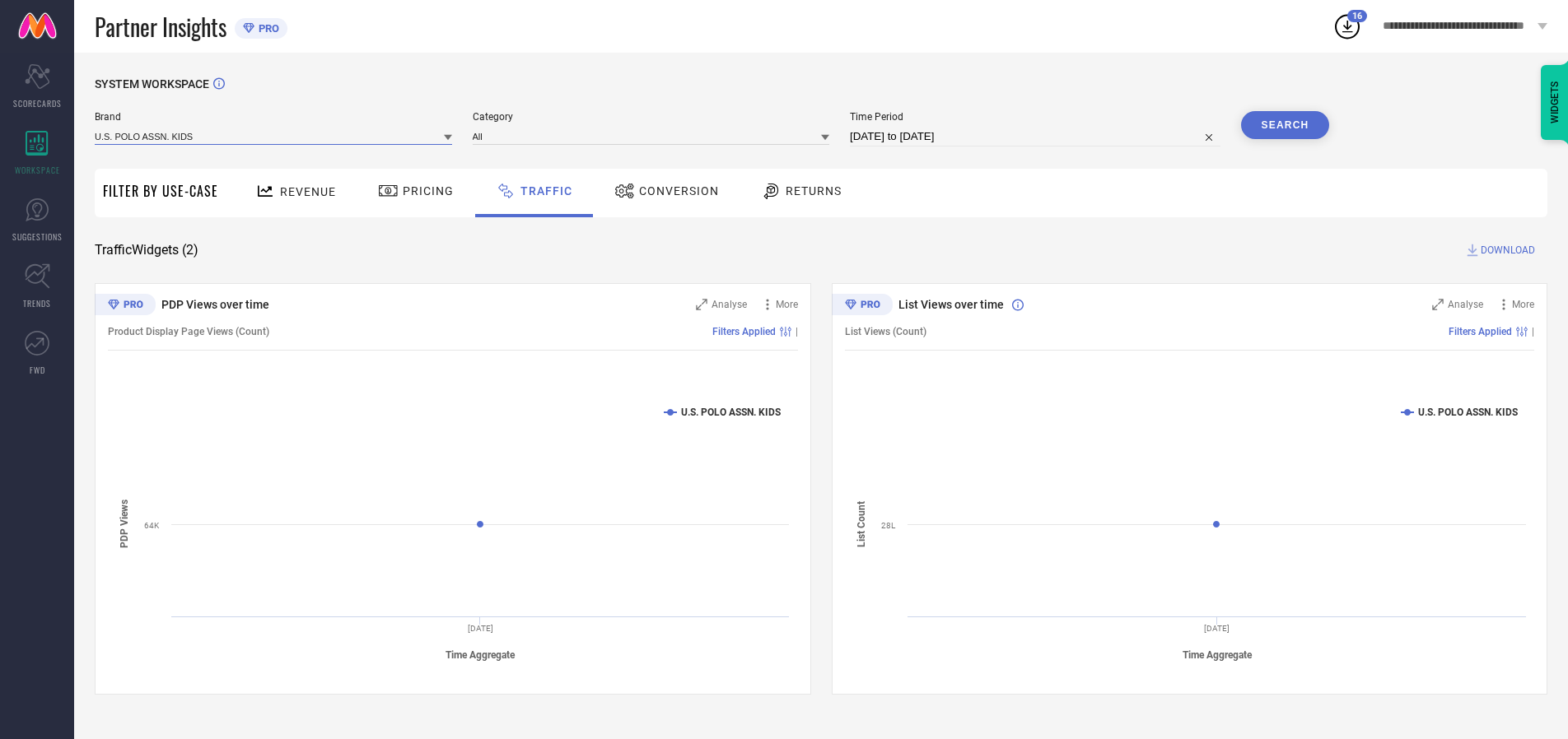
click at [274, 136] on input at bounding box center [273, 136] width 357 height 17
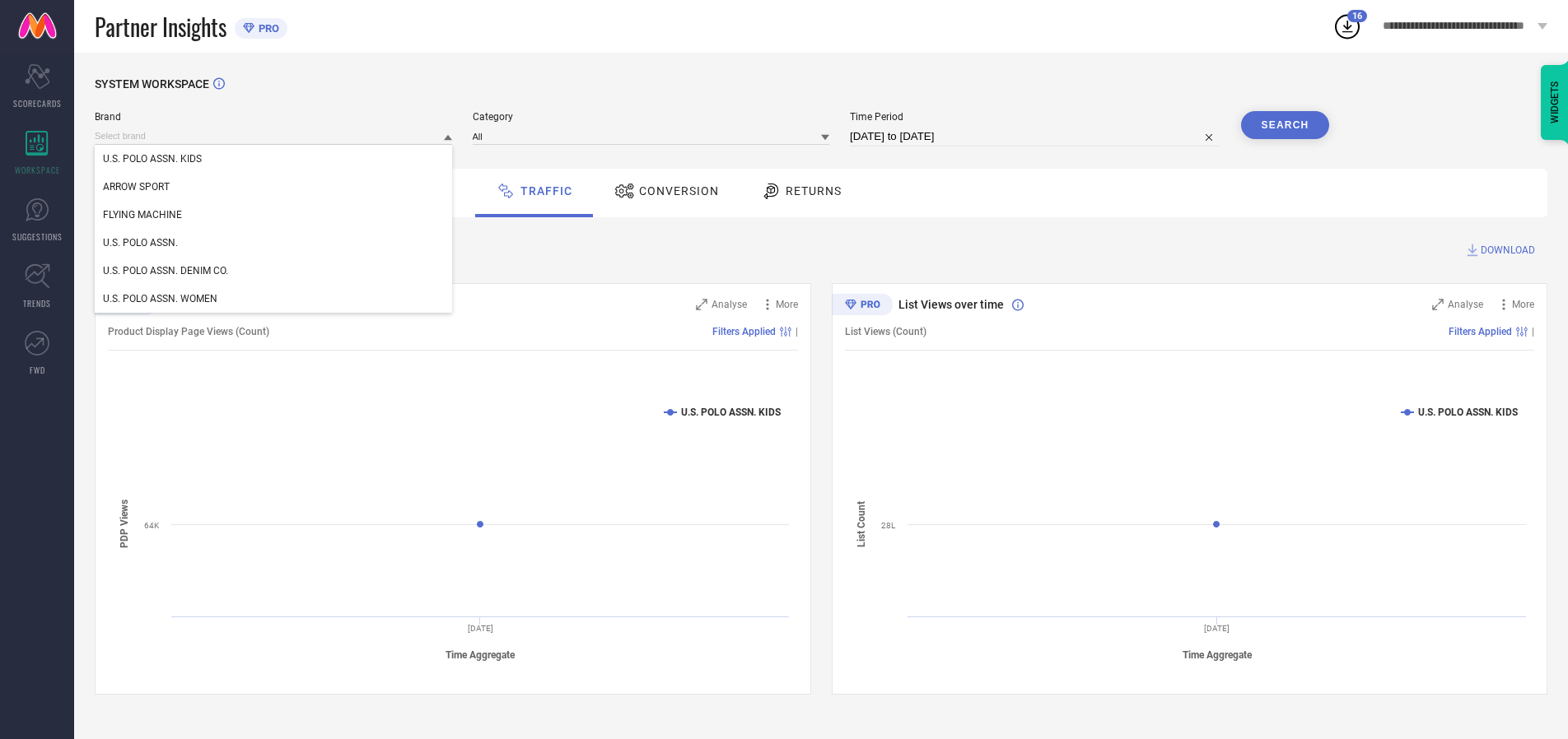
click at [274, 159] on div "U.S. POLO ASSN. KIDS" at bounding box center [273, 159] width 357 height 28
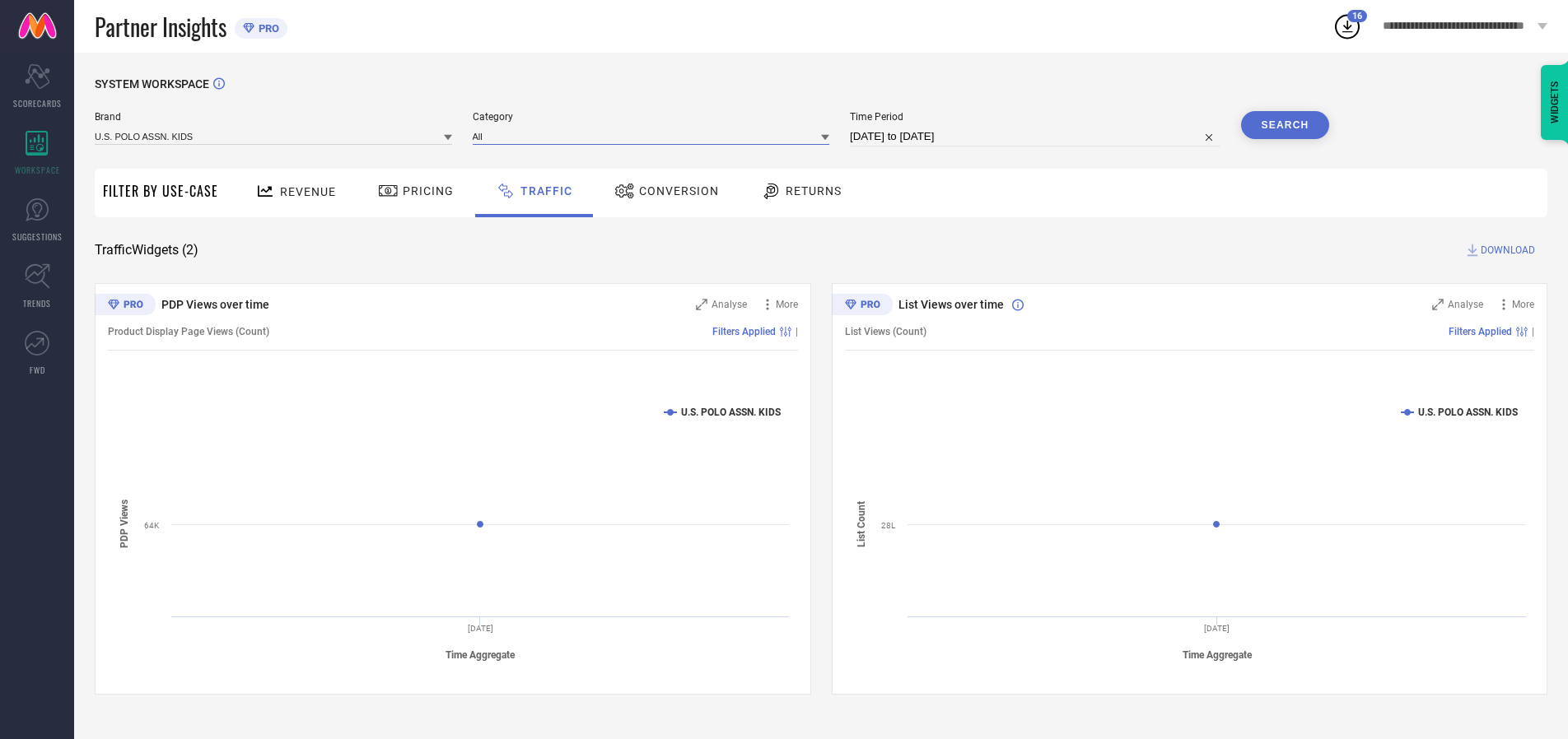
click at [655, 136] on input at bounding box center [651, 136] width 357 height 17
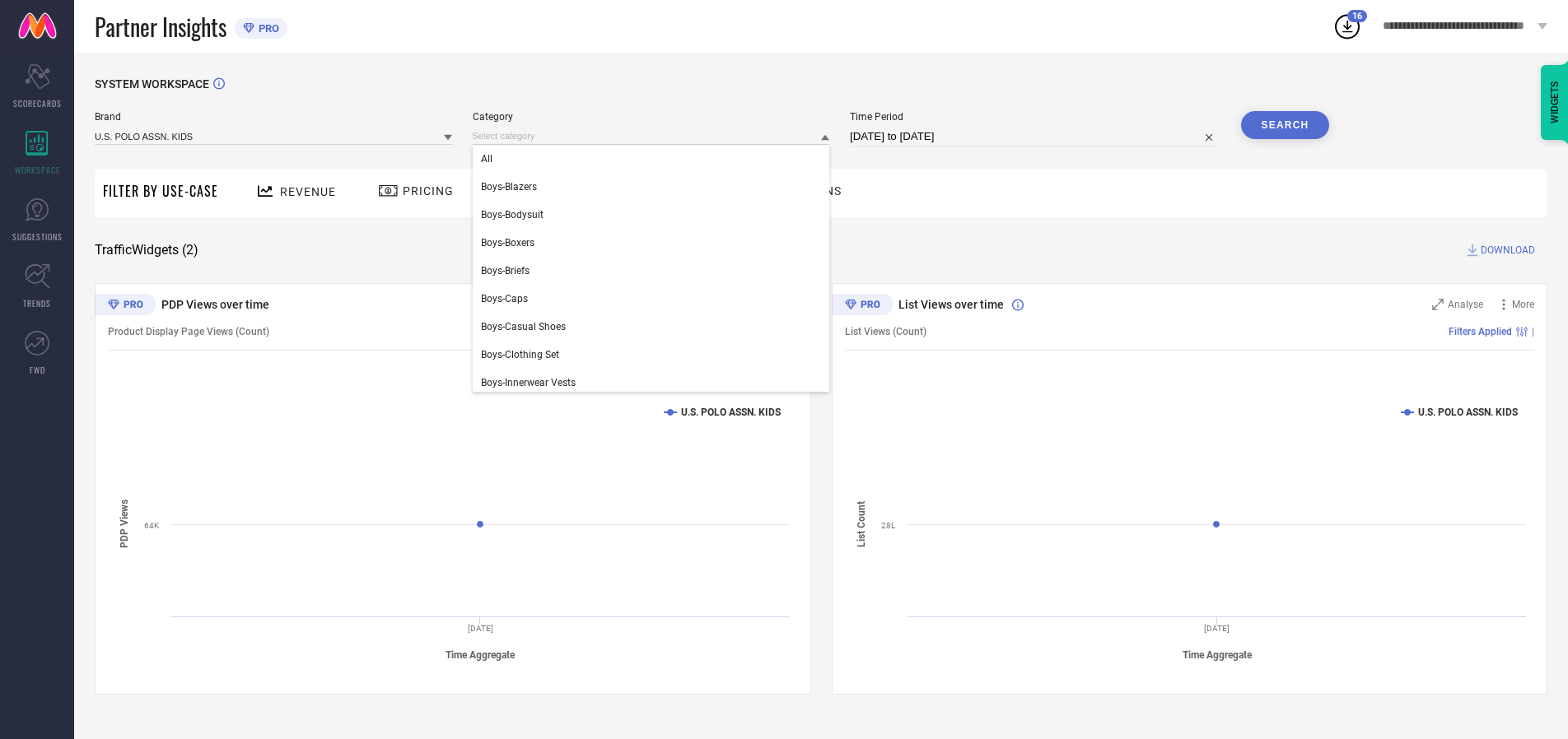
click at [655, 159] on div "All" at bounding box center [651, 159] width 357 height 28
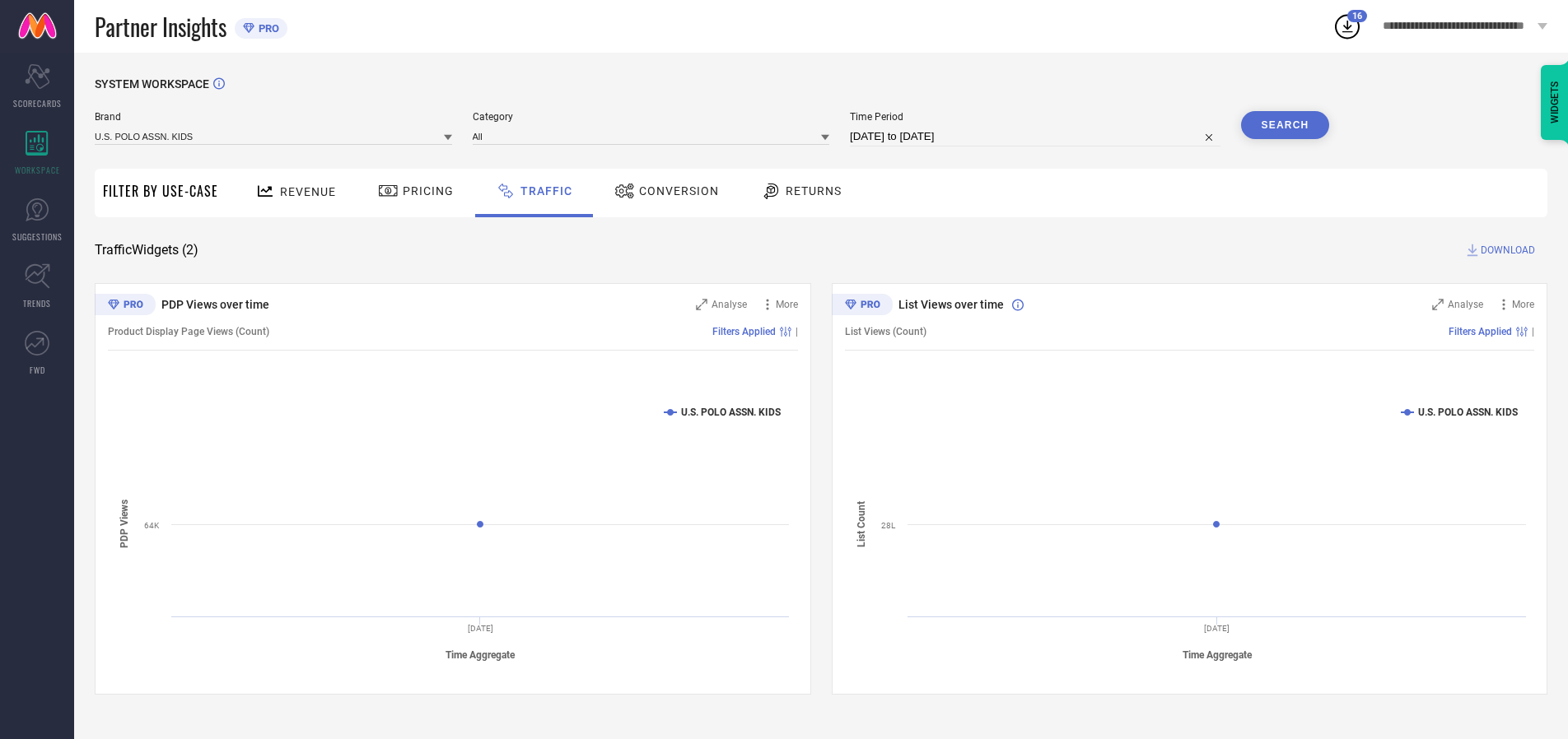
click at [1284, 125] on button "Search" at bounding box center [1285, 125] width 89 height 28
click at [1505, 250] on span "DOWNLOAD" at bounding box center [1508, 251] width 54 height 17
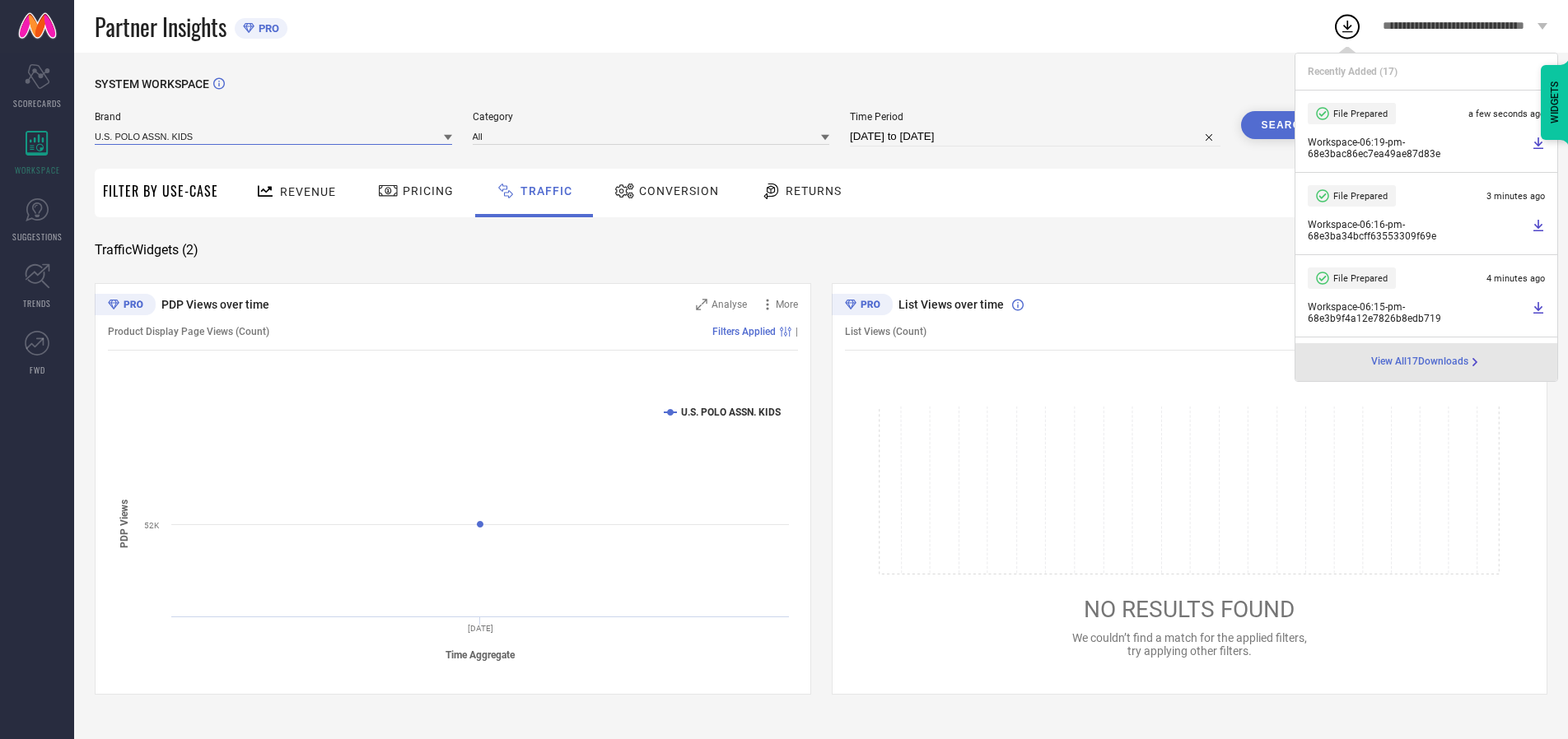
click at [274, 136] on input at bounding box center [273, 136] width 357 height 17
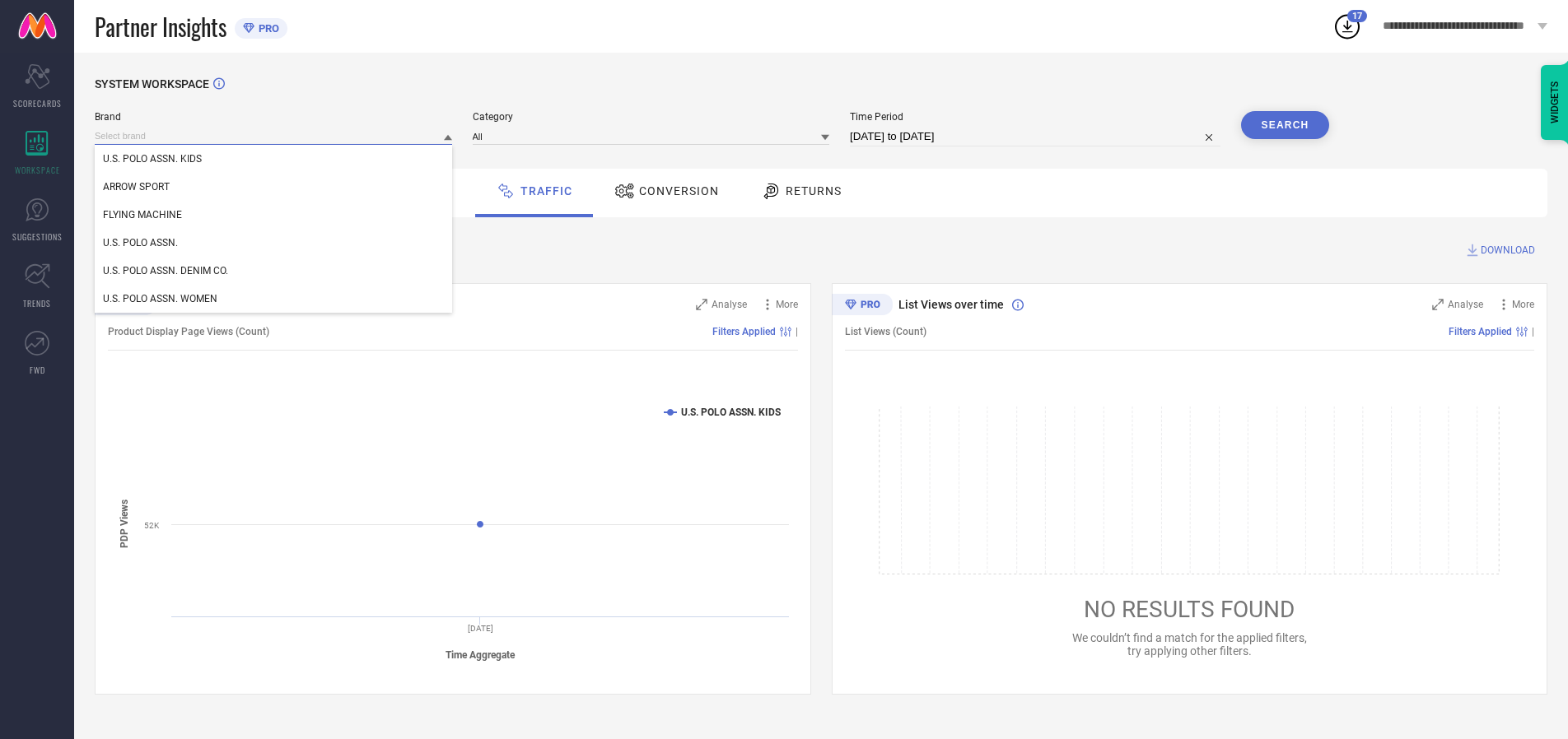
click at [274, 243] on div "U.S. POLO ASSN." at bounding box center [273, 243] width 357 height 28
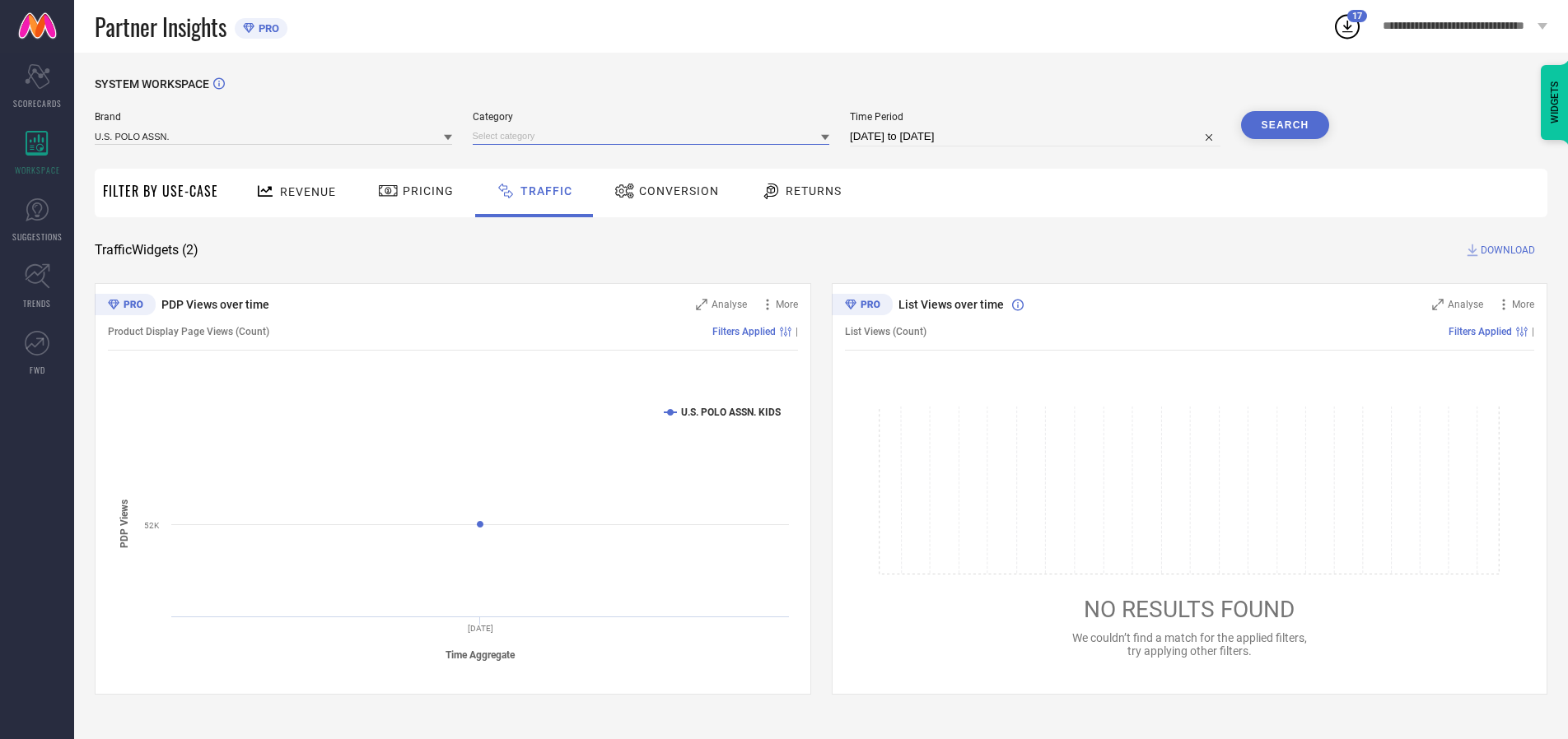
click at [655, 136] on input at bounding box center [651, 136] width 357 height 17
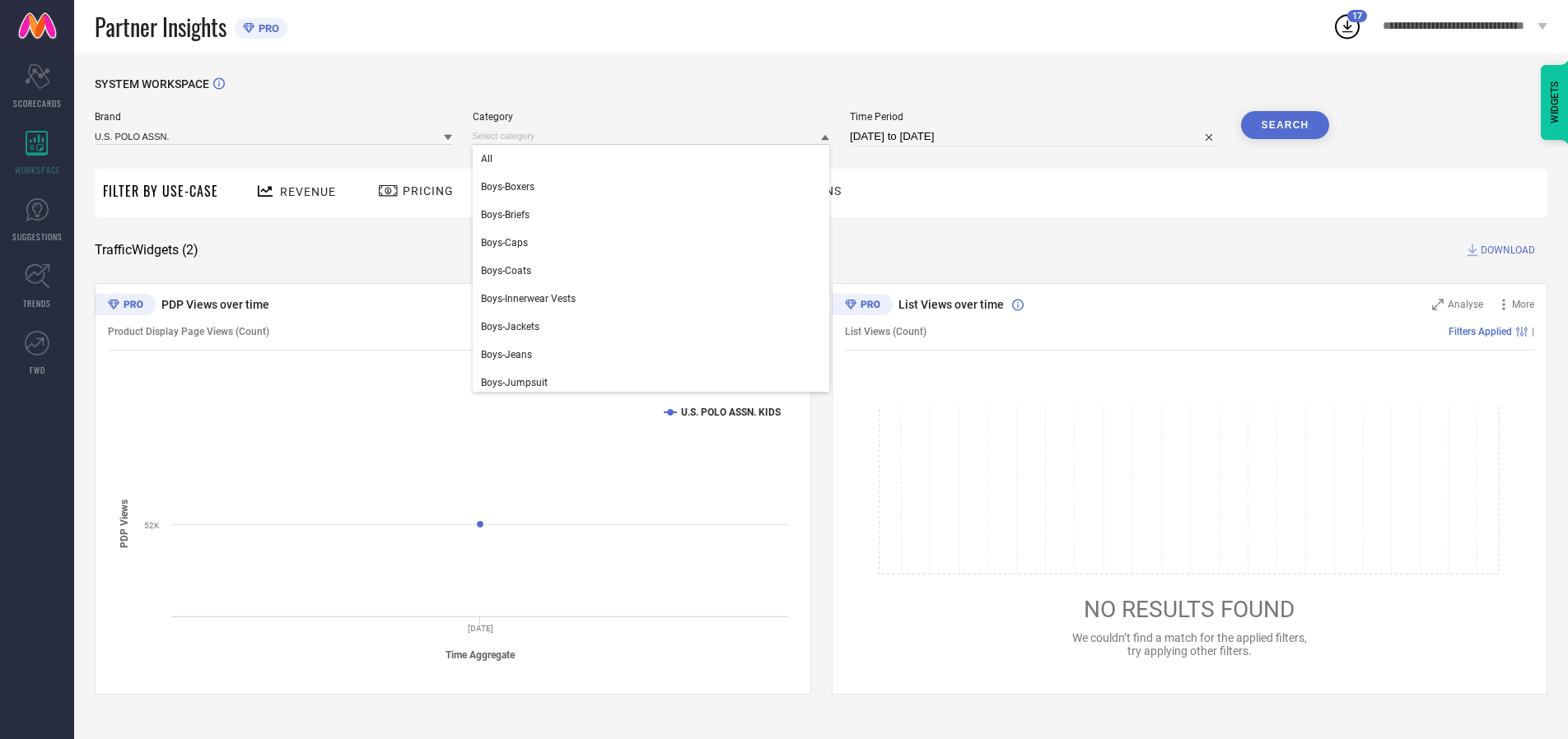
click at [655, 159] on div "All" at bounding box center [651, 159] width 357 height 28
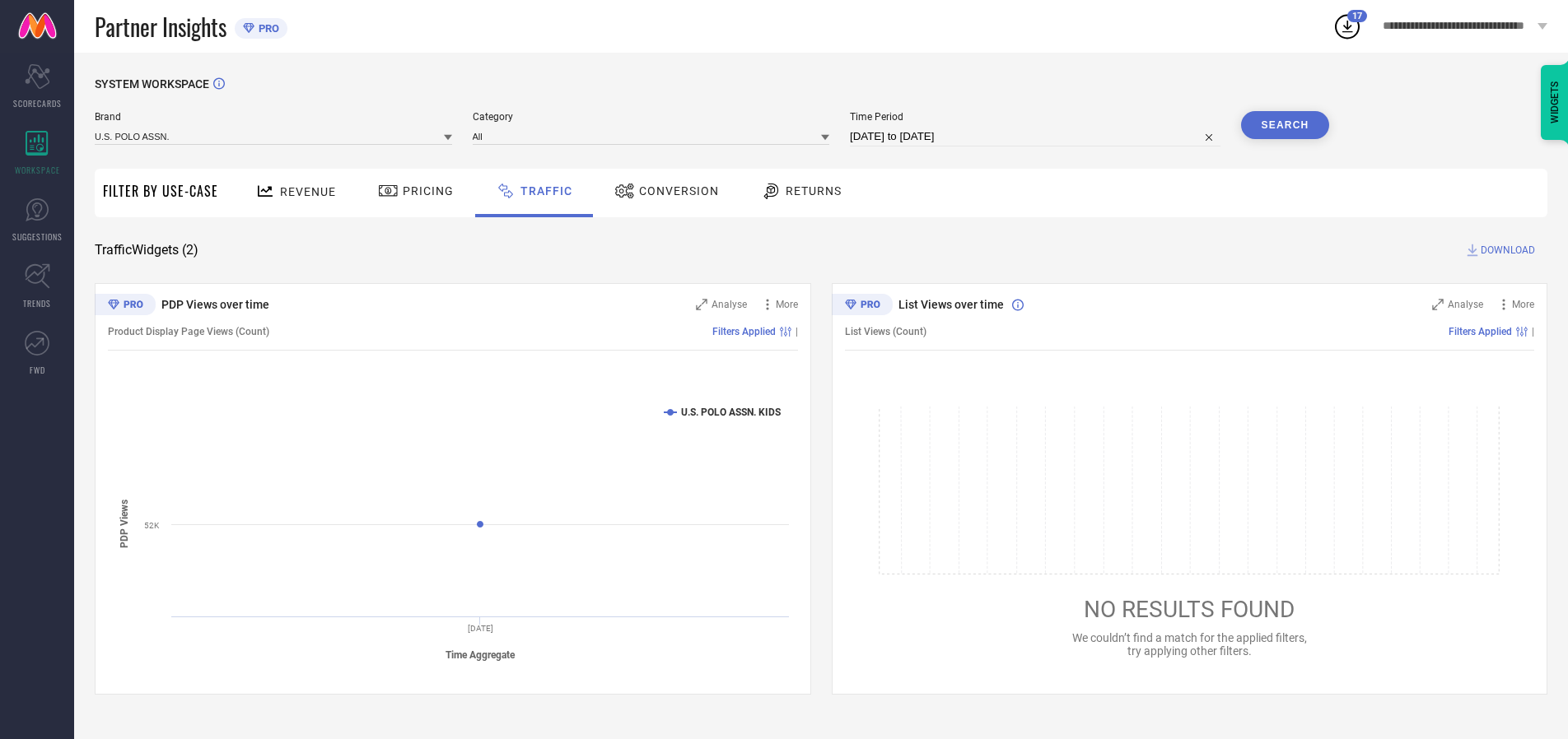
click at [1284, 125] on button "Search" at bounding box center [1285, 125] width 89 height 28
click at [1505, 250] on span "DOWNLOAD" at bounding box center [1508, 251] width 54 height 17
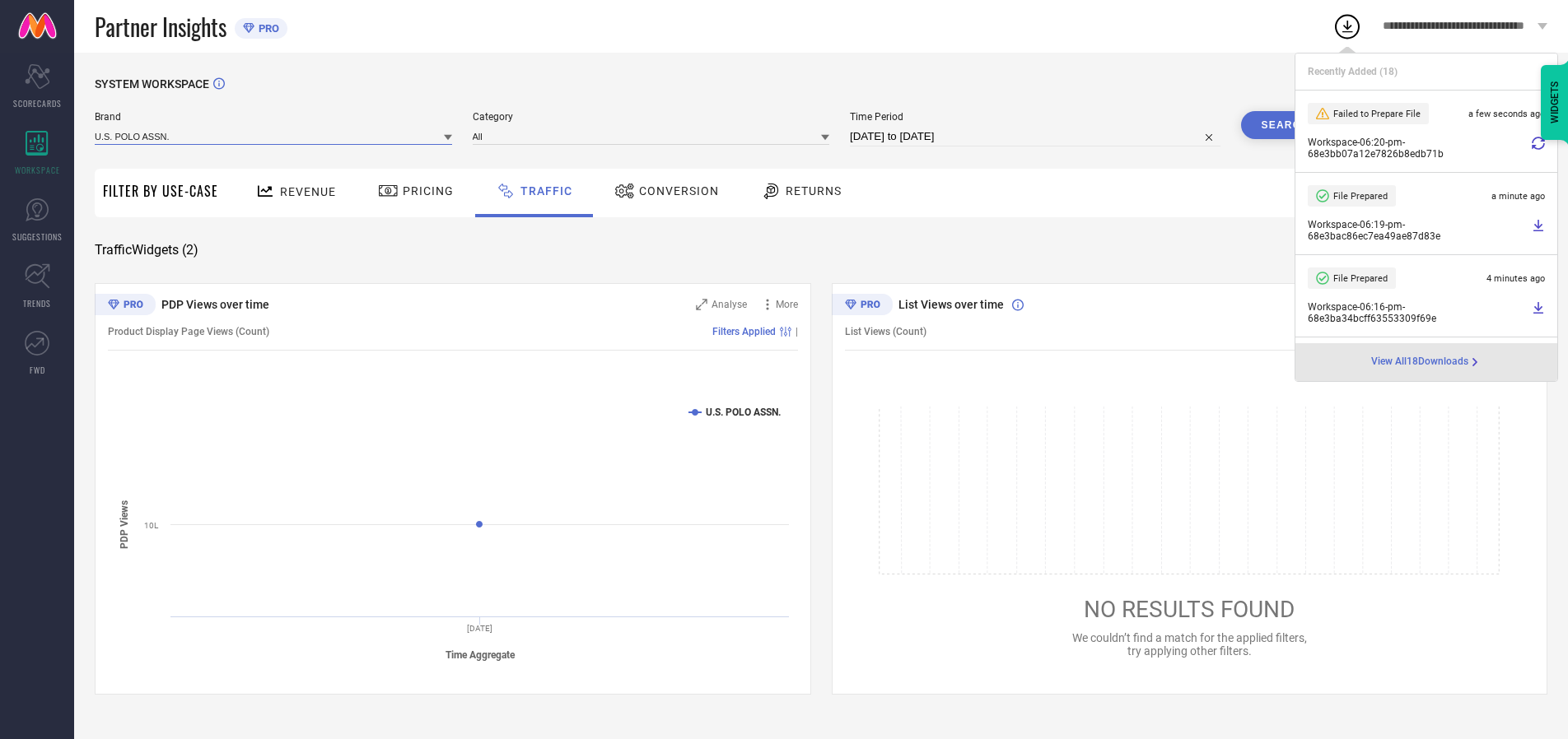
click at [274, 136] on input at bounding box center [273, 136] width 357 height 17
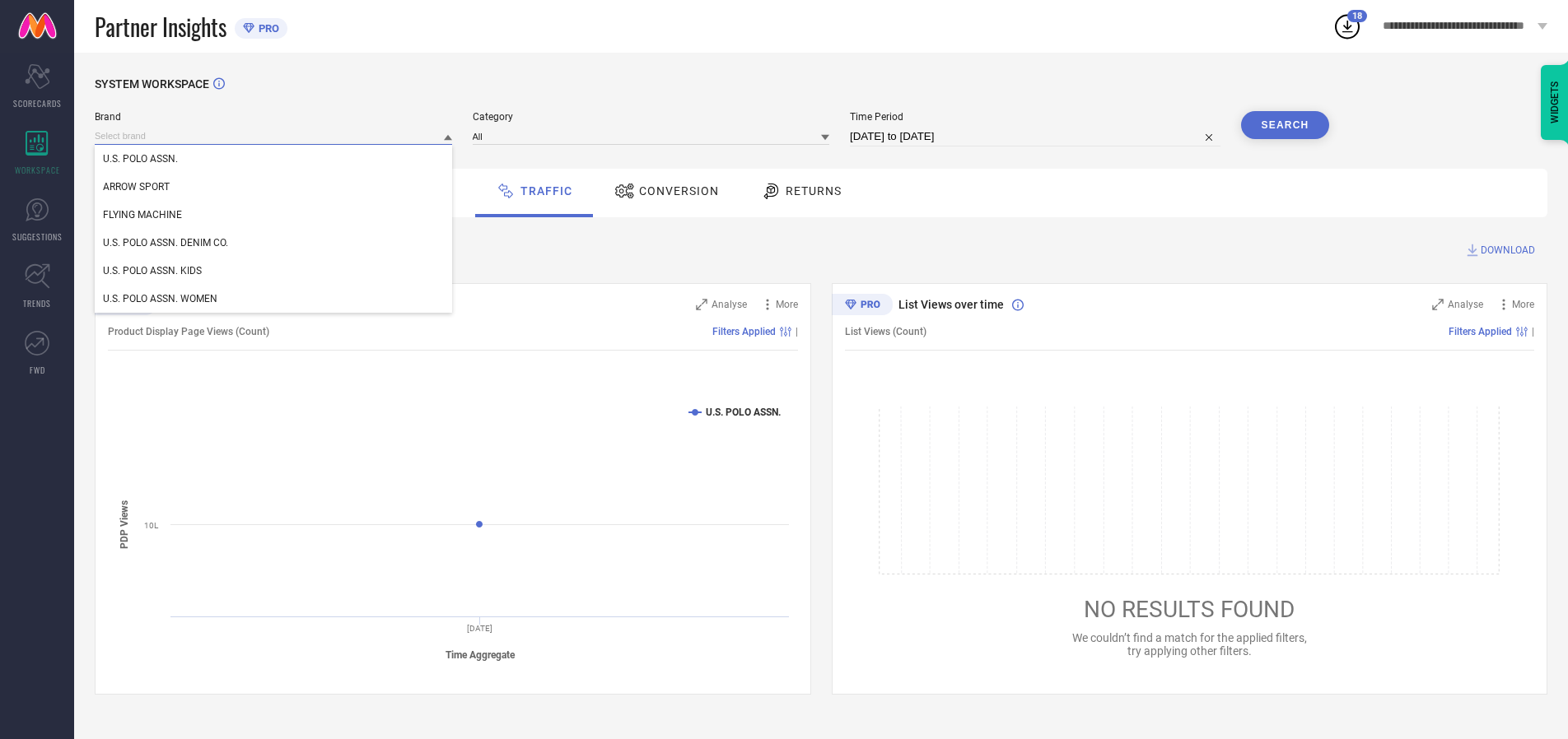
click at [274, 243] on div "U.S. POLO ASSN. DENIM CO." at bounding box center [273, 243] width 357 height 28
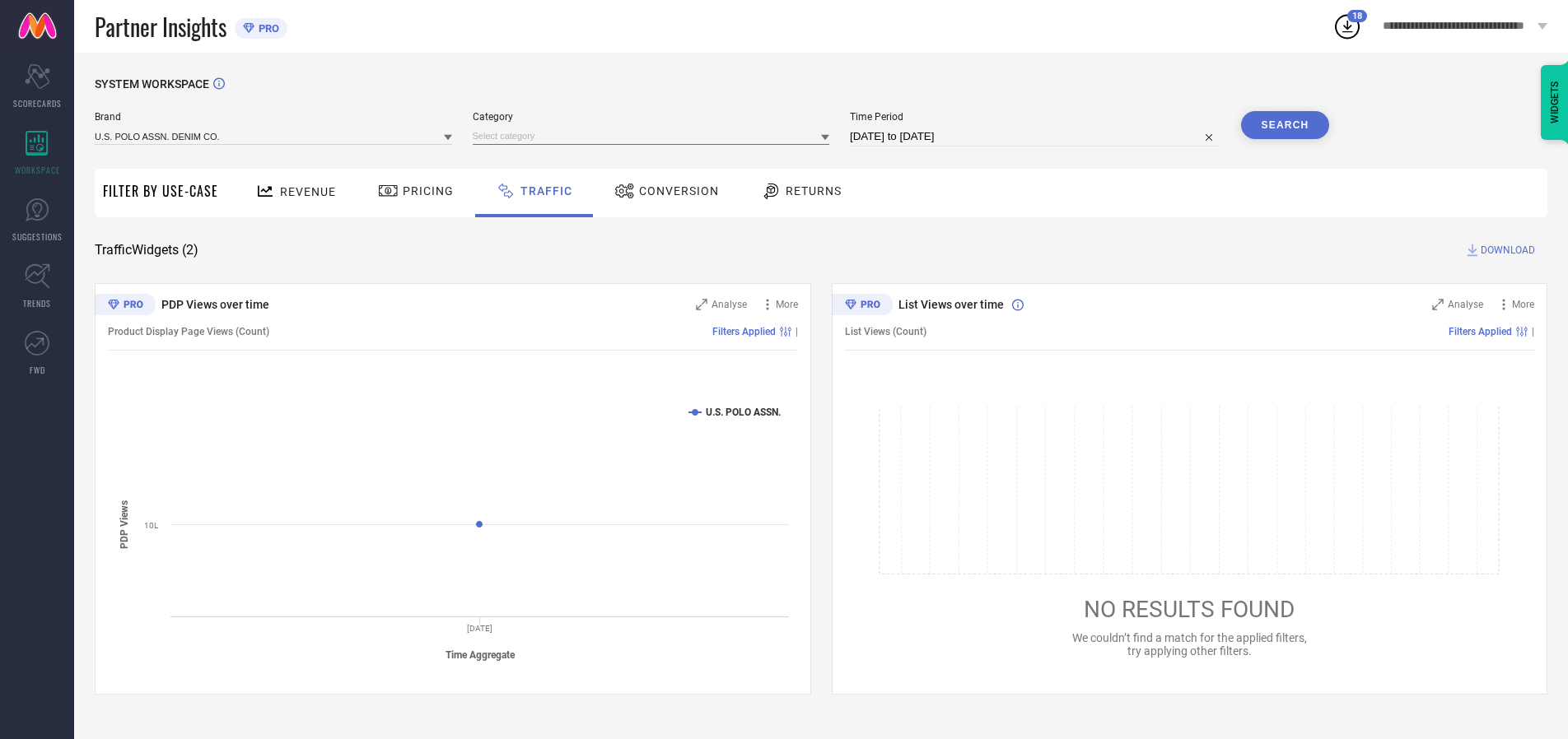
click at [655, 136] on input at bounding box center [651, 136] width 357 height 17
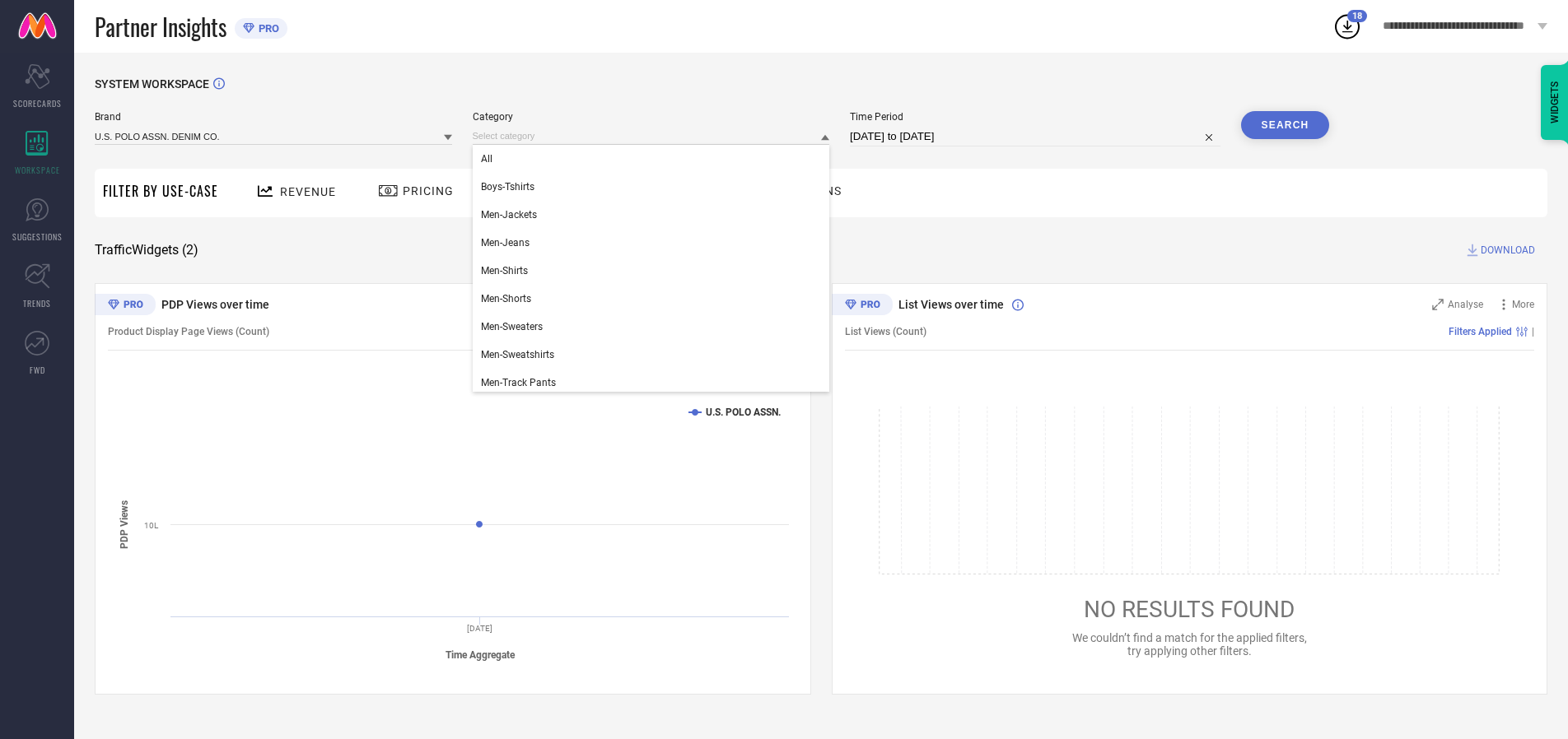
click at [655, 159] on div "All" at bounding box center [651, 159] width 357 height 28
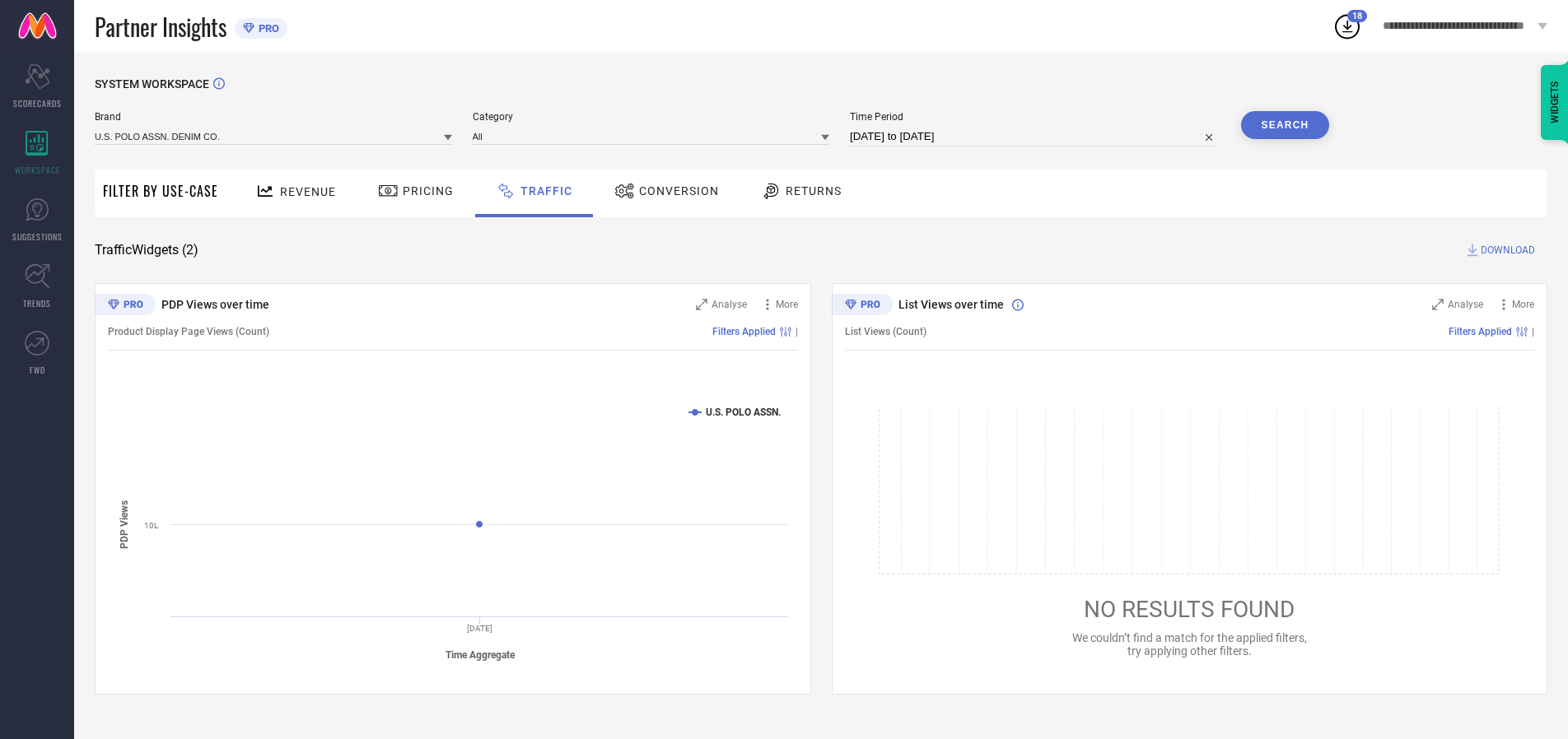
click at [1284, 125] on button "Search" at bounding box center [1285, 125] width 89 height 28
click at [1505, 250] on span "DOWNLOAD" at bounding box center [1508, 251] width 54 height 17
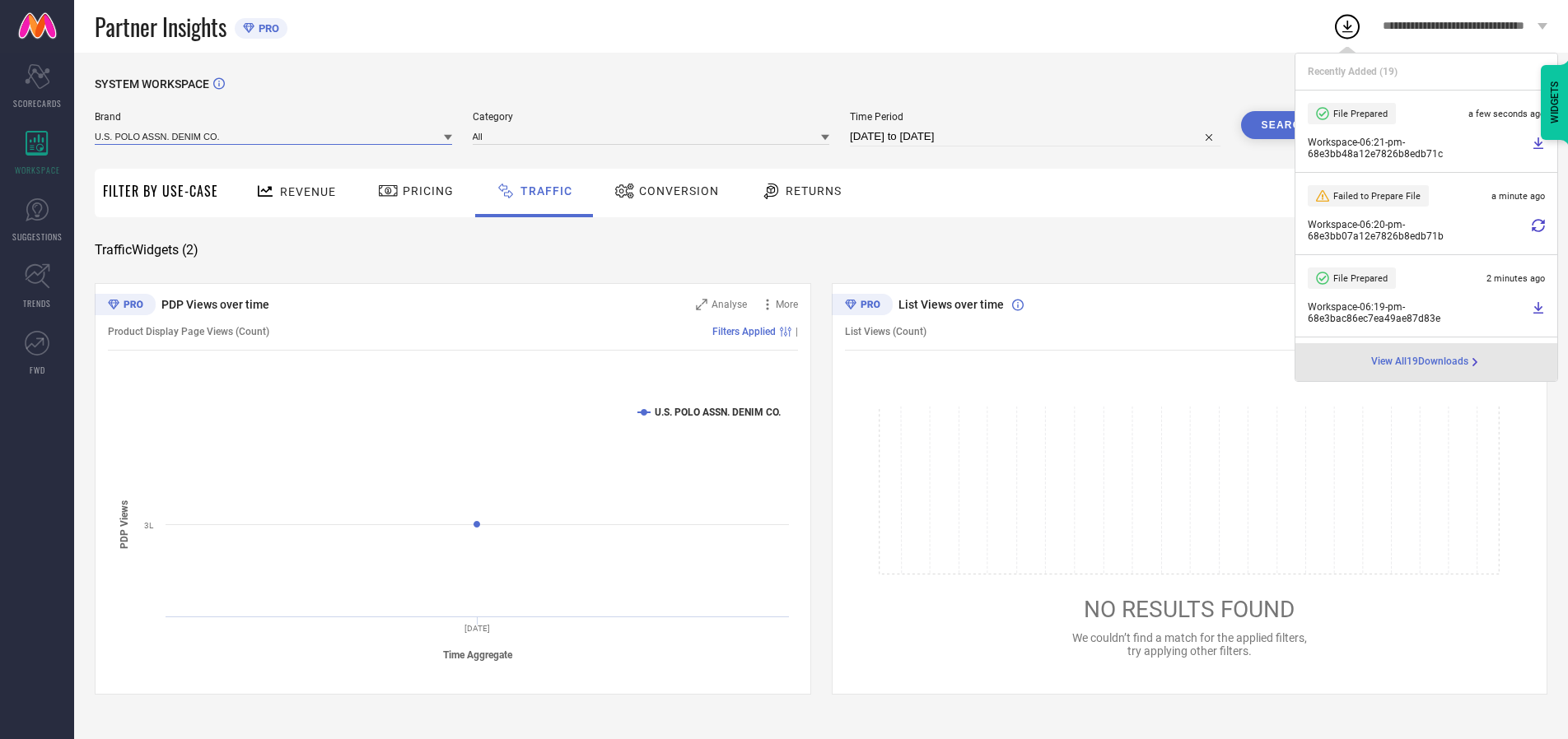
click at [274, 136] on input at bounding box center [273, 136] width 357 height 17
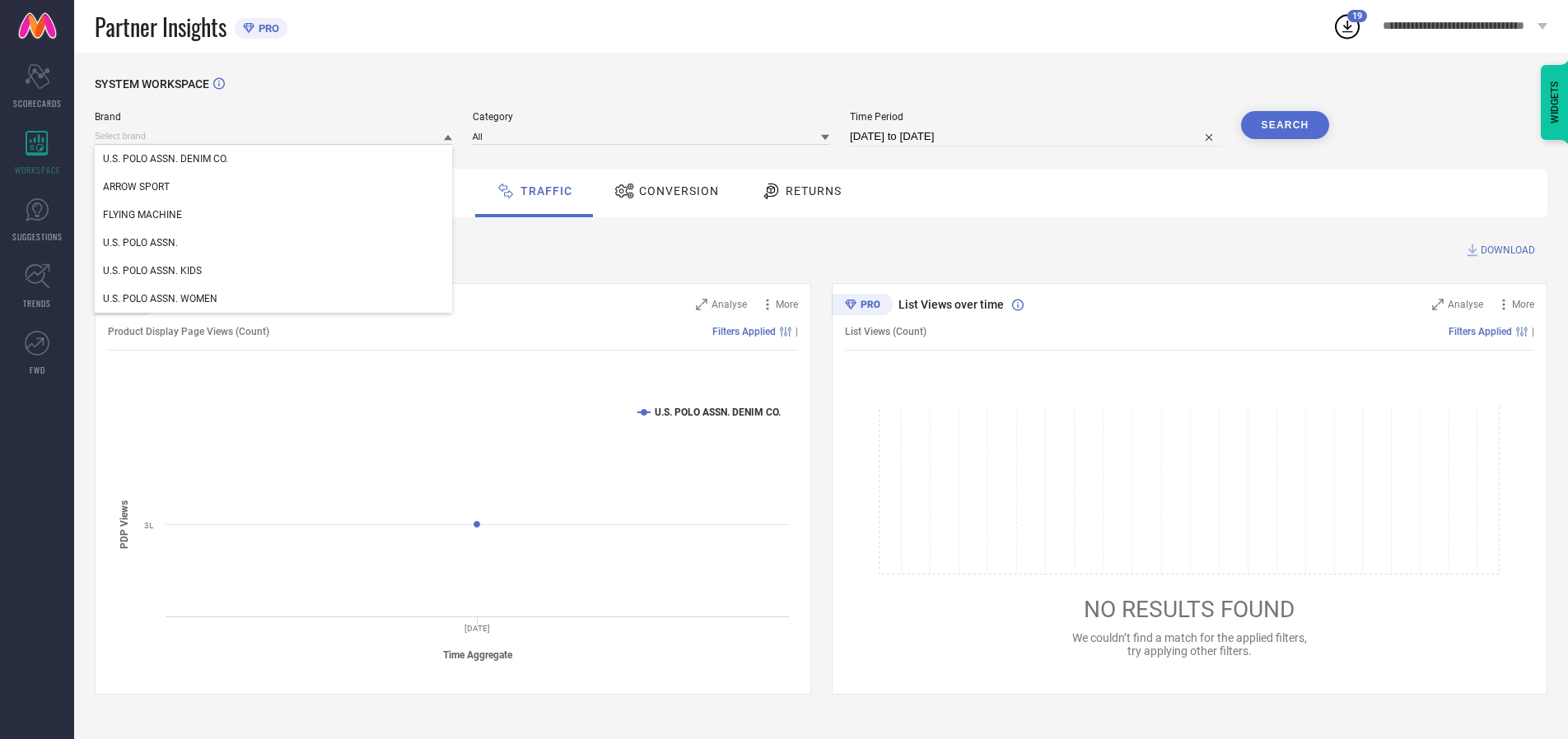
click at [274, 299] on div "U.S. POLO ASSN. WOMEN" at bounding box center [273, 299] width 357 height 28
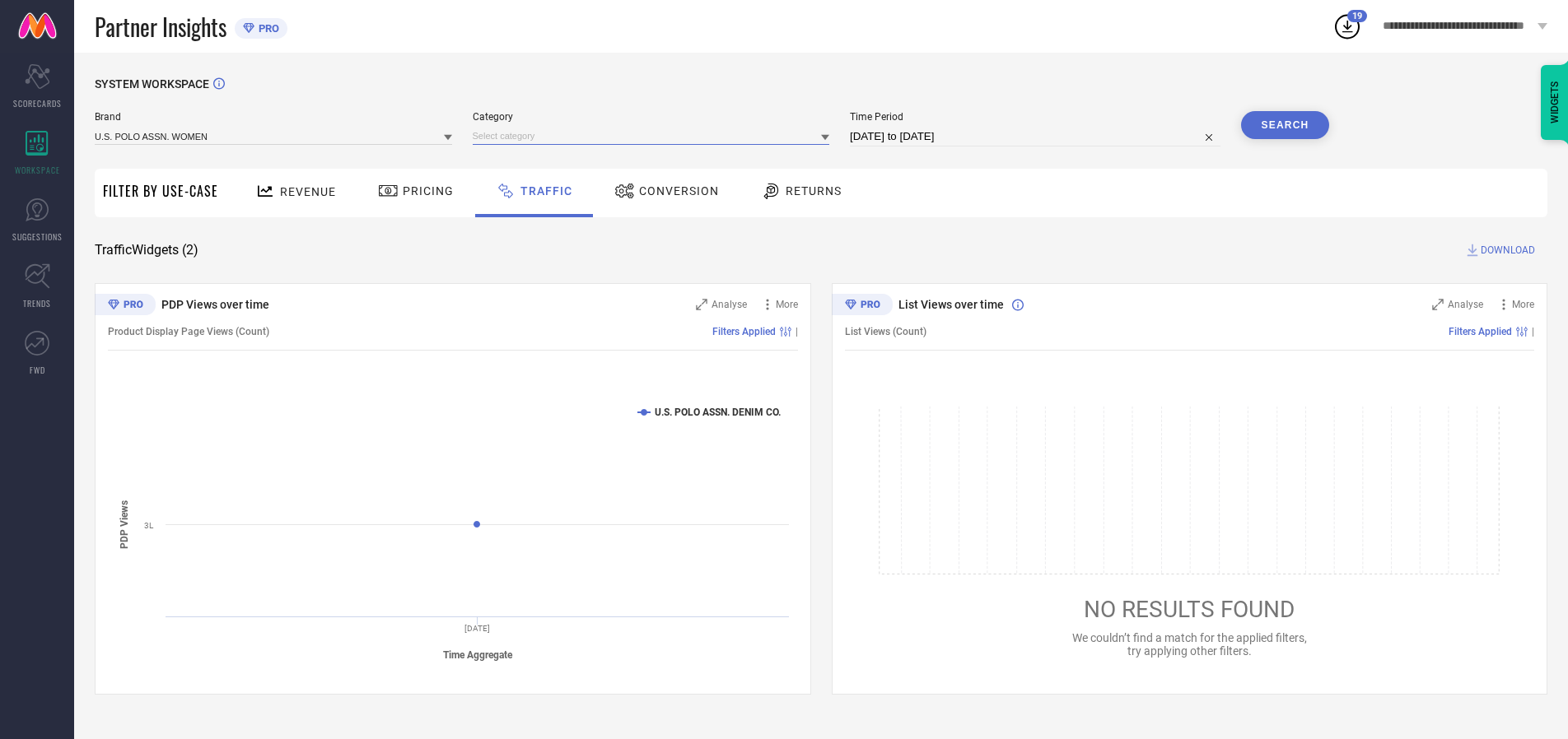
click at [655, 136] on input at bounding box center [651, 136] width 357 height 17
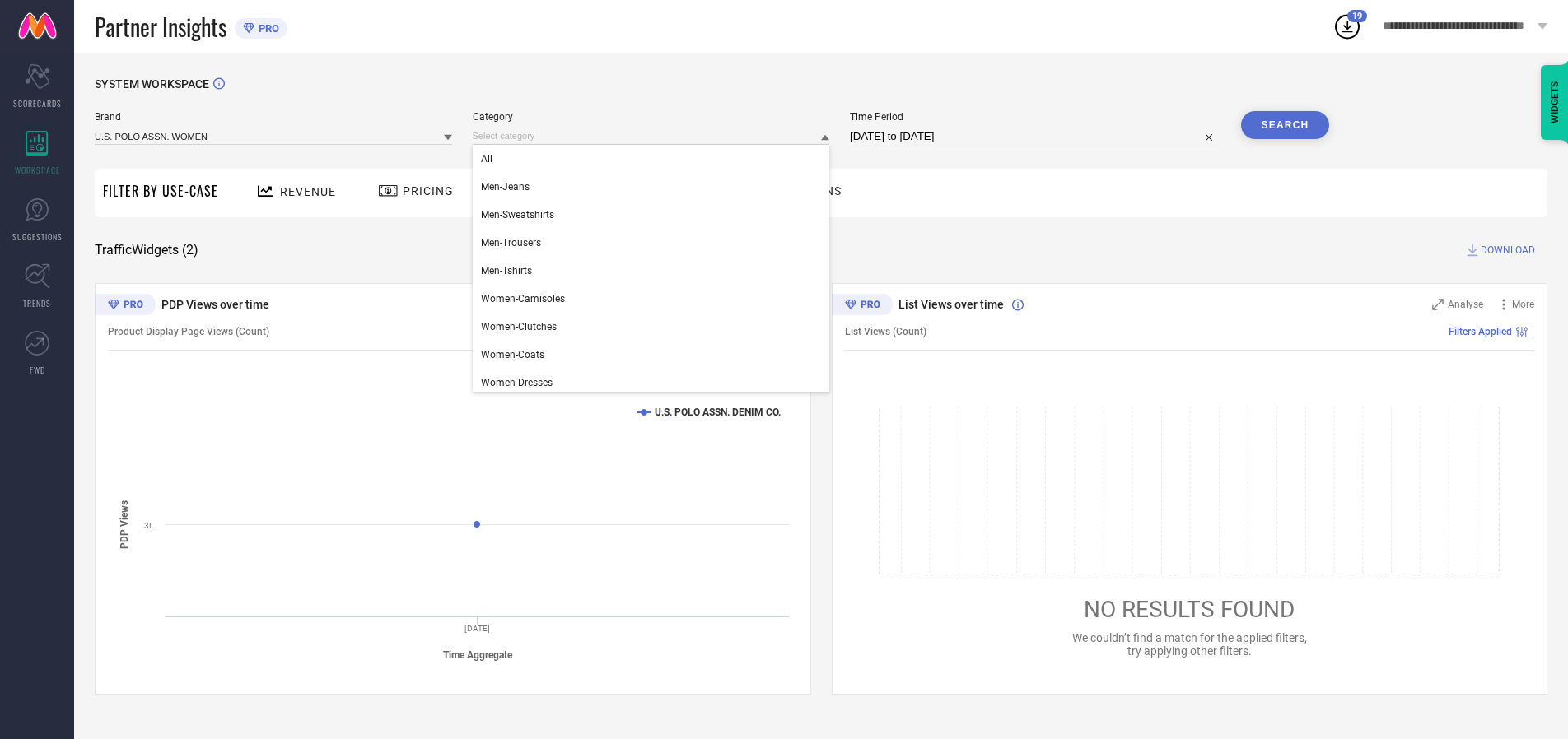
click at [655, 159] on div "All" at bounding box center [651, 159] width 357 height 28
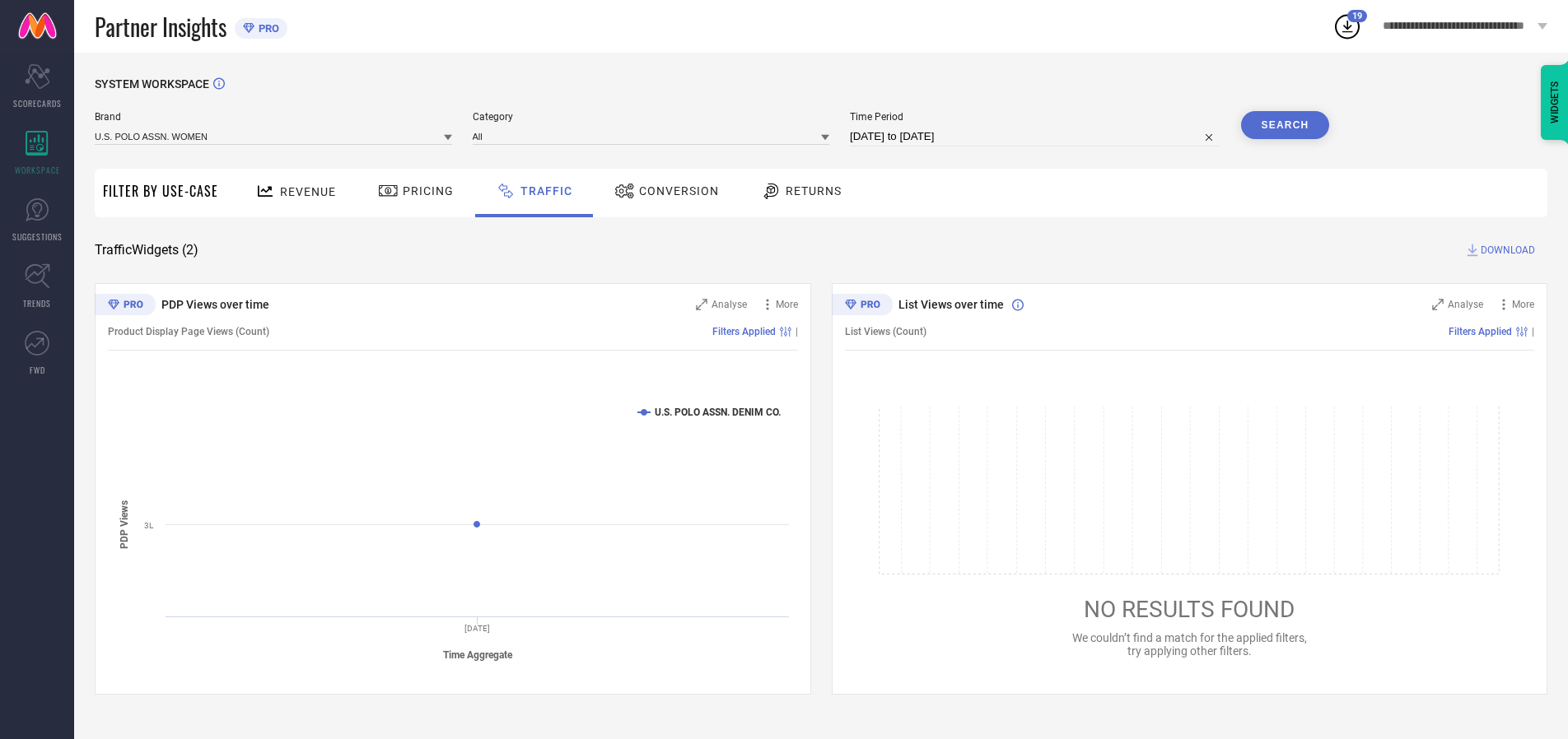
click at [1284, 125] on button "Search" at bounding box center [1285, 125] width 89 height 28
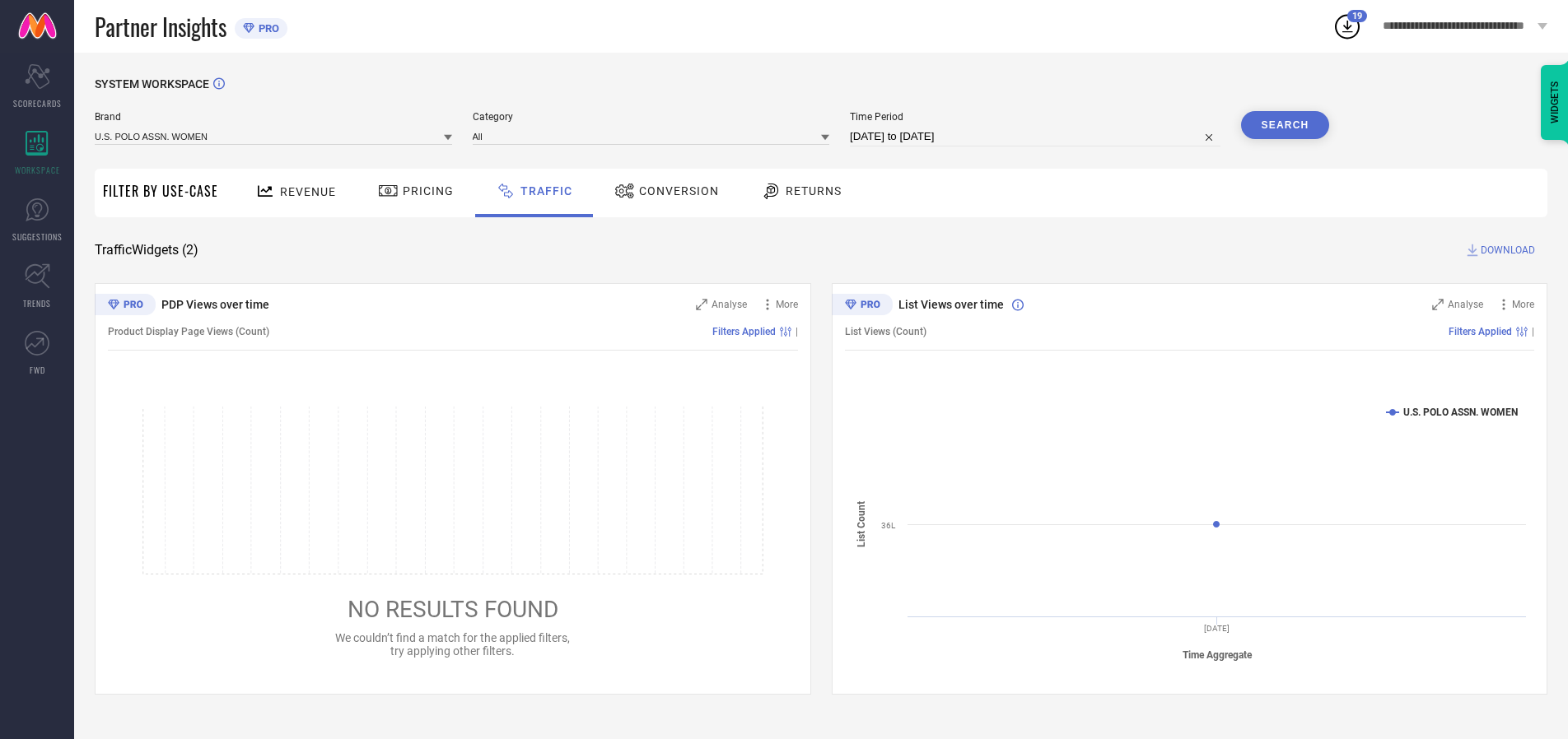
click at [1505, 250] on span "DOWNLOAD" at bounding box center [1508, 251] width 54 height 17
click at [1037, 136] on input at bounding box center [1035, 136] width 370 height 20
select select "9"
select select "2025"
select select "10"
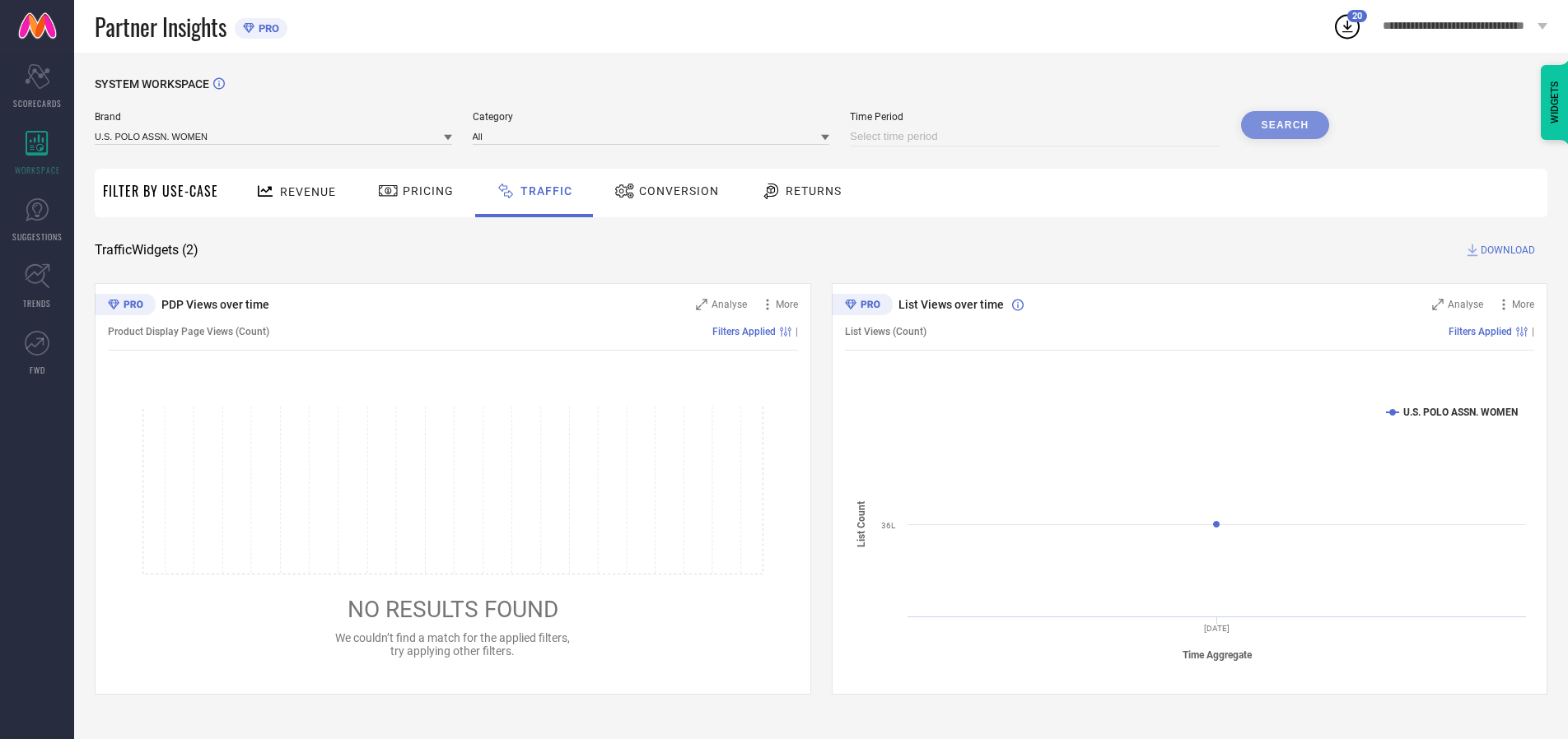
select select "2025"
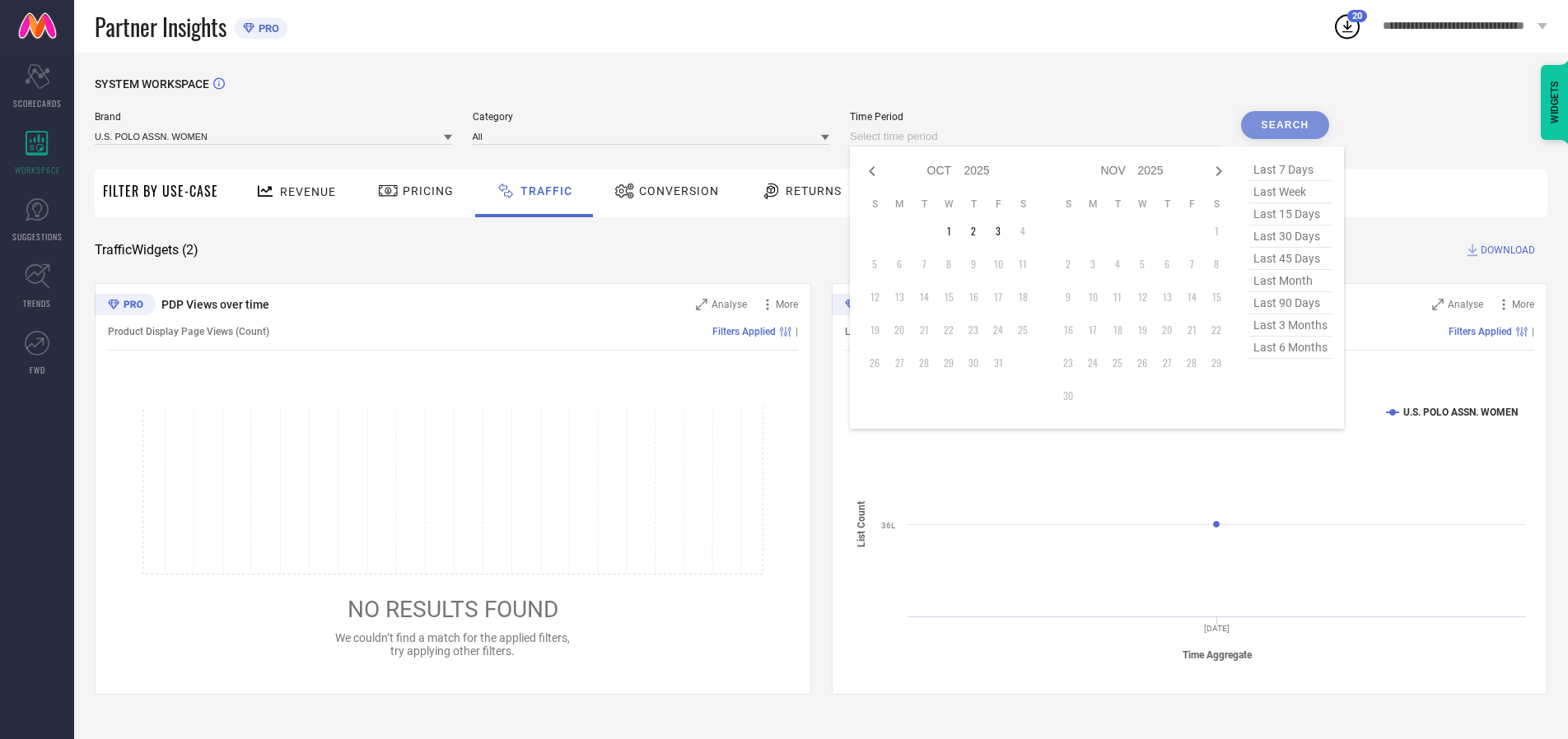
click at [978, 231] on td "2" at bounding box center [973, 231] width 24 height 24
type input "[DATE] to [DATE]"
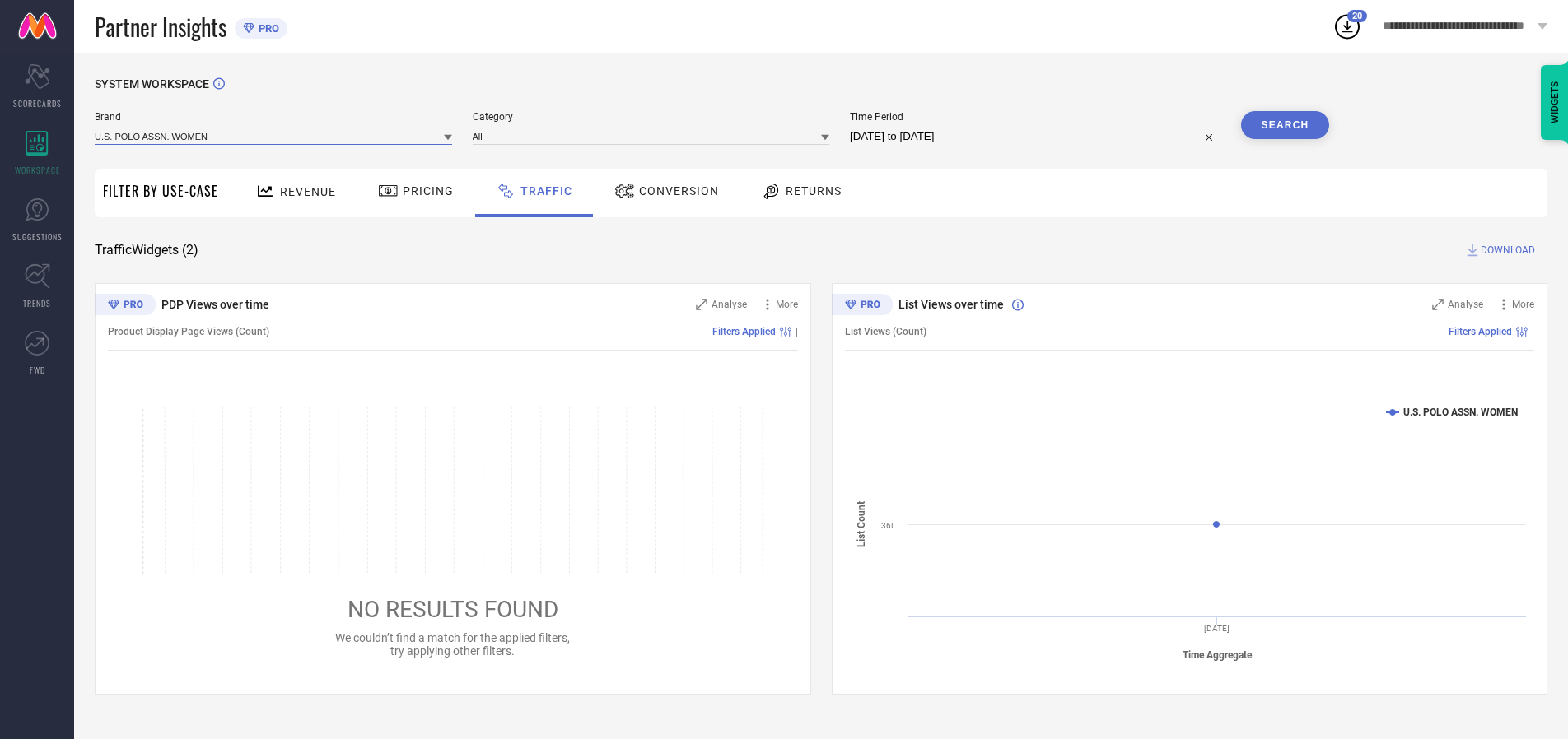
click at [274, 136] on input at bounding box center [273, 136] width 357 height 17
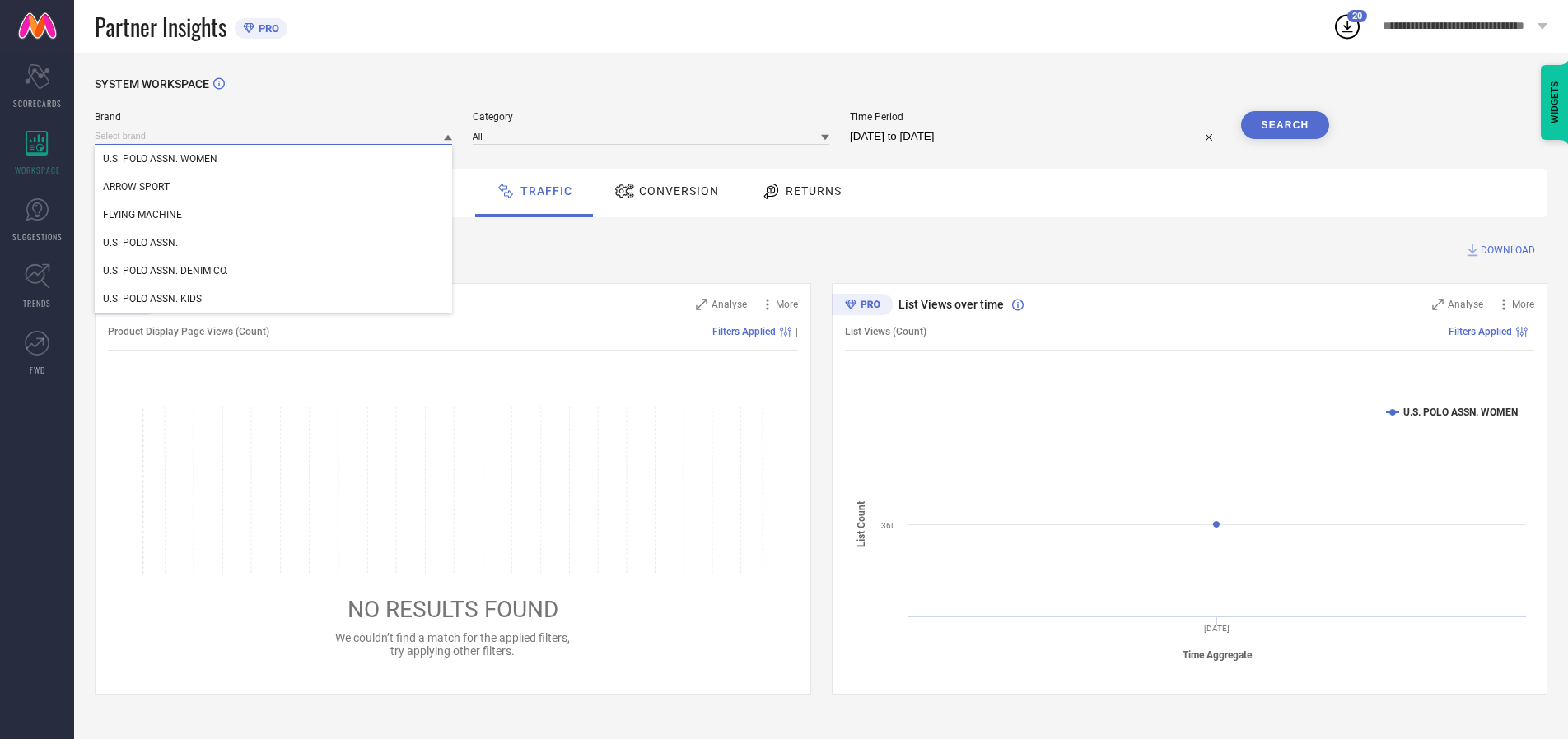
click at [274, 136] on input at bounding box center [273, 136] width 357 height 17
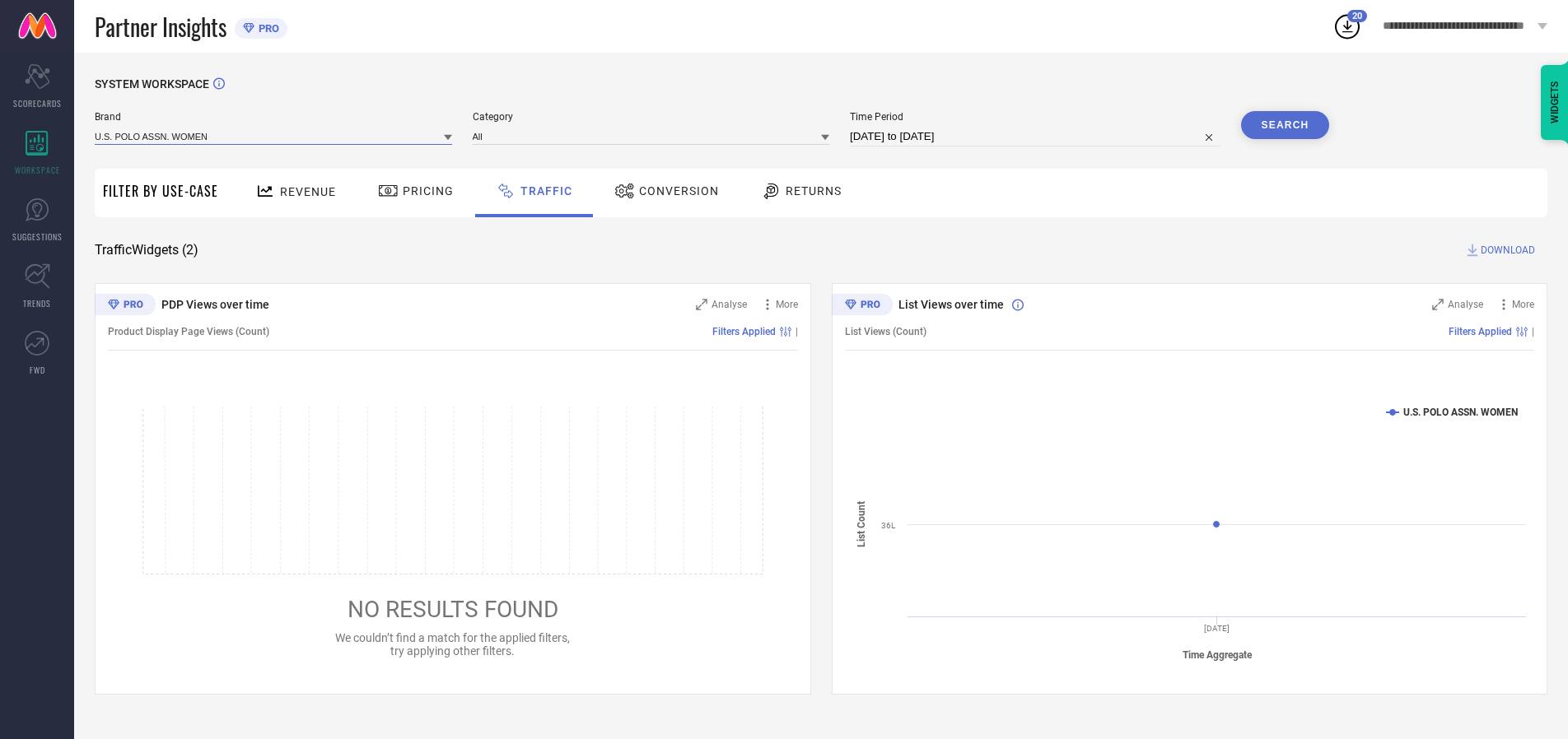
click at [274, 136] on input at bounding box center [273, 136] width 357 height 17
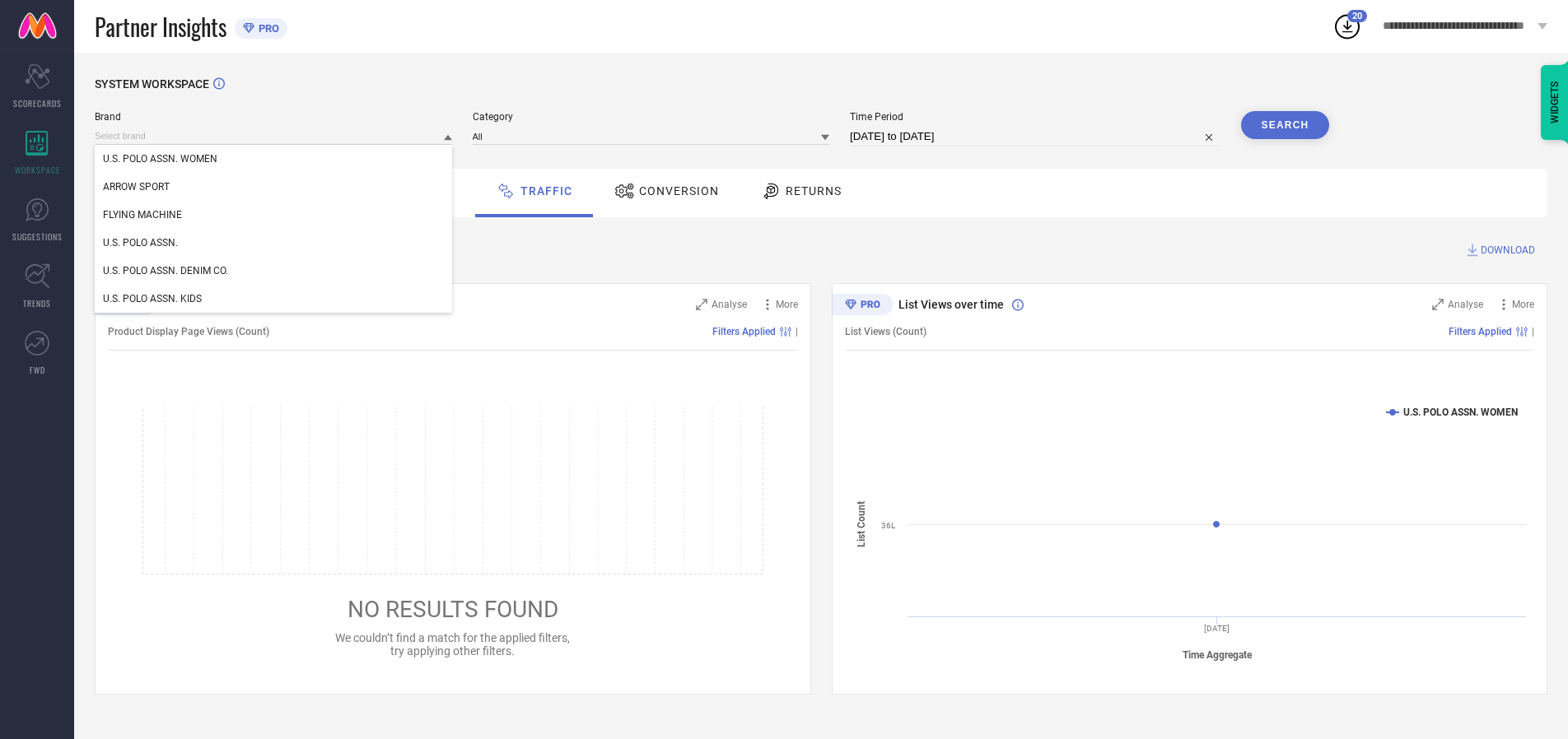
click at [274, 159] on div "U.S. POLO ASSN. WOMEN" at bounding box center [273, 159] width 357 height 28
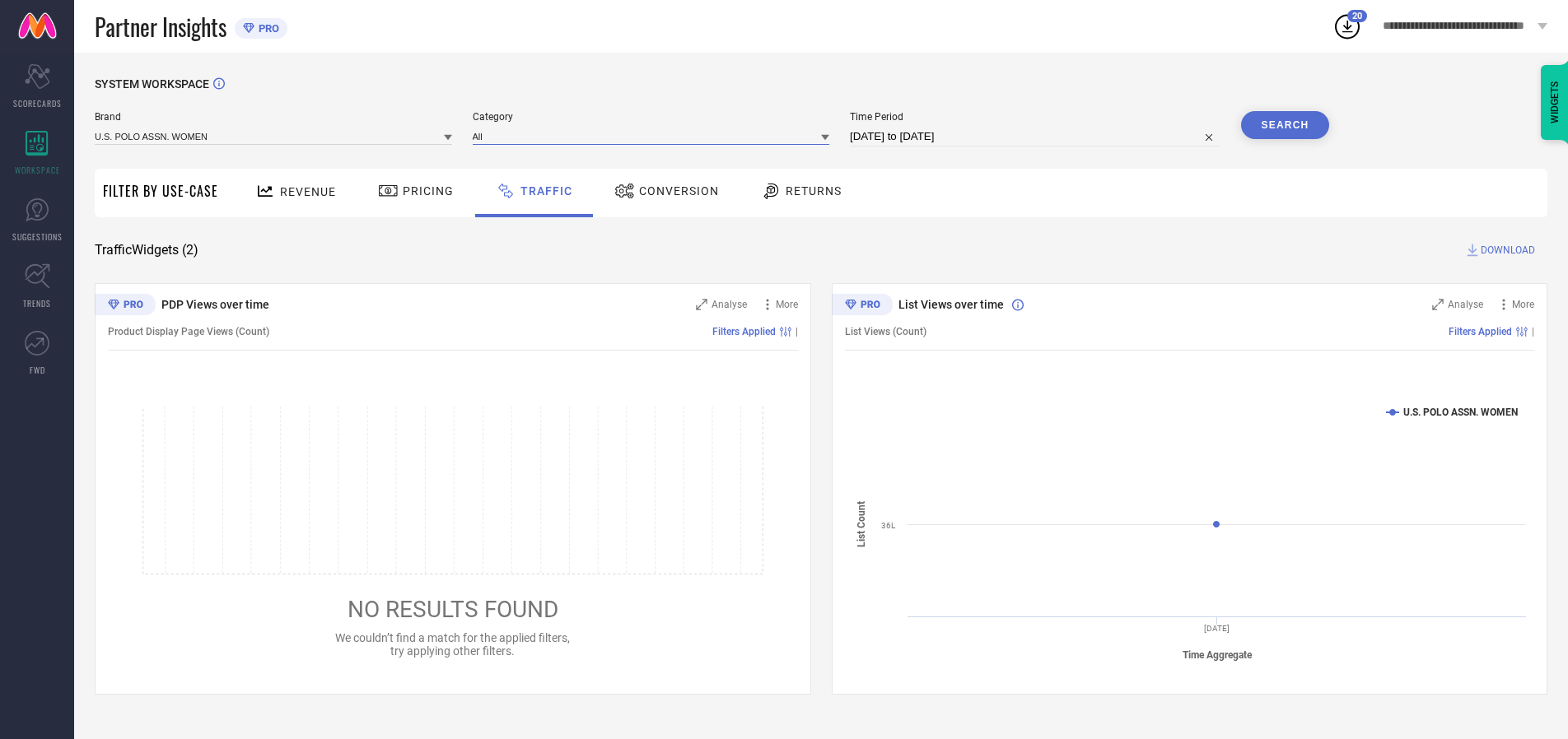
click at [655, 136] on input at bounding box center [651, 136] width 357 height 17
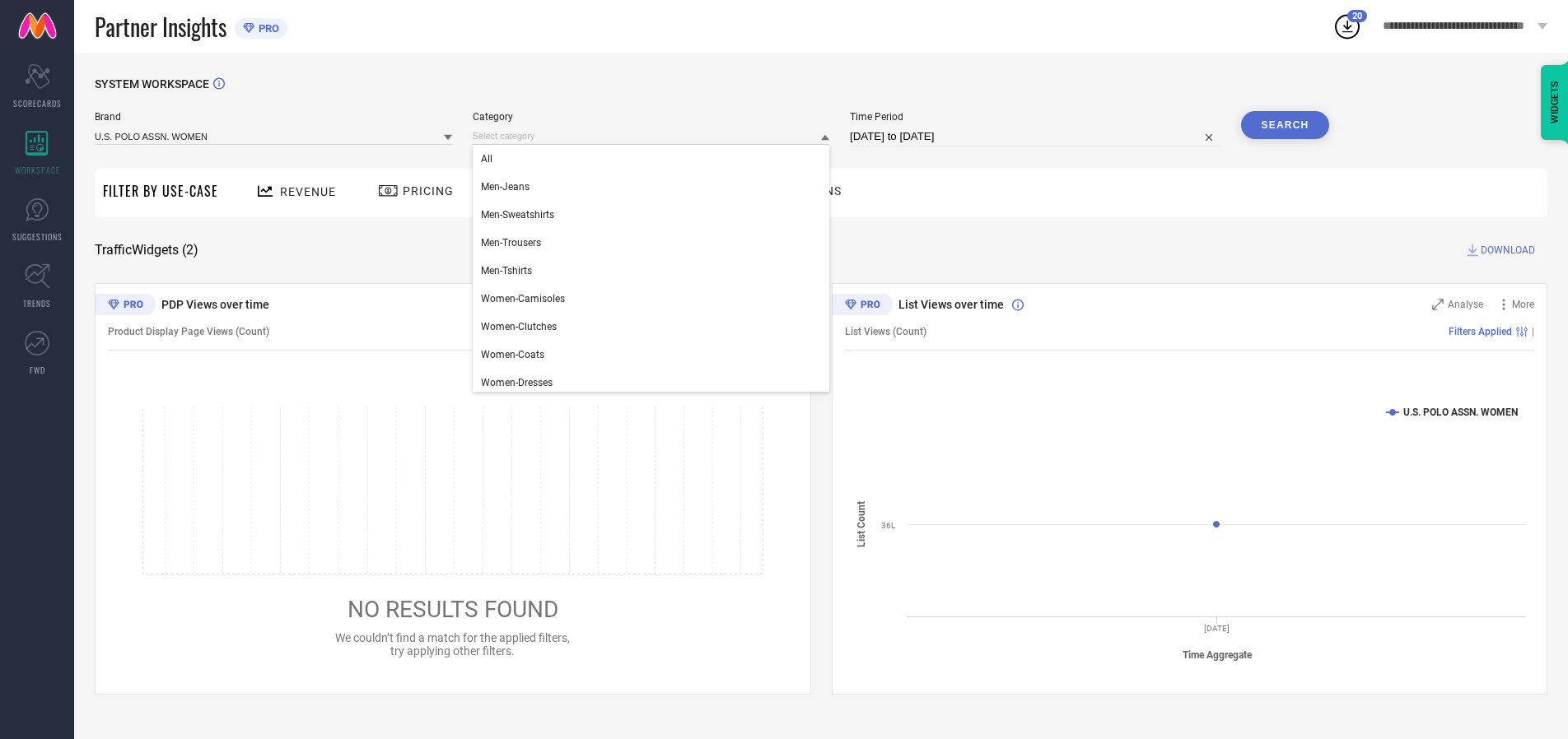
click at [655, 159] on div "All" at bounding box center [651, 159] width 357 height 28
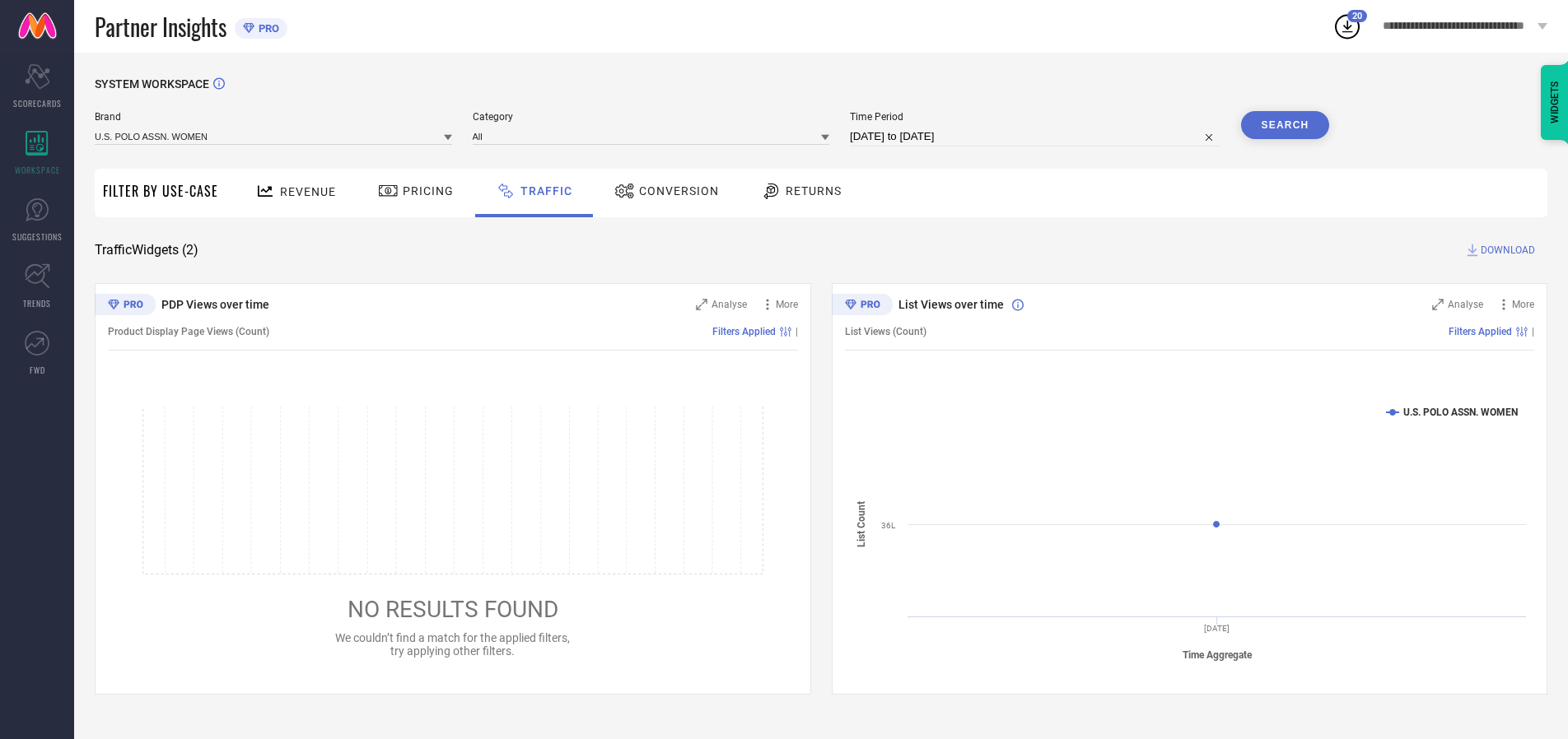
click at [1284, 125] on button "Search" at bounding box center [1285, 125] width 89 height 28
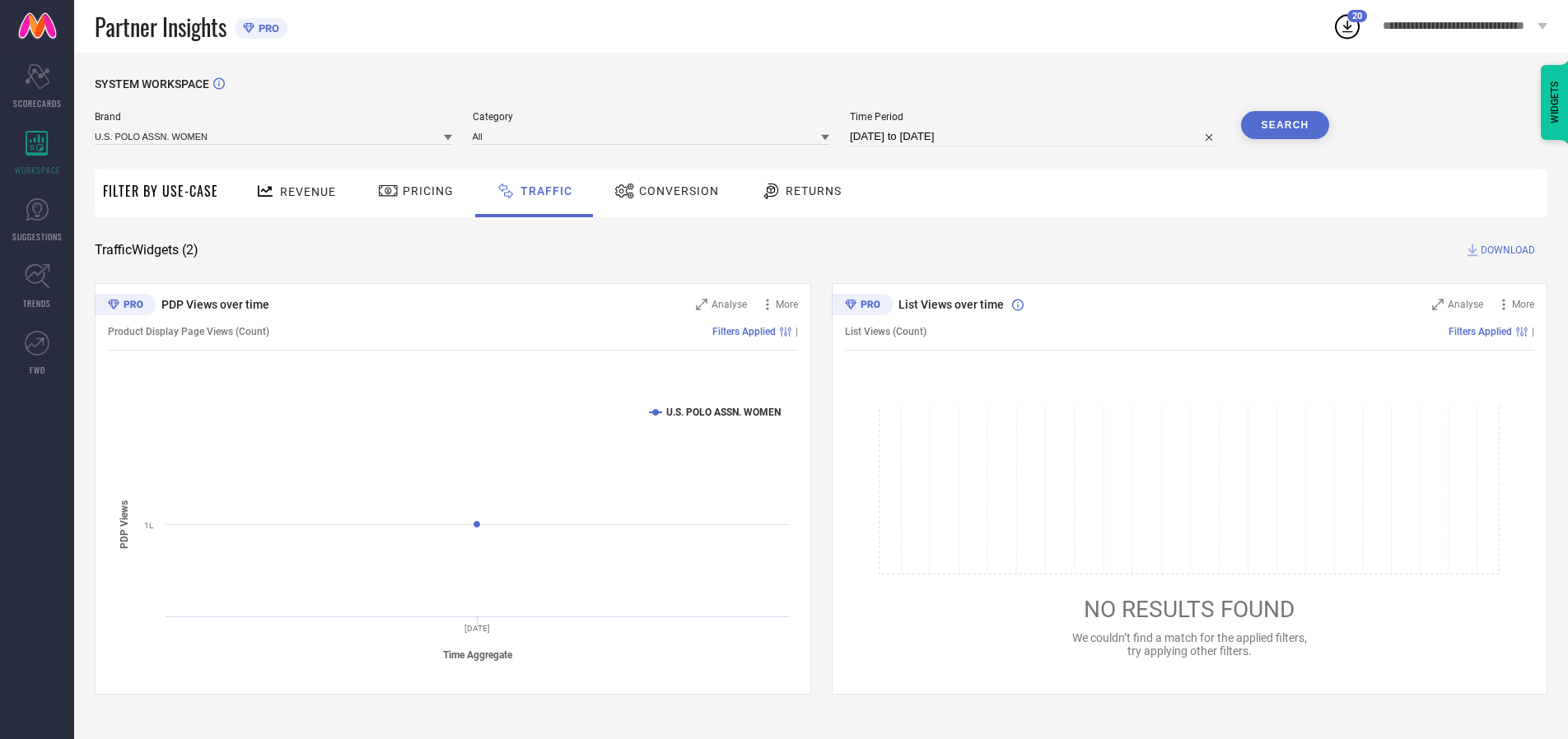
click at [1505, 250] on span "DOWNLOAD" at bounding box center [1508, 251] width 54 height 17
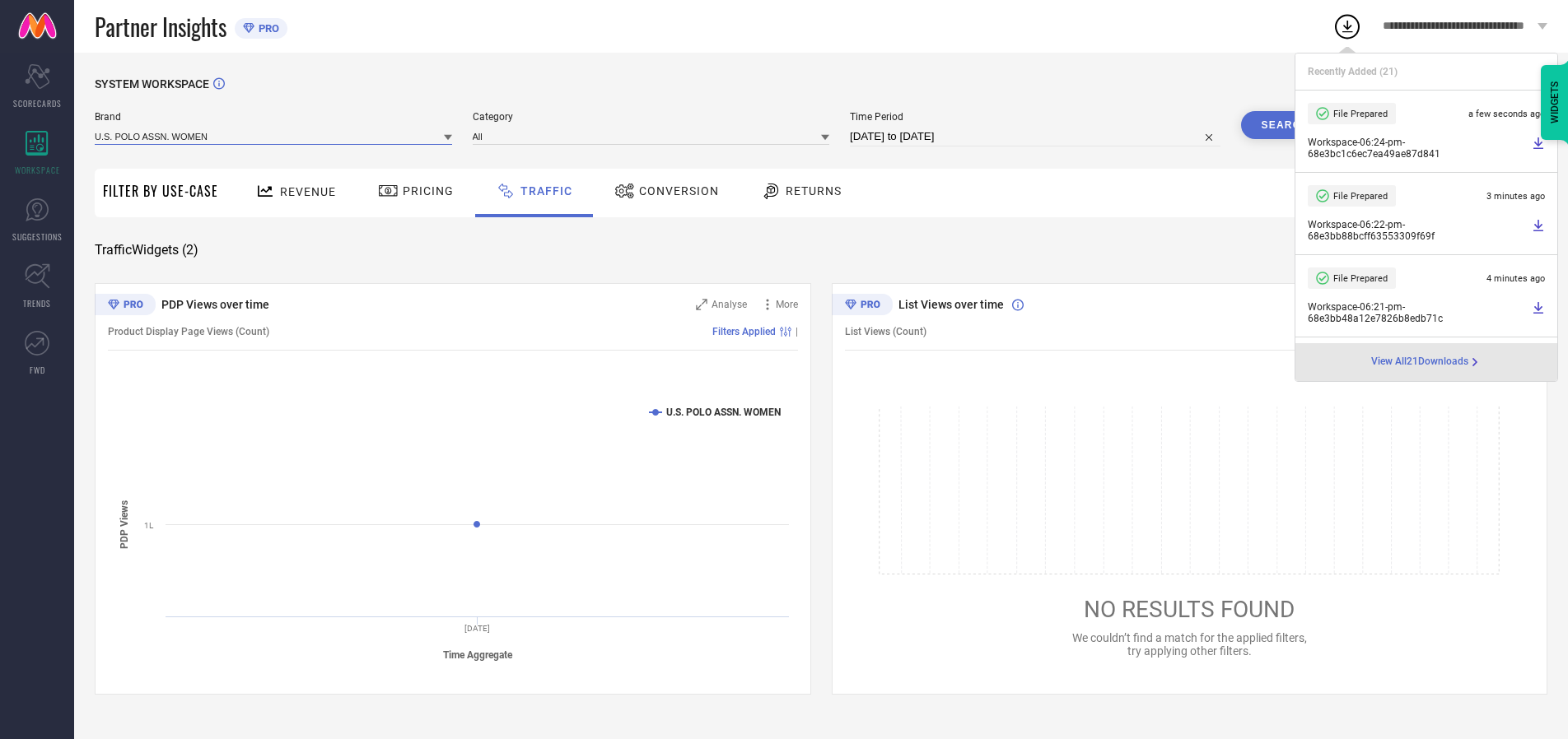
click at [274, 136] on input at bounding box center [273, 136] width 357 height 17
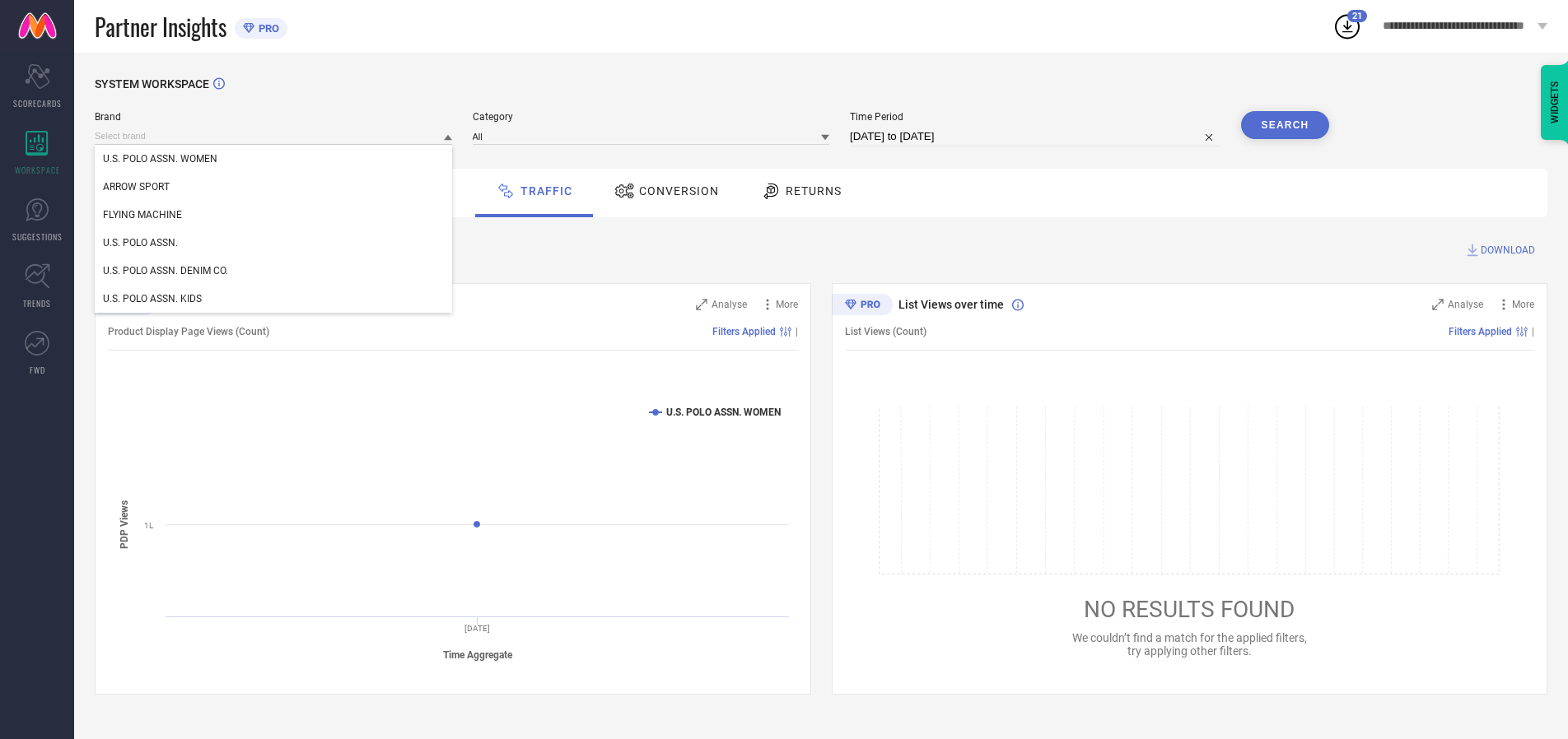
click at [274, 243] on div "U.S. POLO ASSN." at bounding box center [273, 243] width 357 height 28
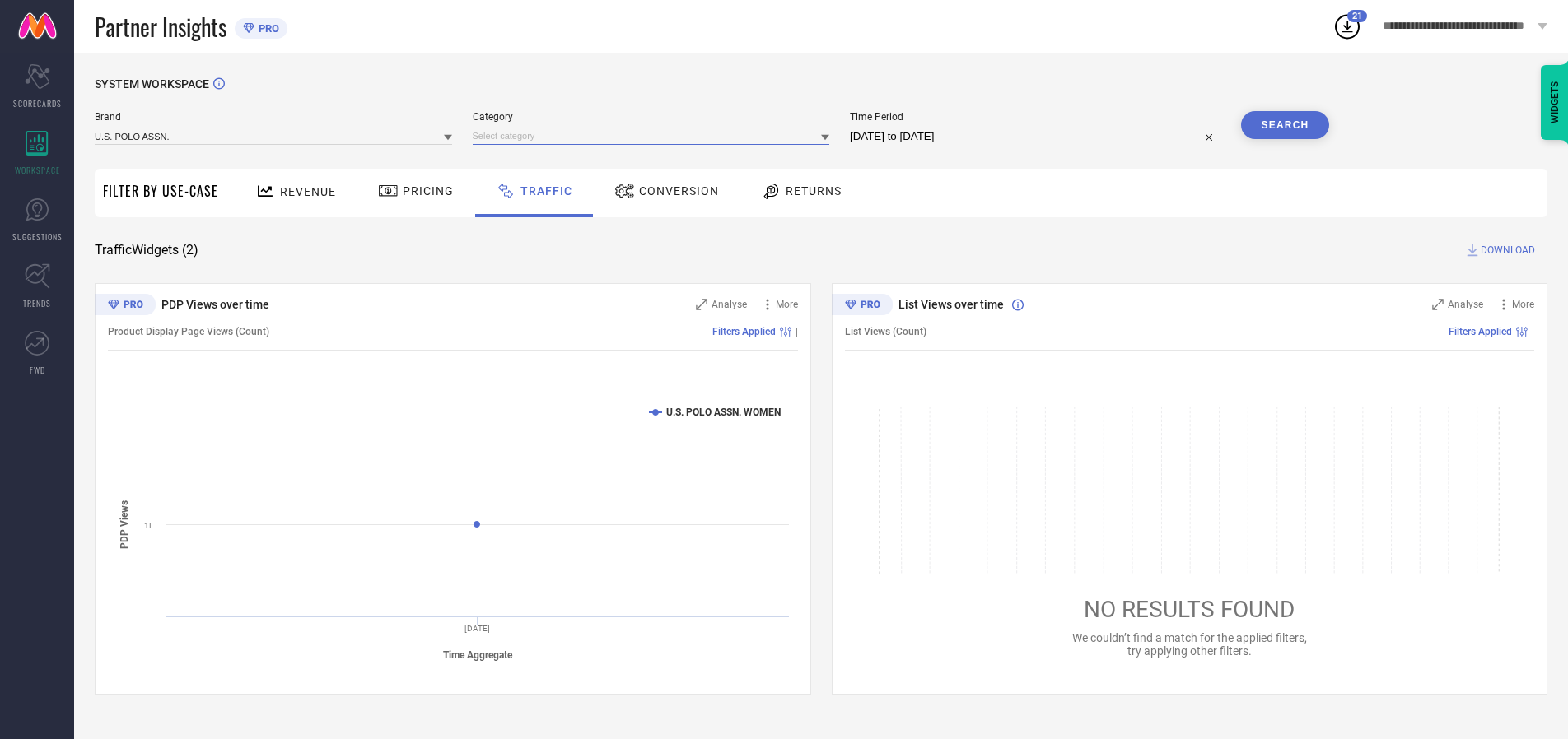
click at [655, 136] on input at bounding box center [651, 136] width 357 height 17
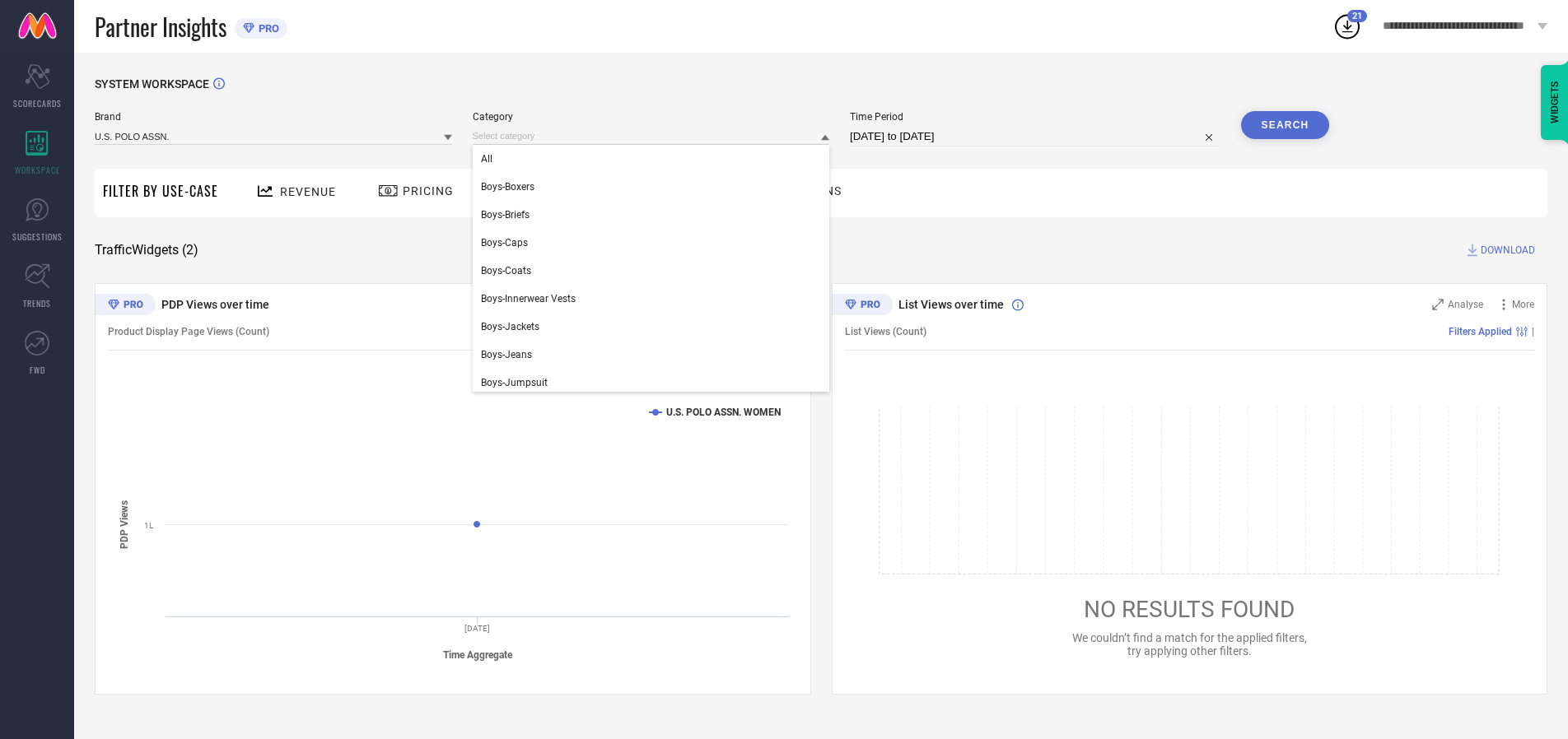
click at [655, 159] on div "All" at bounding box center [651, 159] width 357 height 28
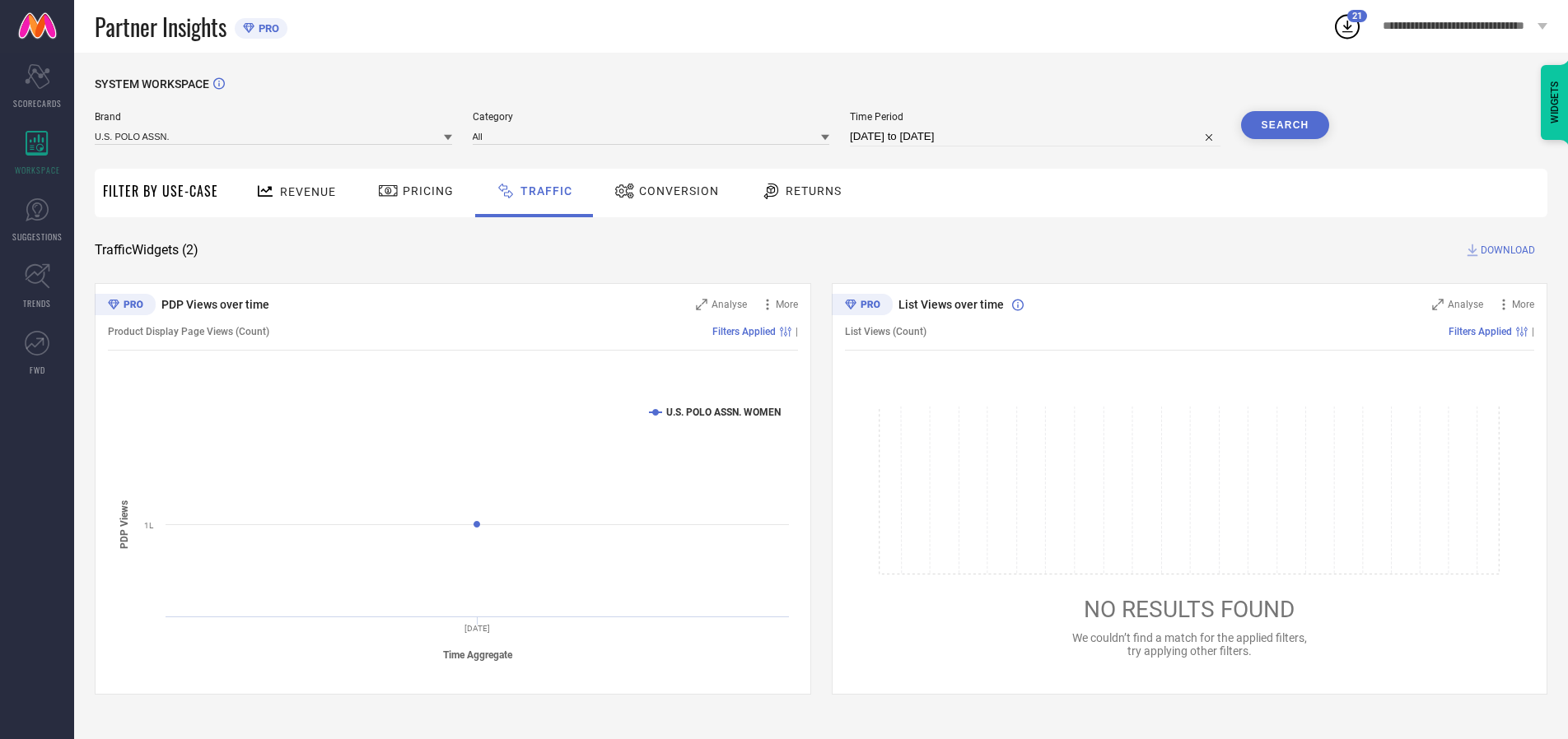
click at [1284, 125] on button "Search" at bounding box center [1285, 125] width 89 height 28
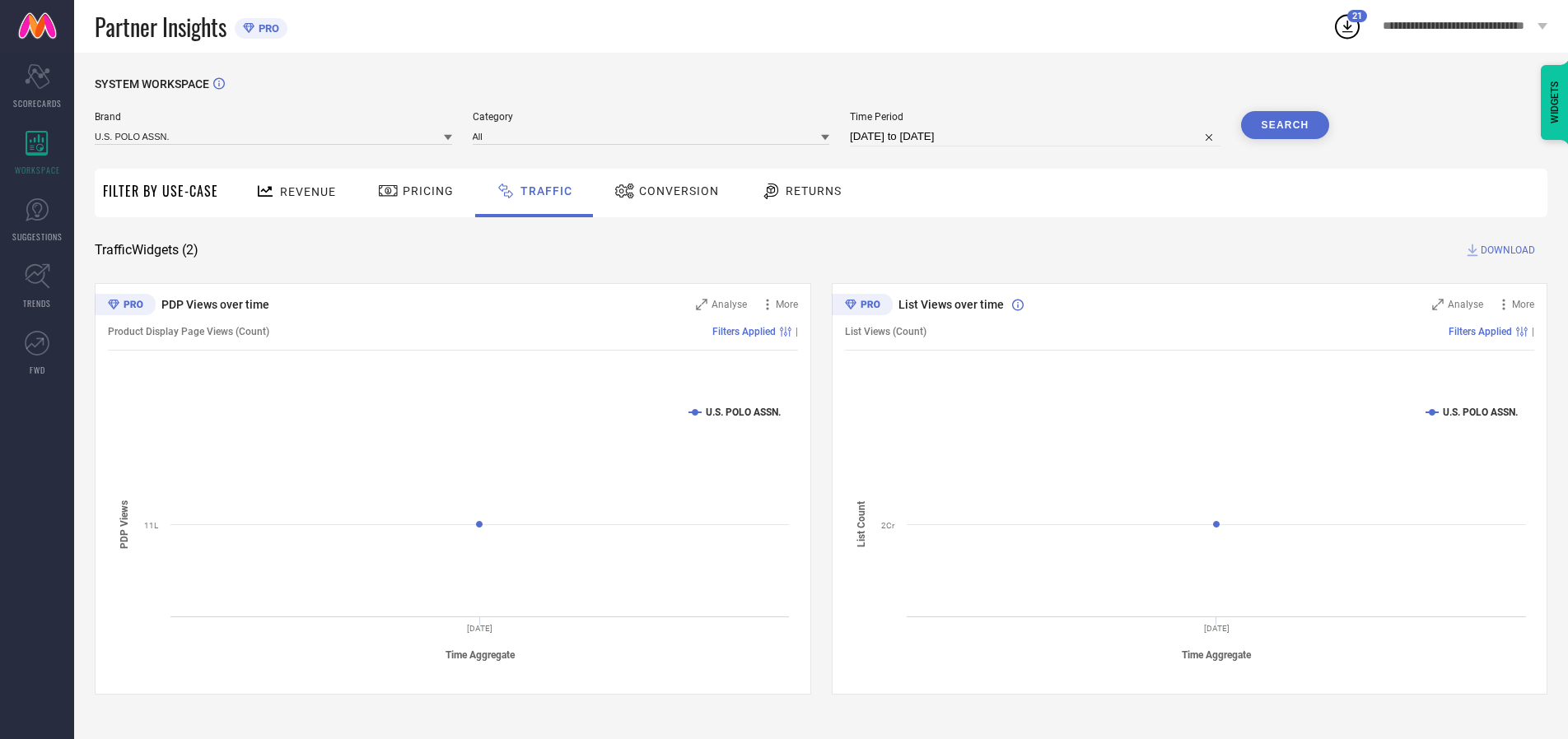
click at [1505, 250] on span "DOWNLOAD" at bounding box center [1508, 251] width 54 height 17
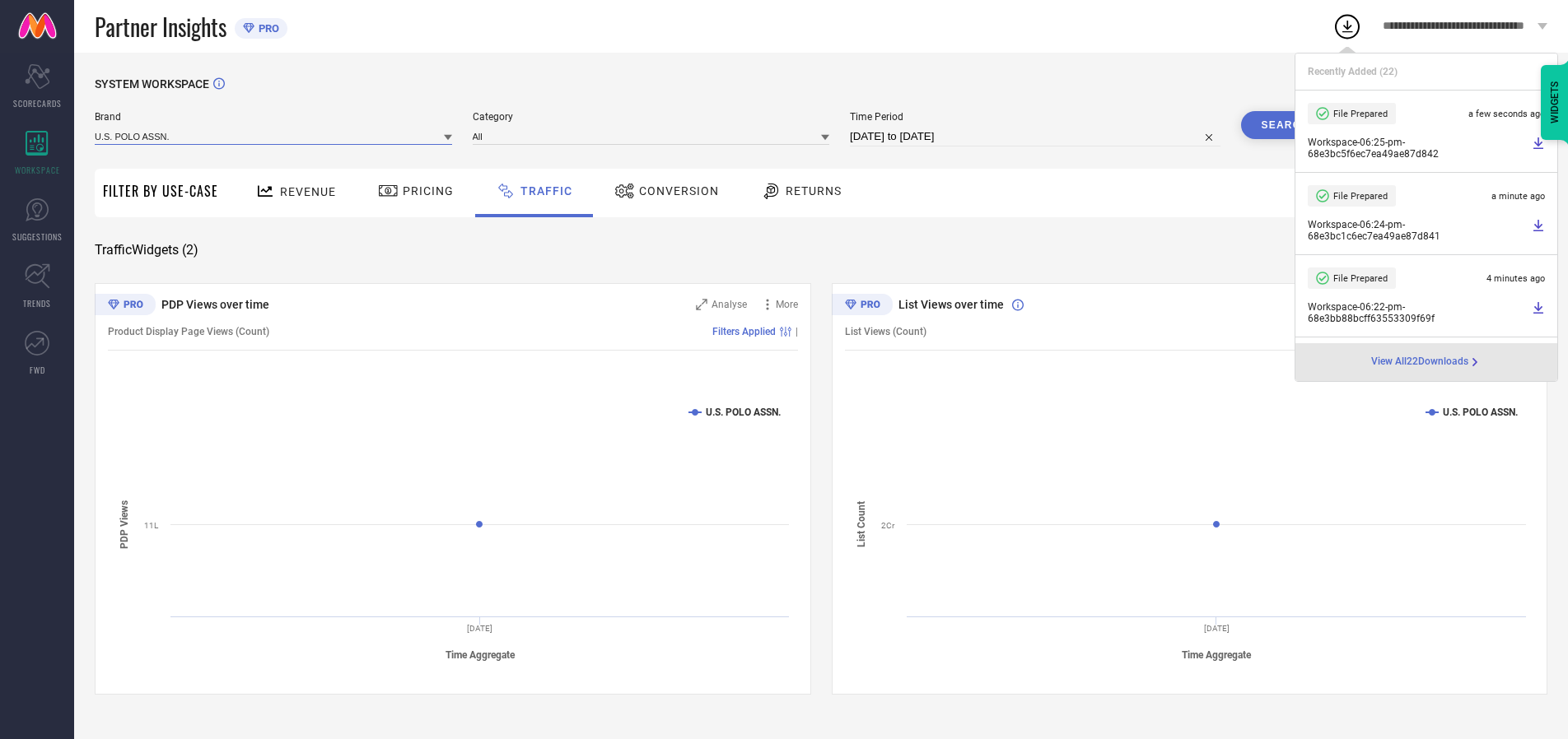
click at [274, 136] on input at bounding box center [273, 136] width 357 height 17
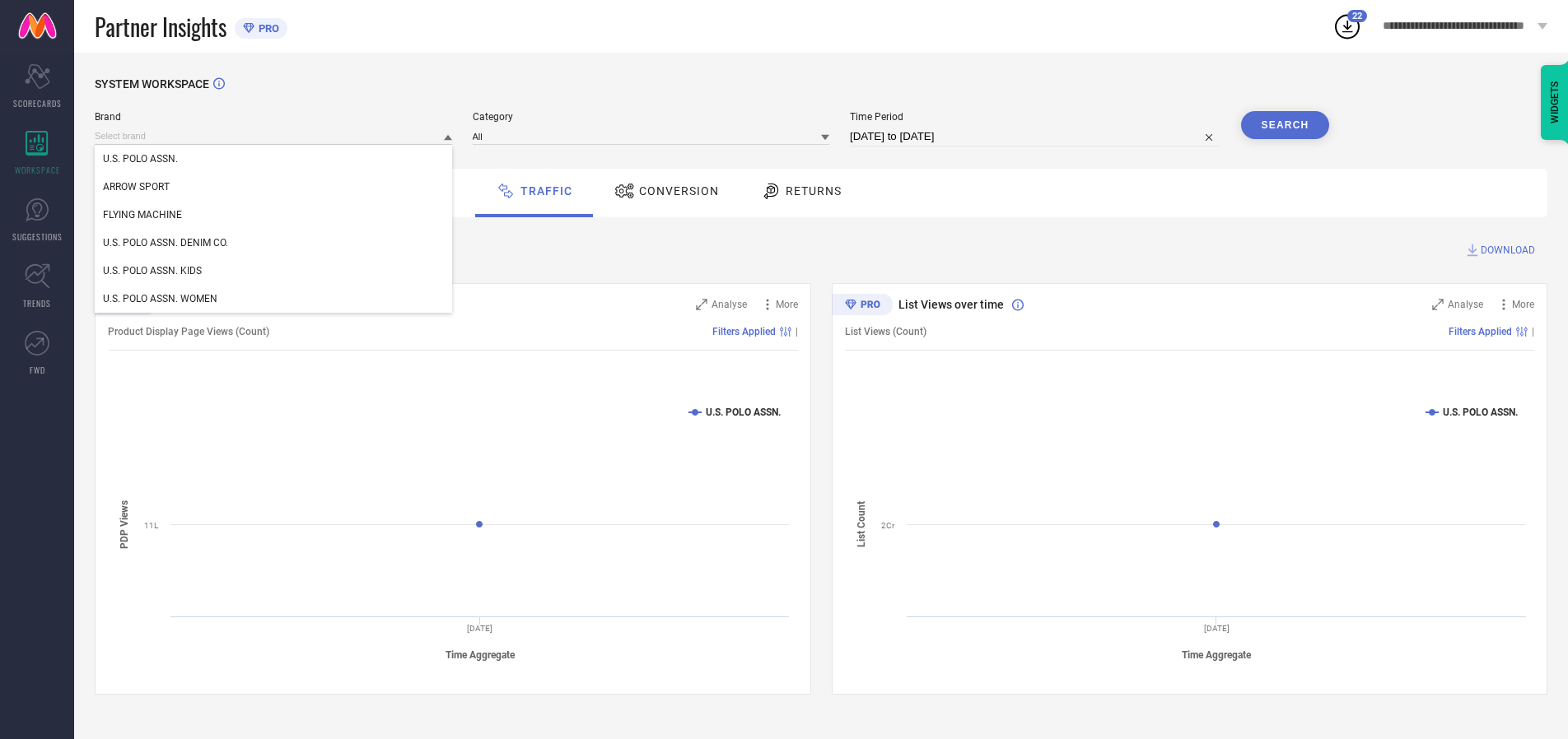
click at [274, 243] on div "U.S. POLO ASSN. DENIM CO." at bounding box center [273, 243] width 357 height 28
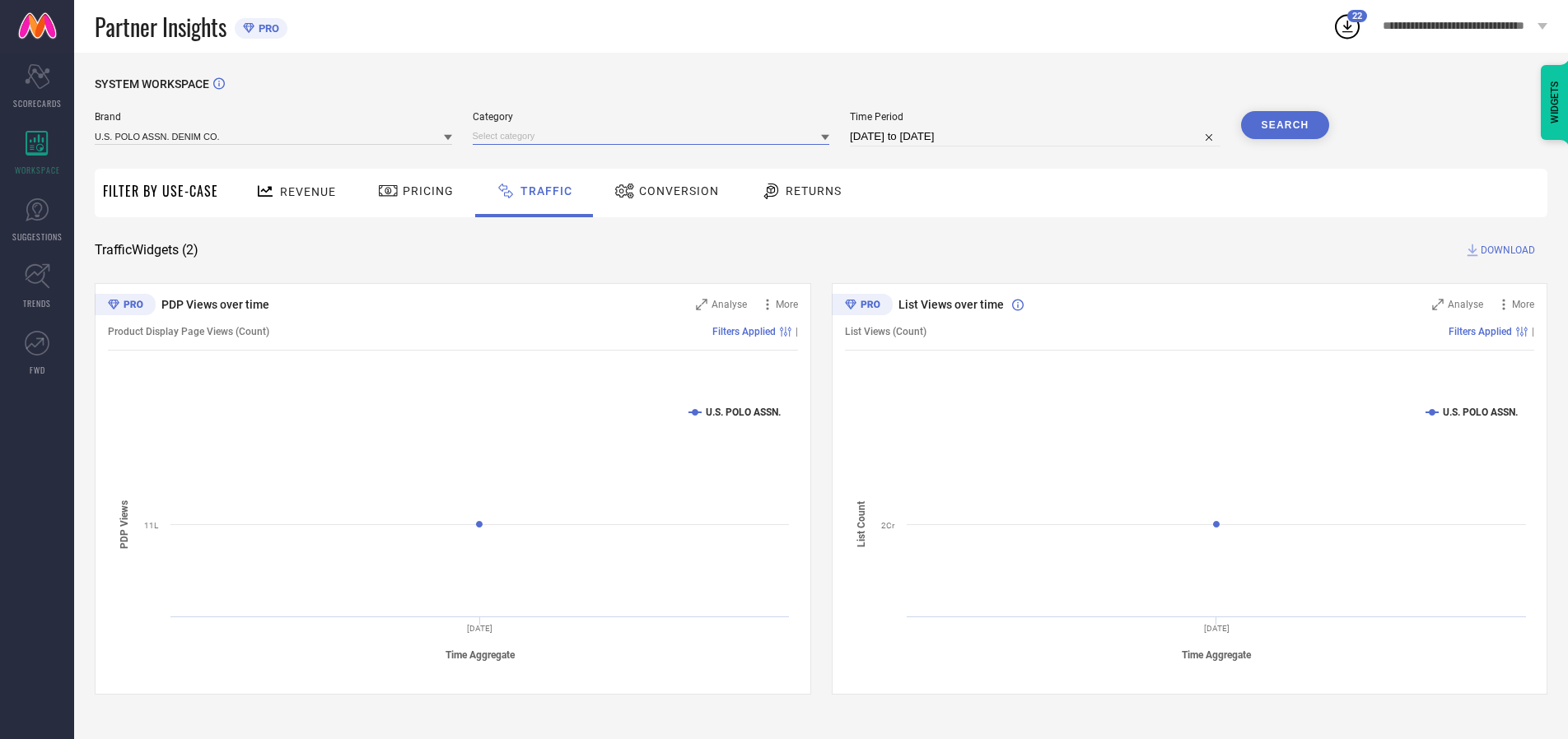
click at [655, 136] on input at bounding box center [651, 136] width 357 height 17
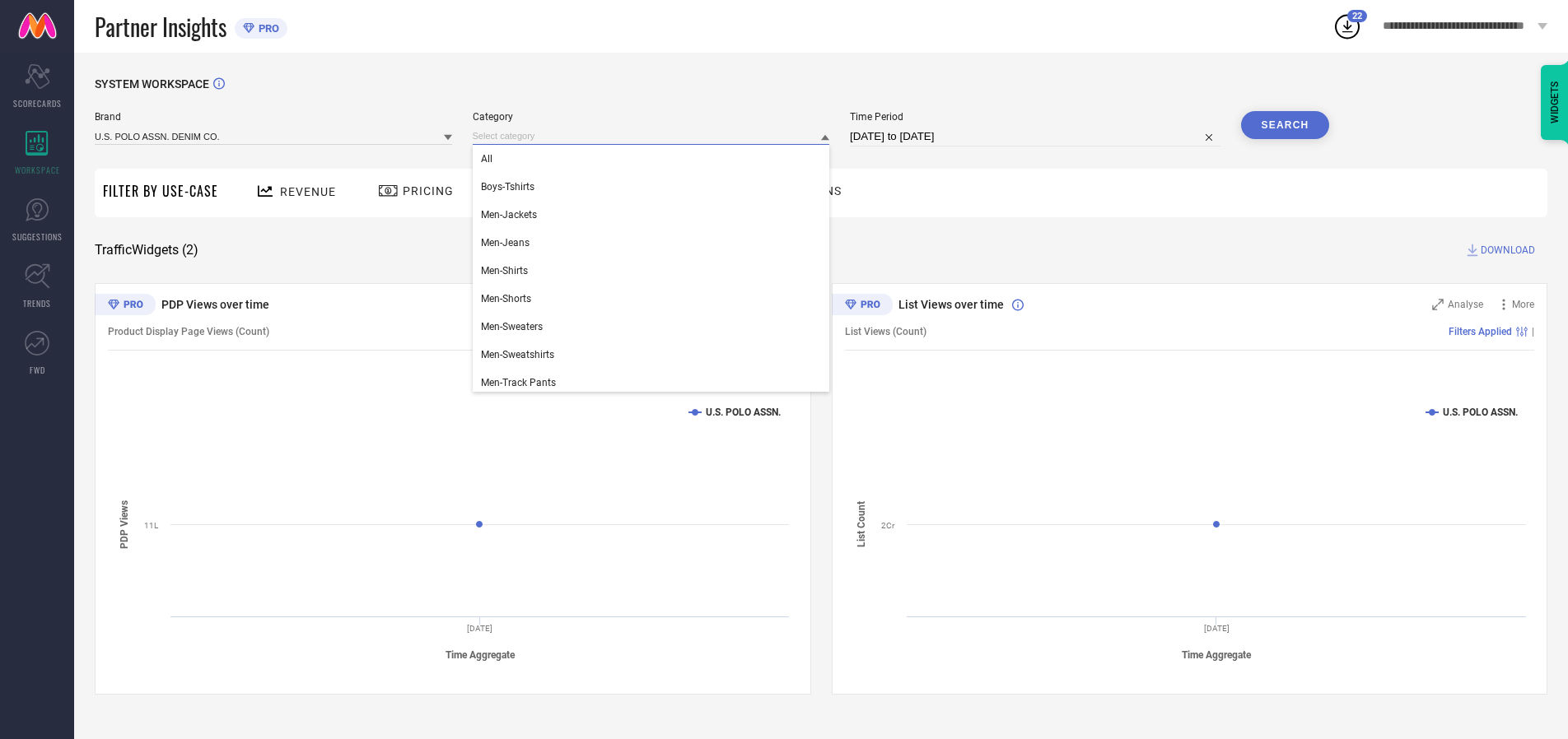
click at [655, 159] on div "All" at bounding box center [651, 159] width 357 height 28
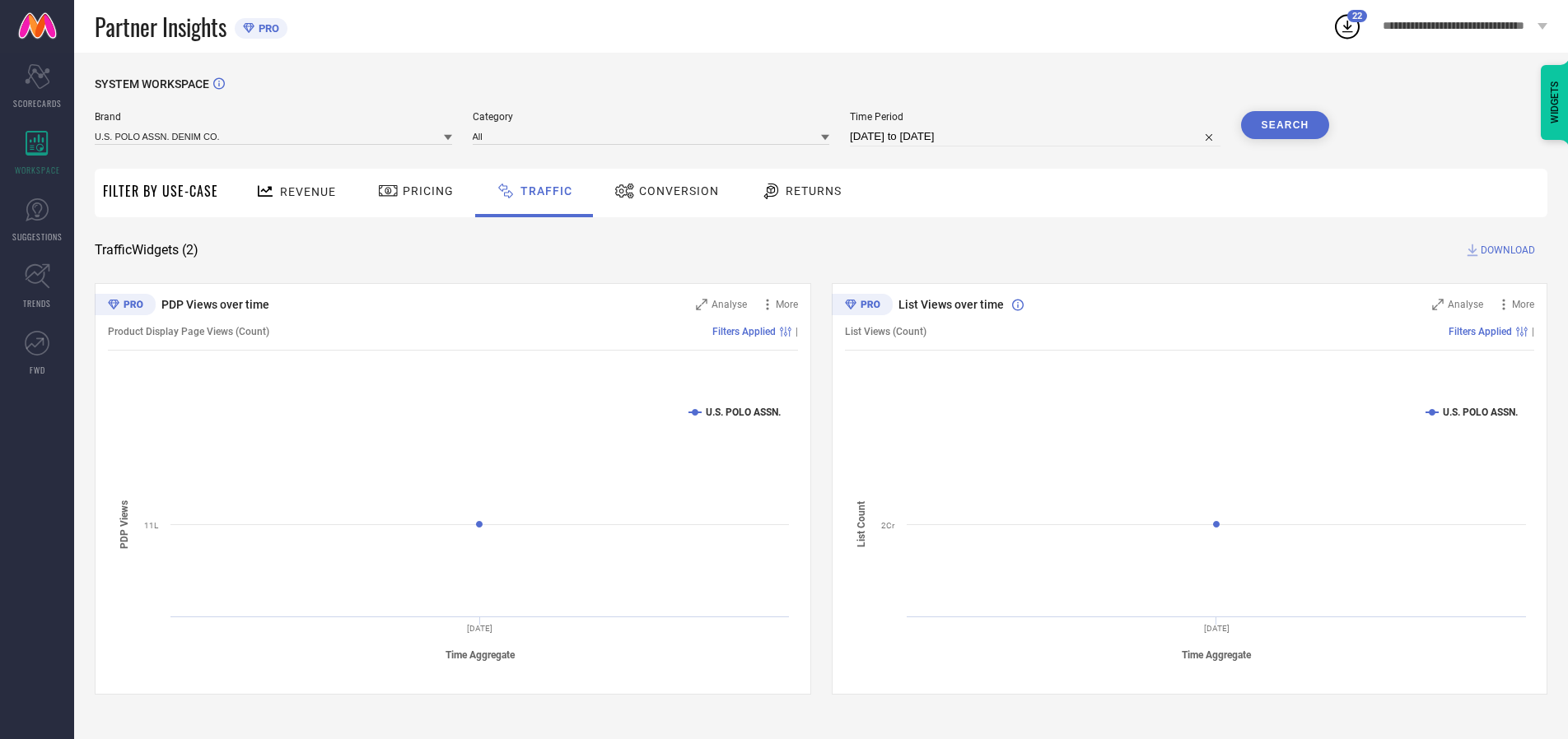
click at [1284, 125] on button "Search" at bounding box center [1285, 125] width 89 height 28
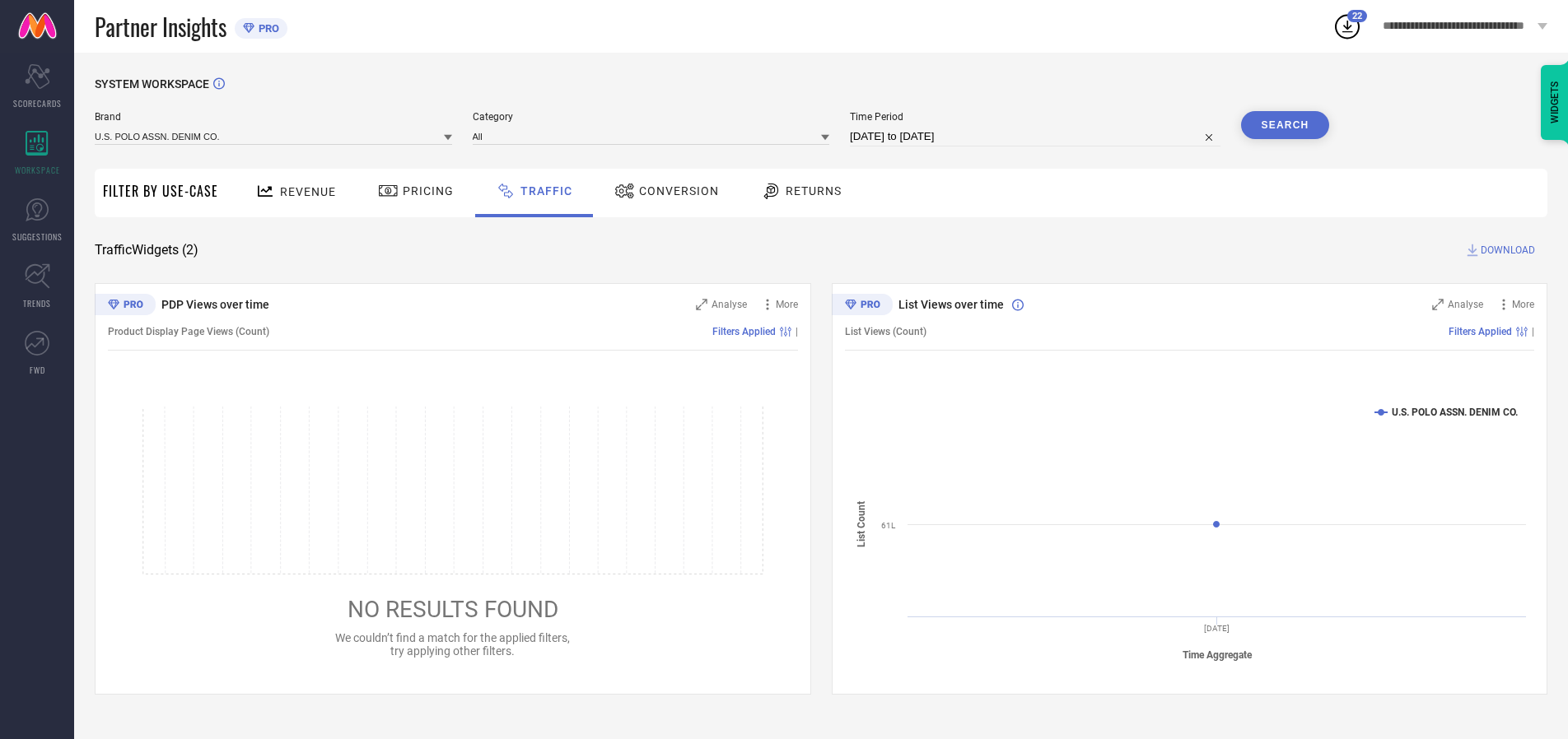
click at [1505, 250] on span "DOWNLOAD" at bounding box center [1508, 251] width 54 height 17
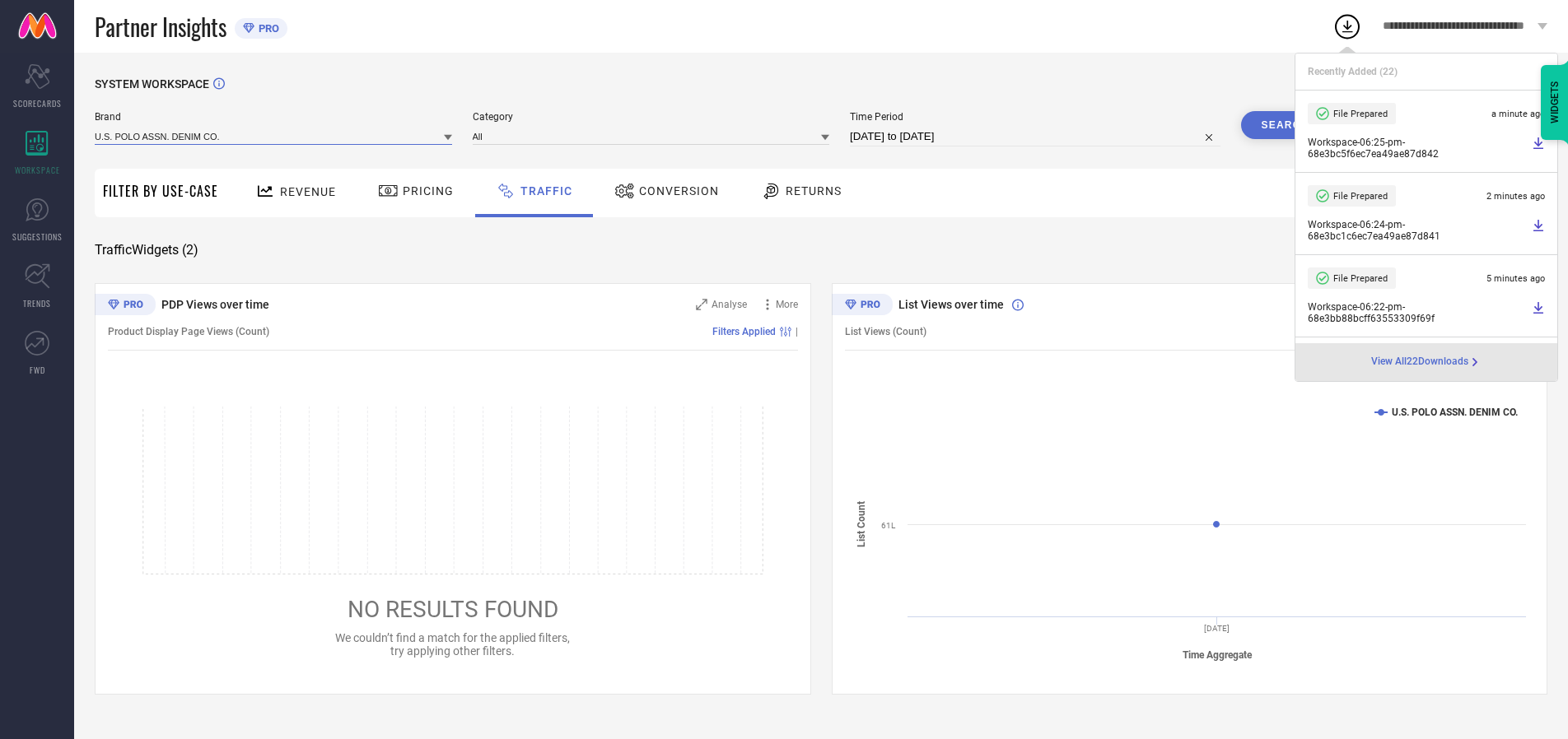
click at [274, 136] on input at bounding box center [273, 136] width 357 height 17
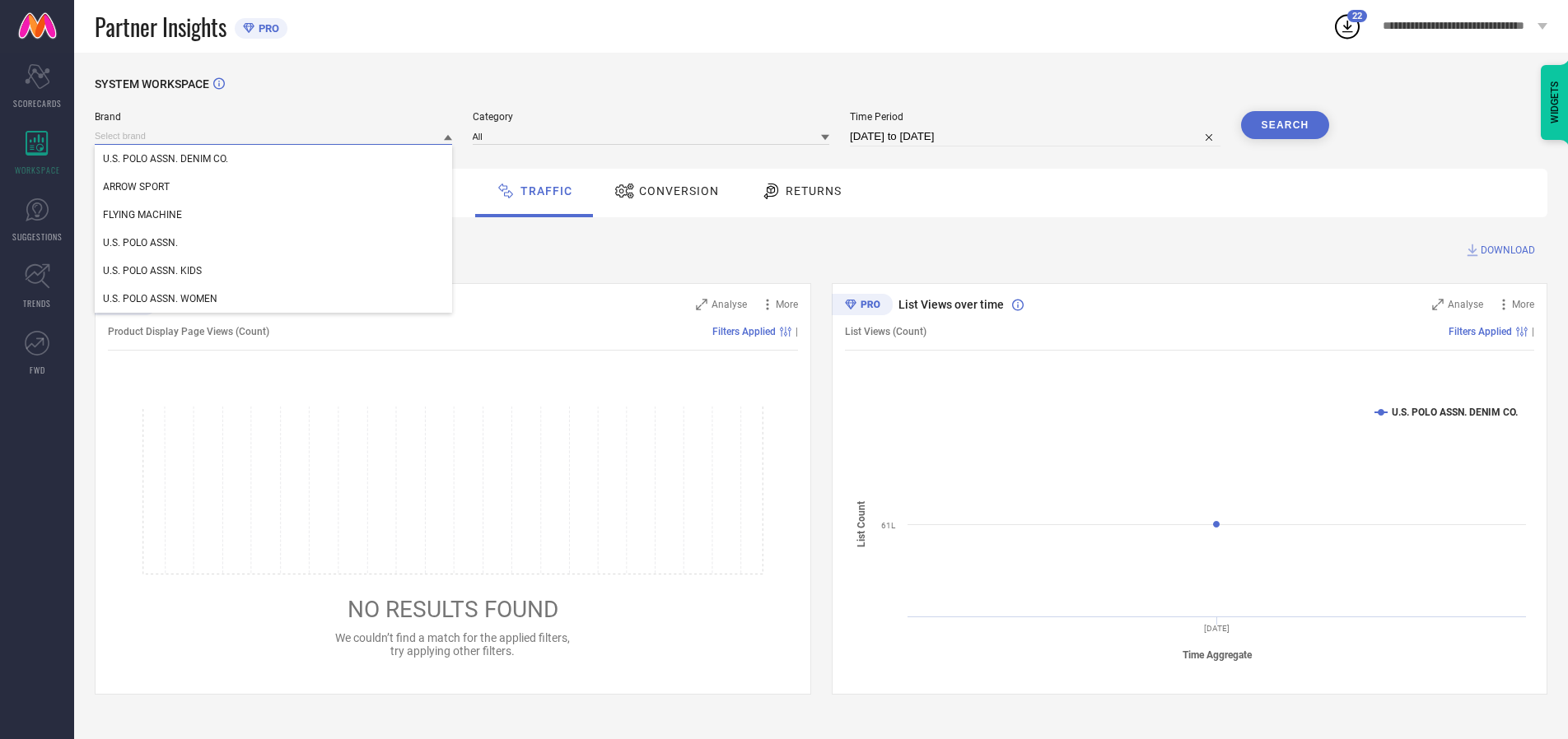
click at [274, 270] on div "U.S. POLO ASSN. KIDS" at bounding box center [273, 270] width 357 height 28
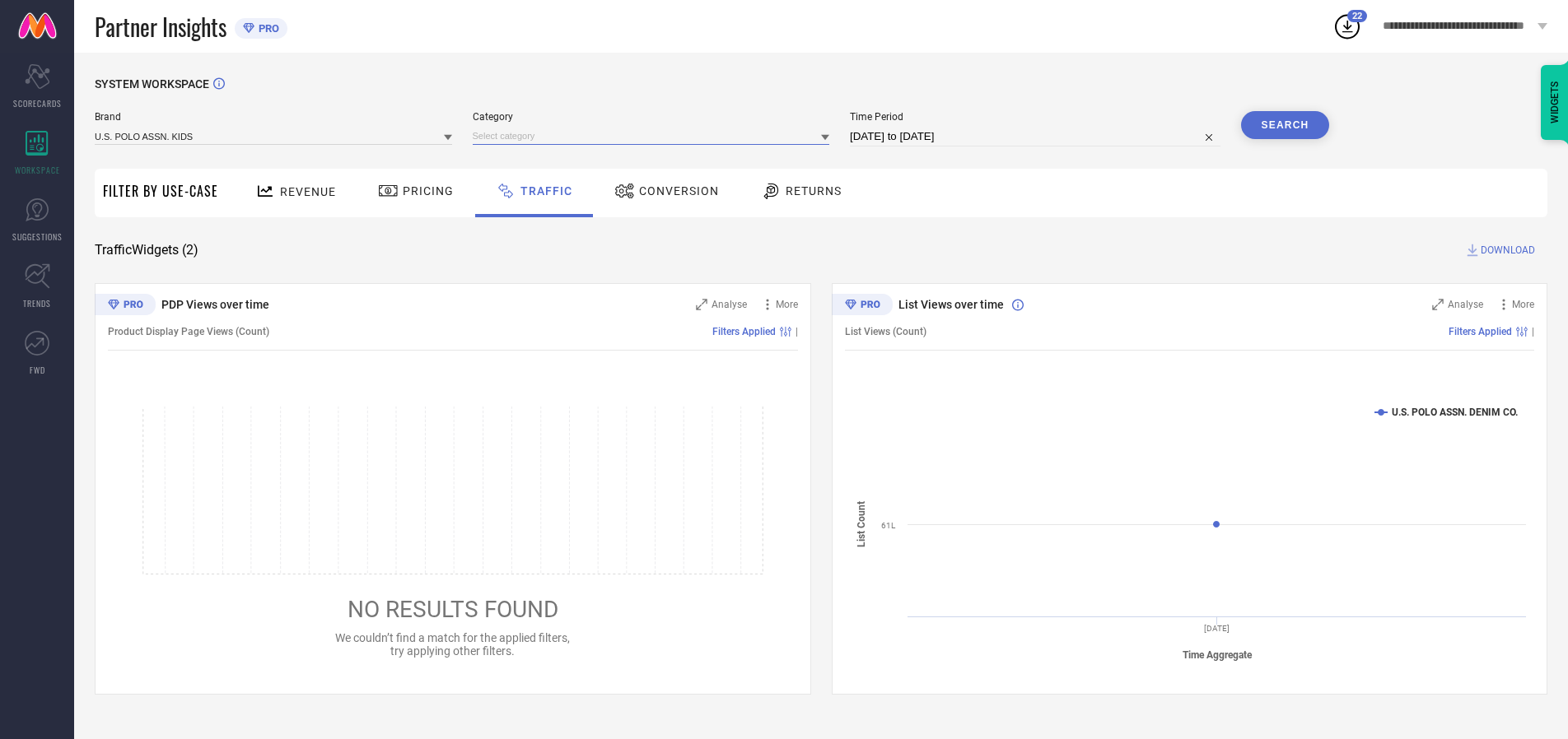
click at [655, 136] on input at bounding box center [651, 136] width 357 height 17
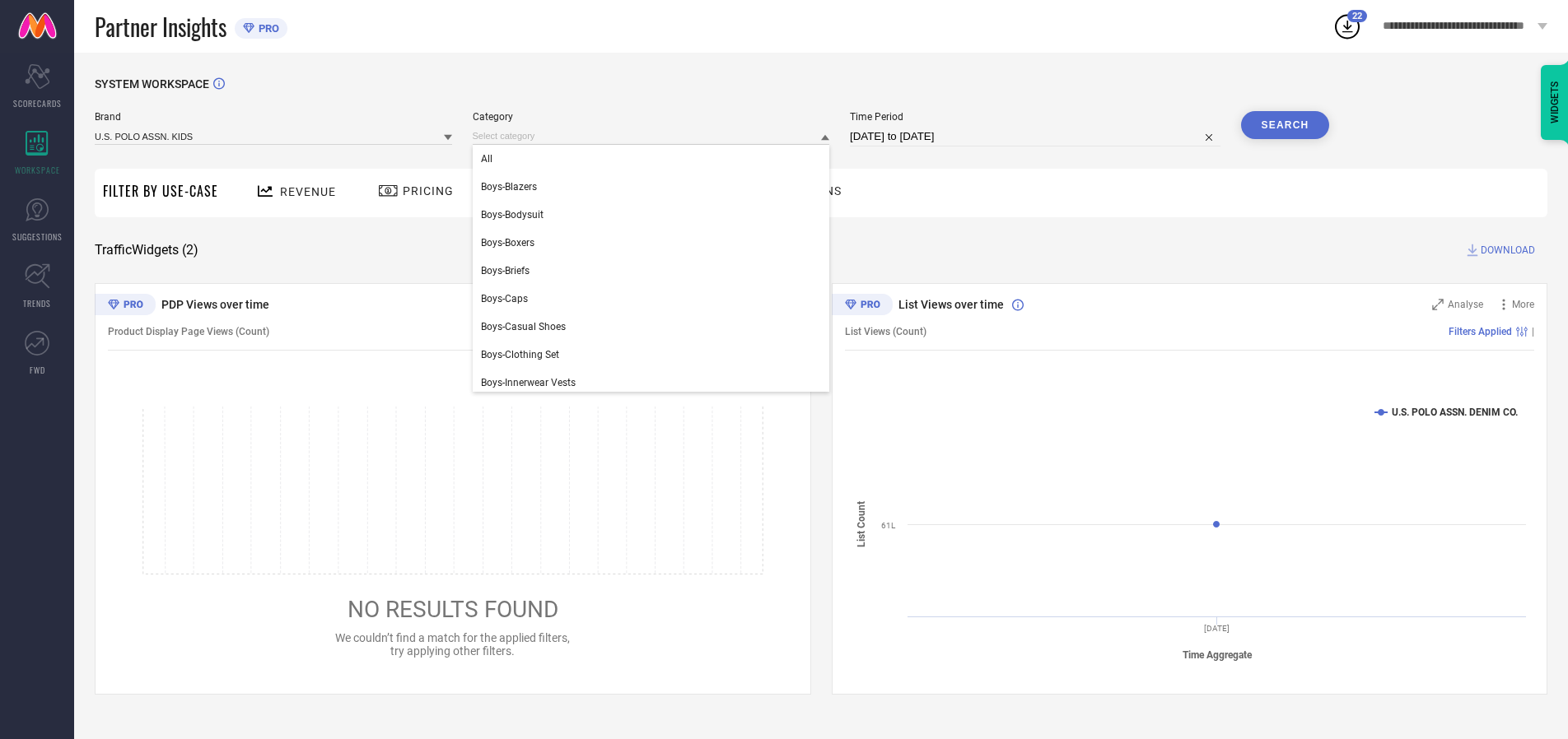
click at [655, 159] on div "All" at bounding box center [651, 159] width 357 height 28
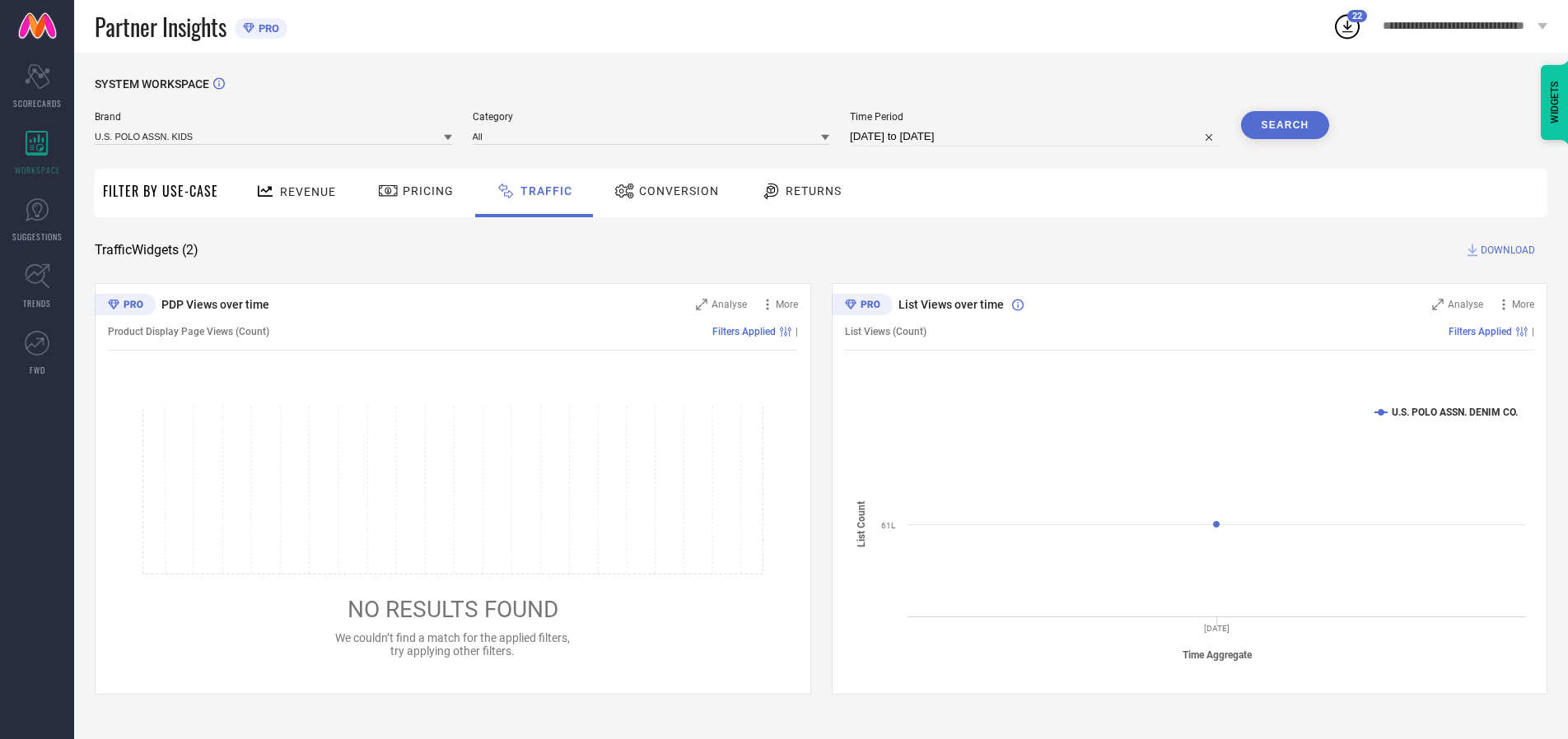
click at [1284, 125] on button "Search" at bounding box center [1285, 125] width 89 height 28
click at [1505, 250] on span "DOWNLOAD" at bounding box center [1508, 251] width 54 height 17
click at [1037, 136] on input at bounding box center [1035, 136] width 370 height 20
select select "9"
select select "2025"
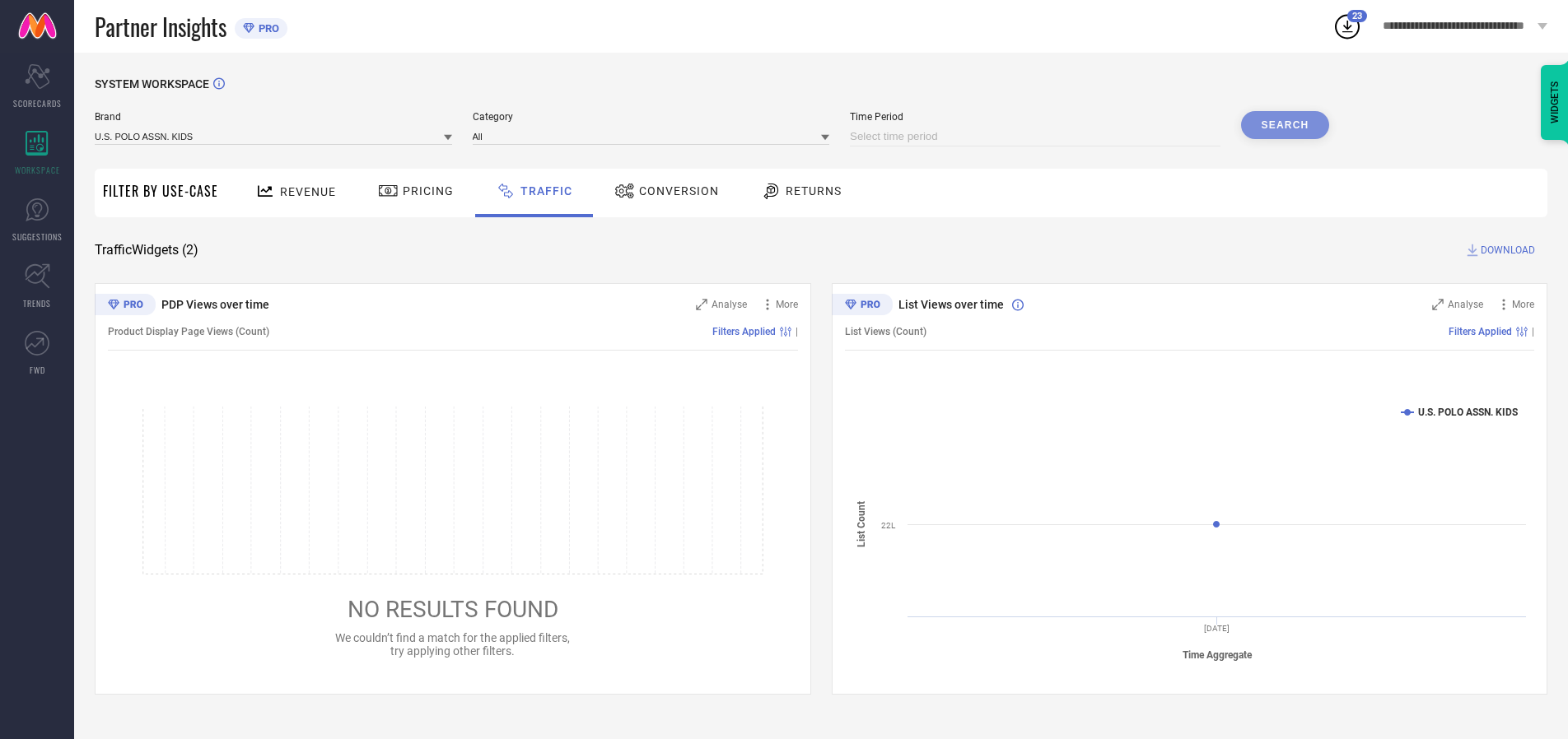
select select "10"
select select "2025"
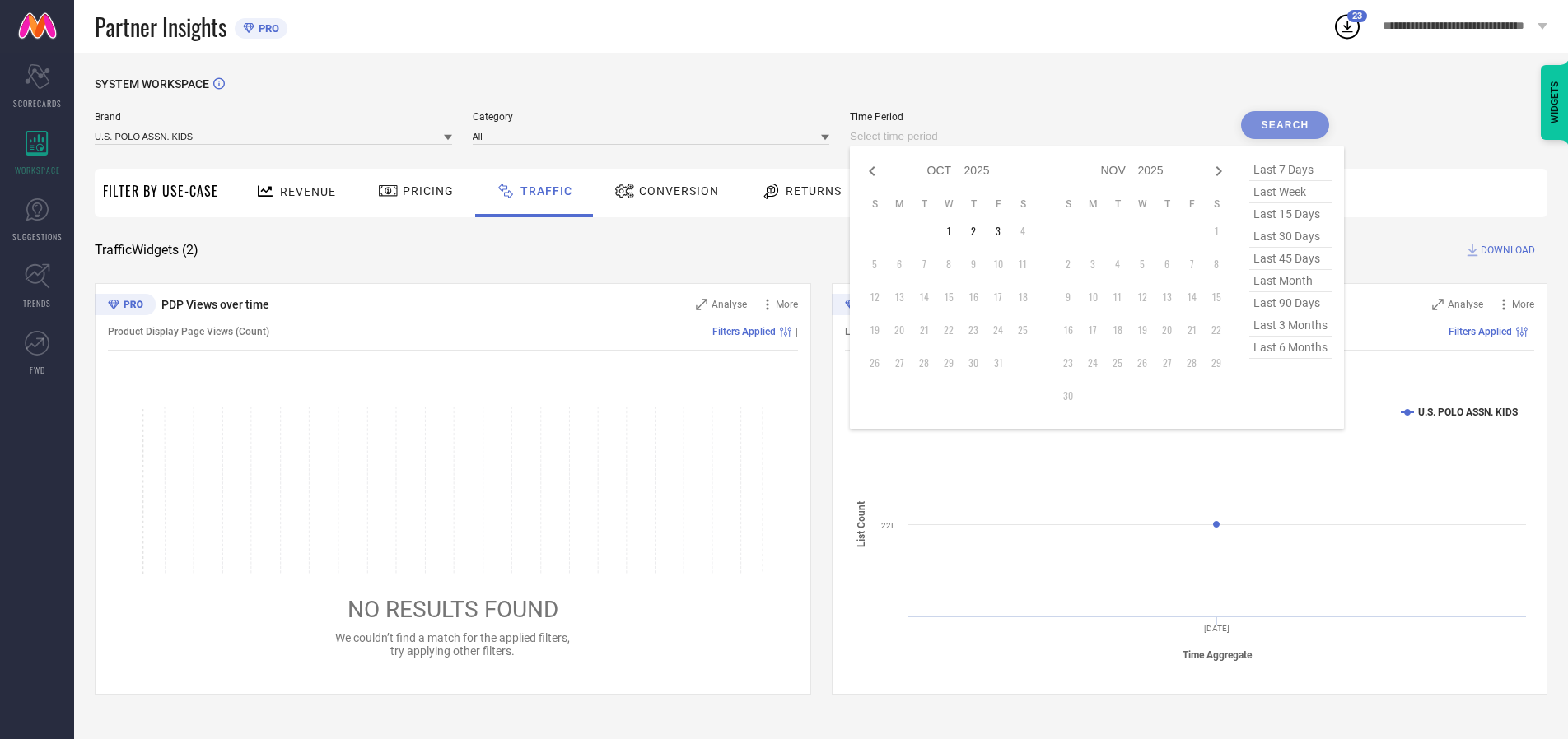
click at [1003, 231] on td "3" at bounding box center [998, 231] width 24 height 24
type input "[DATE] to [DATE]"
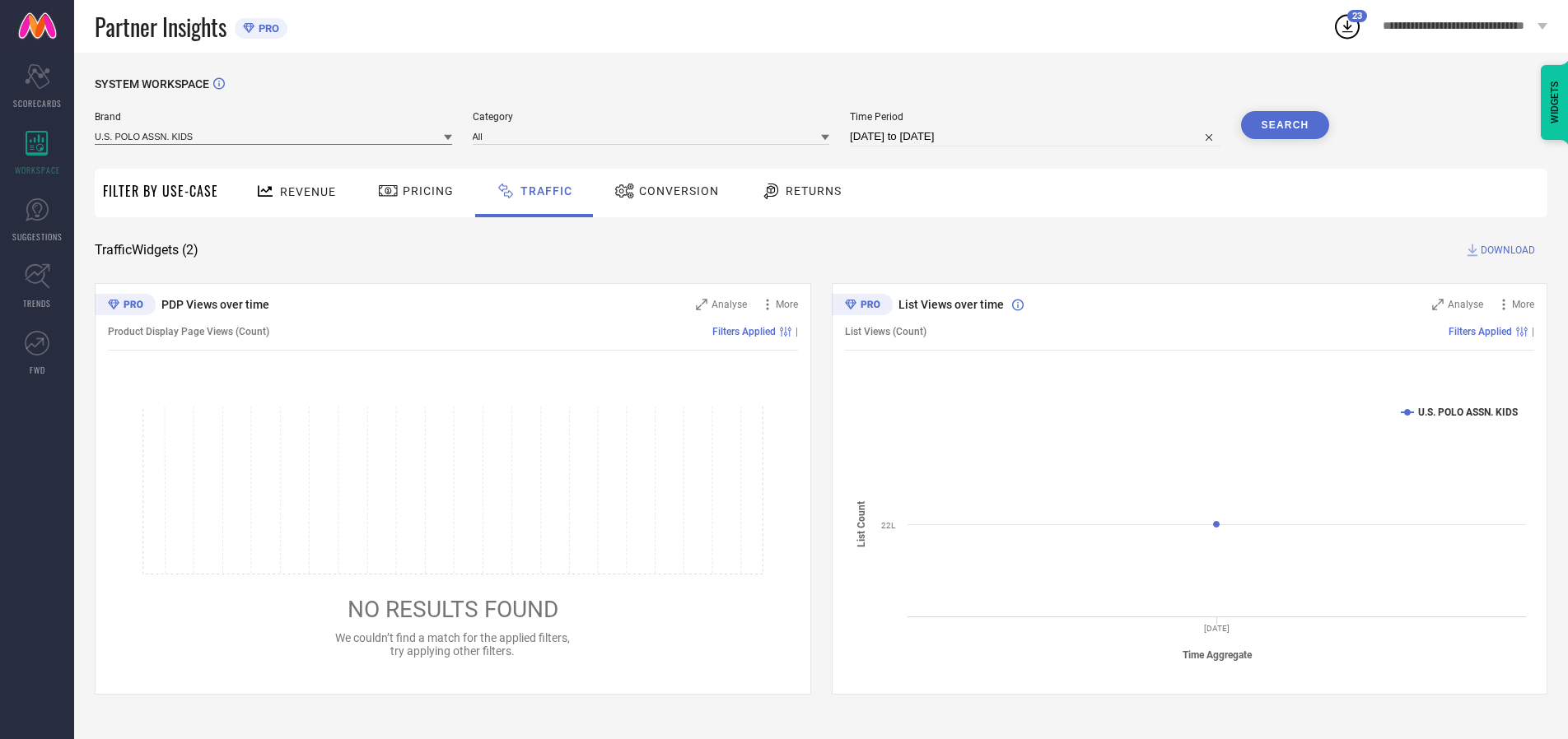
click at [274, 136] on input at bounding box center [273, 136] width 357 height 17
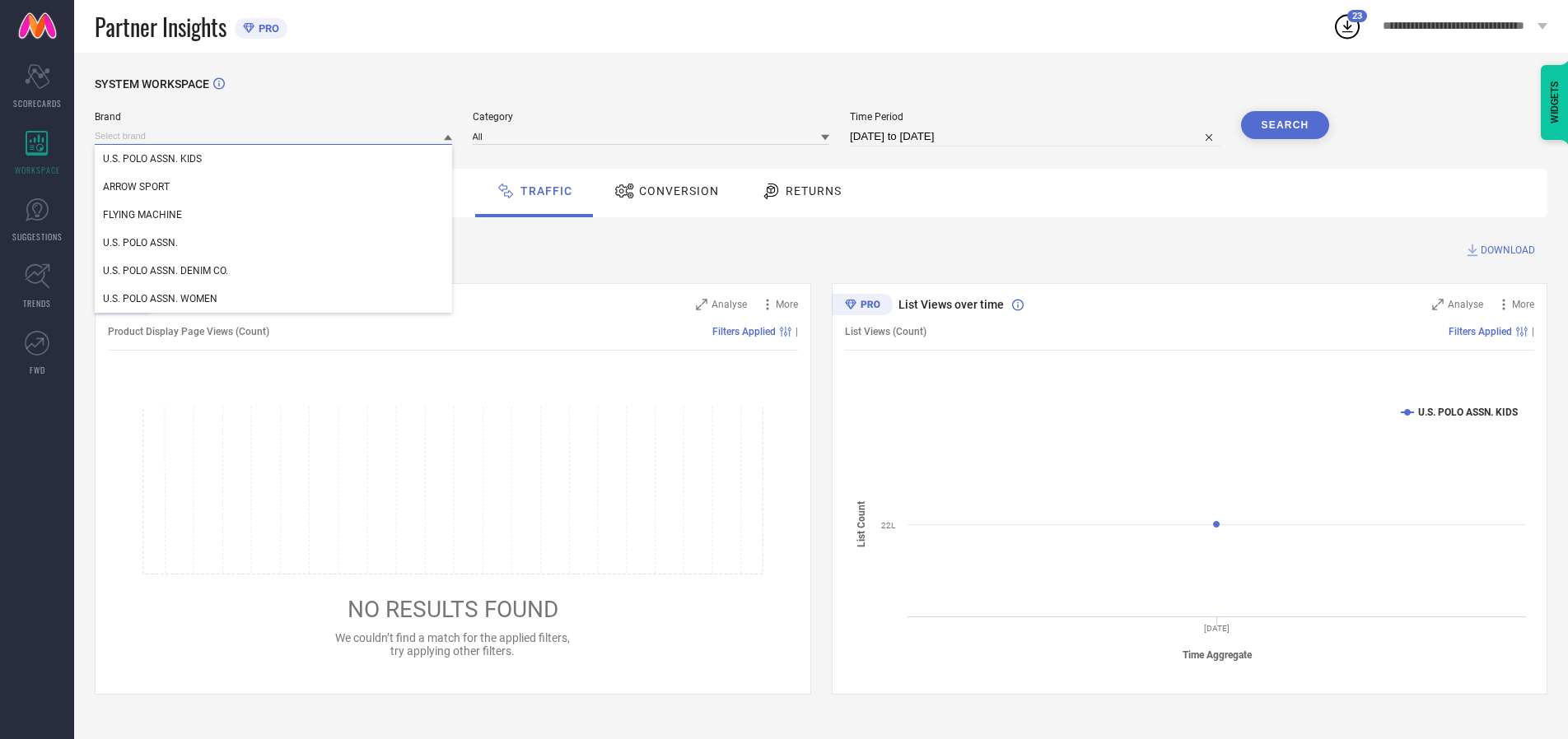
click at [274, 136] on input at bounding box center [273, 136] width 357 height 17
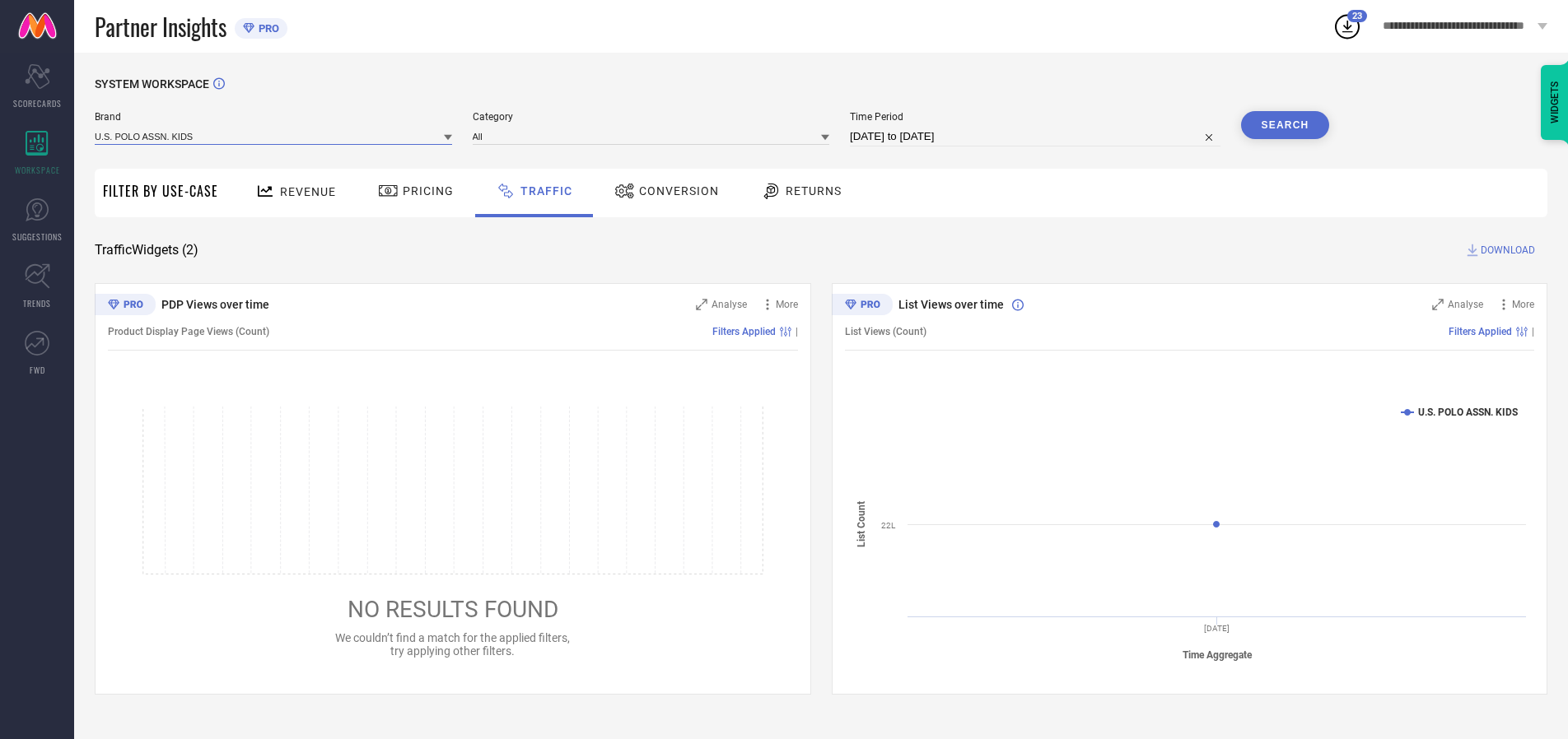
click at [274, 136] on input at bounding box center [273, 136] width 357 height 17
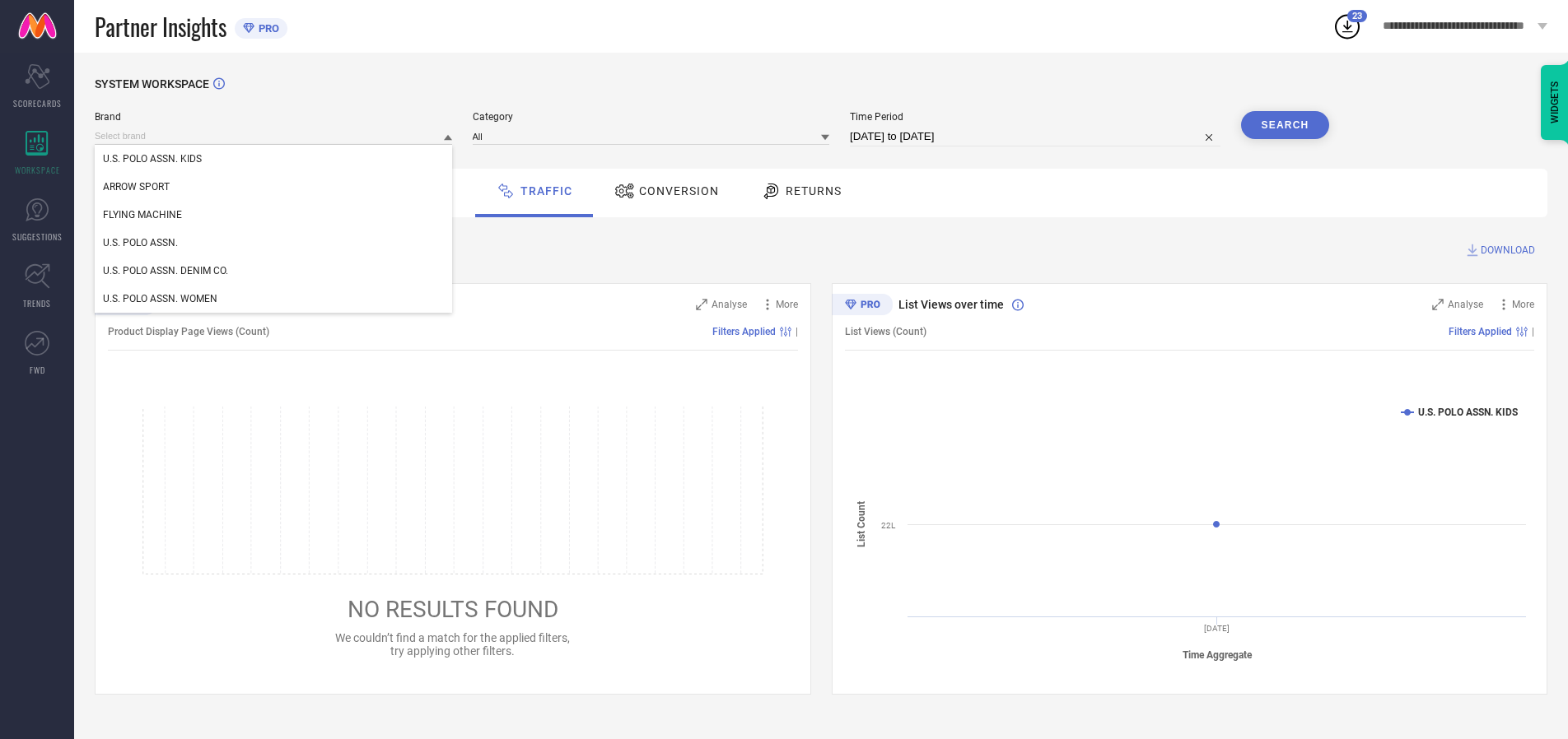
click at [274, 159] on div "U.S. POLO ASSN. KIDS" at bounding box center [273, 159] width 357 height 28
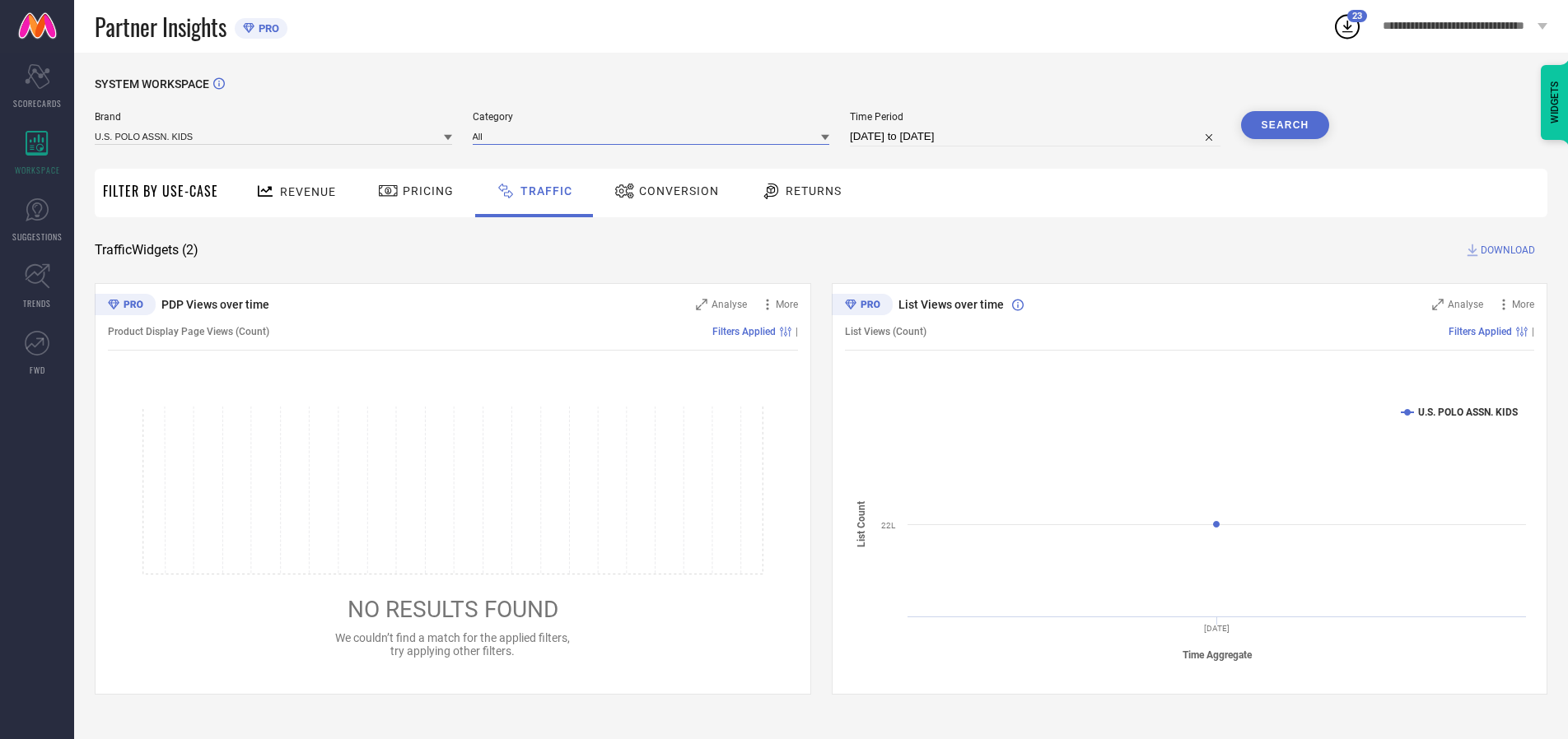
click at [655, 136] on input at bounding box center [651, 136] width 357 height 17
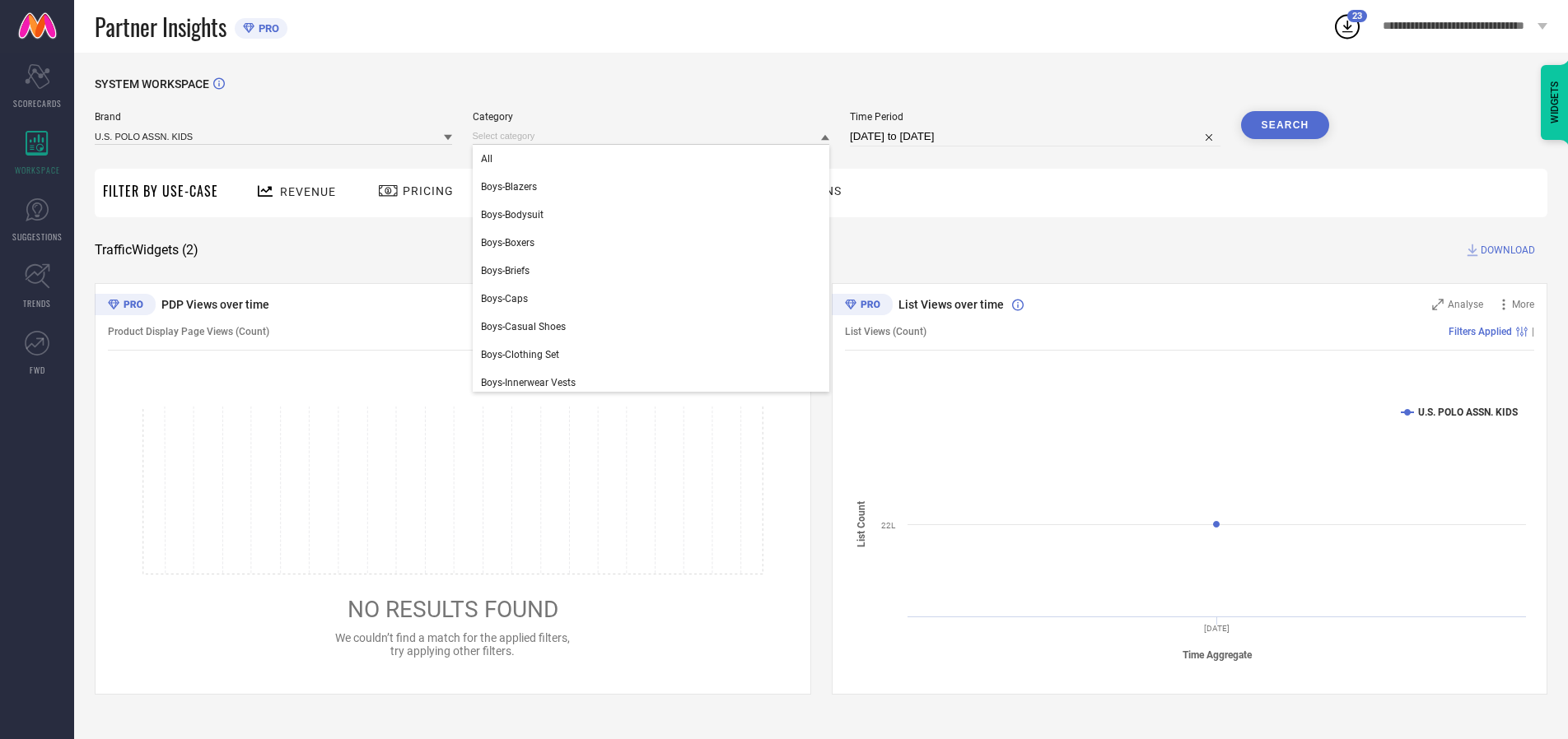
click at [655, 159] on div "All" at bounding box center [651, 159] width 357 height 28
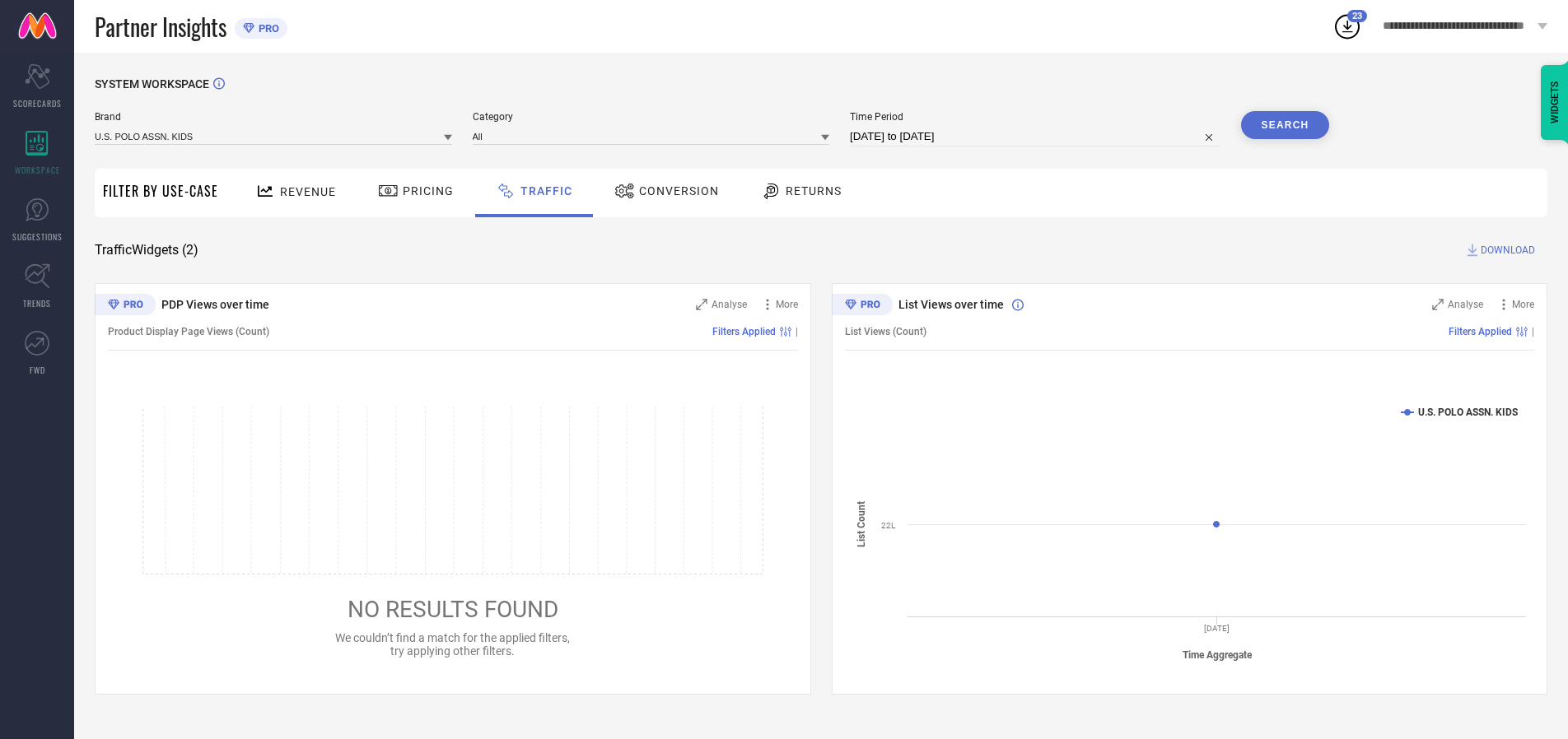
click at [1284, 125] on button "Search" at bounding box center [1285, 125] width 89 height 28
click at [1505, 250] on span "DOWNLOAD" at bounding box center [1508, 251] width 54 height 17
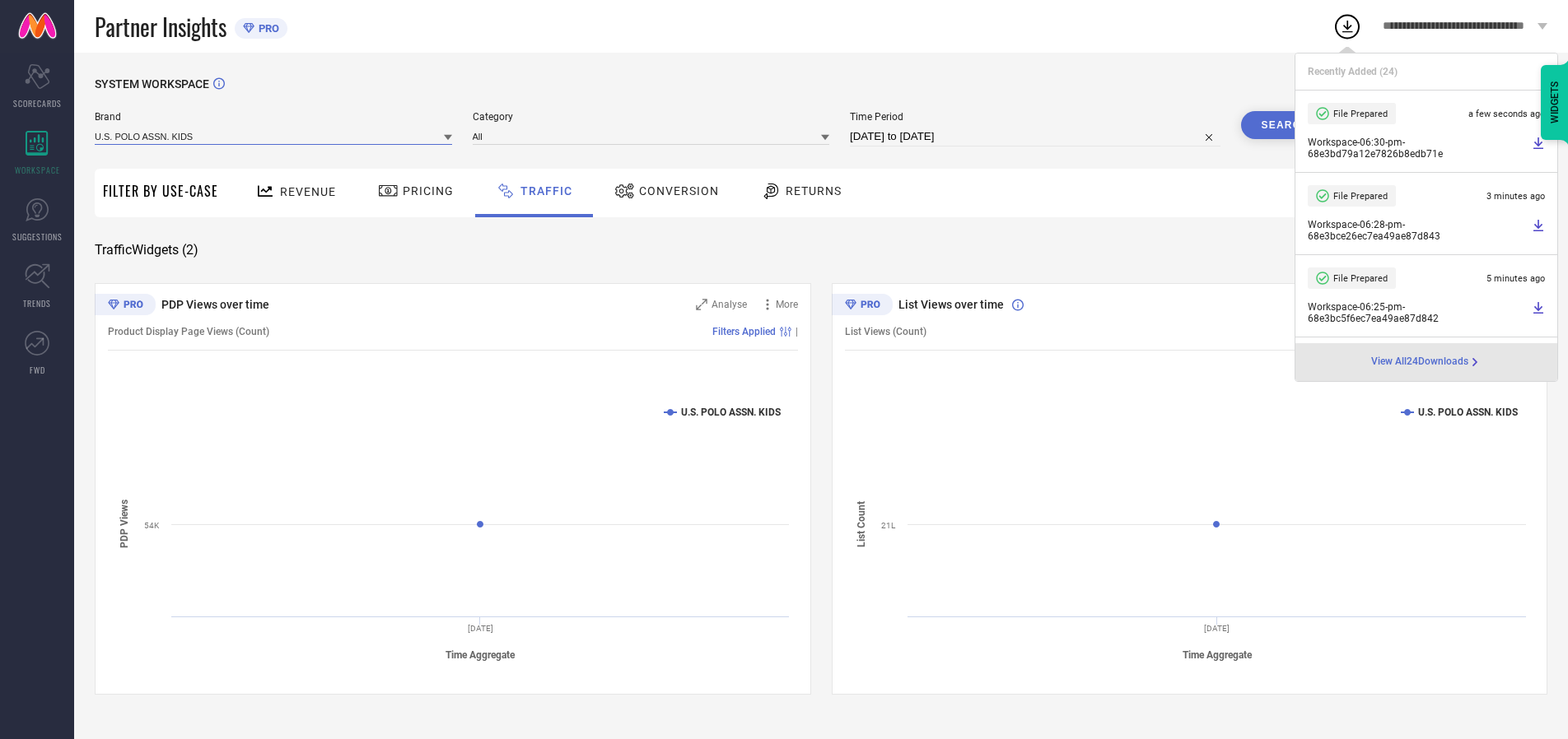
click at [274, 136] on input at bounding box center [273, 136] width 357 height 17
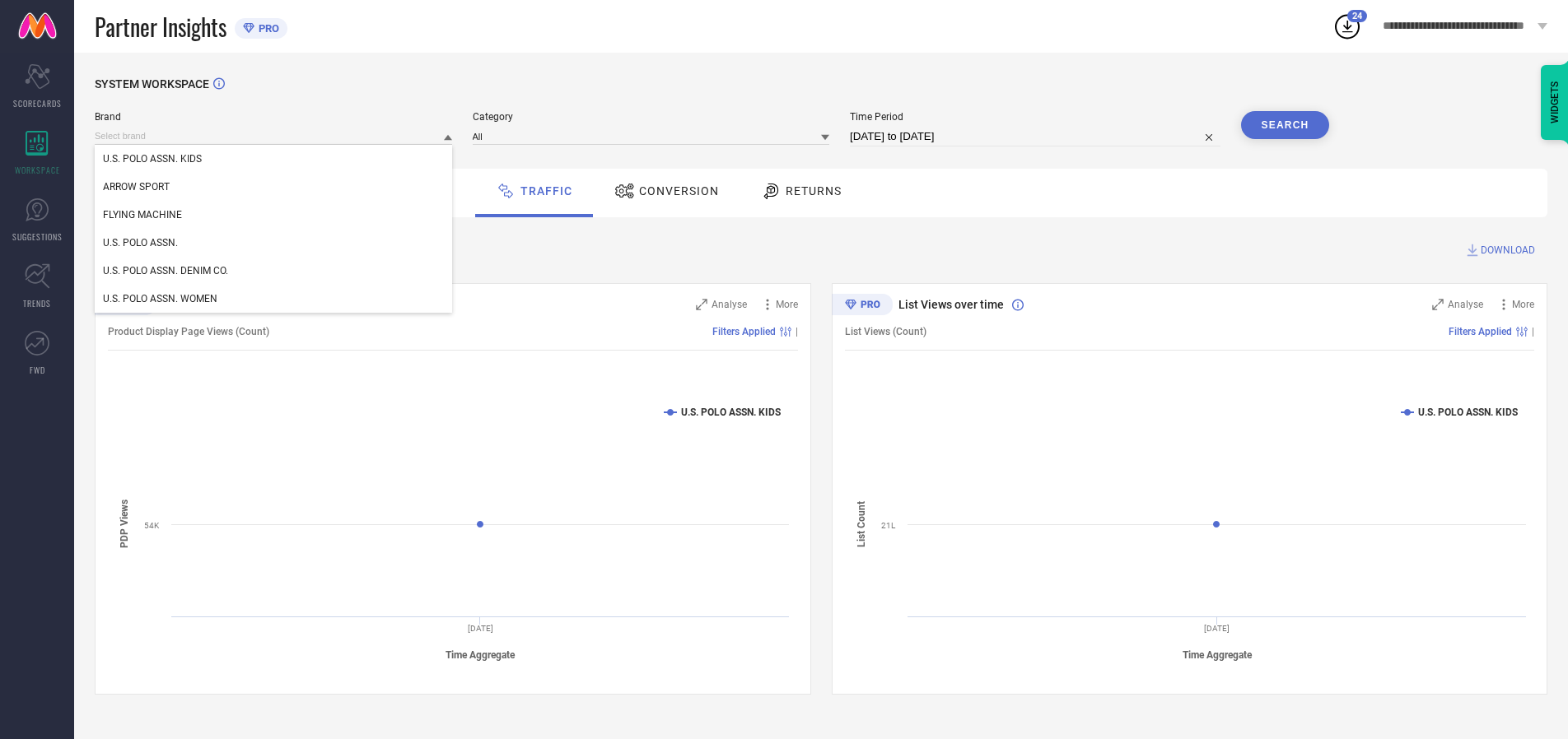
click at [274, 243] on div "U.S. POLO ASSN." at bounding box center [273, 243] width 357 height 28
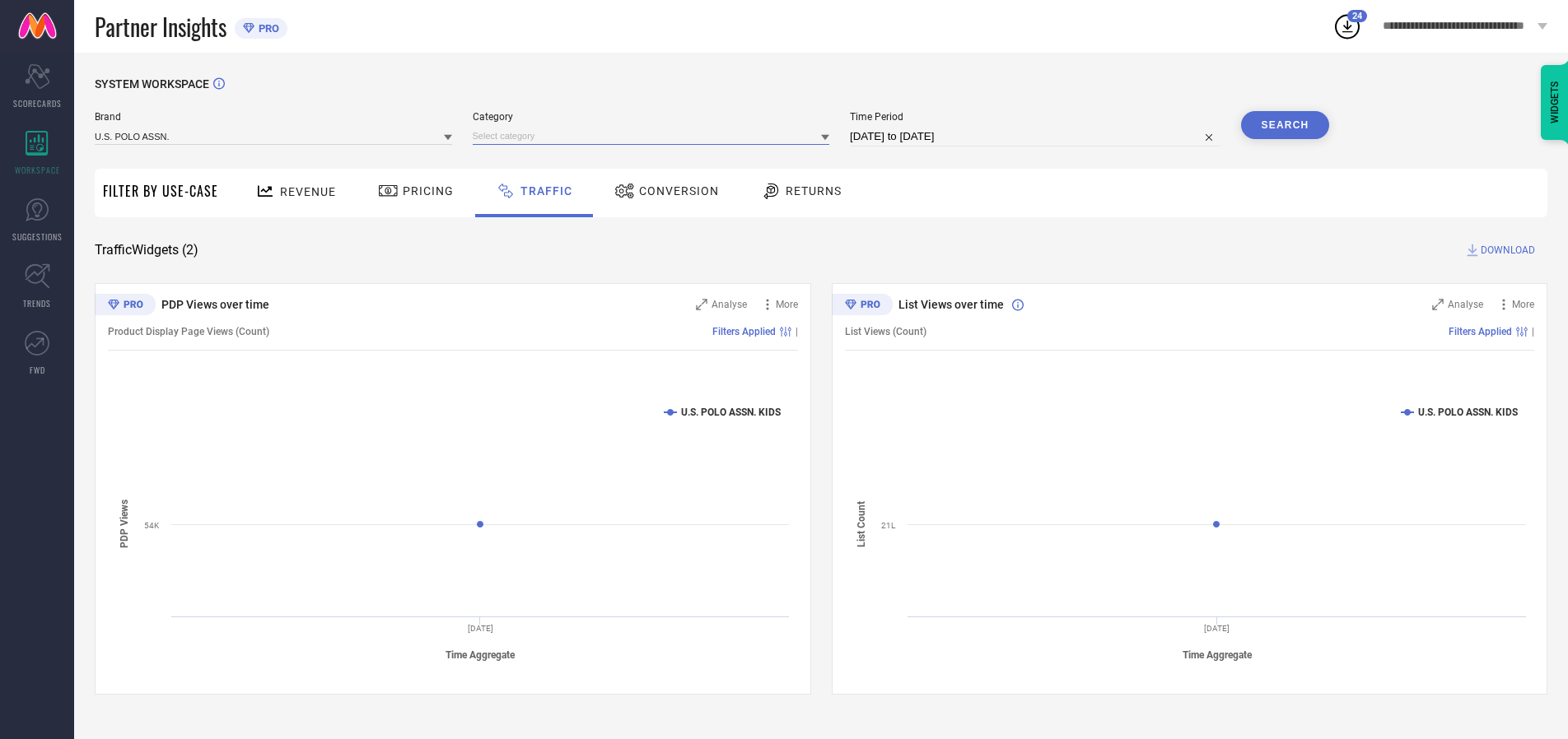
click at [655, 136] on input at bounding box center [651, 136] width 357 height 17
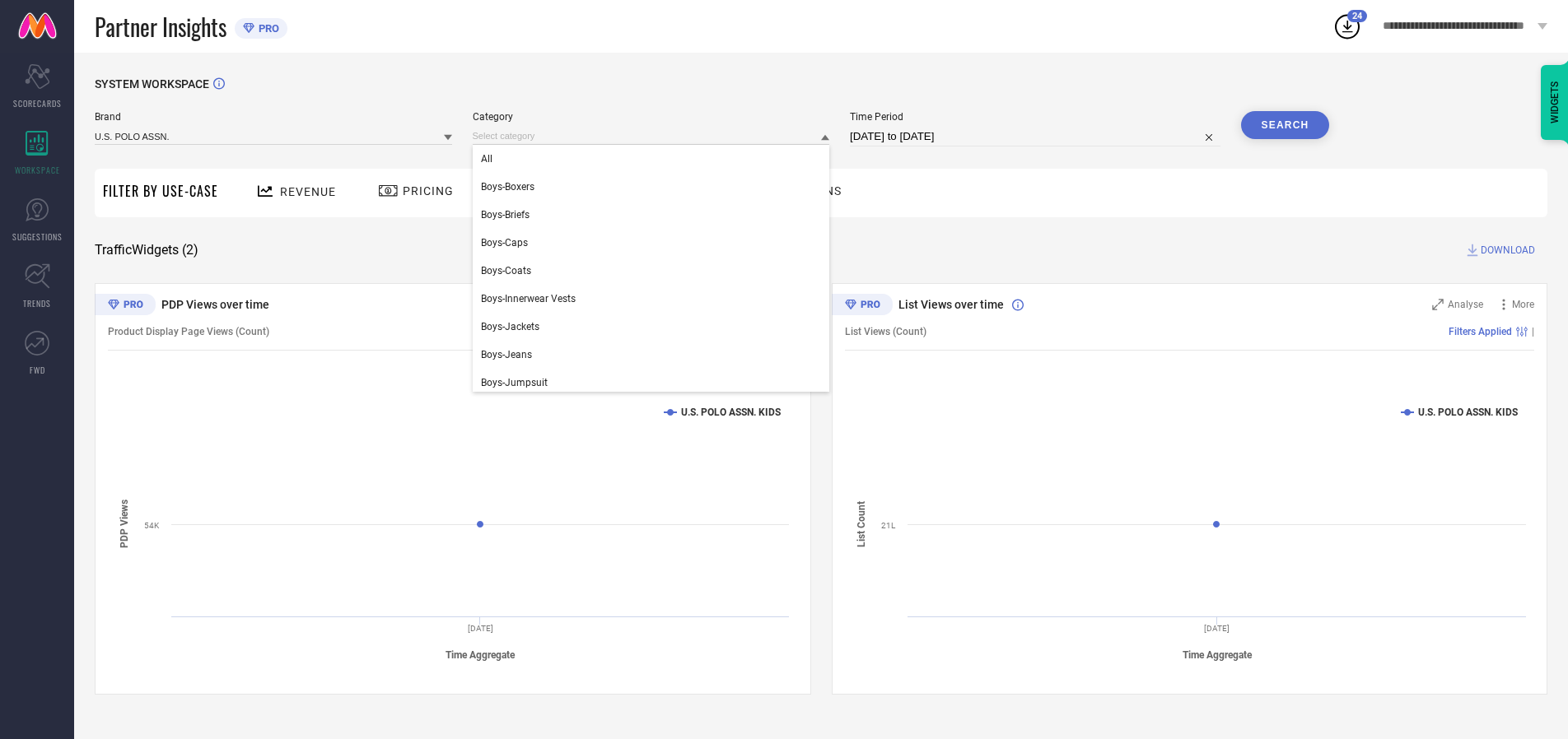
click at [655, 159] on div "All" at bounding box center [651, 159] width 357 height 28
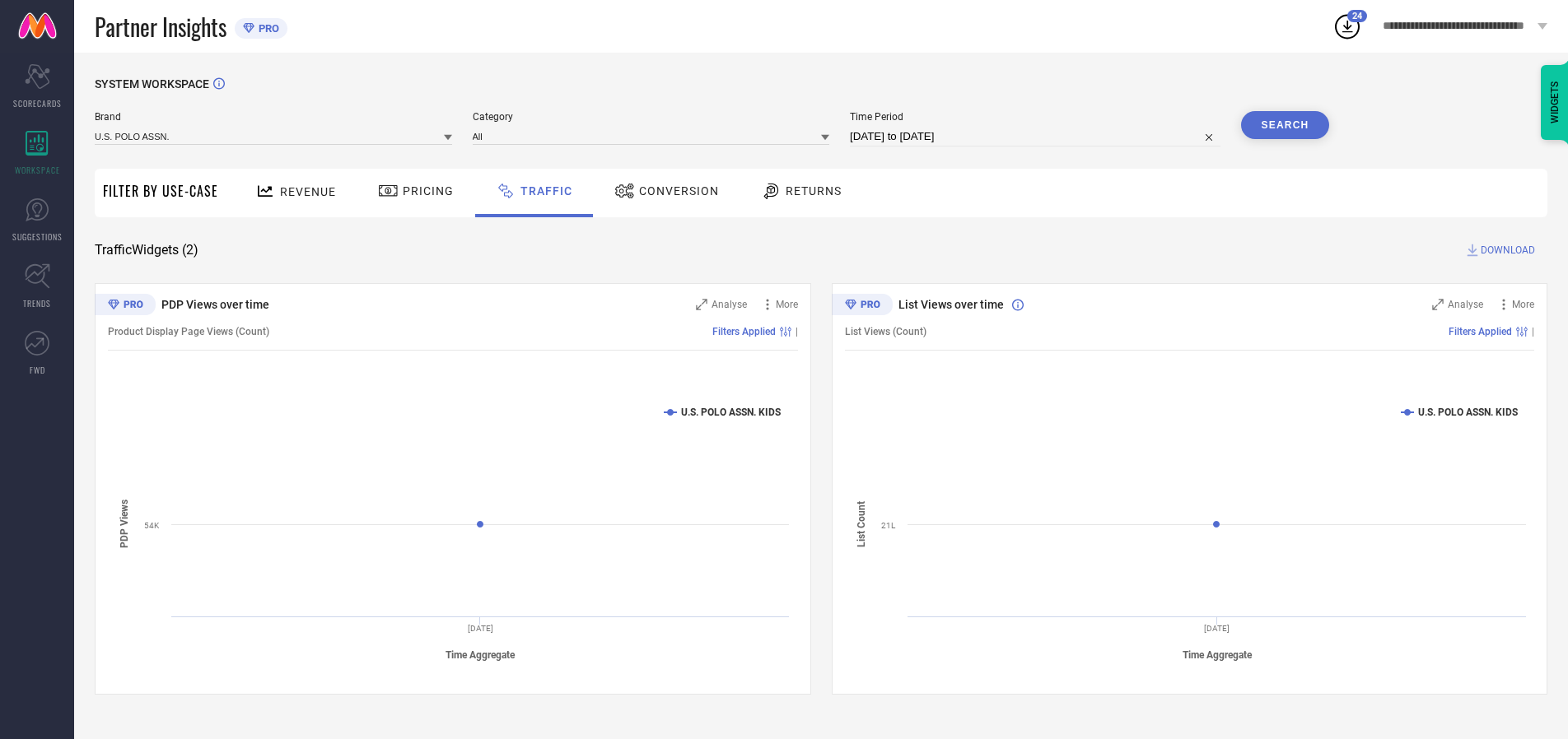
click at [1284, 125] on button "Search" at bounding box center [1285, 125] width 89 height 28
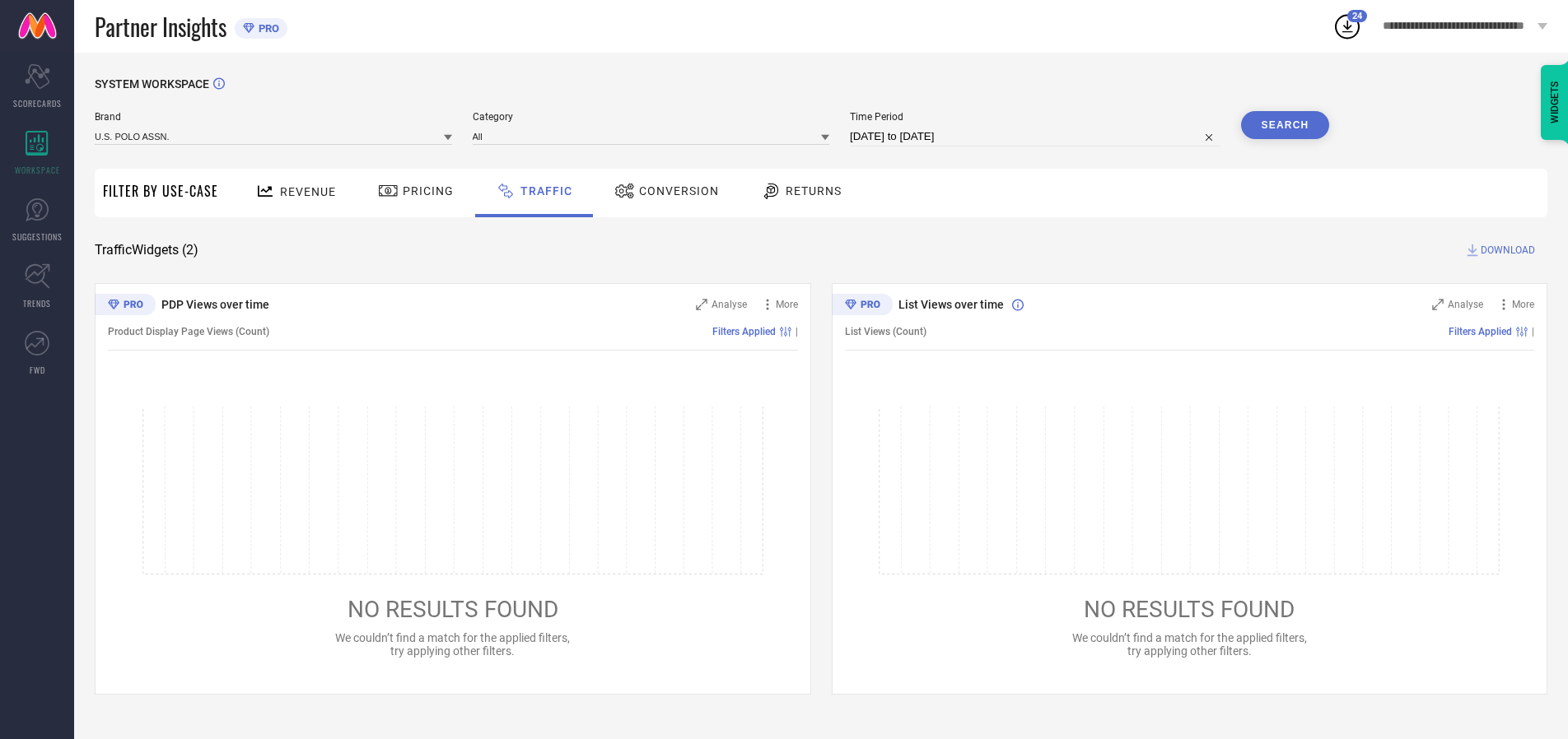
click at [1505, 250] on span "DOWNLOAD" at bounding box center [1508, 251] width 54 height 17
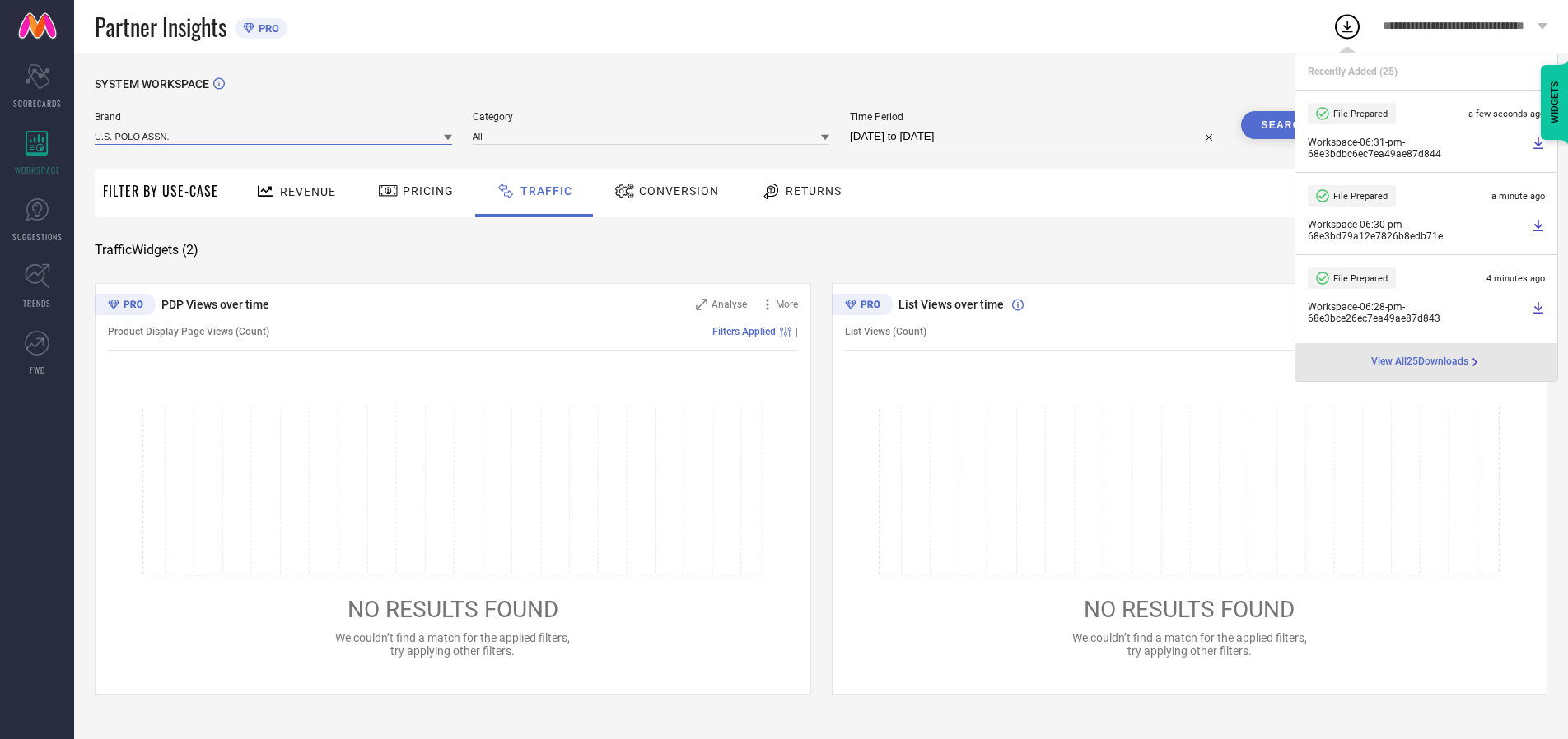
click at [274, 136] on input at bounding box center [273, 136] width 357 height 17
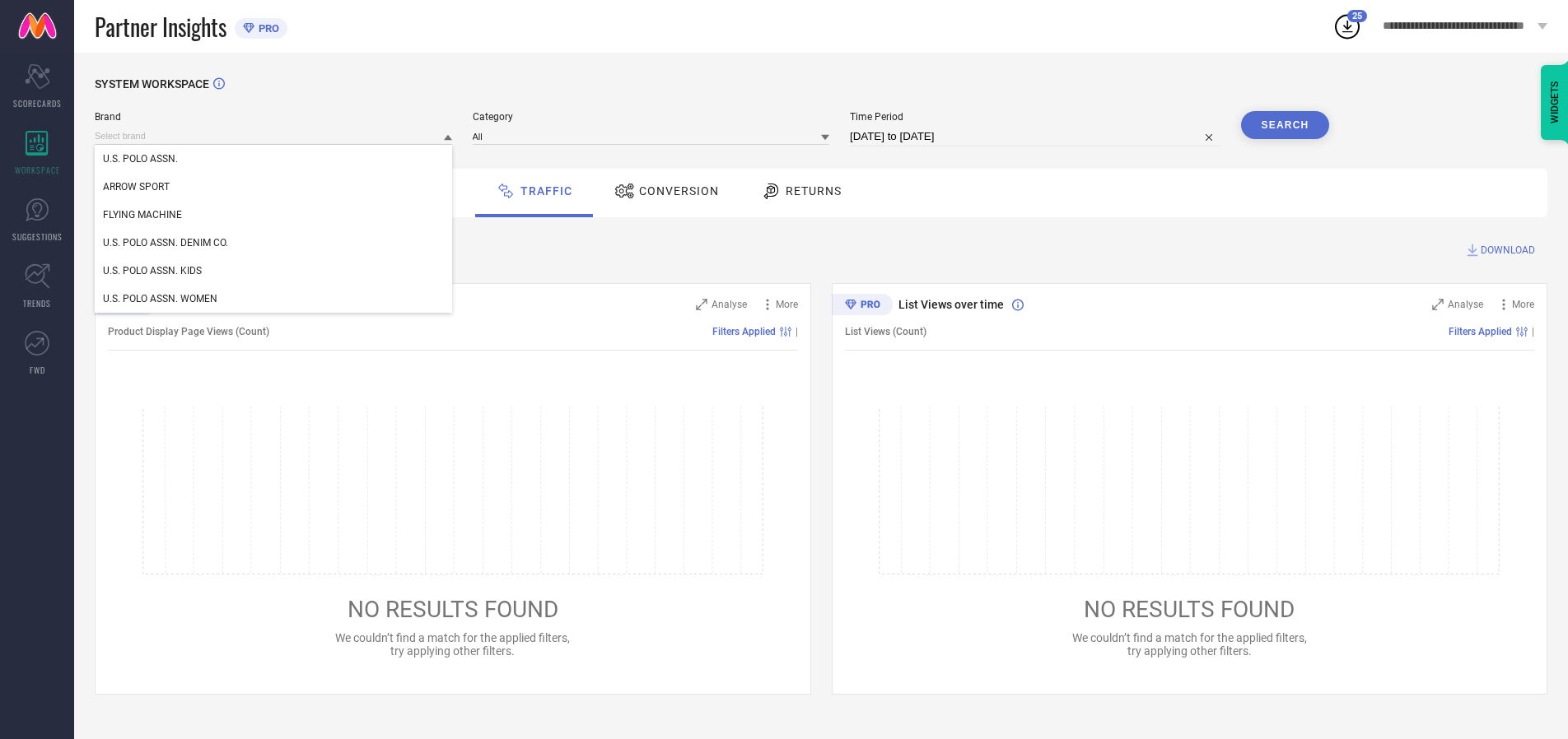
click at [274, 243] on div "U.S. POLO ASSN. DENIM CO." at bounding box center [273, 243] width 357 height 28
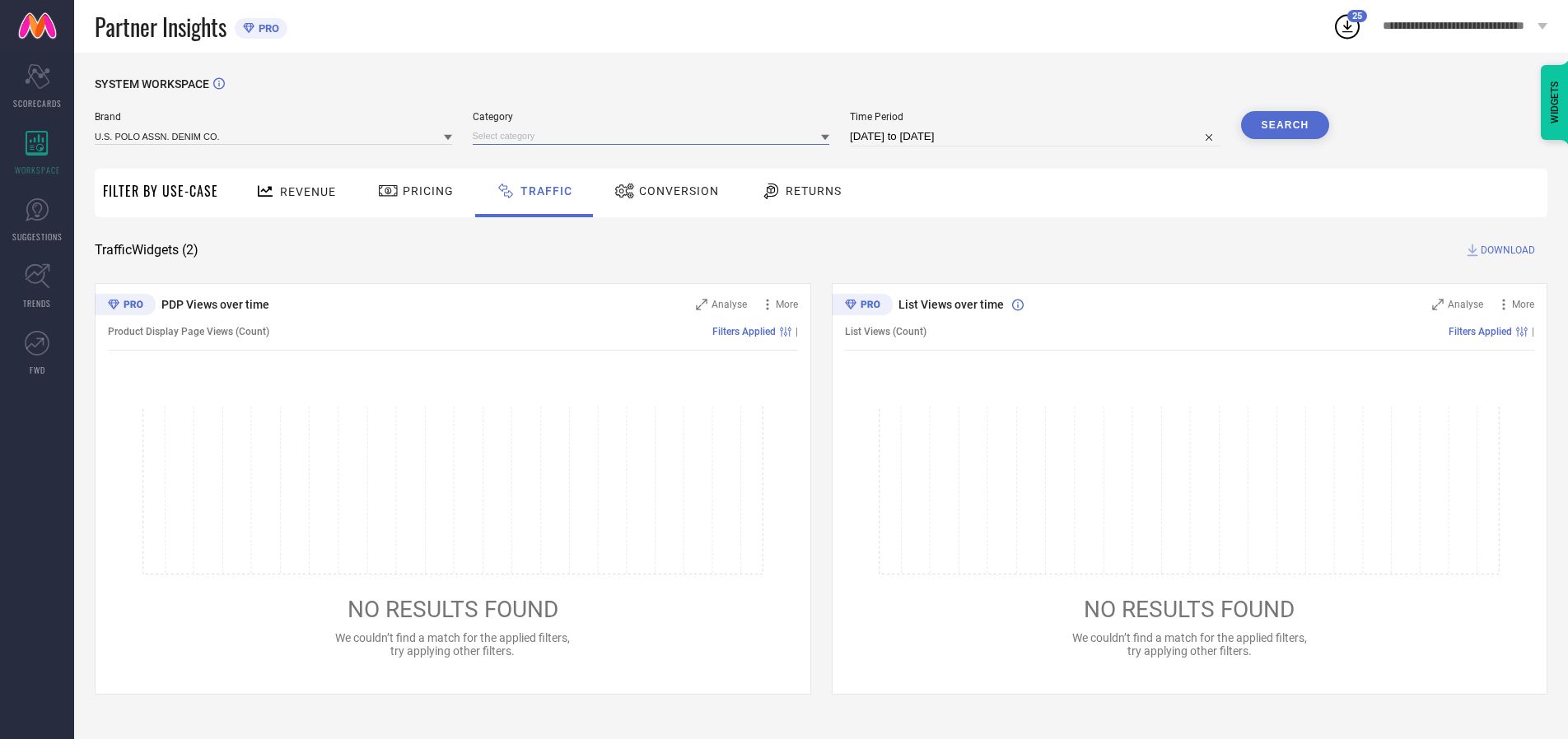
click at [655, 136] on input at bounding box center [651, 136] width 357 height 17
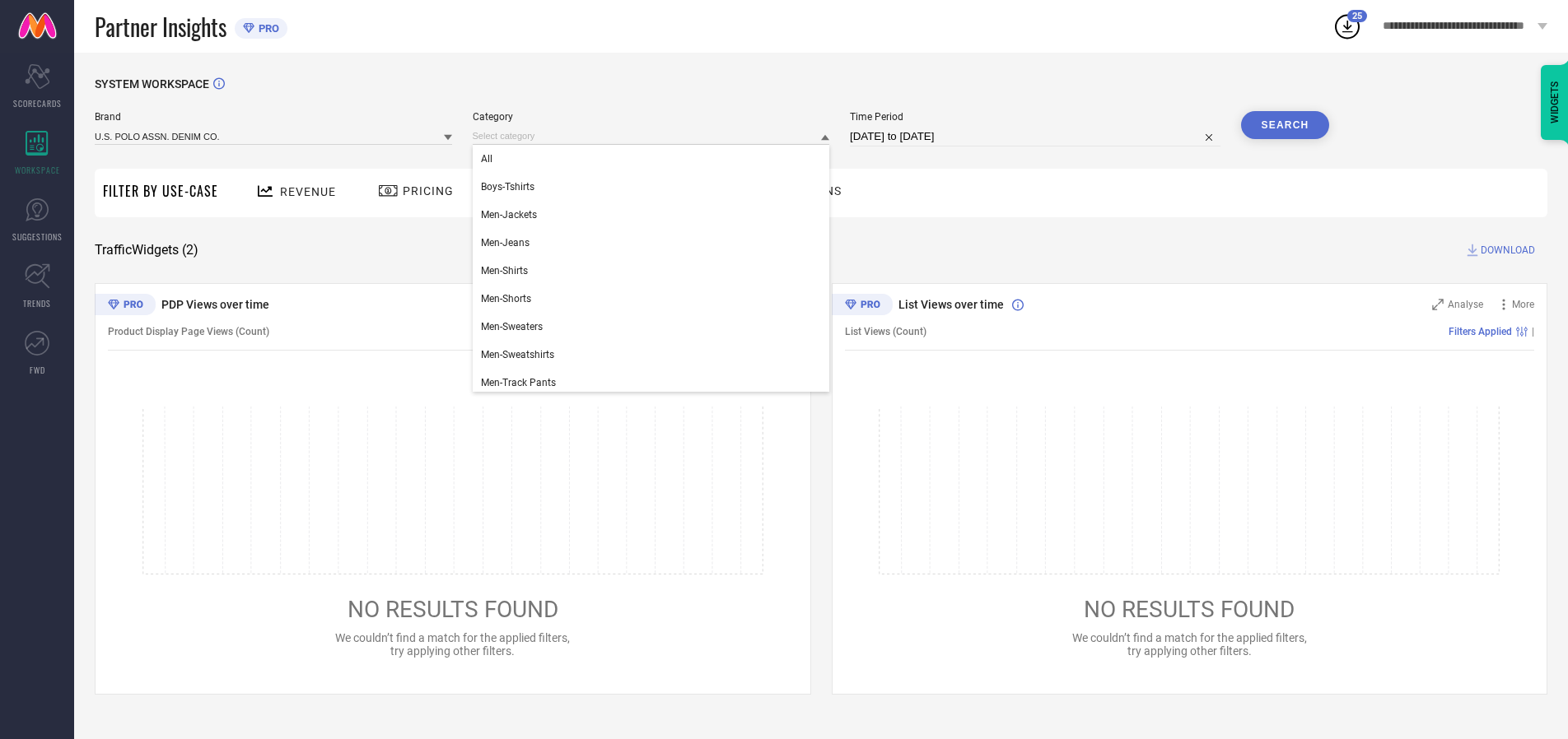
click at [655, 159] on div "All" at bounding box center [651, 159] width 357 height 28
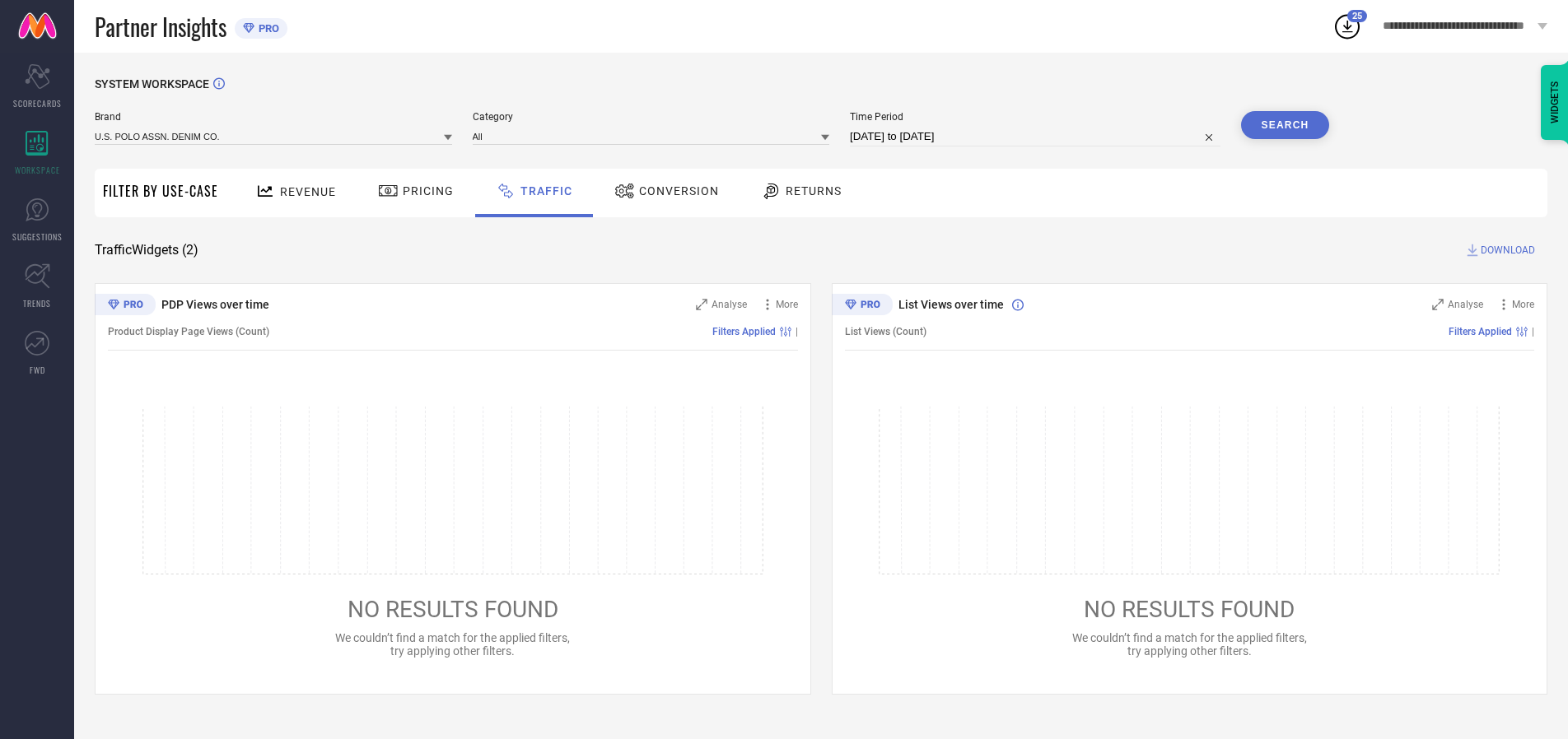
click at [1284, 125] on button "Search" at bounding box center [1285, 125] width 89 height 28
click at [1505, 250] on span "DOWNLOAD" at bounding box center [1508, 251] width 54 height 17
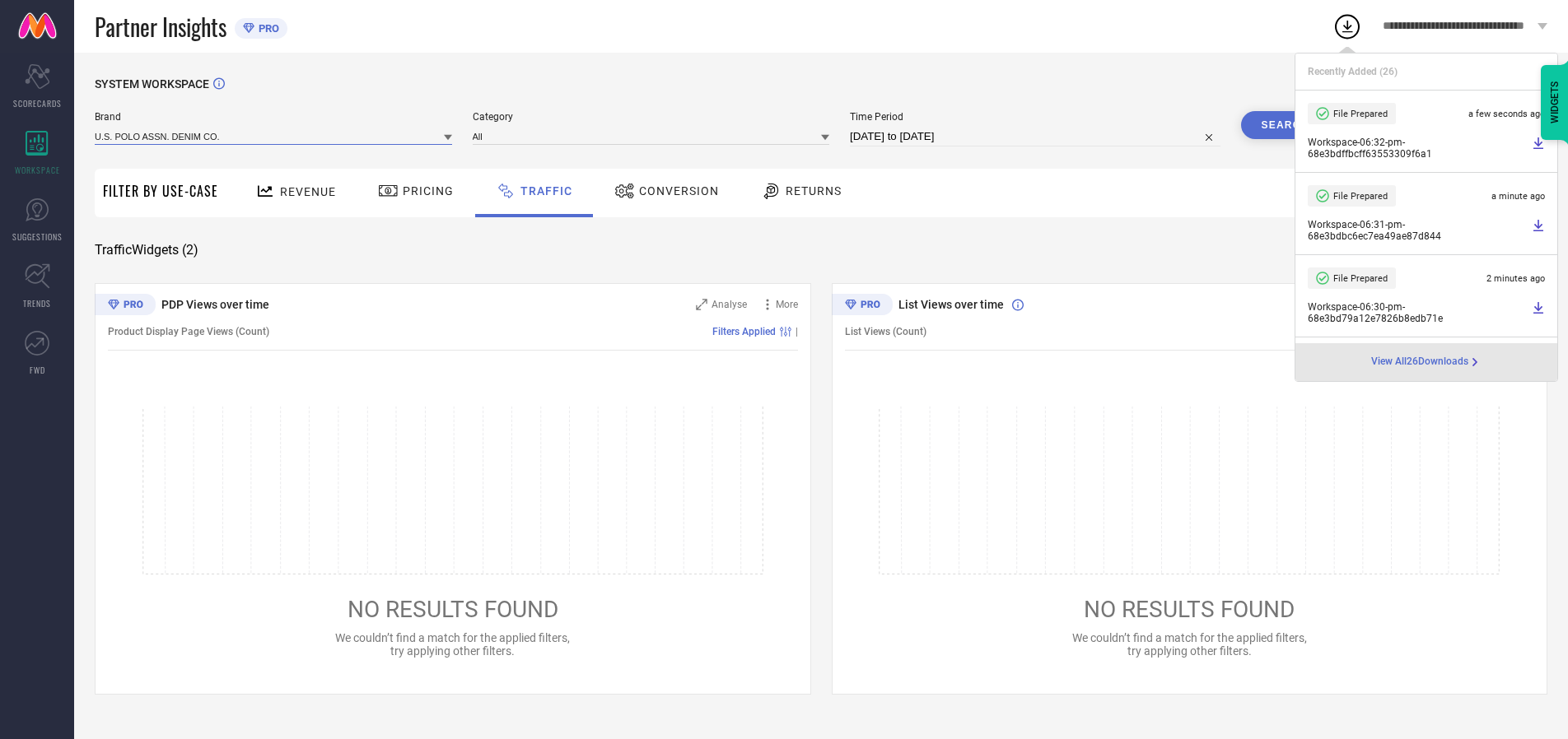
click at [274, 136] on input at bounding box center [273, 136] width 357 height 17
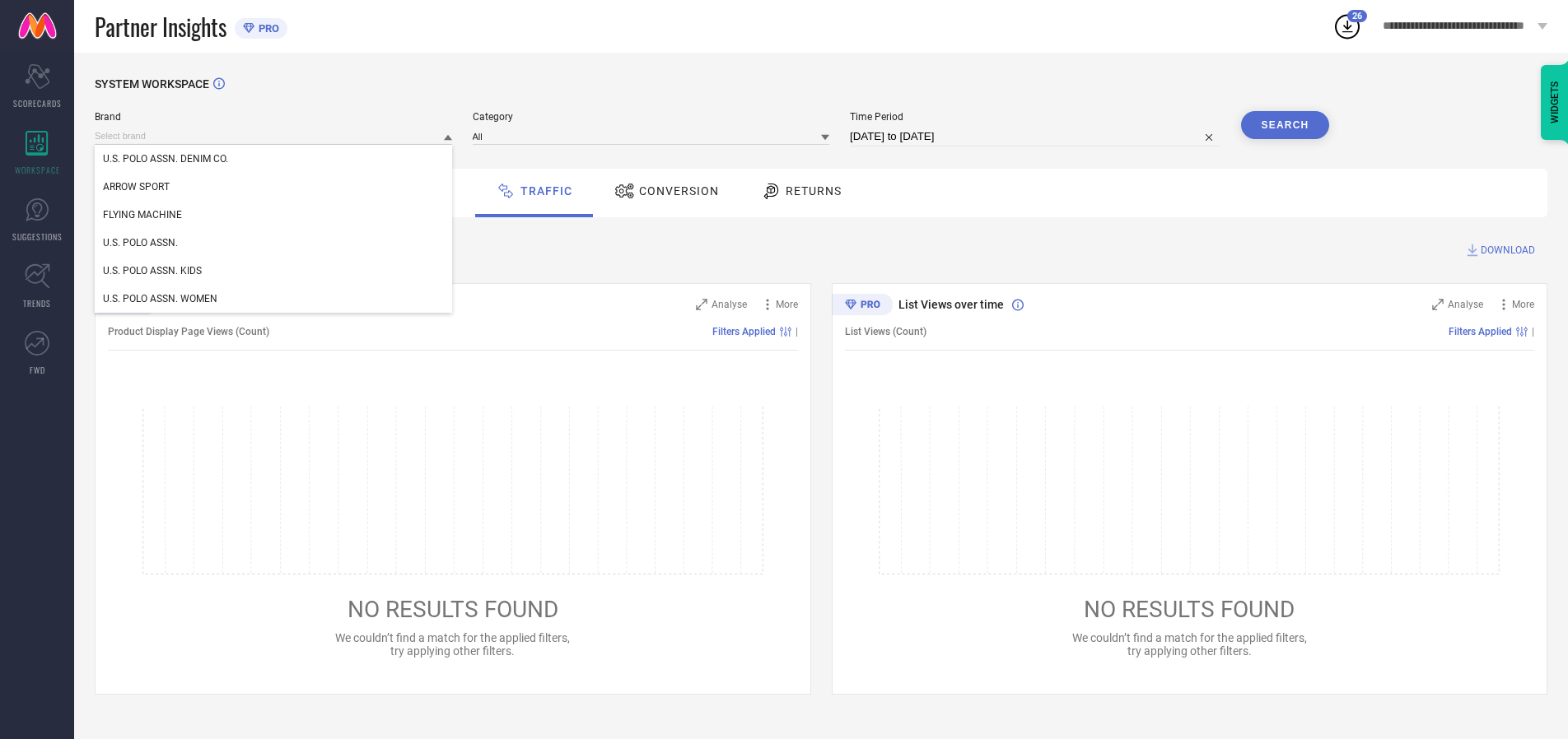
click at [274, 299] on div "U.S. POLO ASSN. WOMEN" at bounding box center [273, 299] width 357 height 28
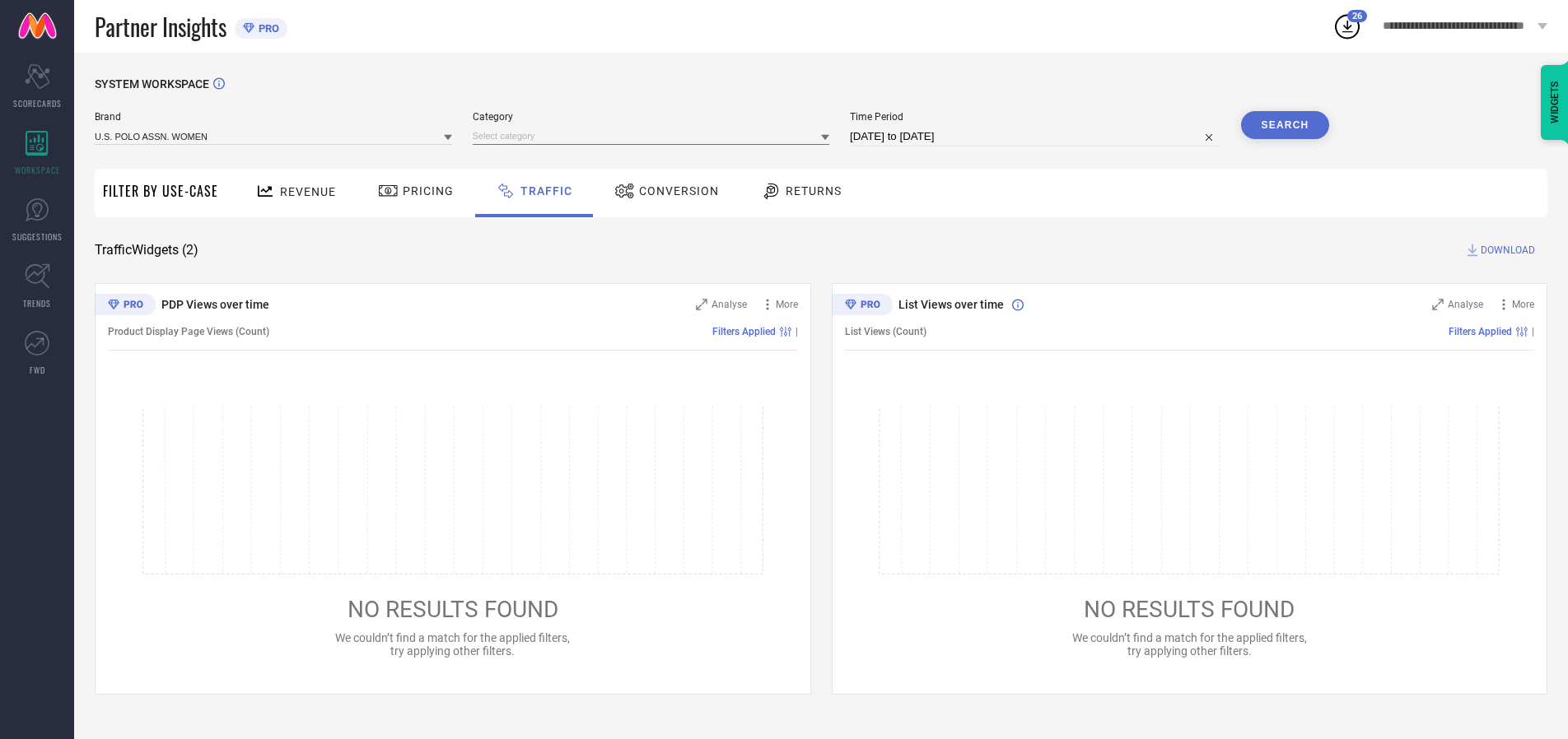
click at [655, 136] on input at bounding box center [651, 136] width 357 height 17
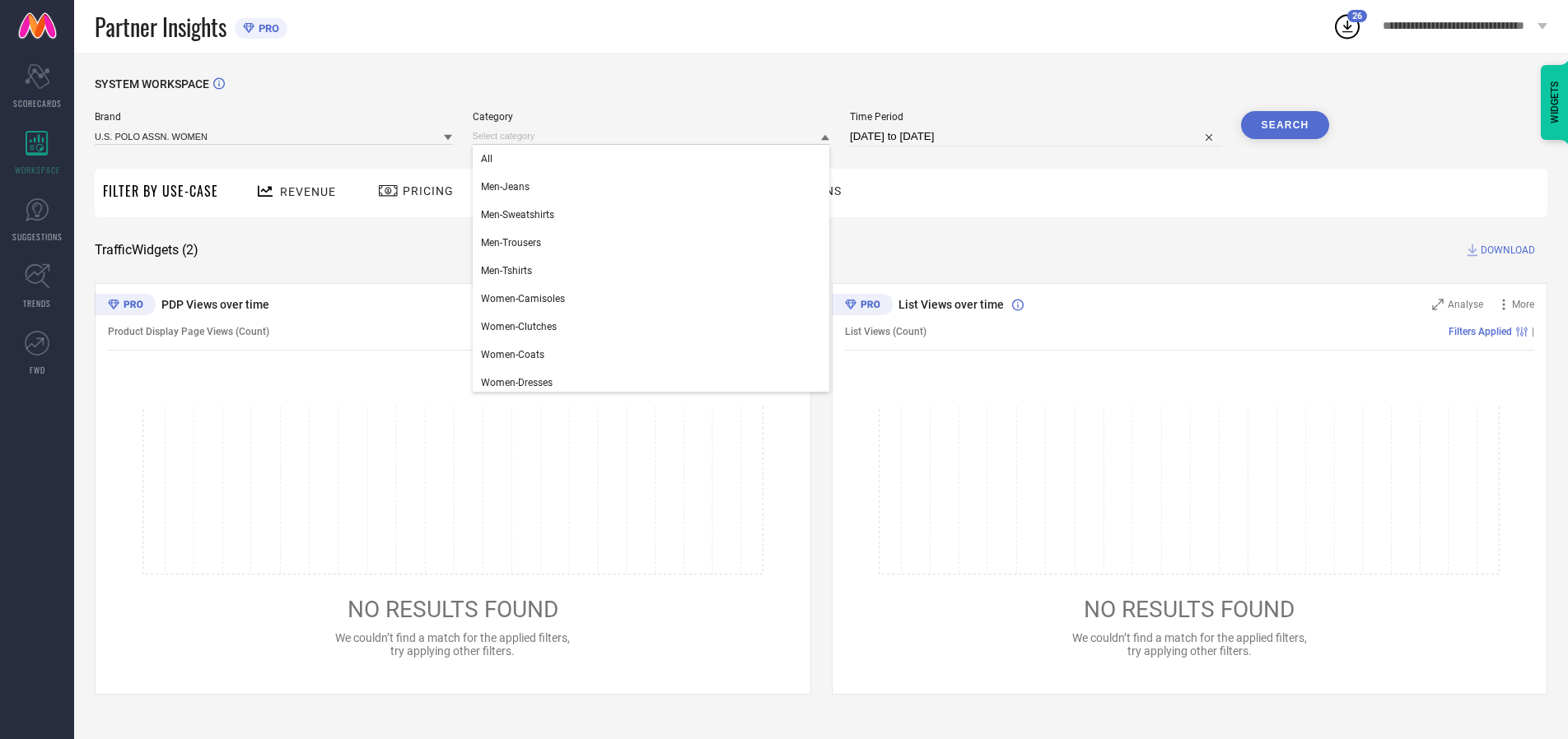
click at [655, 159] on div "All" at bounding box center [651, 159] width 357 height 28
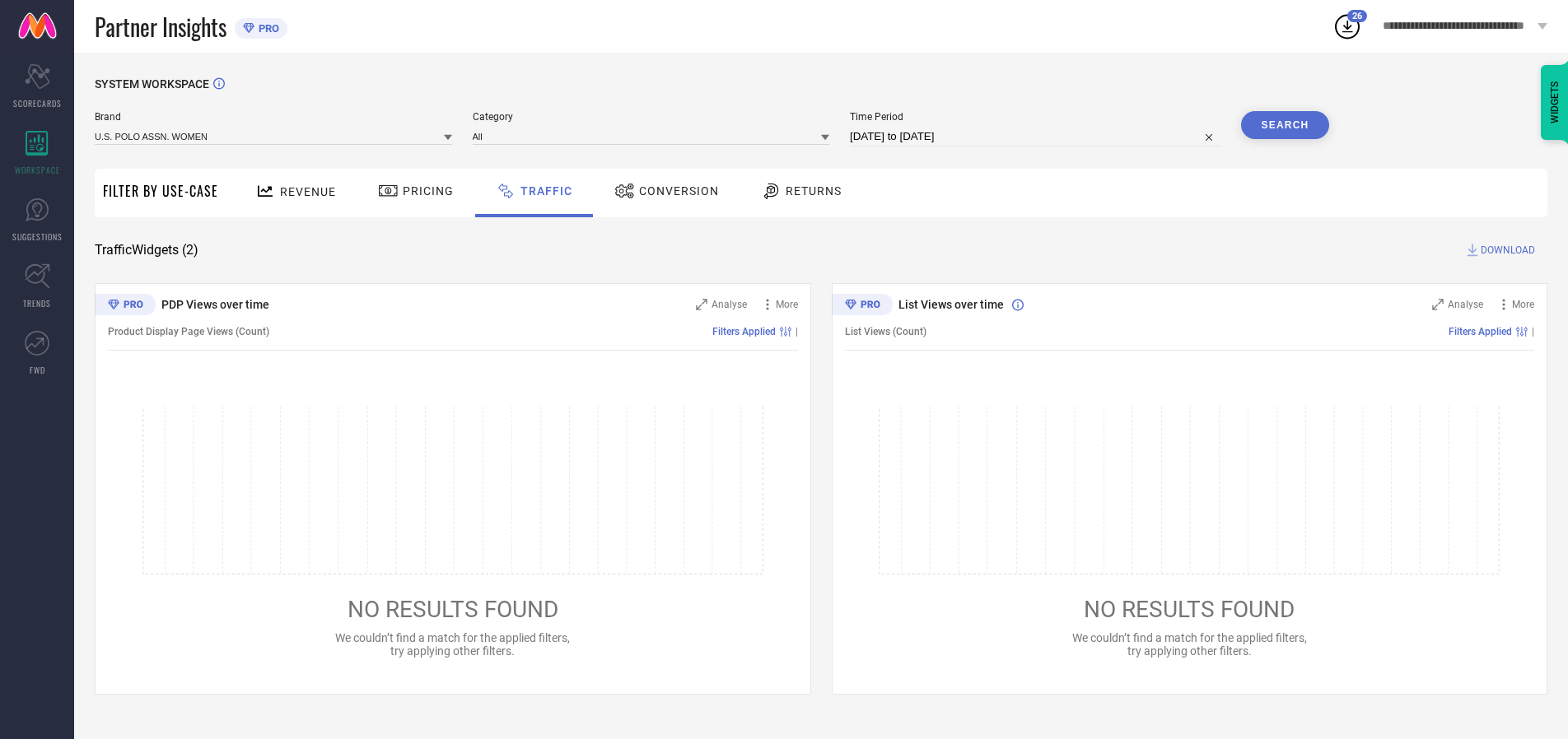
click at [1284, 125] on button "Search" at bounding box center [1285, 125] width 89 height 28
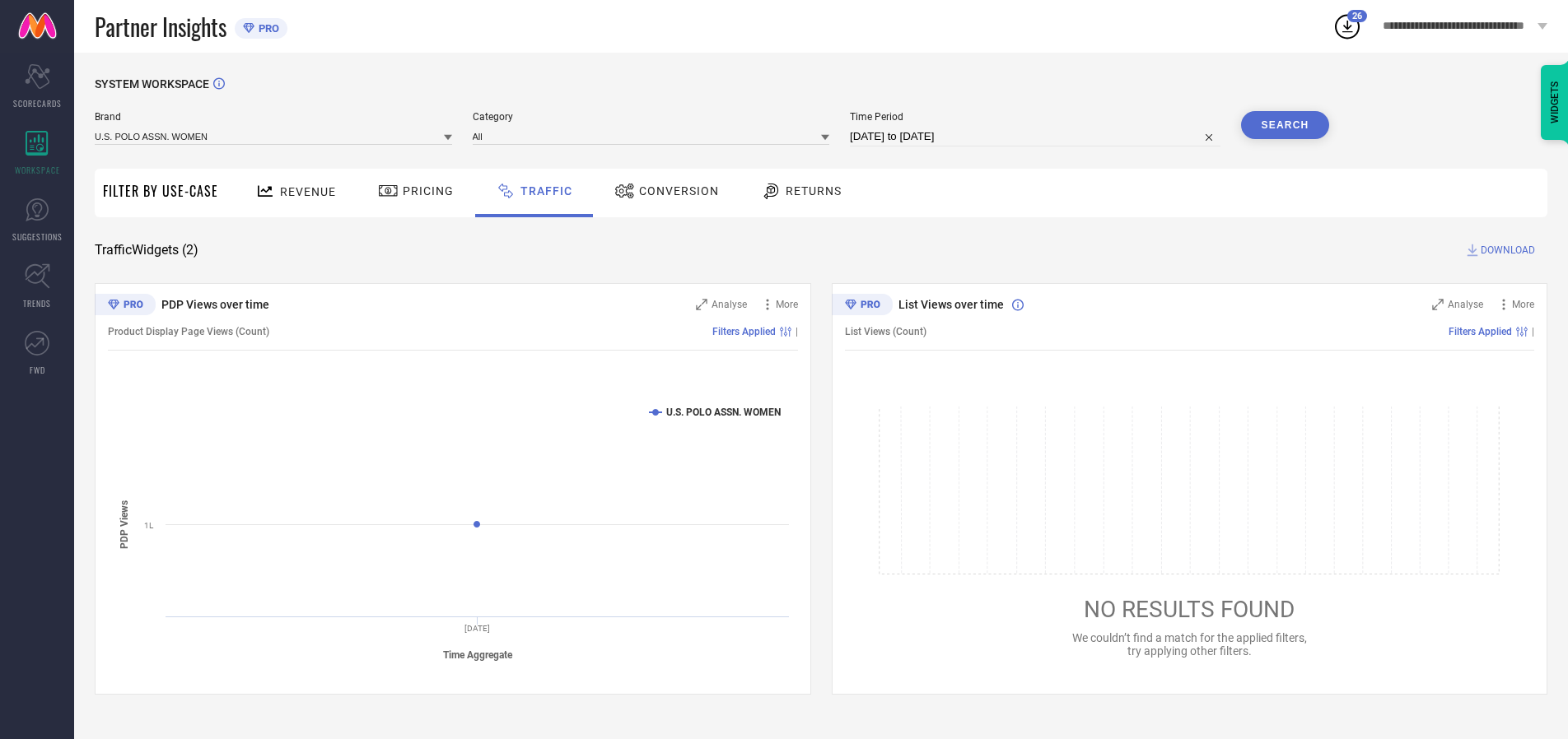
click at [1505, 250] on span "DOWNLOAD" at bounding box center [1508, 251] width 54 height 17
